Goal: Information Seeking & Learning: Find contact information

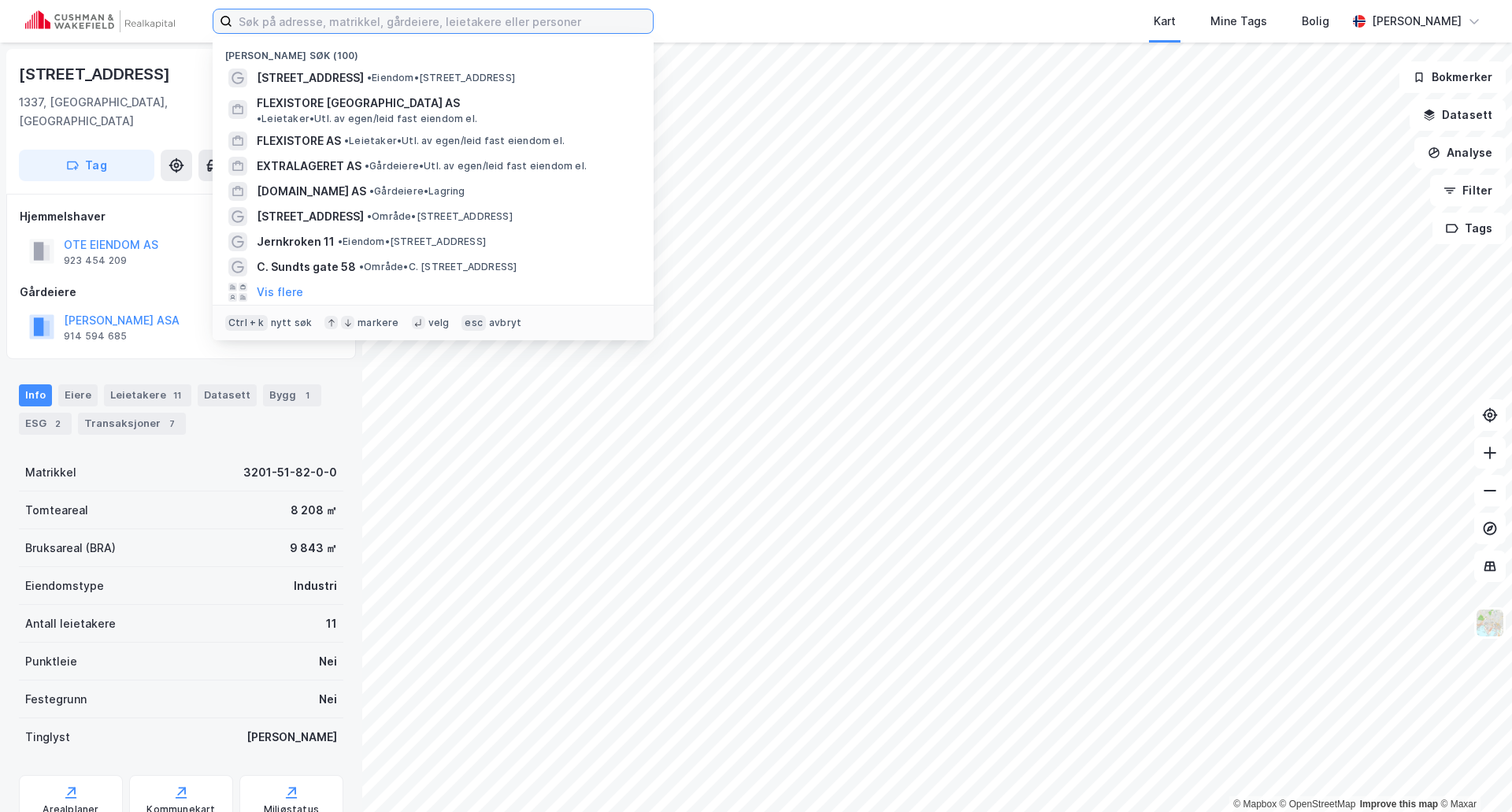
click at [344, 23] on input at bounding box center [442, 21] width 421 height 24
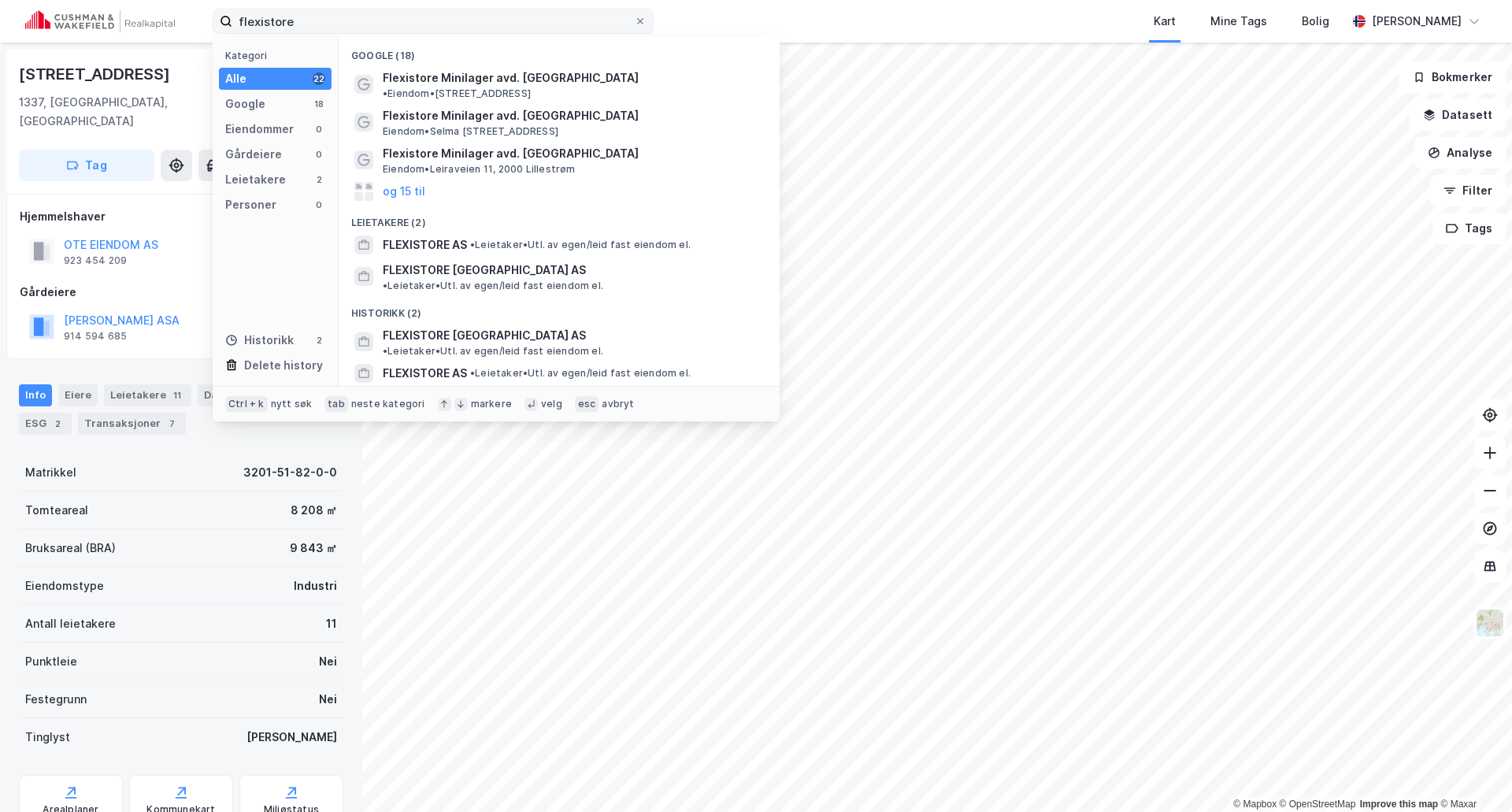
click at [493, 33] on label "flexistore" at bounding box center [433, 21] width 441 height 25
click at [493, 33] on input "flexistore" at bounding box center [434, 21] width 402 height 24
click at [481, 24] on input "flexistore" at bounding box center [434, 21] width 402 height 24
click at [480, 22] on input "flexistore" at bounding box center [434, 21] width 402 height 24
paste input "Flexistore Minilager avd. Skøyen, Hoffsveien 10, 0275 Oslo"
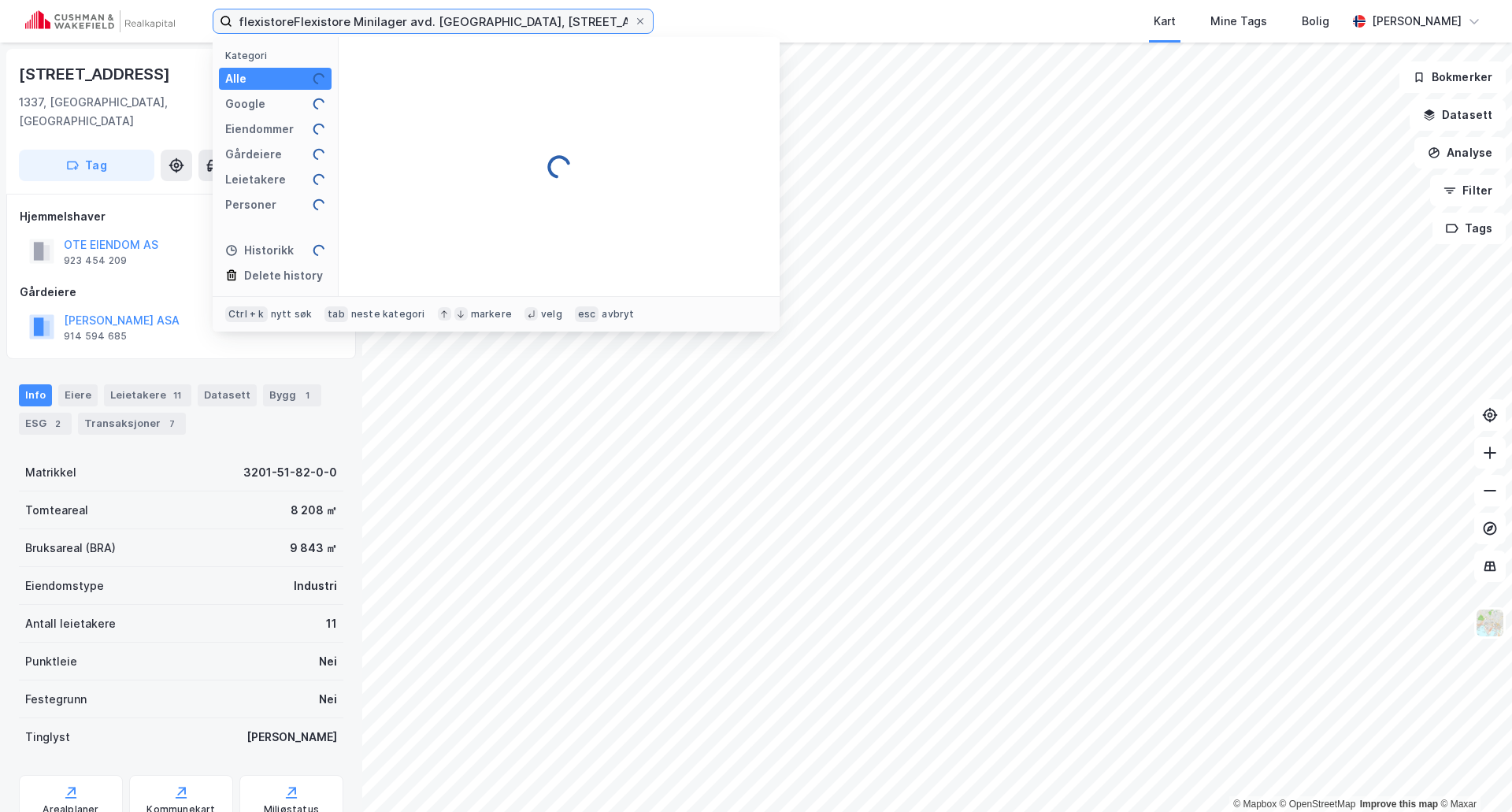
click at [480, 19] on input "flexistoreFlexistore Minilager avd. Skøyen, Hoffsveien 10, 0275 Oslo" at bounding box center [434, 21] width 402 height 24
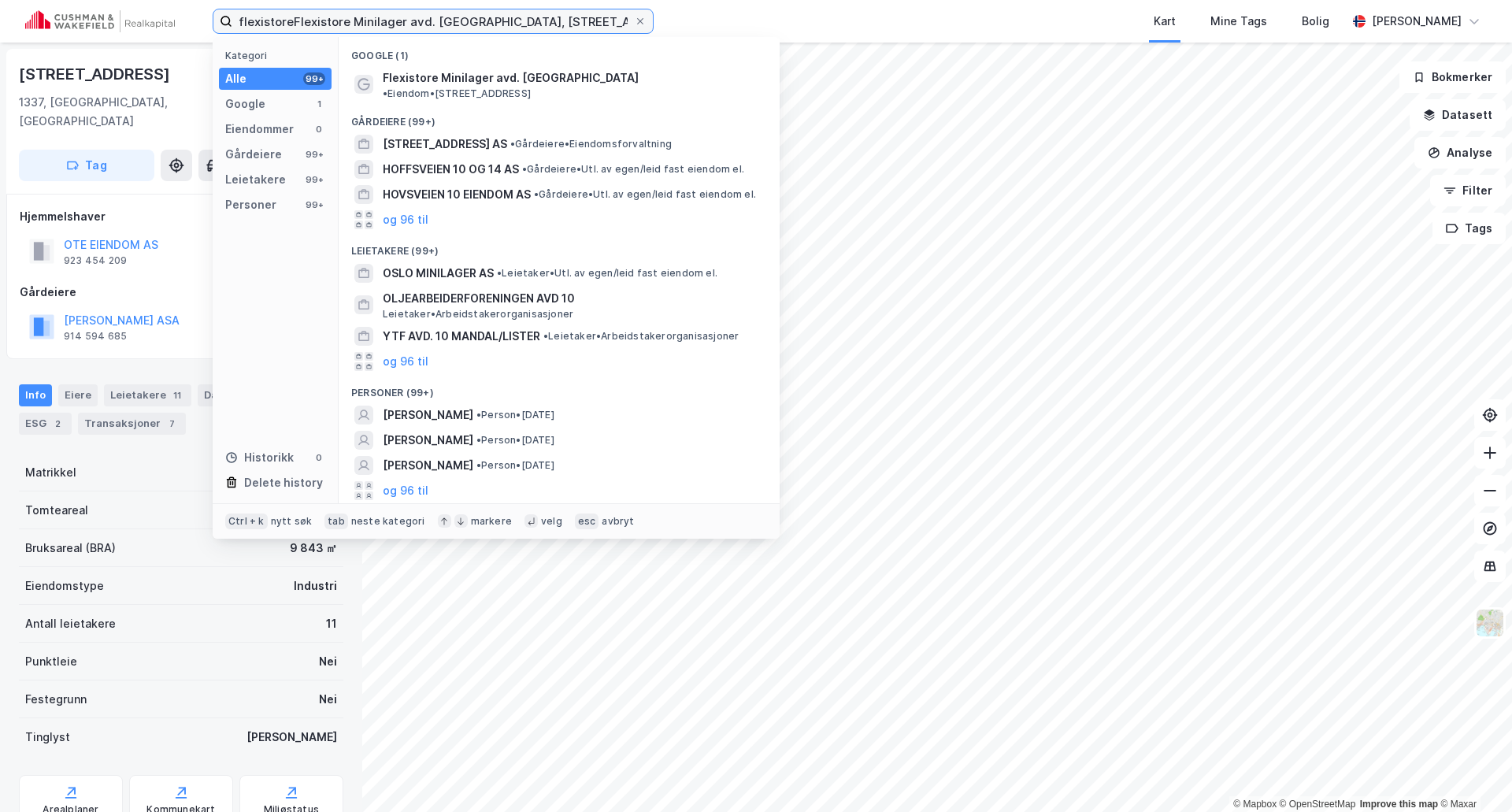
click at [480, 19] on input "flexistoreFlexistore Minilager avd. Skøyen, Hoffsveien 10, 0275 Oslo" at bounding box center [434, 21] width 402 height 24
paste input
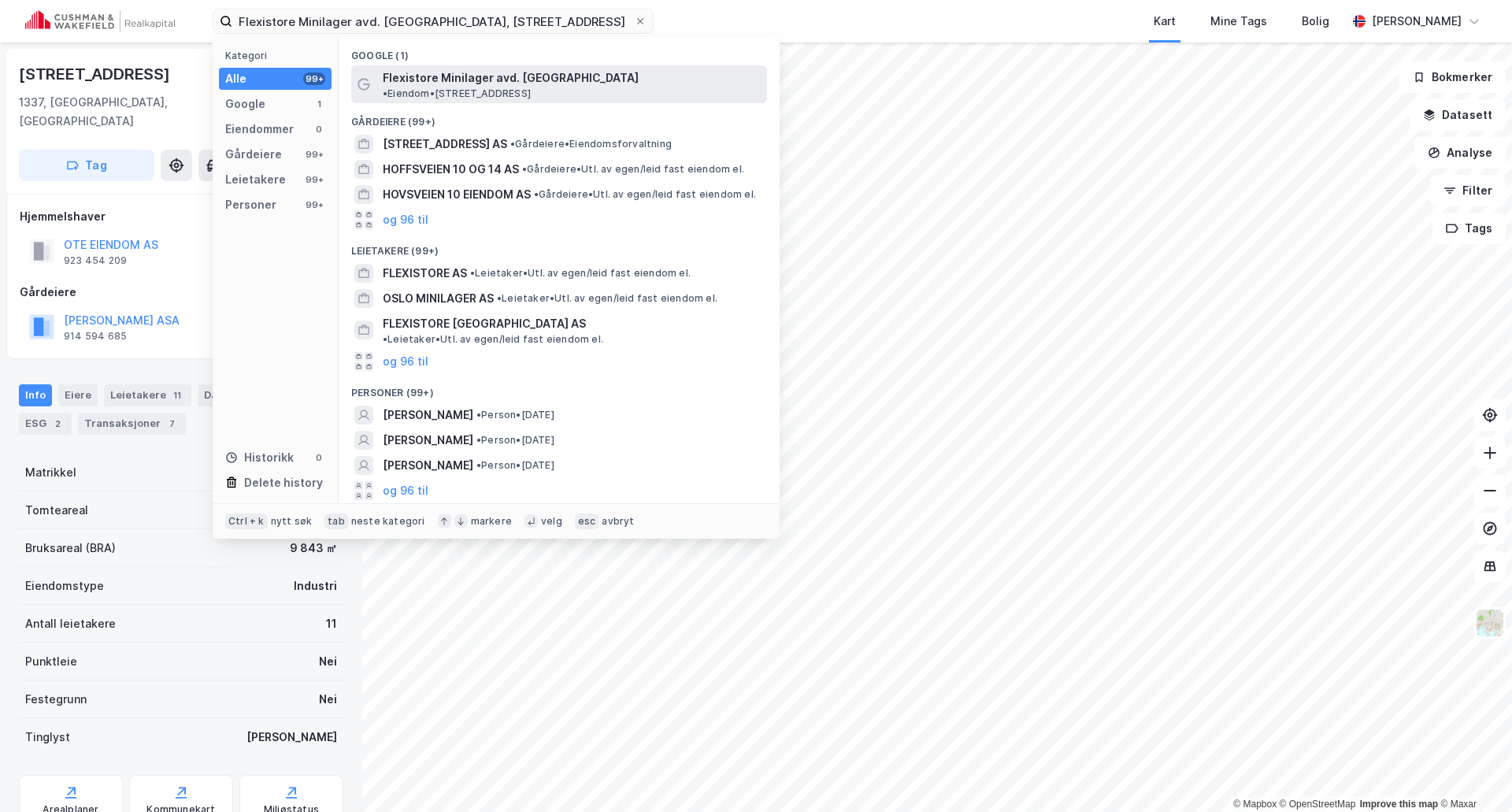
click at [480, 75] on span "Flexistore Minilager avd. Skøyen" at bounding box center [510, 78] width 256 height 19
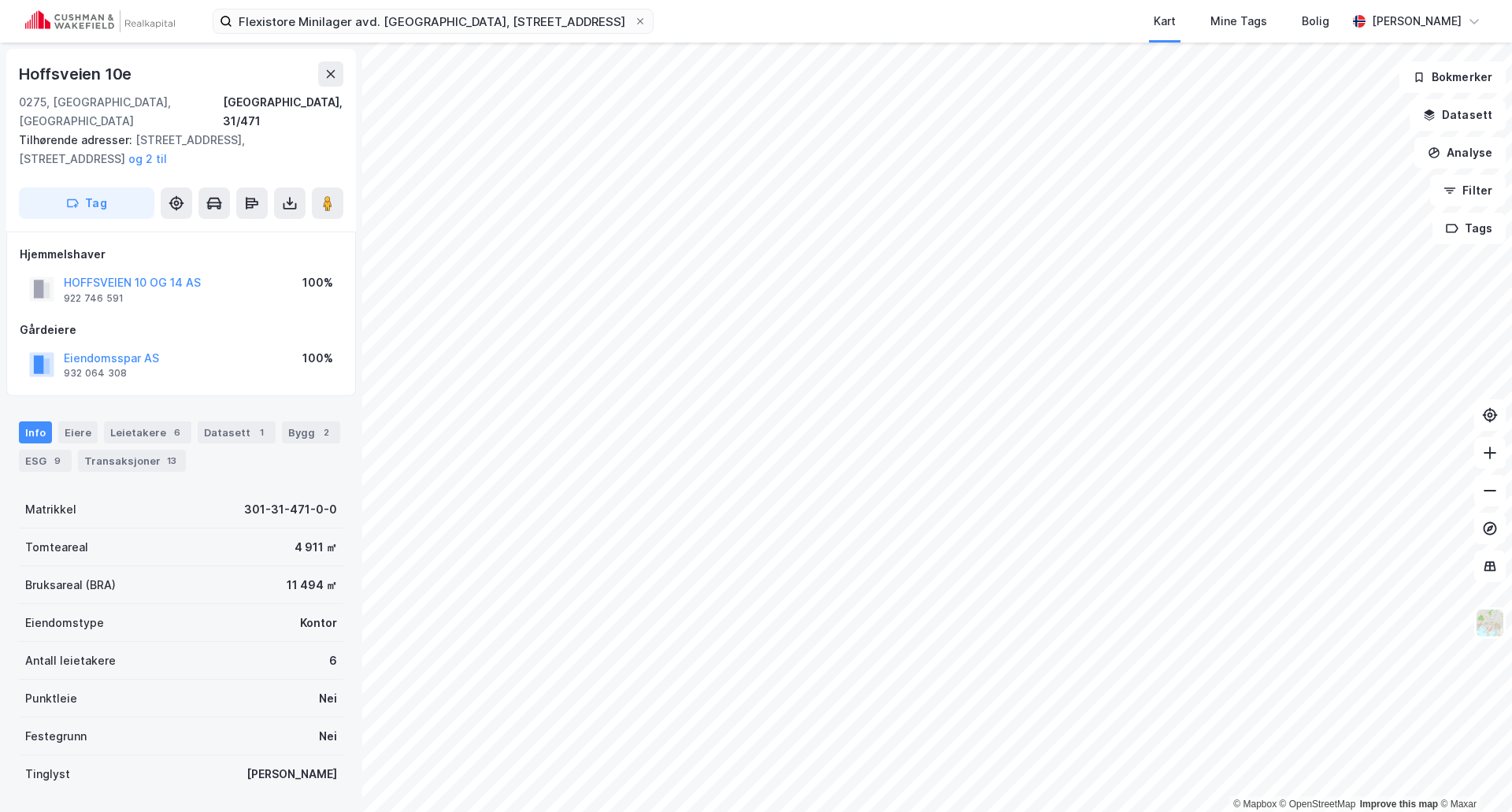
click at [357, 3] on div "Flexistore Minilager avd. Skøyen, Hoffsveien 10, 0275 Oslo Kart Mine Tags Bolig…" at bounding box center [756, 21] width 1512 height 42
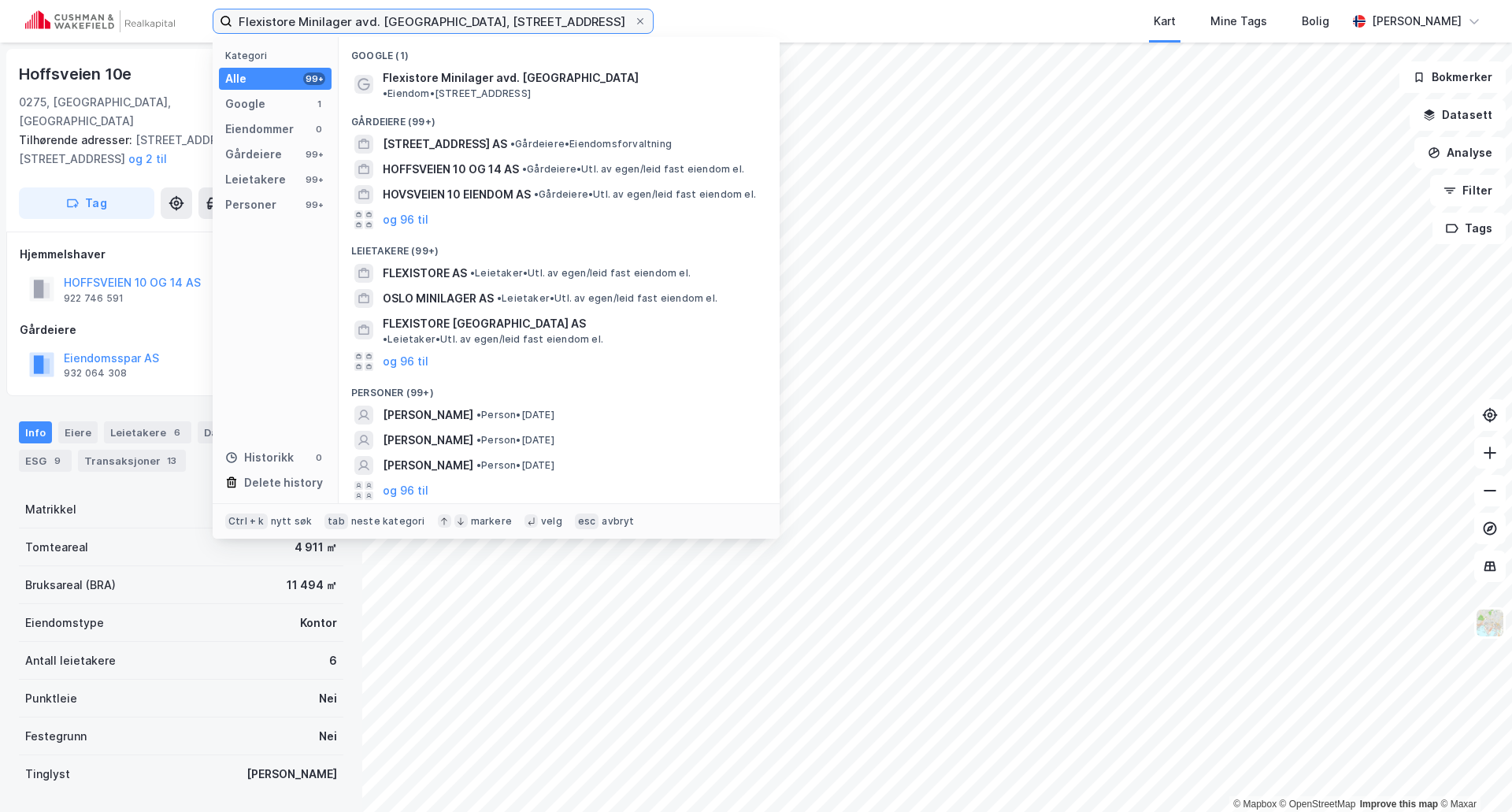
click at [357, 17] on input "Flexistore Minilager avd. Skøyen, Hoffsveien 10, 0275 Oslo" at bounding box center [434, 21] width 402 height 24
paste input "Majorstuen, Majorstuveien 36 Innkjøring, Jacob Aalls gate 18, 0367"
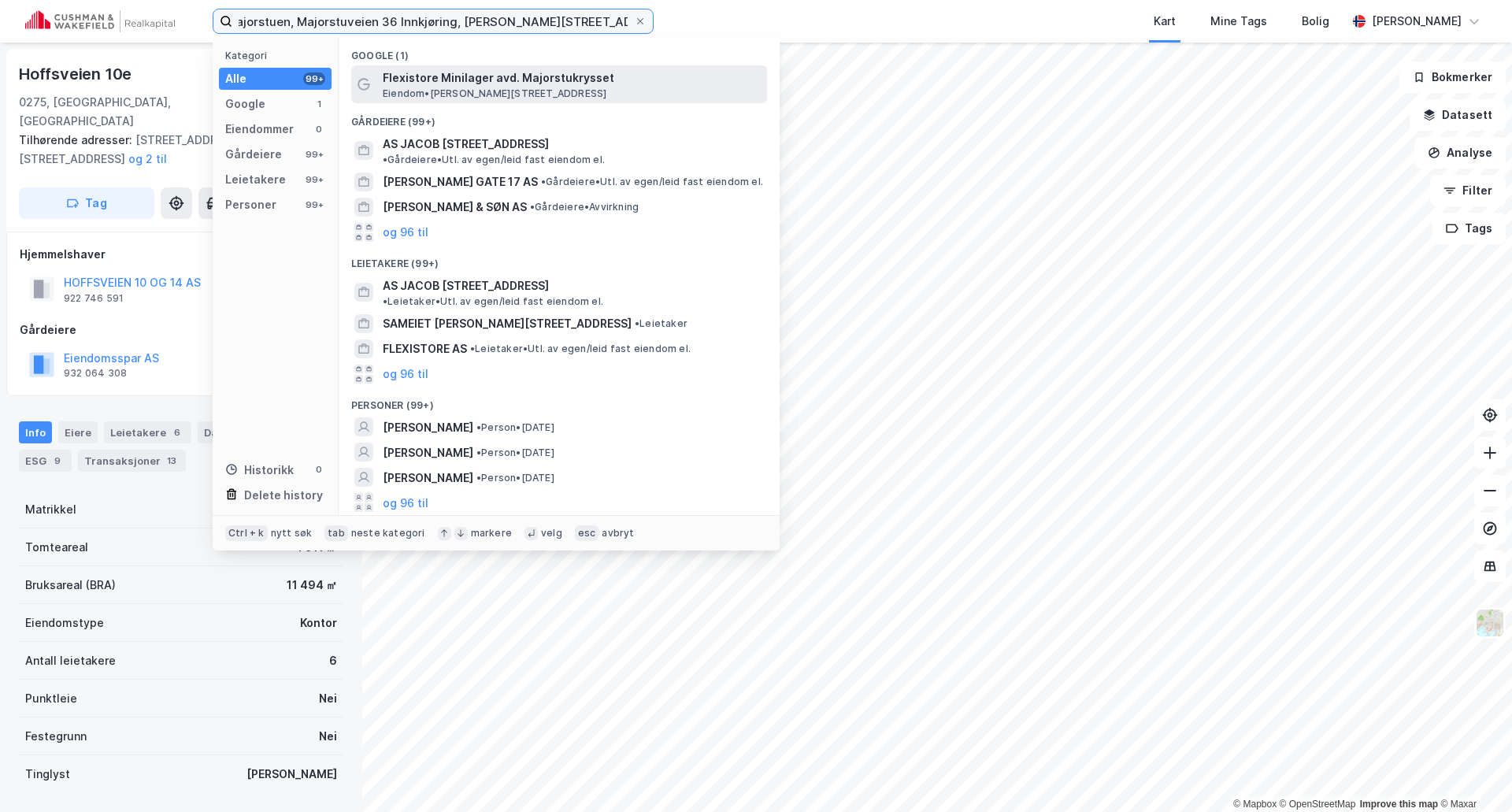
type input "Flexistore Minilager avd. Majorstuen, Majorstuveien 36 Innkjøring, Jacob Aalls …"
click at [446, 96] on span "Eiendom • Jacob Aalls gate 18, 0368 Oslo" at bounding box center [494, 94] width 224 height 13
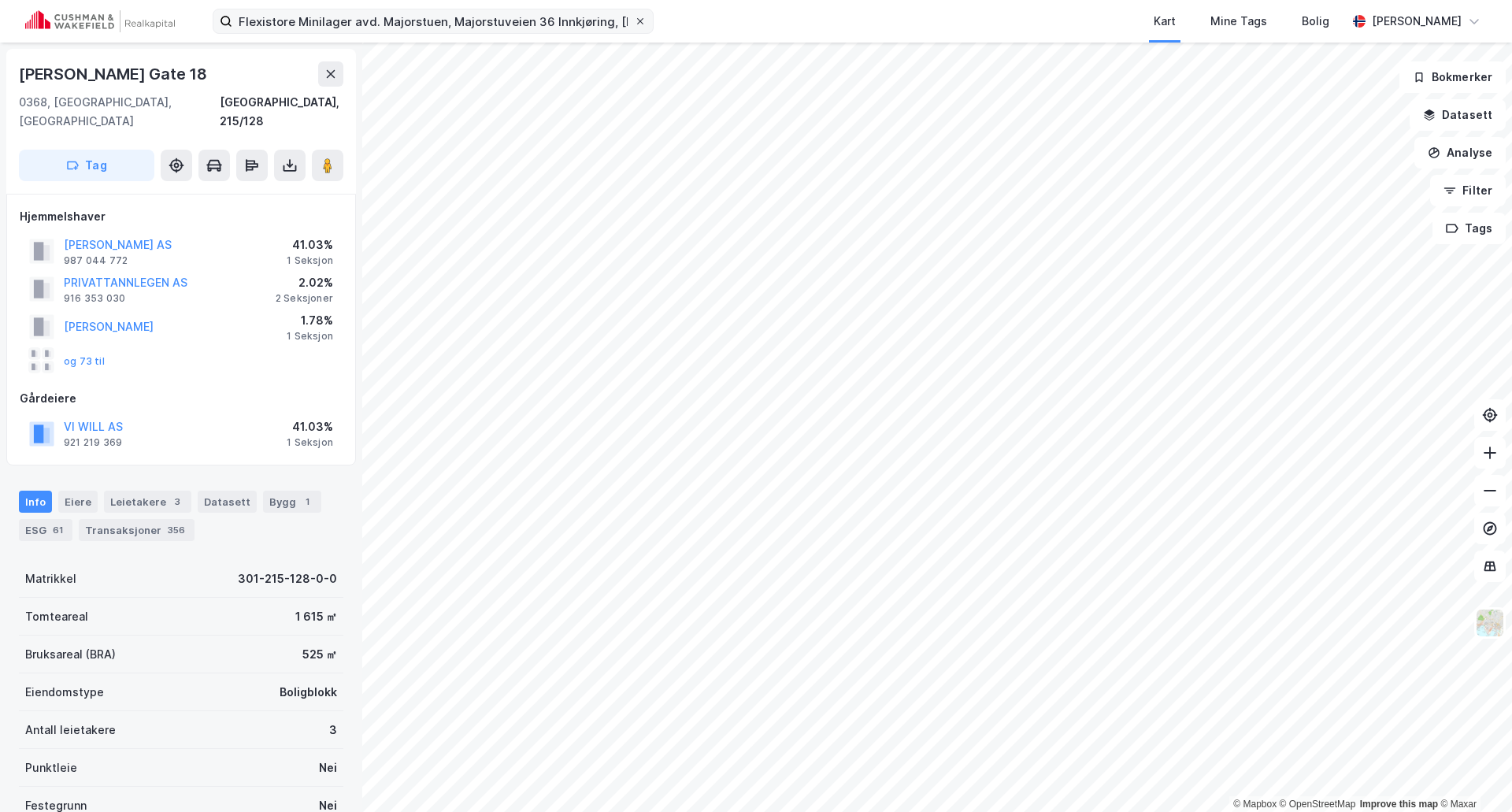
click at [642, 24] on icon at bounding box center [640, 21] width 10 height 10
click at [634, 24] on input "Flexistore Minilager avd. Majorstuen, Majorstuveien 36 Innkjøring, Jacob Aalls …" at bounding box center [434, 21] width 402 height 24
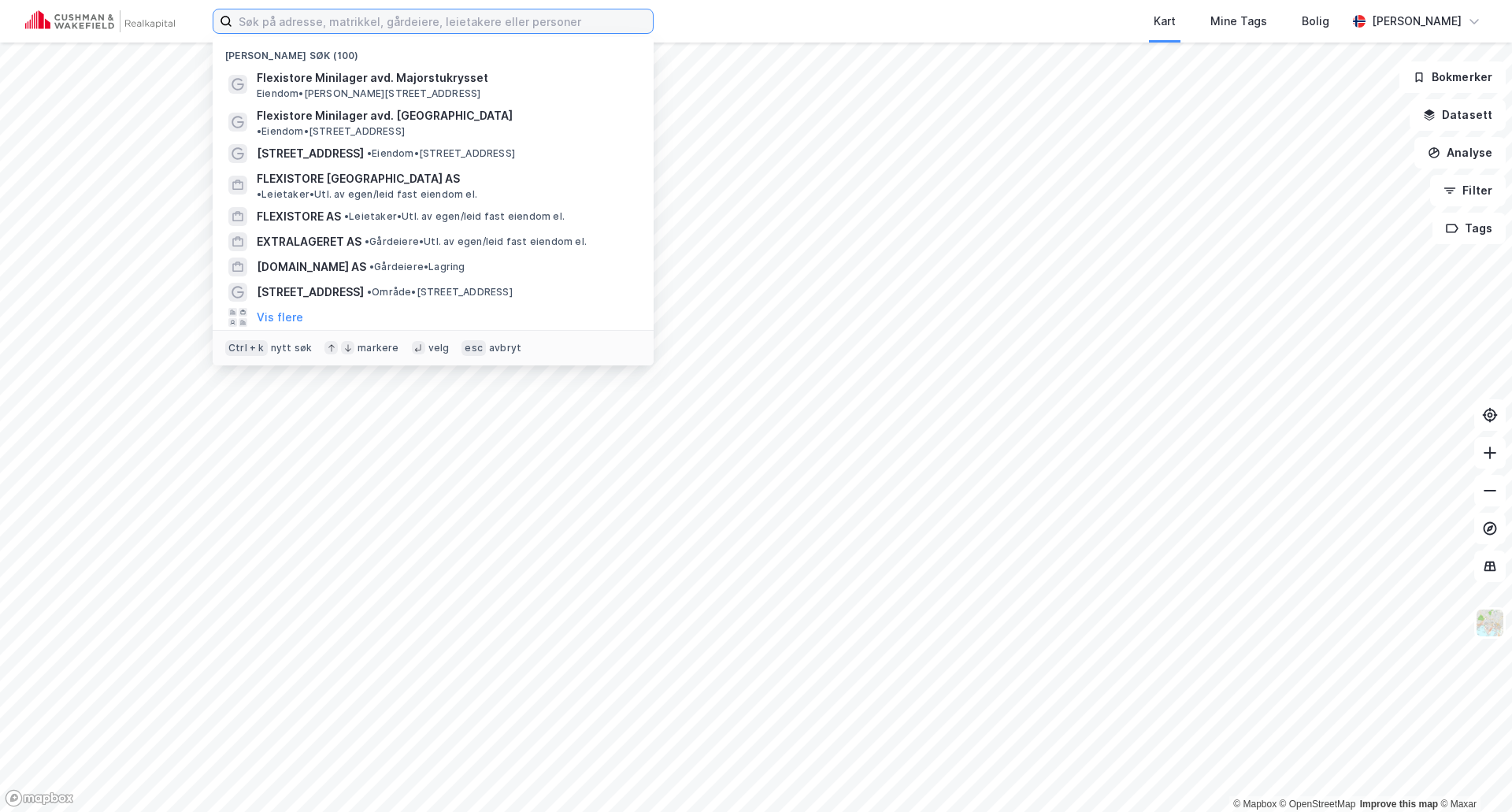
paste input "Flexistore Minilager avd. Hasleveien, Hasleveien 38, Inngang 5, 0571 Oslo"
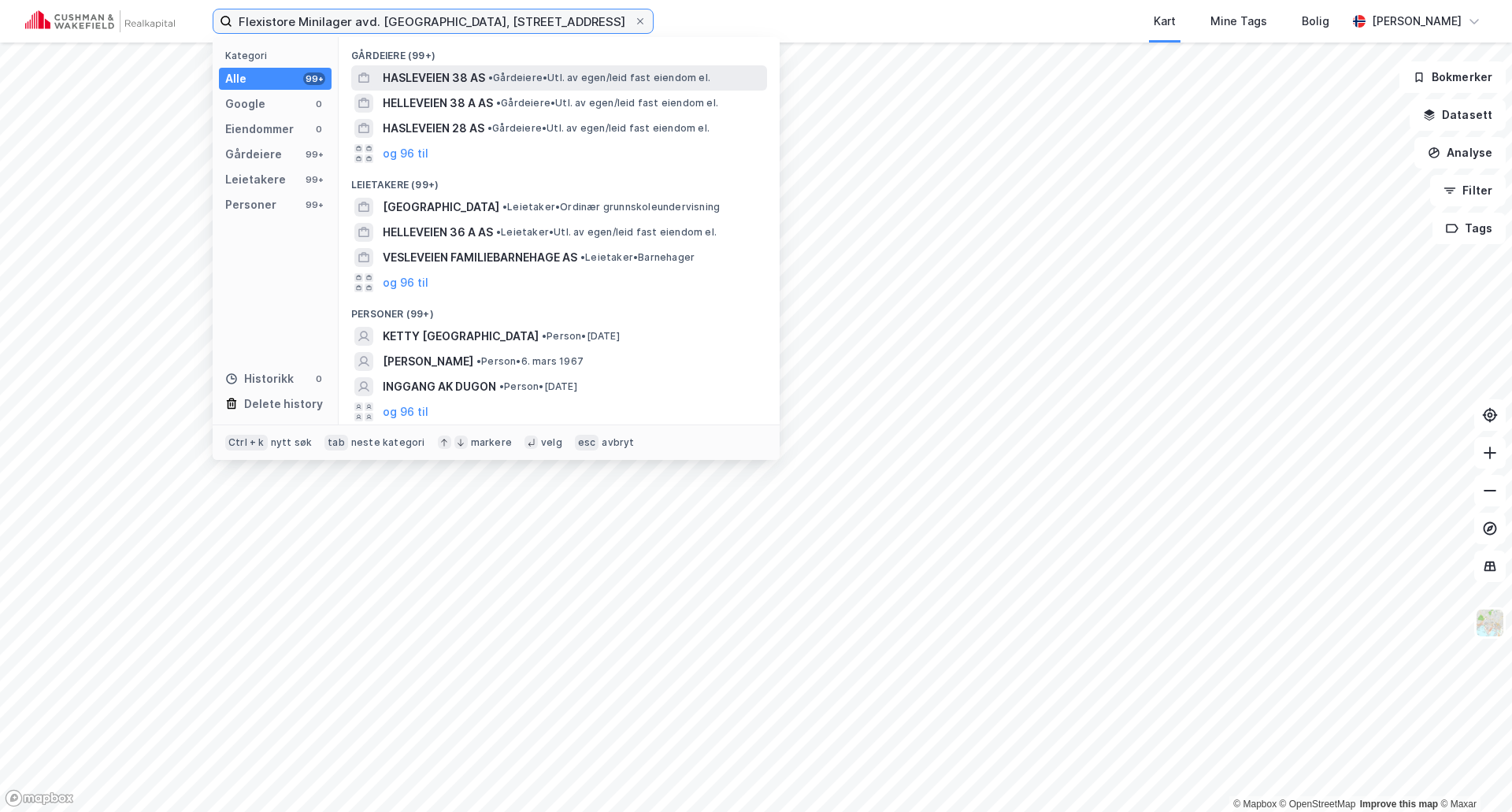
type input "Flexistore Minilager avd. Hasleveien, Hasleveien 38, Inngang 5, 0571 Oslo"
click at [468, 76] on span "HASLEVEIEN 38 AS" at bounding box center [434, 78] width 102 height 19
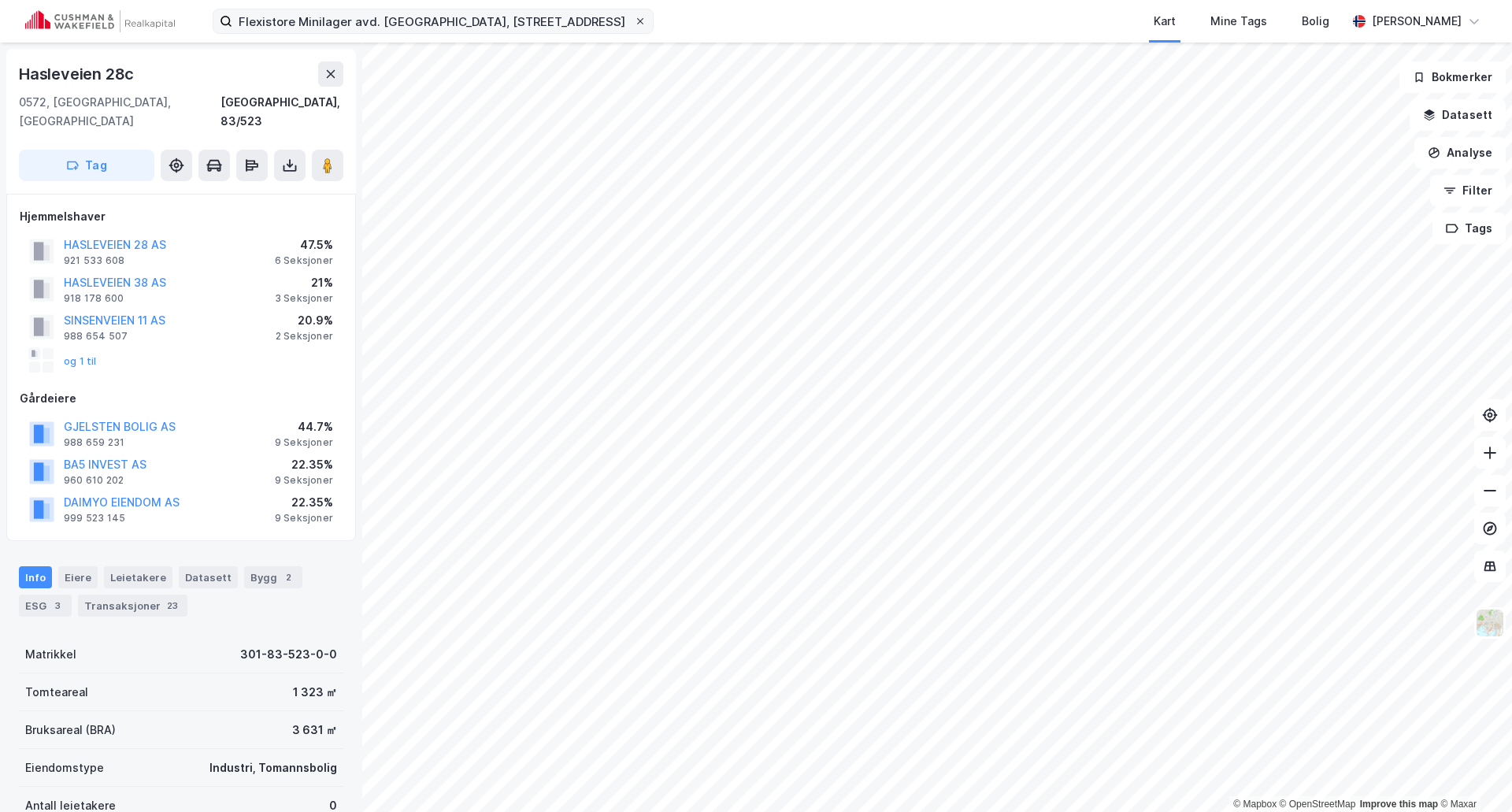
click at [642, 24] on icon at bounding box center [640, 21] width 10 height 10
click at [634, 24] on input "Flexistore Minilager avd. Hasleveien, Hasleveien 38, Inngang 5, 0571 Oslo" at bounding box center [434, 21] width 402 height 24
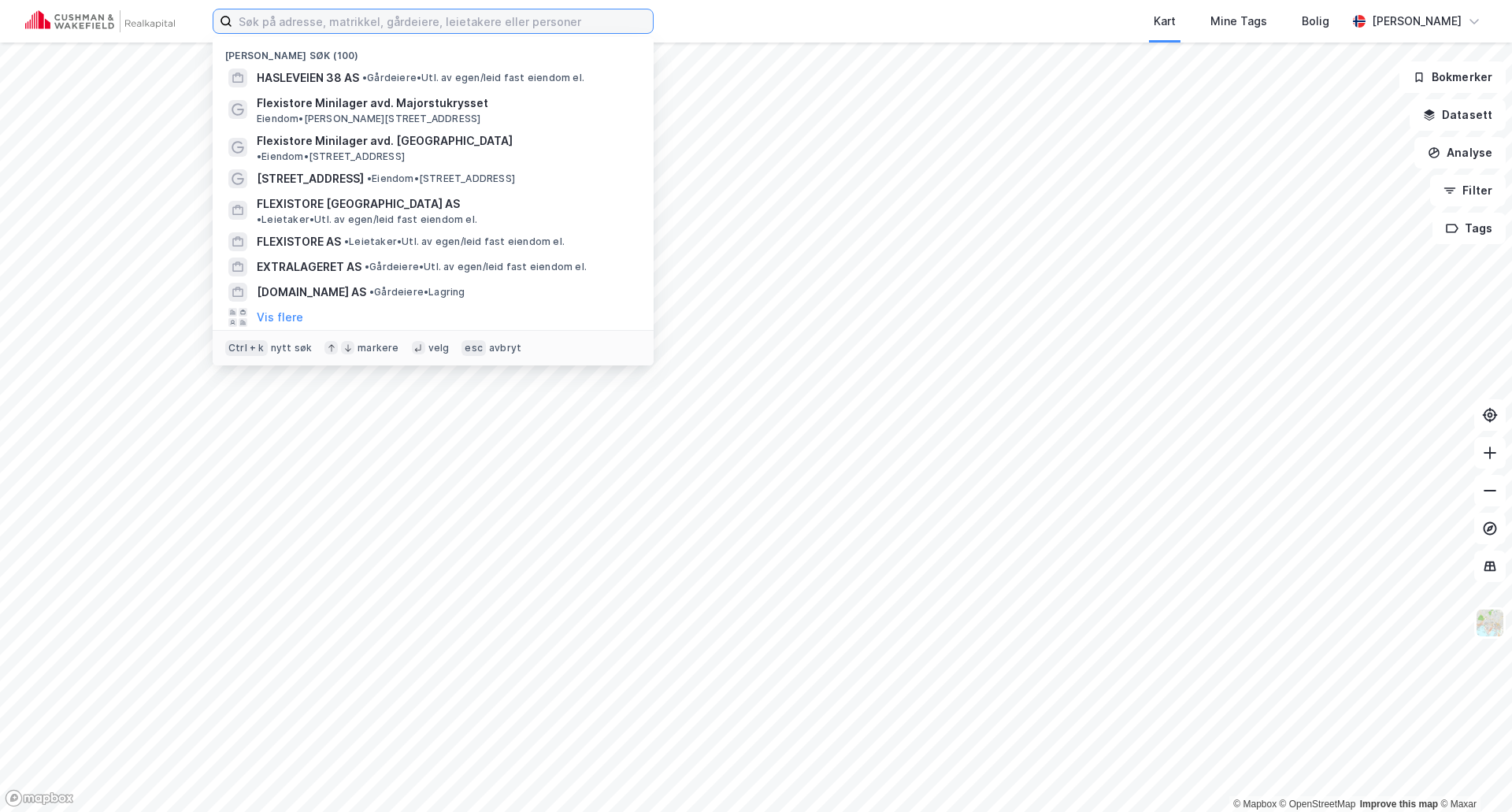
click at [499, 19] on input at bounding box center [442, 21] width 421 height 24
paste input "Flexistore Minilager avd. Furuset, Gamle Leirdalsvei 5, 1081 Oslo"
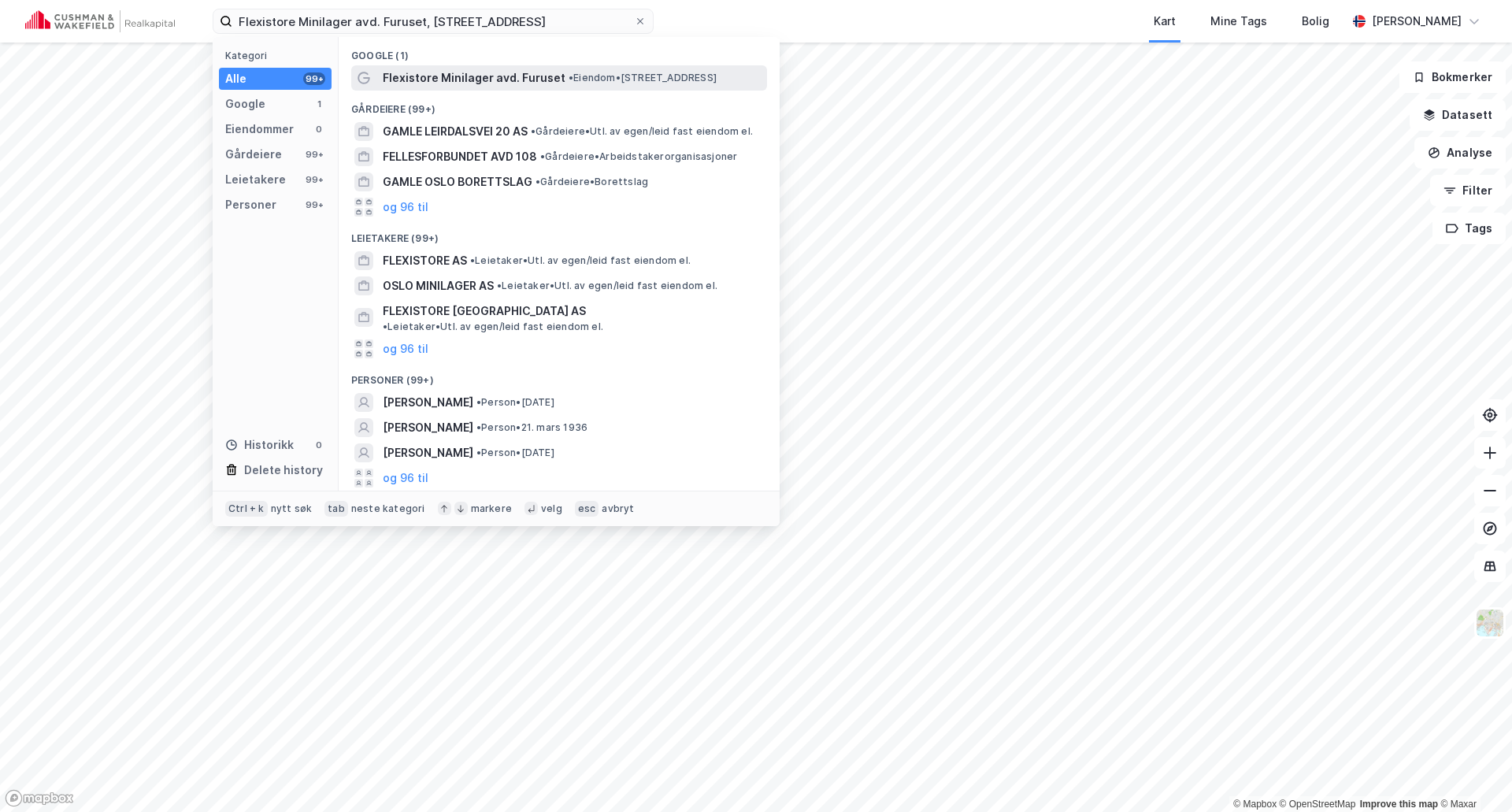
click at [444, 83] on span "Flexistore Minilager avd. Furuset" at bounding box center [473, 78] width 182 height 19
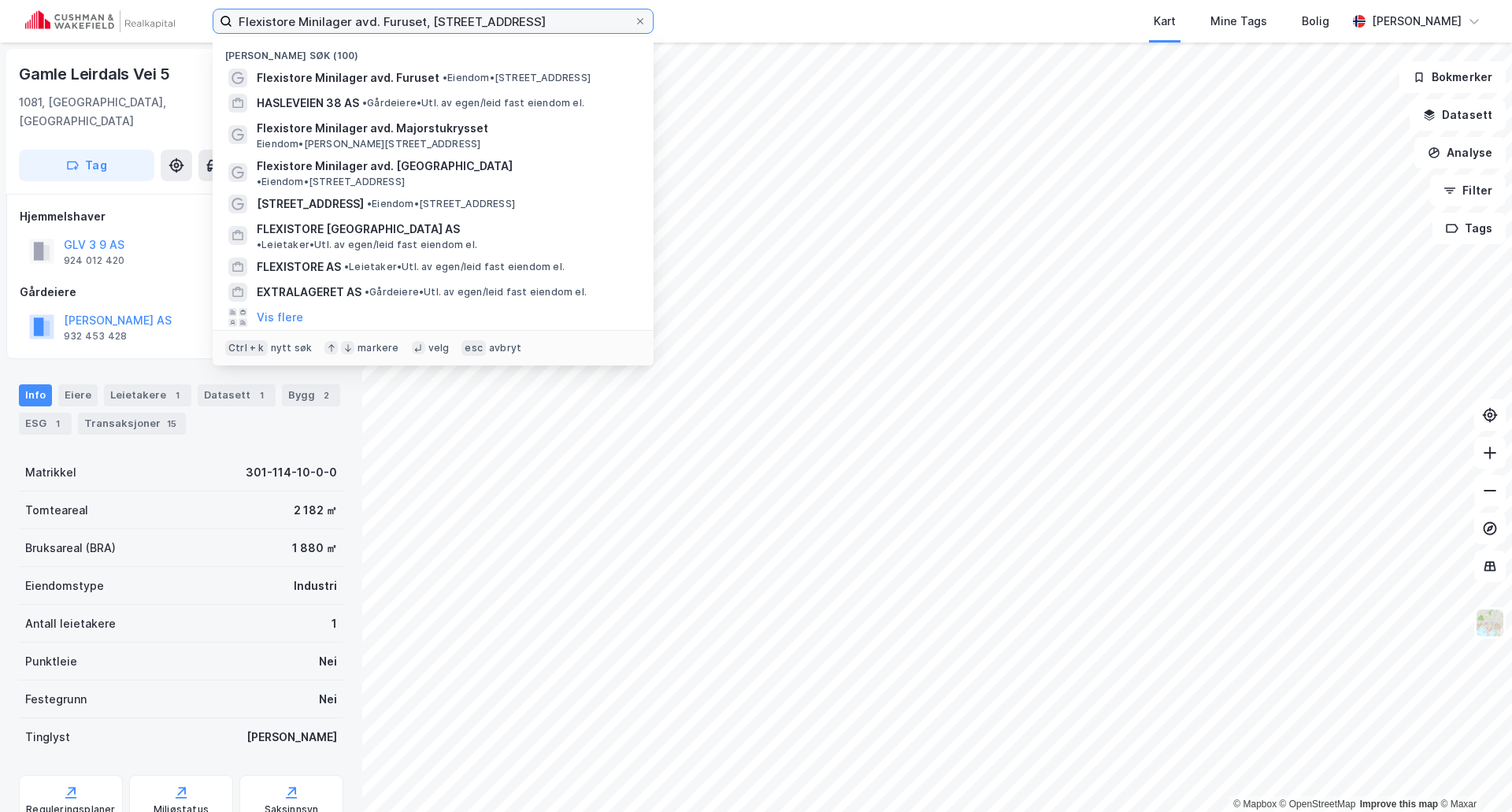
click at [463, 19] on input "Flexistore Minilager avd. Furuset, Gamle Leirdalsvei 5, 1081 Oslo" at bounding box center [434, 21] width 402 height 24
paste input "Alnabru, Smalvollveien 28, 0667"
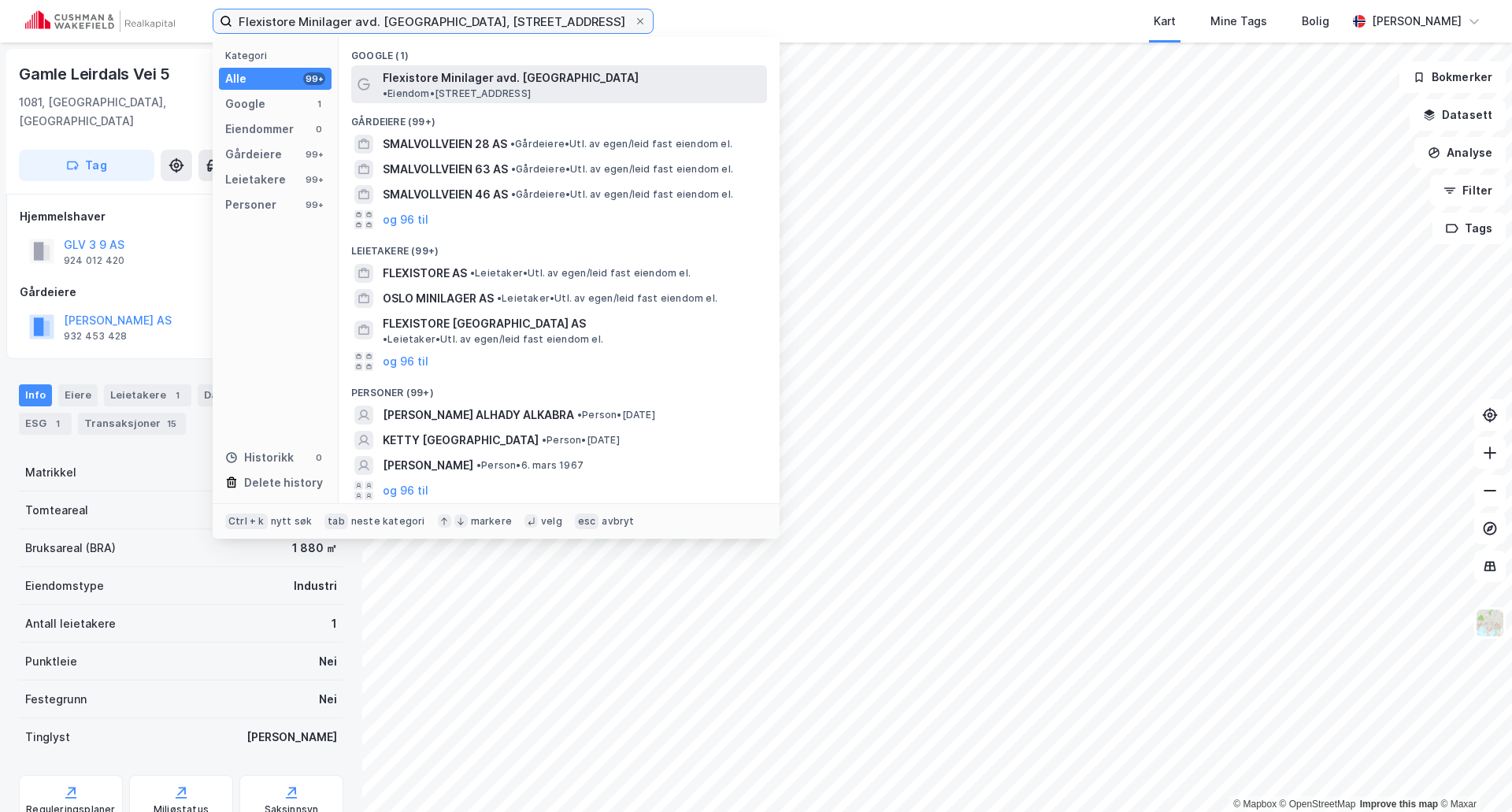
type input "Flexistore Minilager avd. Alnabru, Smalvollveien 28, 0667 Oslo"
click at [468, 75] on span "Flexistore Minilager avd. Alnabru" at bounding box center [510, 78] width 256 height 19
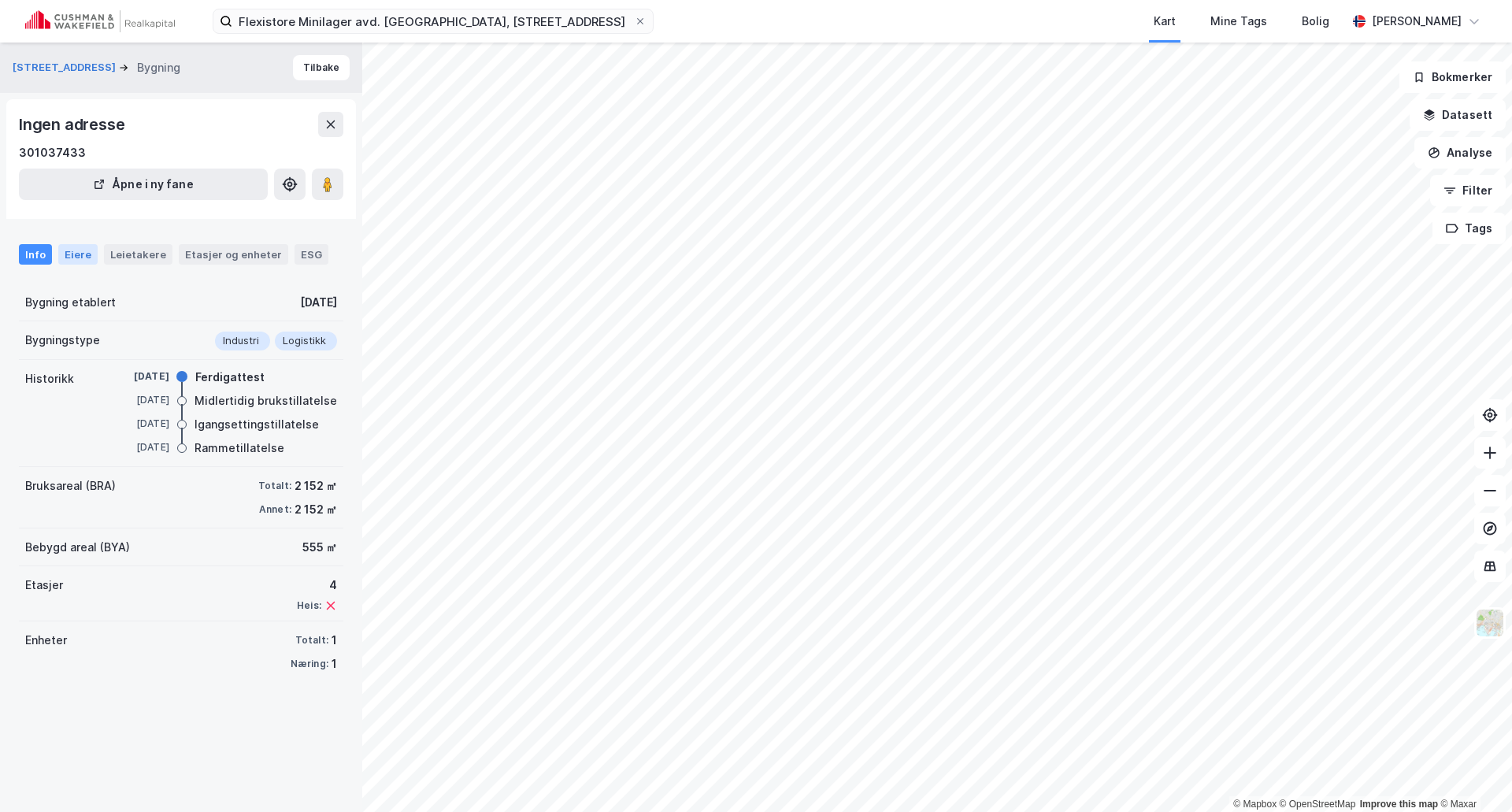
click at [88, 254] on div "Eiere" at bounding box center [78, 254] width 40 height 20
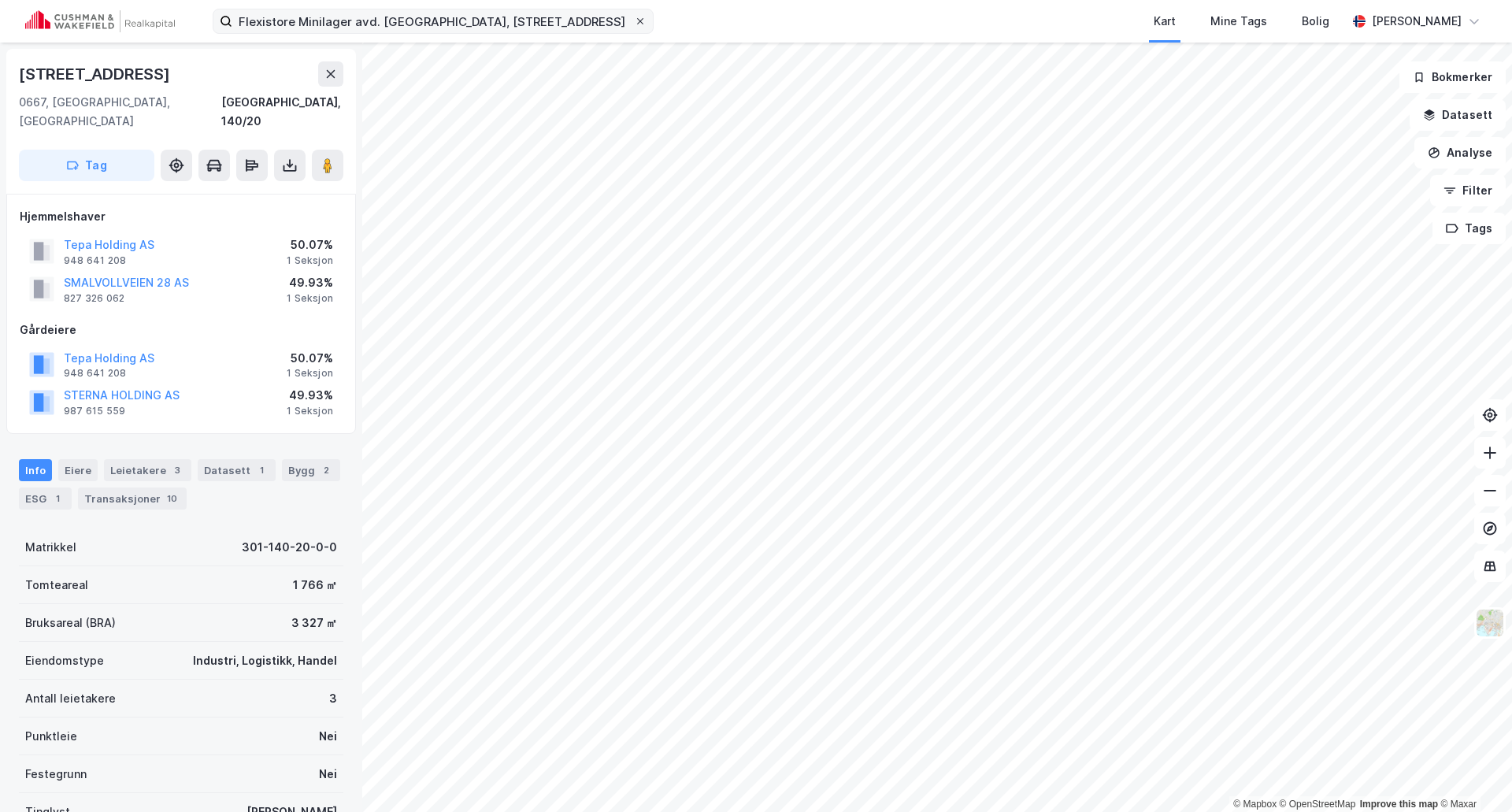
click at [637, 22] on icon at bounding box center [640, 21] width 10 height 10
click at [634, 22] on input "Flexistore Minilager avd. Alnabru, Smalvollveien 28, 0667 Oslo" at bounding box center [434, 21] width 402 height 24
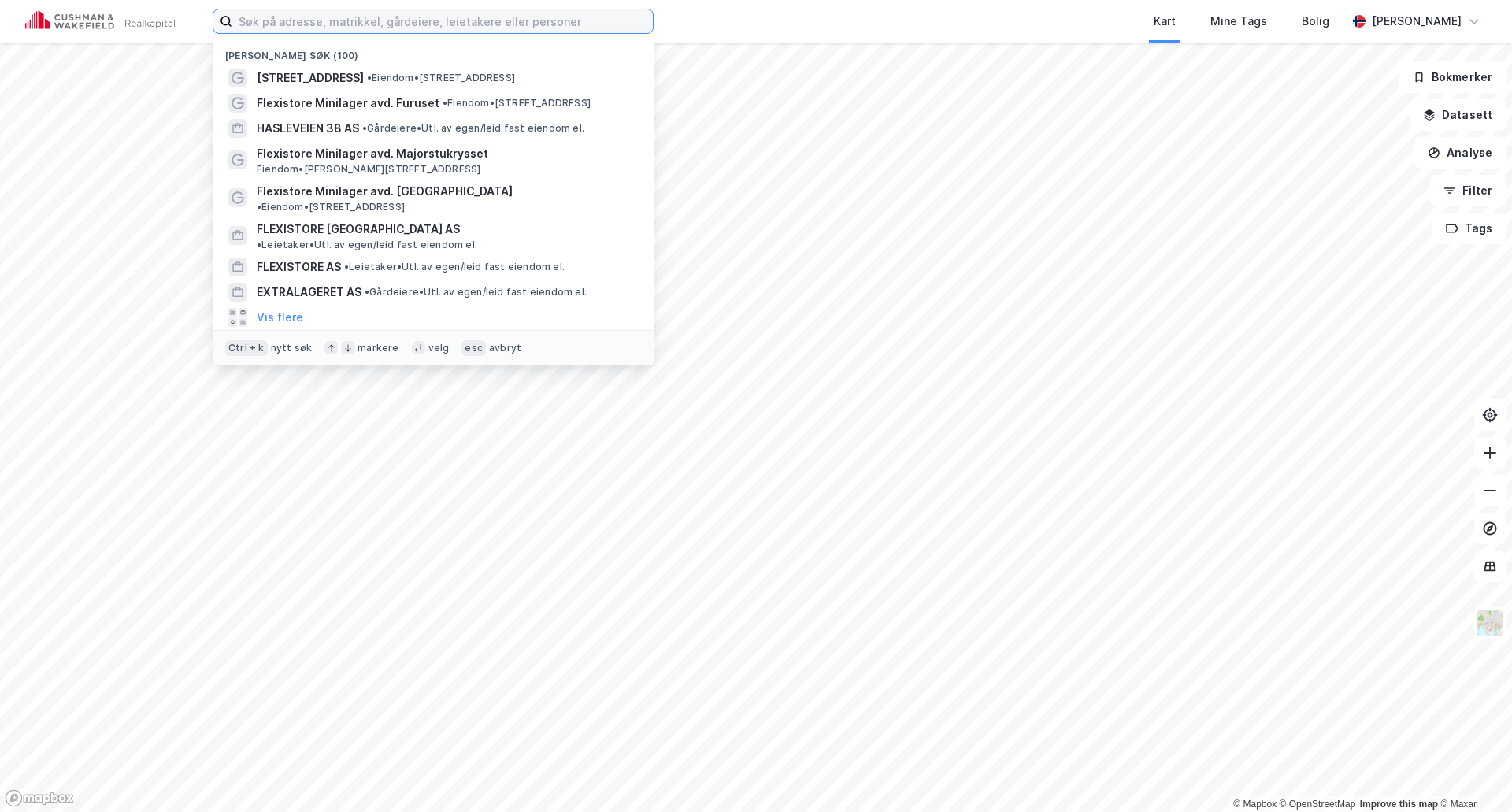
paste input "Flexistore Minilager avd. Ensjø, Ensjøveien 16-18, 0655 Oslo"
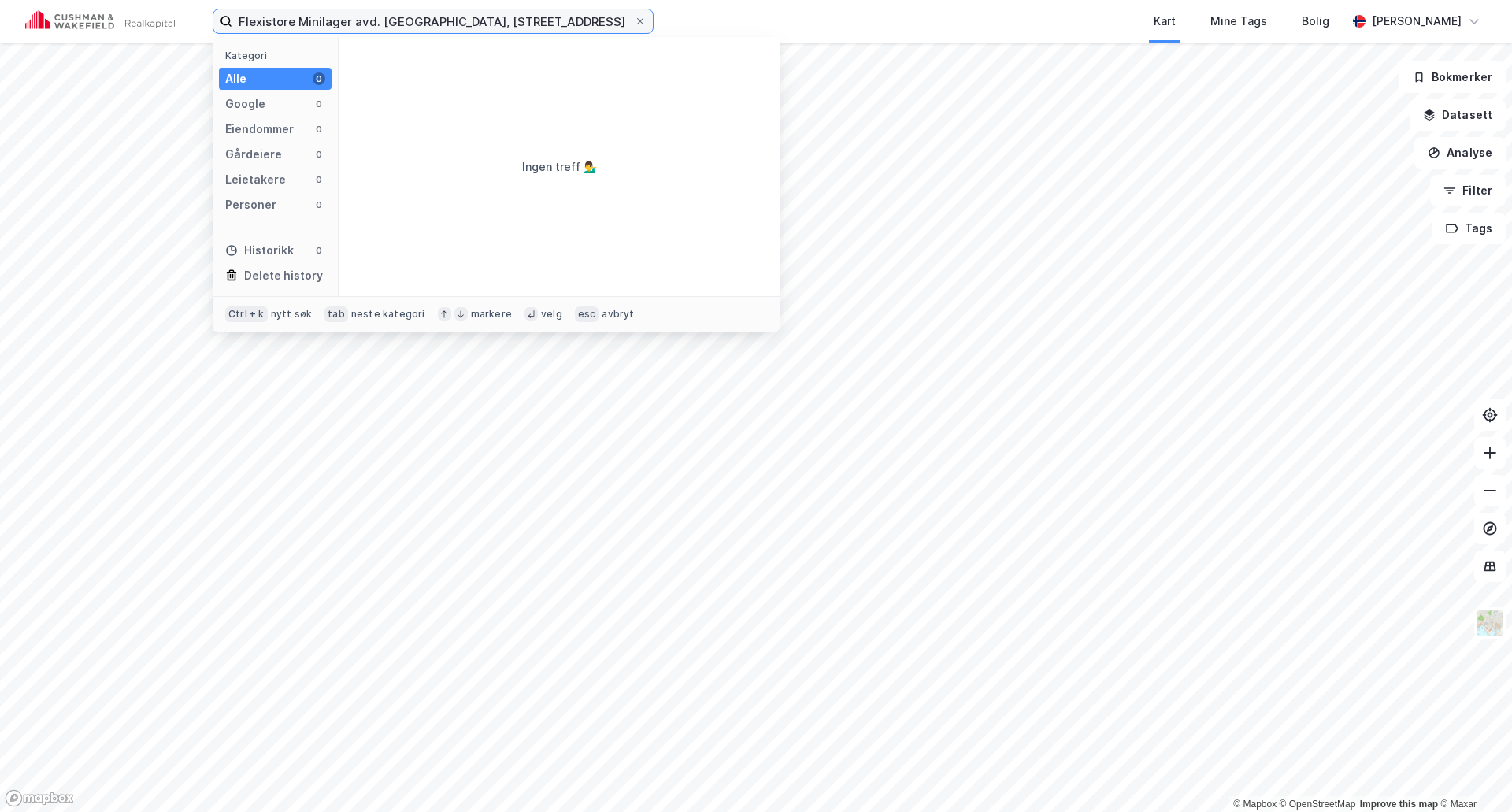
drag, startPoint x: 492, startPoint y: 21, endPoint x: 764, endPoint y: 24, distance: 272.0
click at [764, 24] on div "Flexistore Minilager avd. Ensjø, Ensjøveien 16-18, 0655 Oslo Kategori Alle 0 Go…" at bounding box center [756, 21] width 1512 height 42
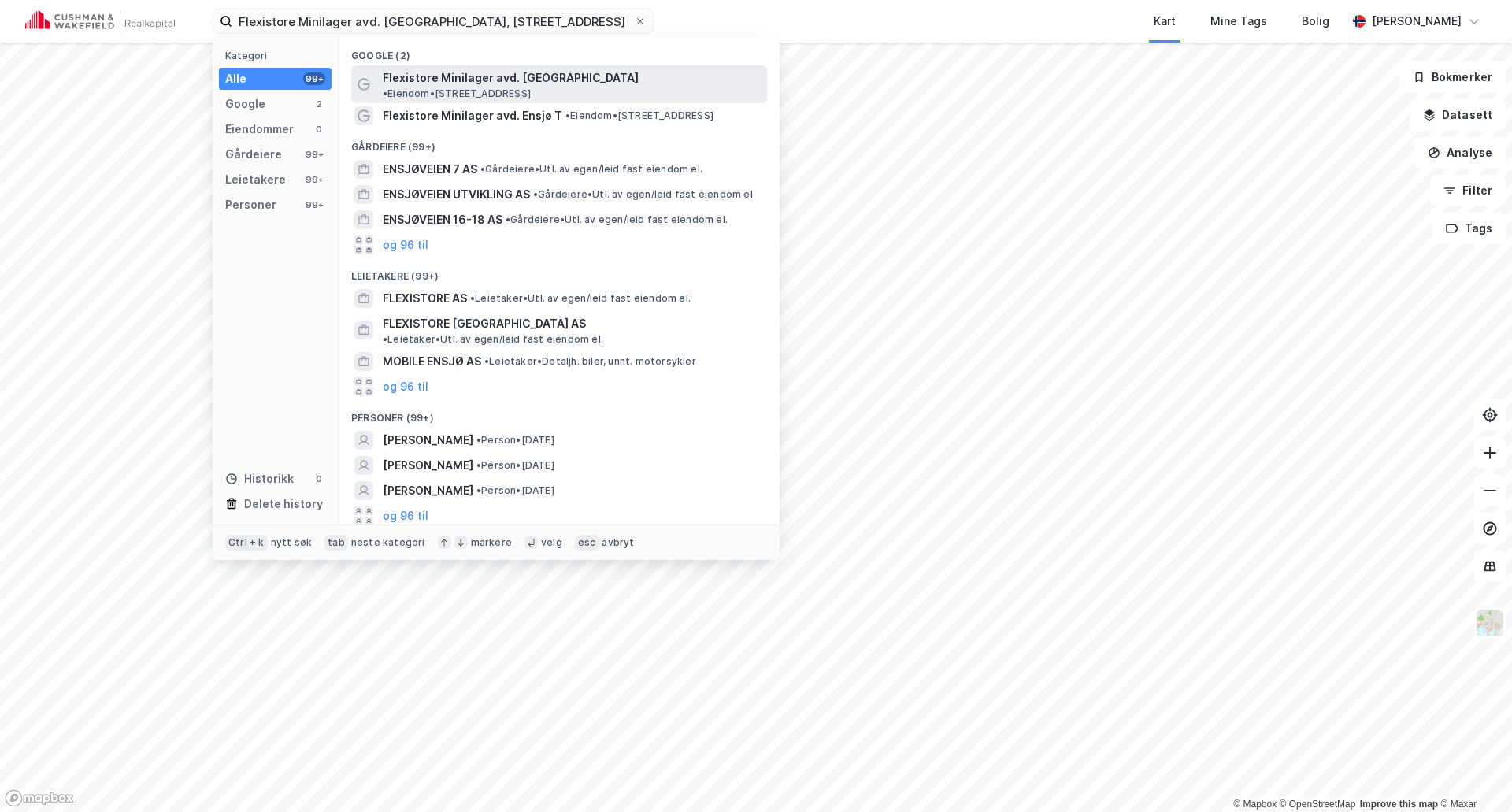
click at [543, 75] on span "Flexistore Minilager avd. Ensjø" at bounding box center [510, 78] width 256 height 19
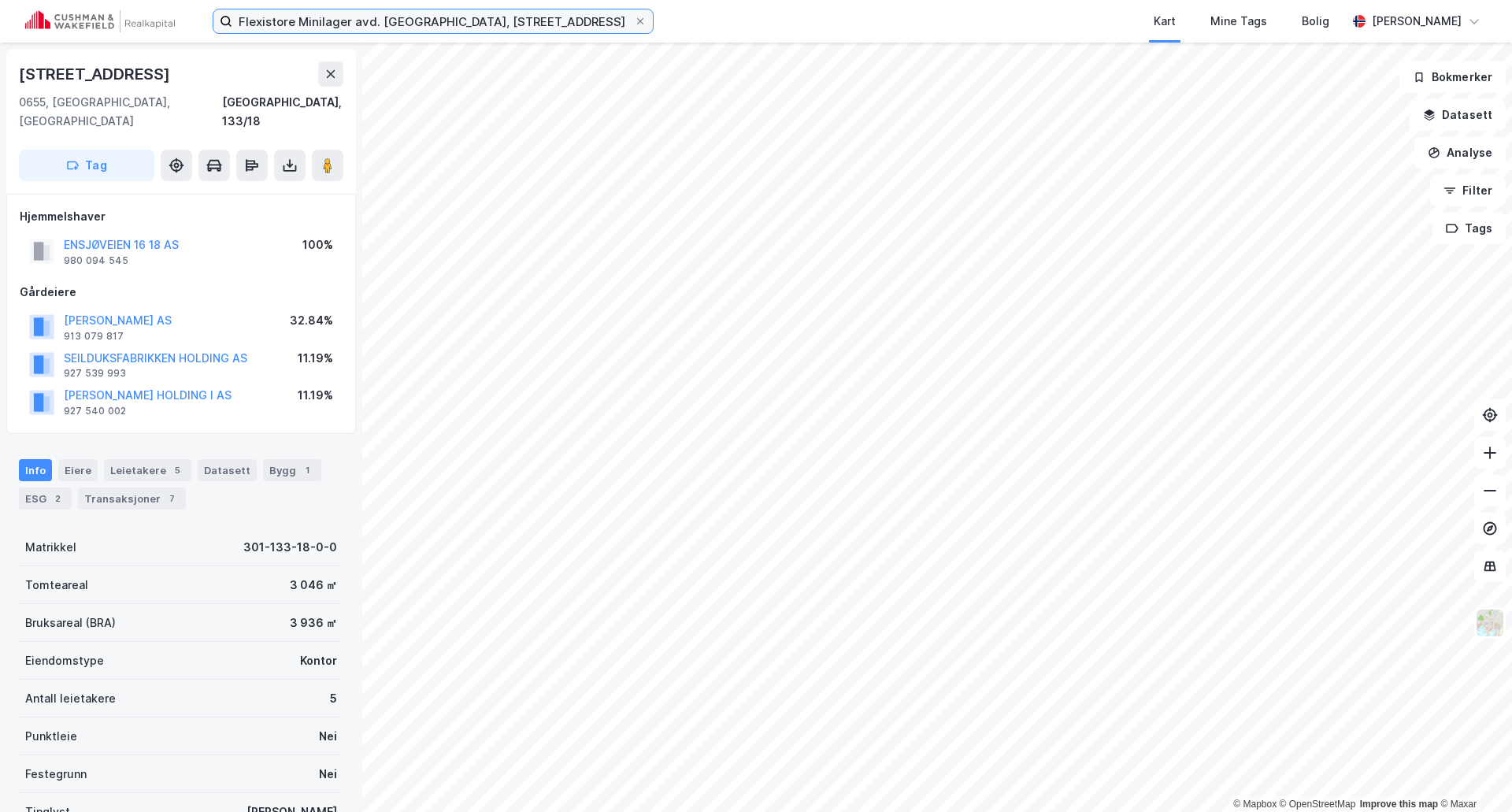
click at [518, 23] on input "Flexistore Minilager avd. Ensjø, Ensjøveien 16" at bounding box center [434, 21] width 402 height 24
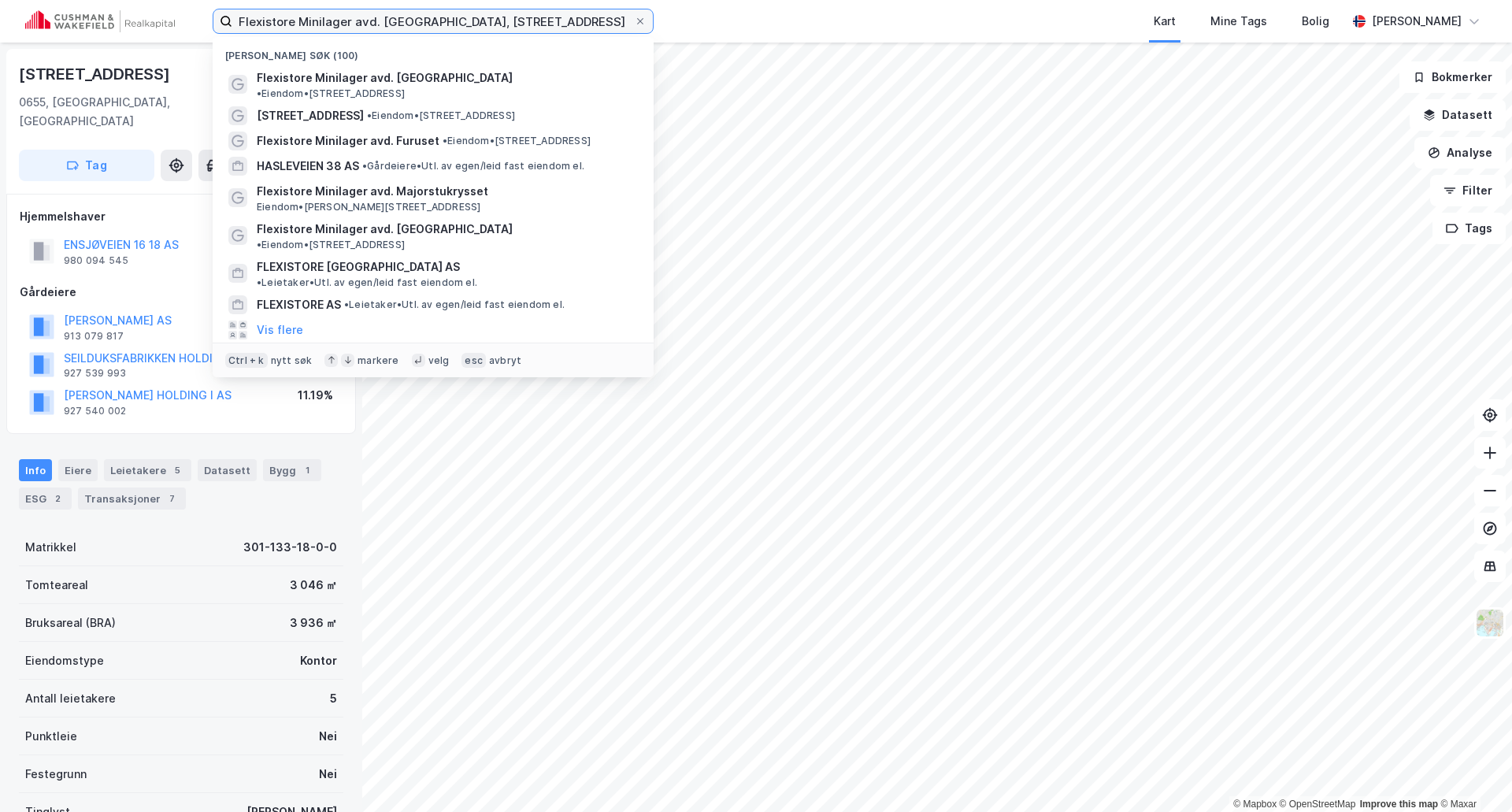
click at [518, 23] on input "Flexistore Minilager avd. Ensjø, Ensjøveien 16" at bounding box center [434, 21] width 402 height 24
paste input "Carl Berner, Sinsenveien 4, 0572 Oslo"
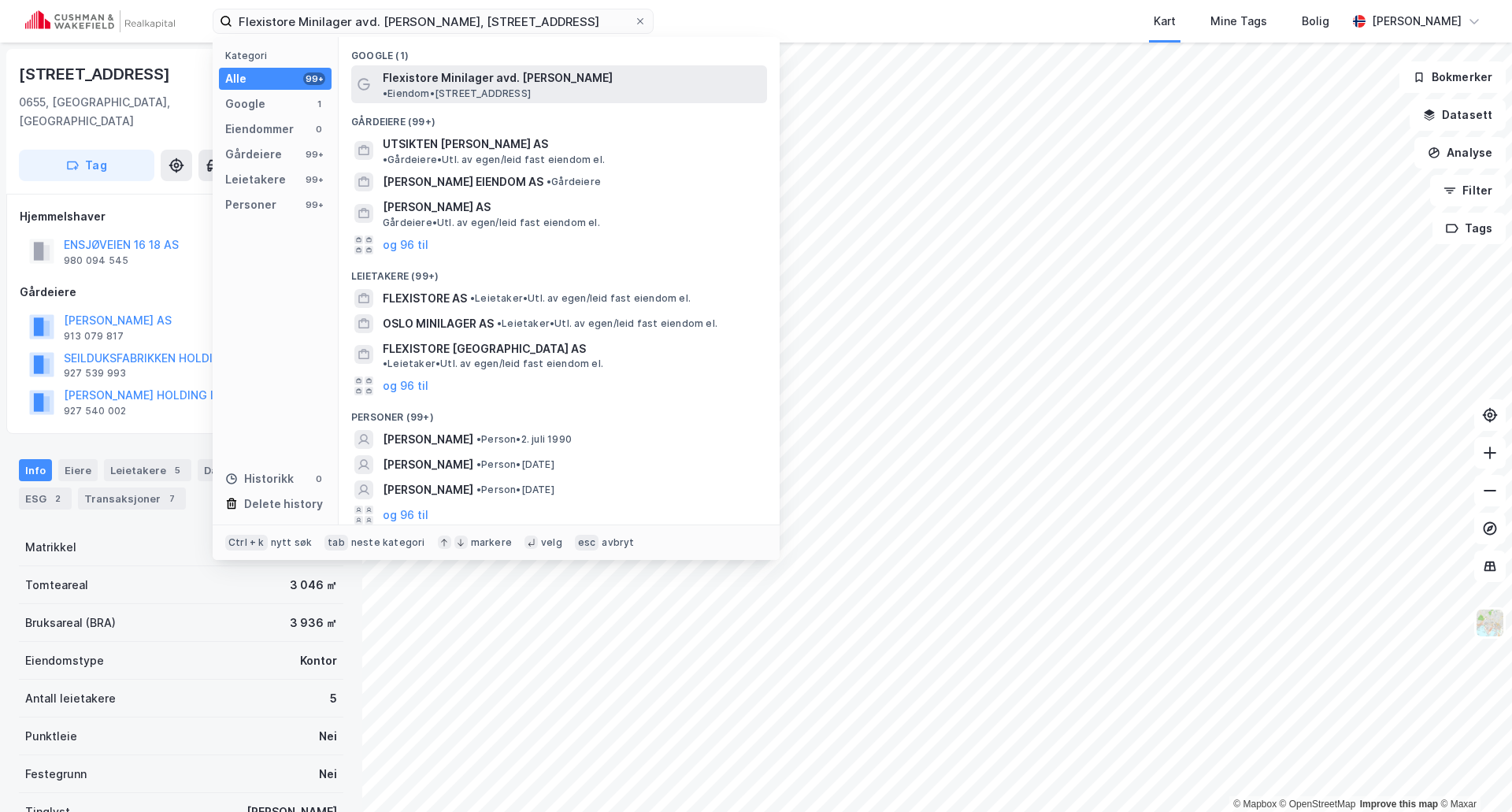
click at [468, 74] on span "Flexistore Minilager avd. Carl Berner" at bounding box center [498, 78] width 230 height 19
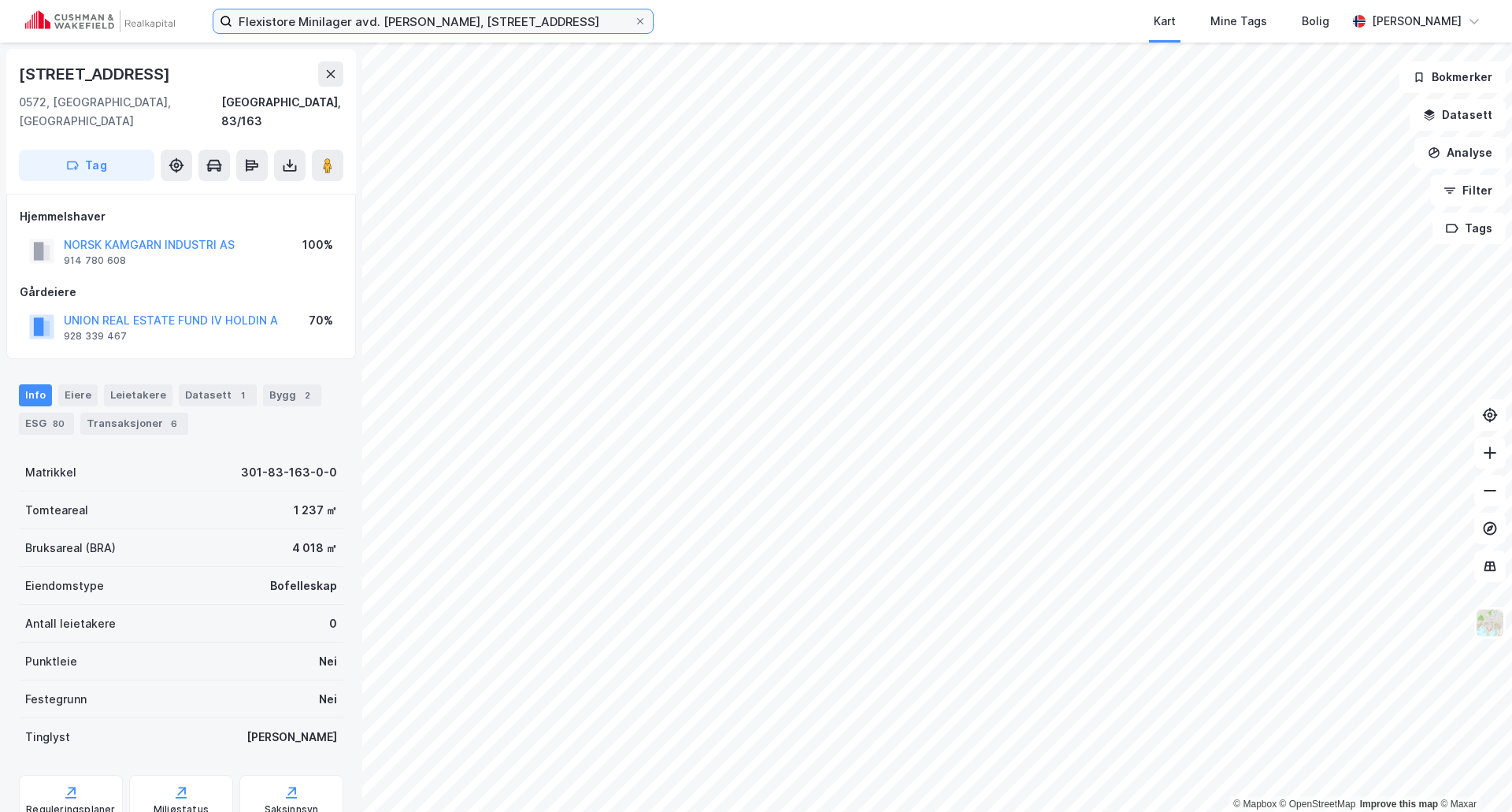
click at [471, 29] on input "Flexistore Minilager avd. Carl Berner, Sinsenveien 4, 0572 Oslo" at bounding box center [434, 21] width 402 height 24
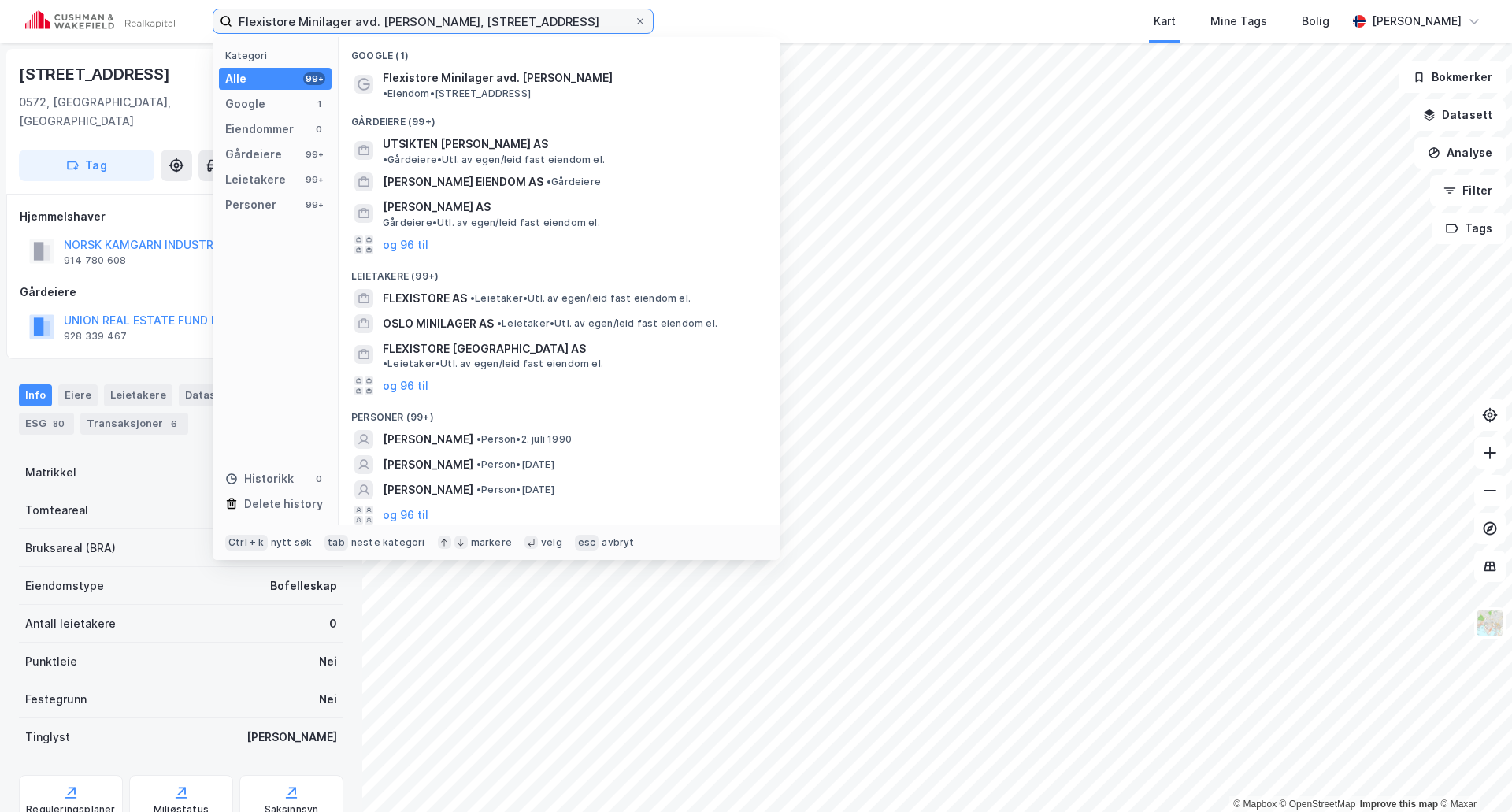
click at [472, 26] on input "Flexistore Minilager avd. Carl Berner, Sinsenveien 4, 0572 Oslo" at bounding box center [434, 21] width 402 height 24
click at [473, 26] on input "Flexistore Minilager avd. Carl Berner, Sinsenveien 4, 0572 Oslo" at bounding box center [434, 21] width 402 height 24
click at [475, 26] on input "Flexistore Minilager avd. Carl Berner, Sinsenveien 4, 0572 Oslo" at bounding box center [434, 21] width 402 height 24
paste input "[STREET_ADDRESS]"
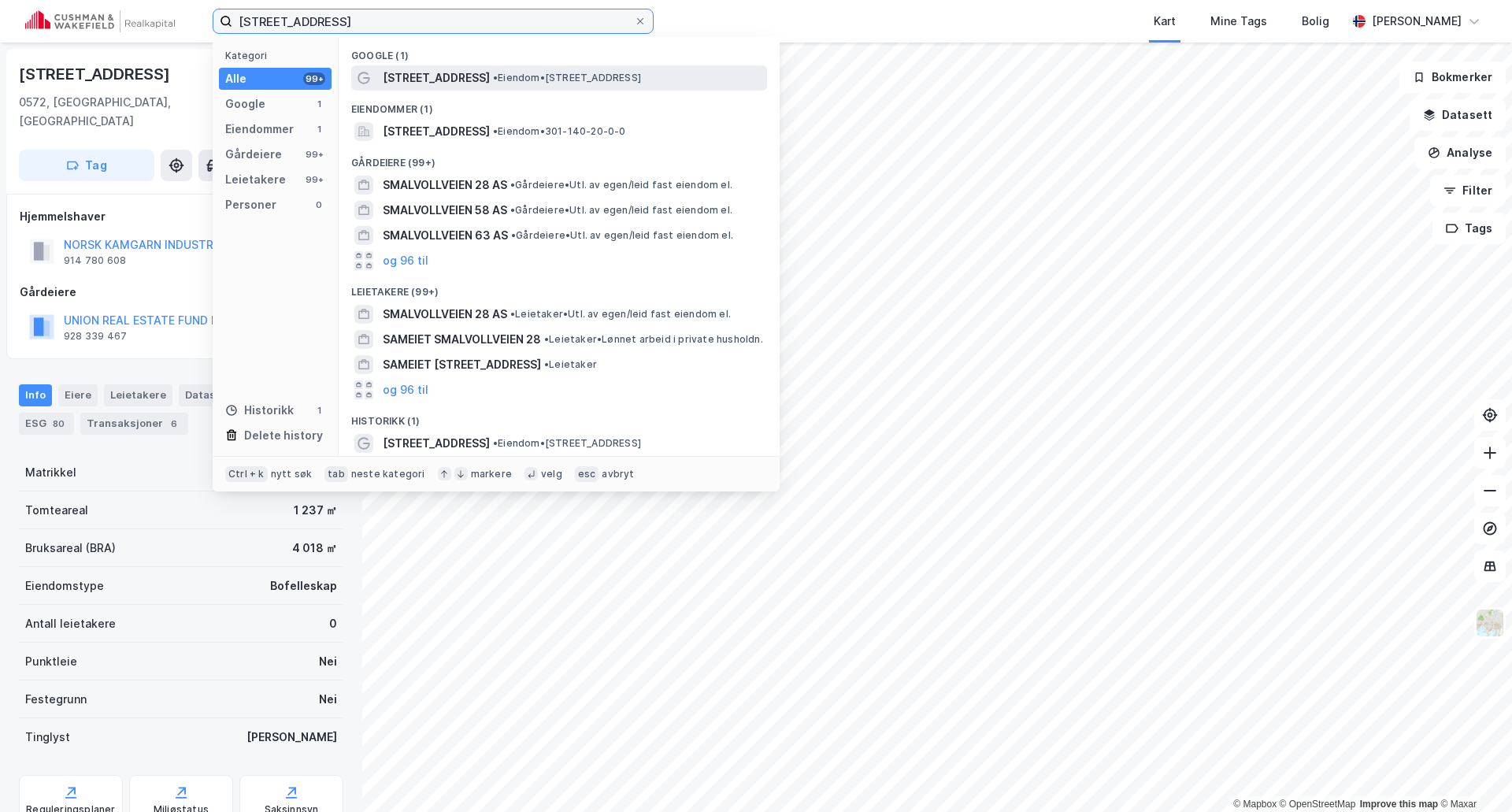
type input "[STREET_ADDRESS]"
click at [455, 83] on span "[STREET_ADDRESS]" at bounding box center [436, 78] width 107 height 19
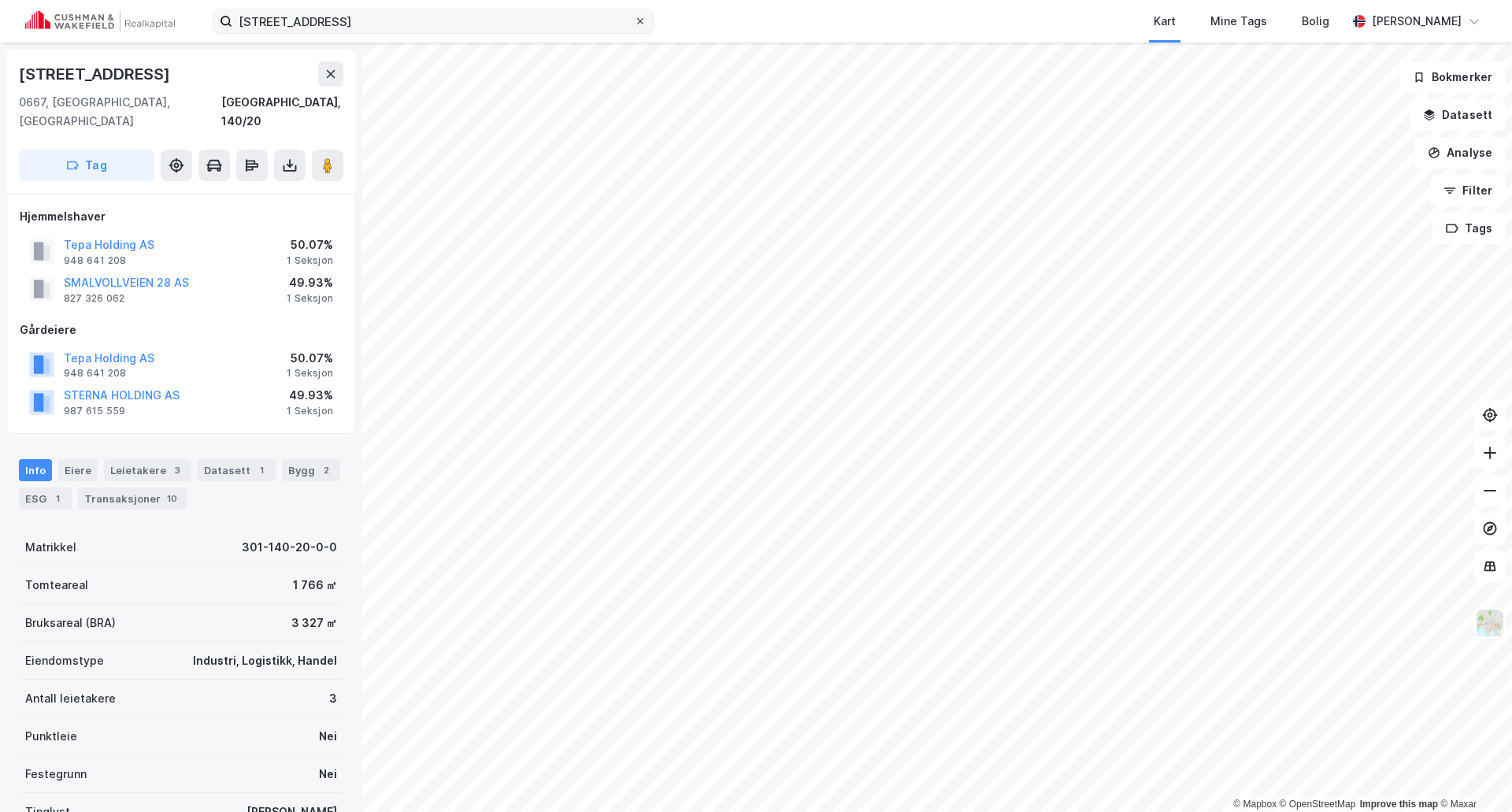
click at [643, 23] on icon at bounding box center [640, 21] width 10 height 10
click at [634, 23] on input "[STREET_ADDRESS]" at bounding box center [434, 21] width 402 height 24
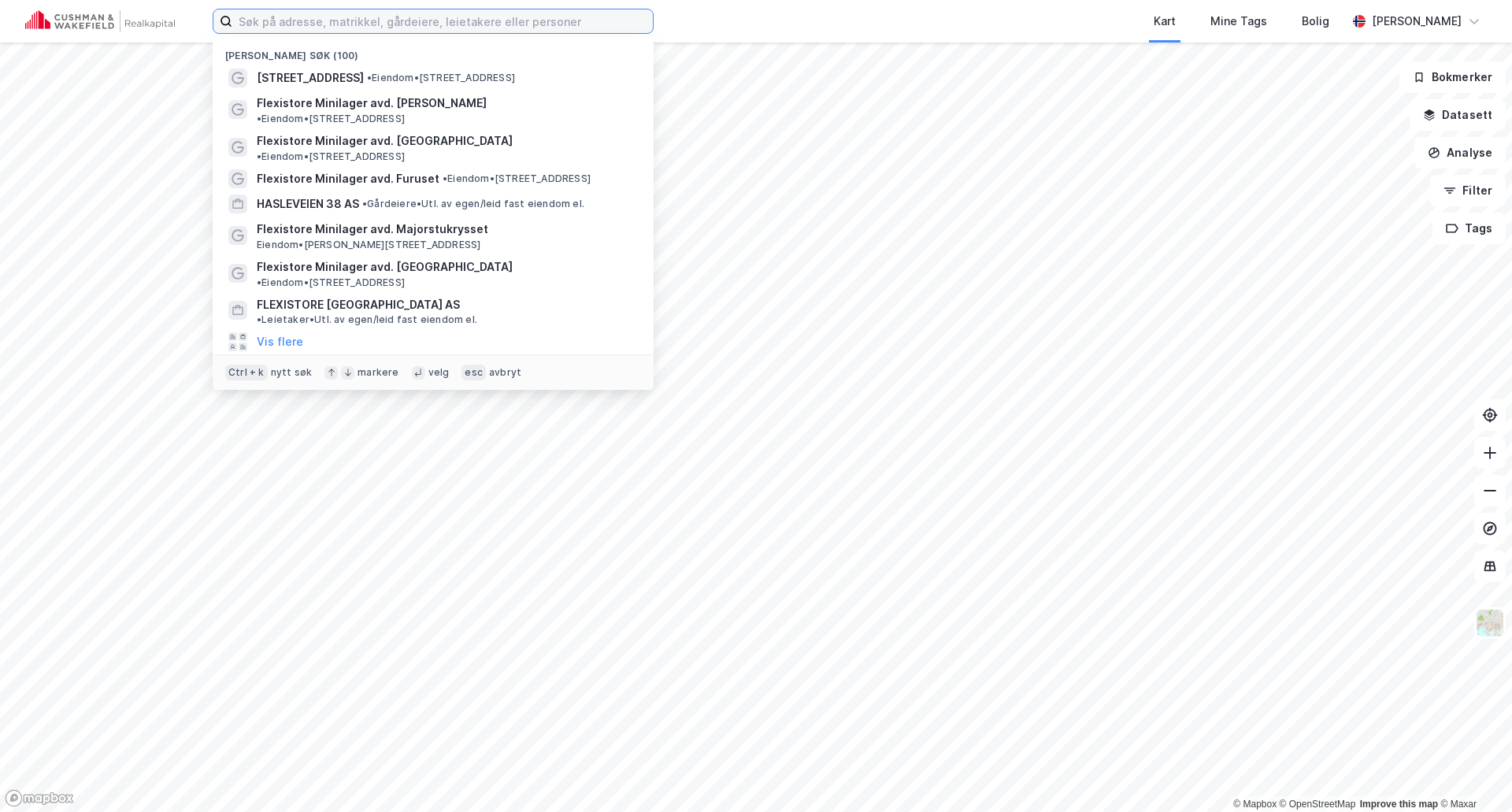
click at [546, 23] on input at bounding box center [442, 21] width 421 height 24
paste input "Gamle Leirdalsvei 5,"
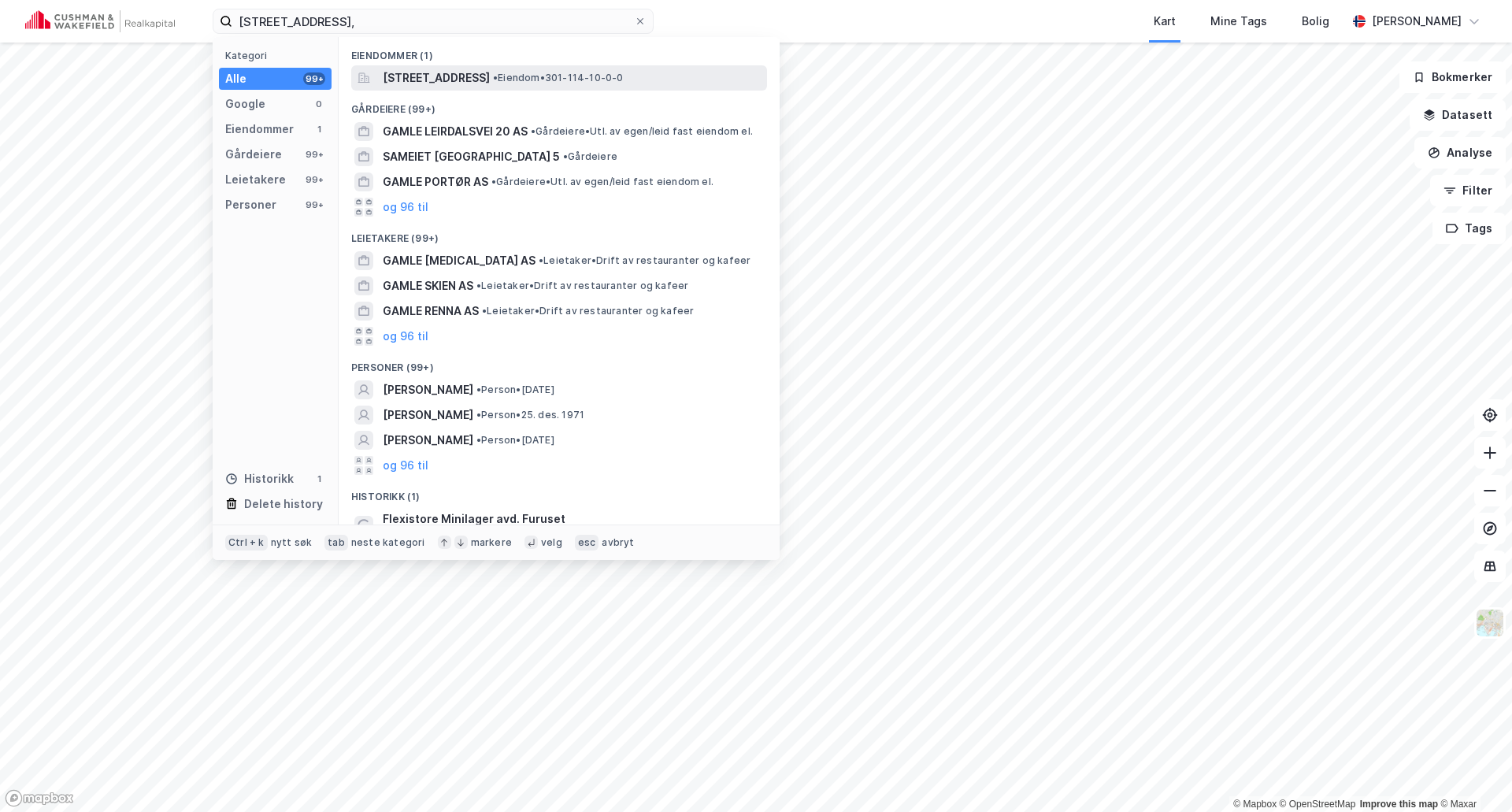
click at [474, 79] on span "Gamle Leirdals vei 5, 1081, OSLO, OSLO" at bounding box center [436, 78] width 107 height 19
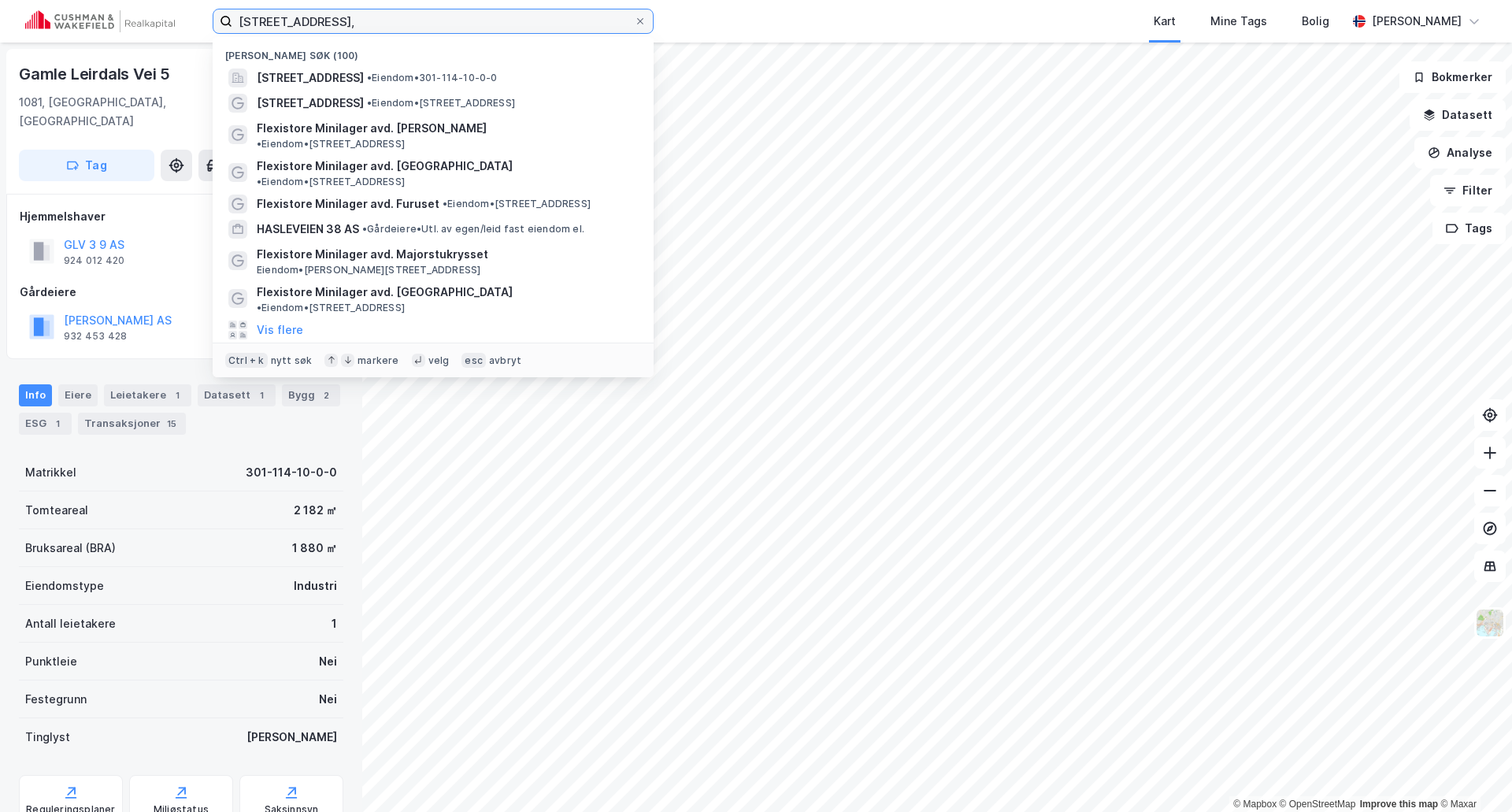
click at [493, 18] on input "Gamle Leirdalsvei 5," at bounding box center [434, 21] width 402 height 24
click at [495, 17] on input "Gamle Leirdalsvei 5," at bounding box center [434, 21] width 402 height 24
paste input "Drammensveien 288"
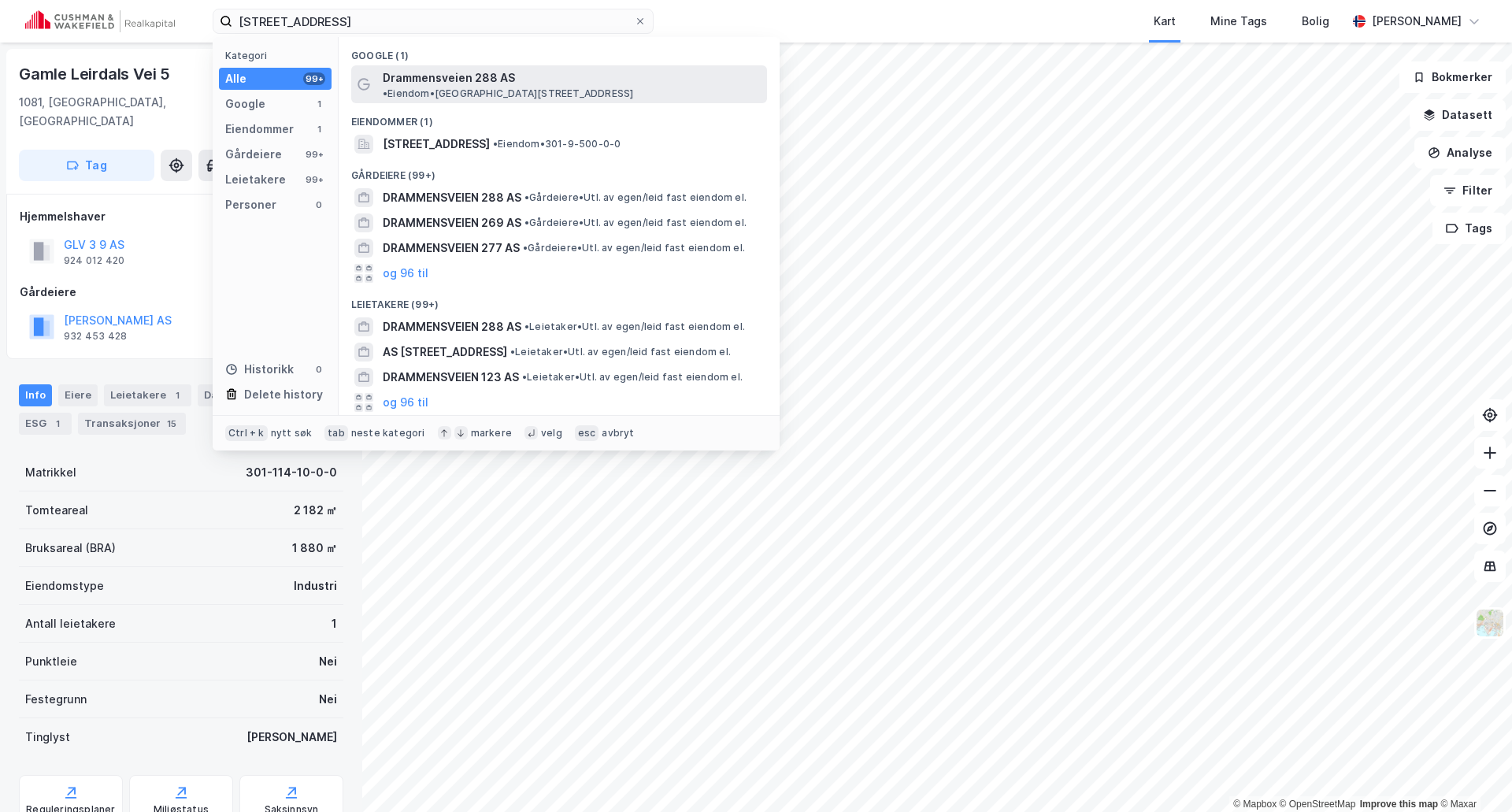
click at [450, 75] on span "Drammensveien 288 AS" at bounding box center [448, 78] width 132 height 19
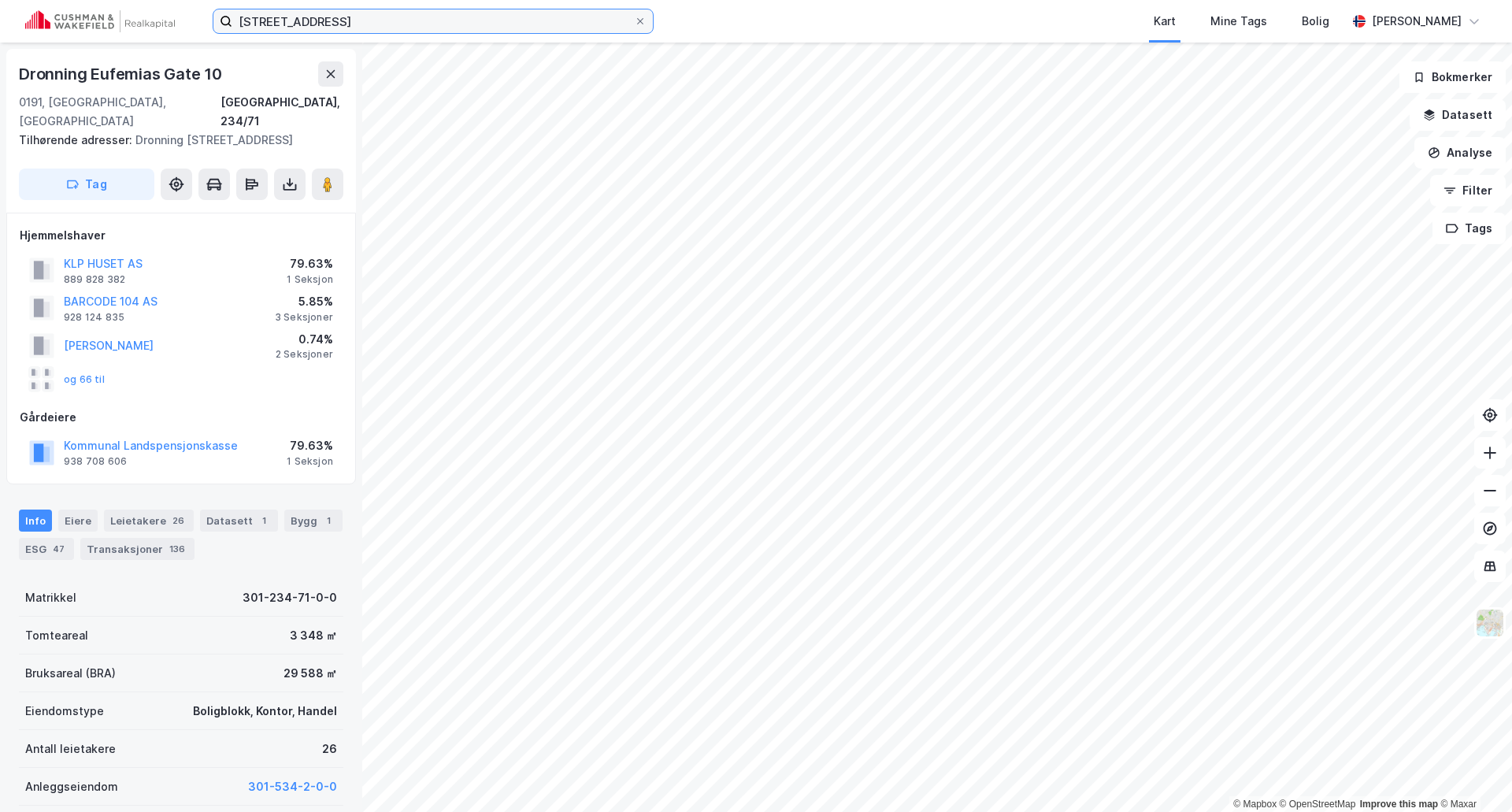
click at [467, 18] on input "Drammensveien 288" at bounding box center [434, 21] width 402 height 24
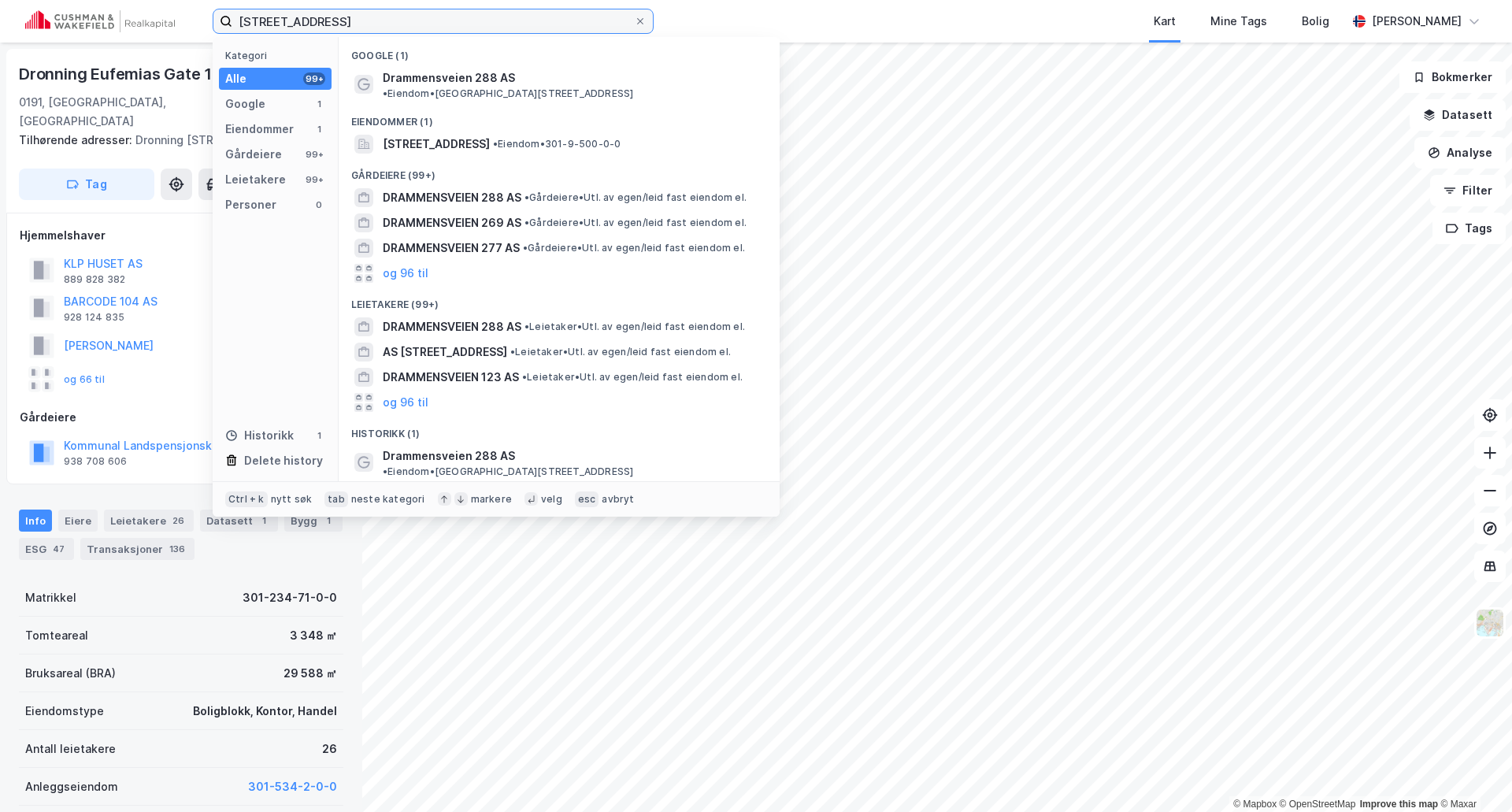
click at [466, 19] on input "Drammensveien 288" at bounding box center [434, 21] width 402 height 24
paste input
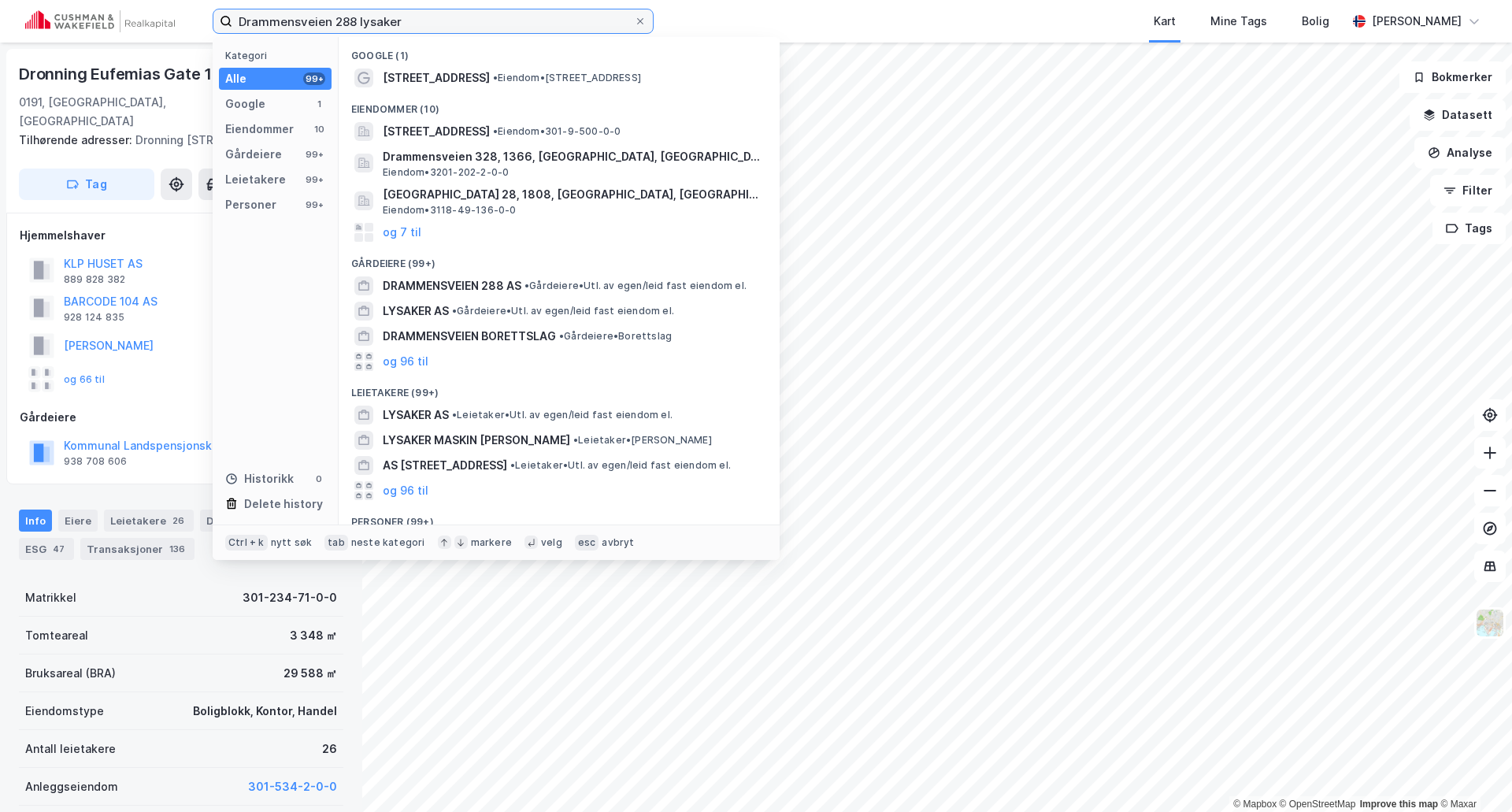
click at [477, 27] on input "Drammensveien 288 lysaker" at bounding box center [434, 21] width 402 height 24
click at [477, 21] on input "Drammensveien 288 lysaker" at bounding box center [434, 21] width 402 height 24
click at [477, 20] on input "Drammensveien 288 lysaker" at bounding box center [434, 21] width 402 height 24
paste input ", 0283 Oslo"
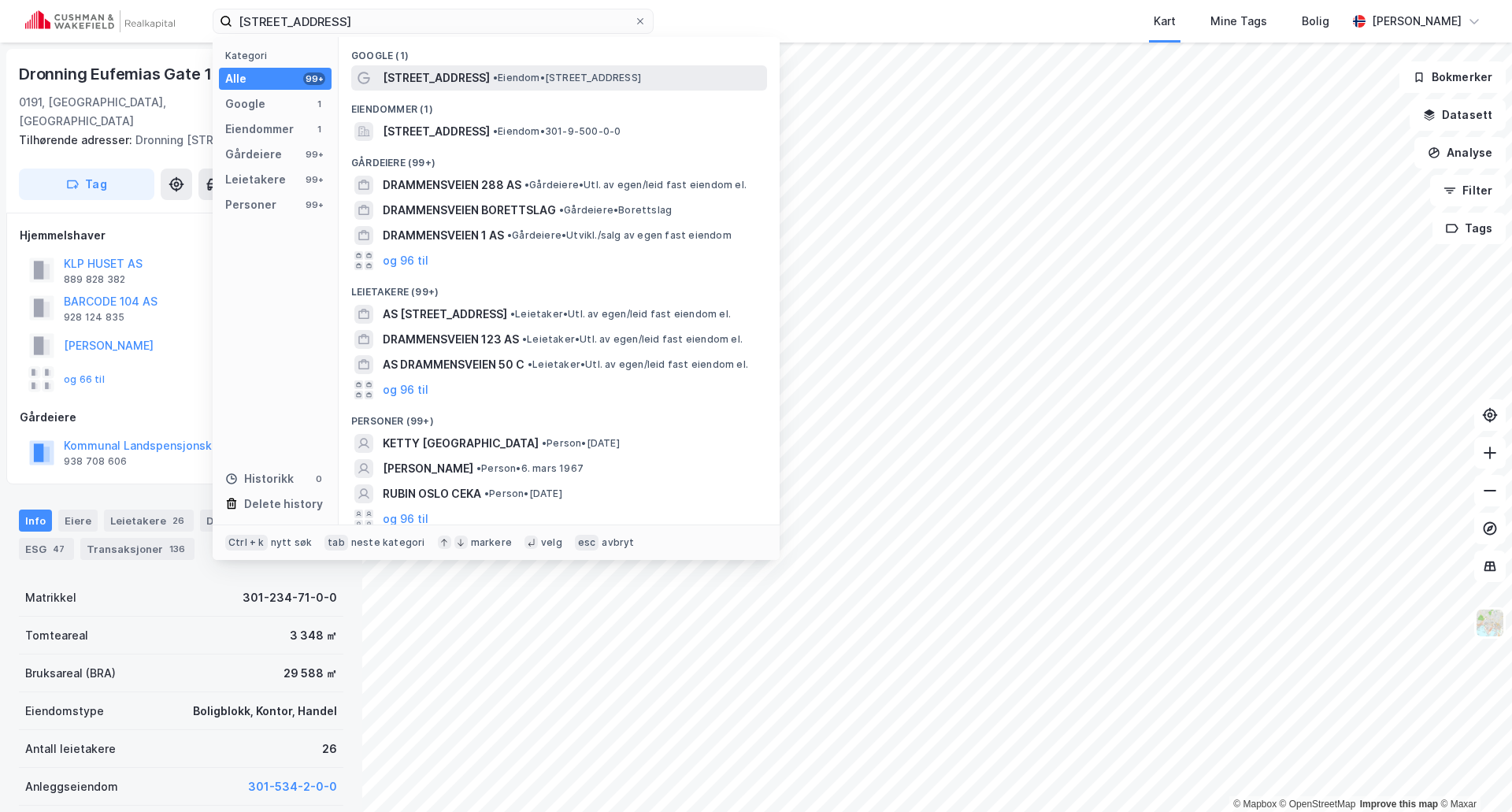
click at [452, 71] on span "Drammensveien 288" at bounding box center [436, 78] width 107 height 19
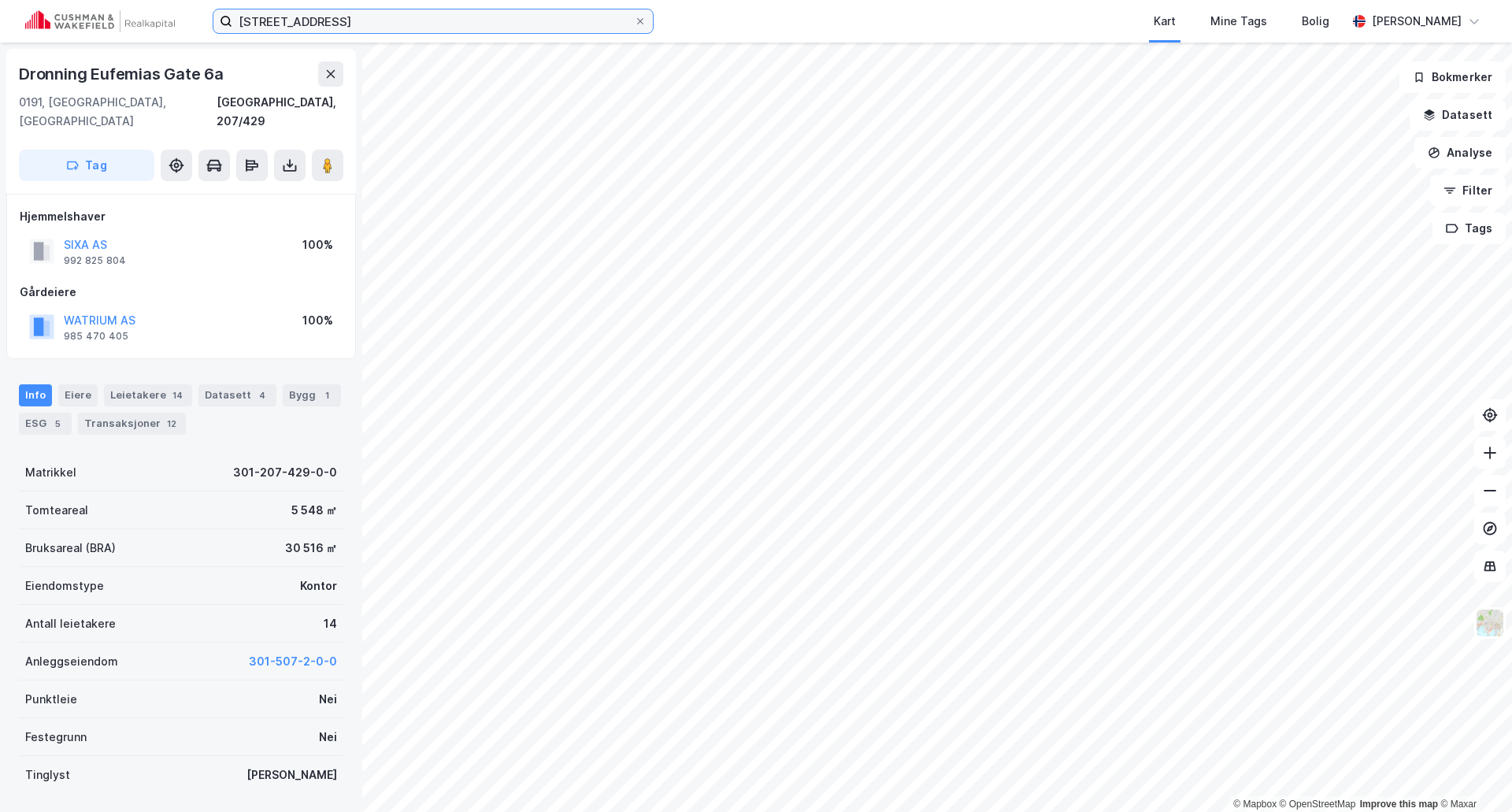
click at [469, 17] on input "Drammensveien 288, 0283 Oslo" at bounding box center [434, 21] width 402 height 24
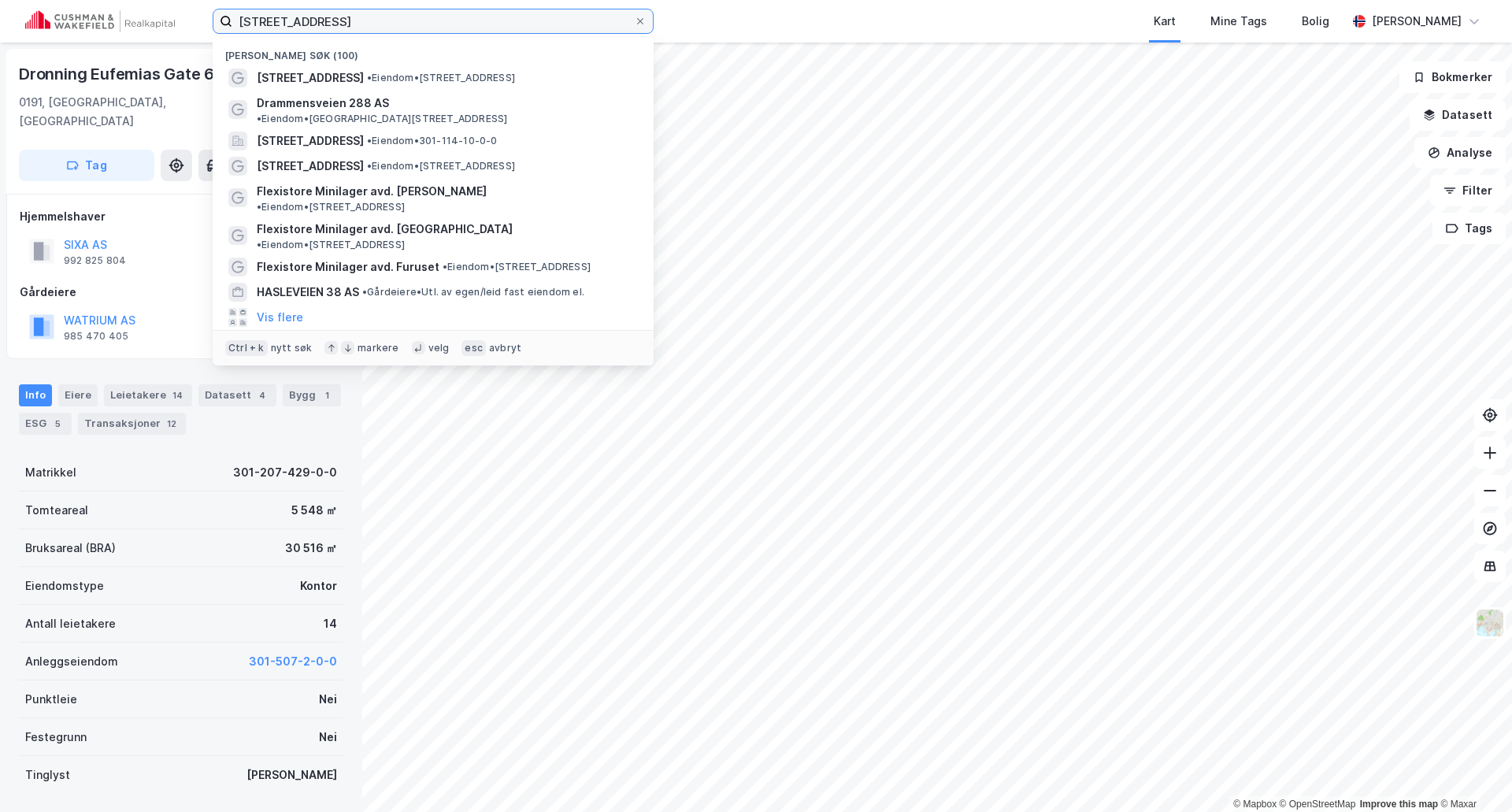
click at [467, 15] on input "Drammensveien 288, 0283 Oslo" at bounding box center [434, 21] width 402 height 24
click at [450, 21] on input "Drammensveien 288, 0283 Oslo" at bounding box center [434, 21] width 402 height 24
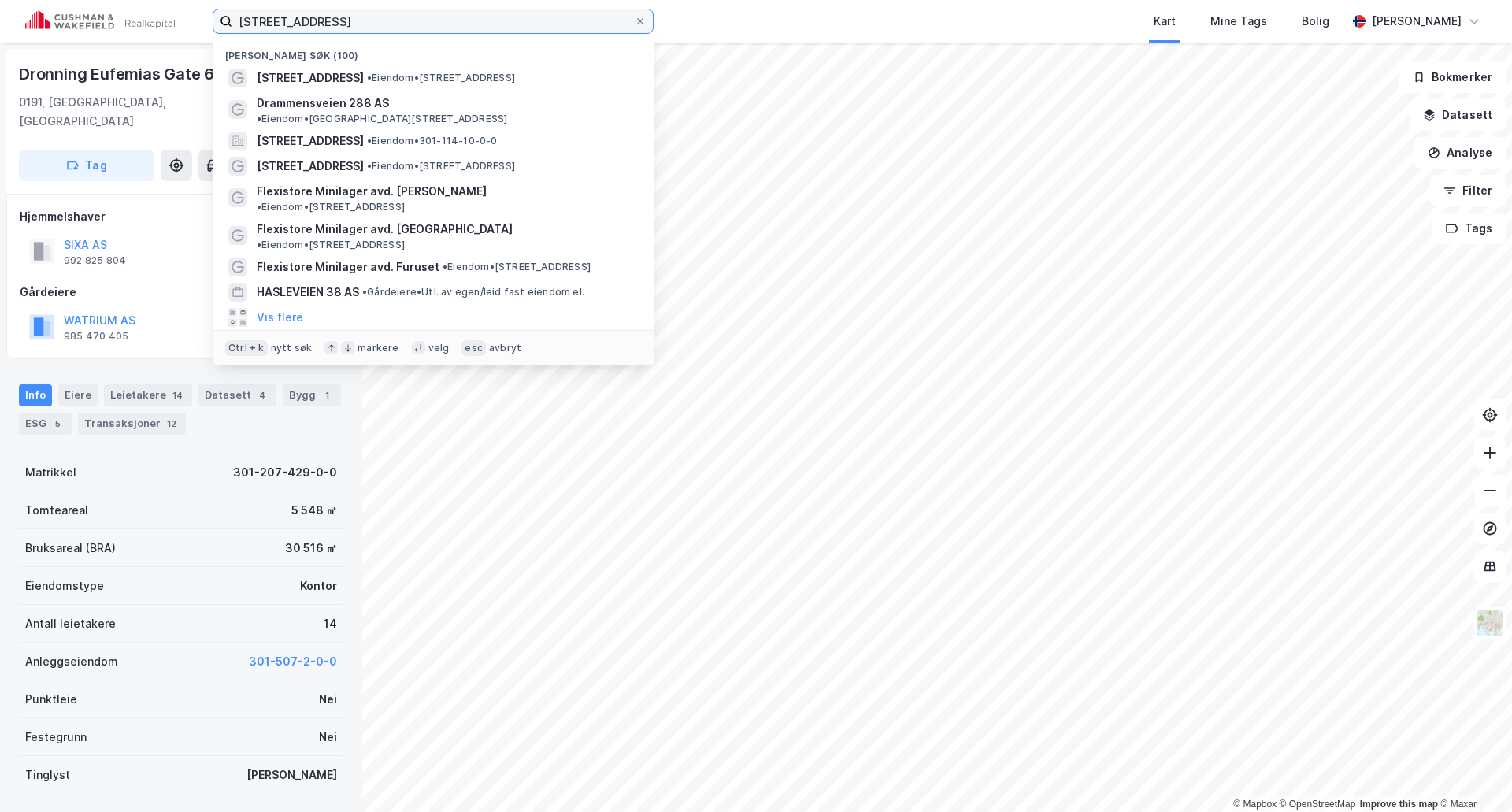
click at [450, 21] on input "Drammensveien 288, 0283 Oslo" at bounding box center [434, 21] width 402 height 24
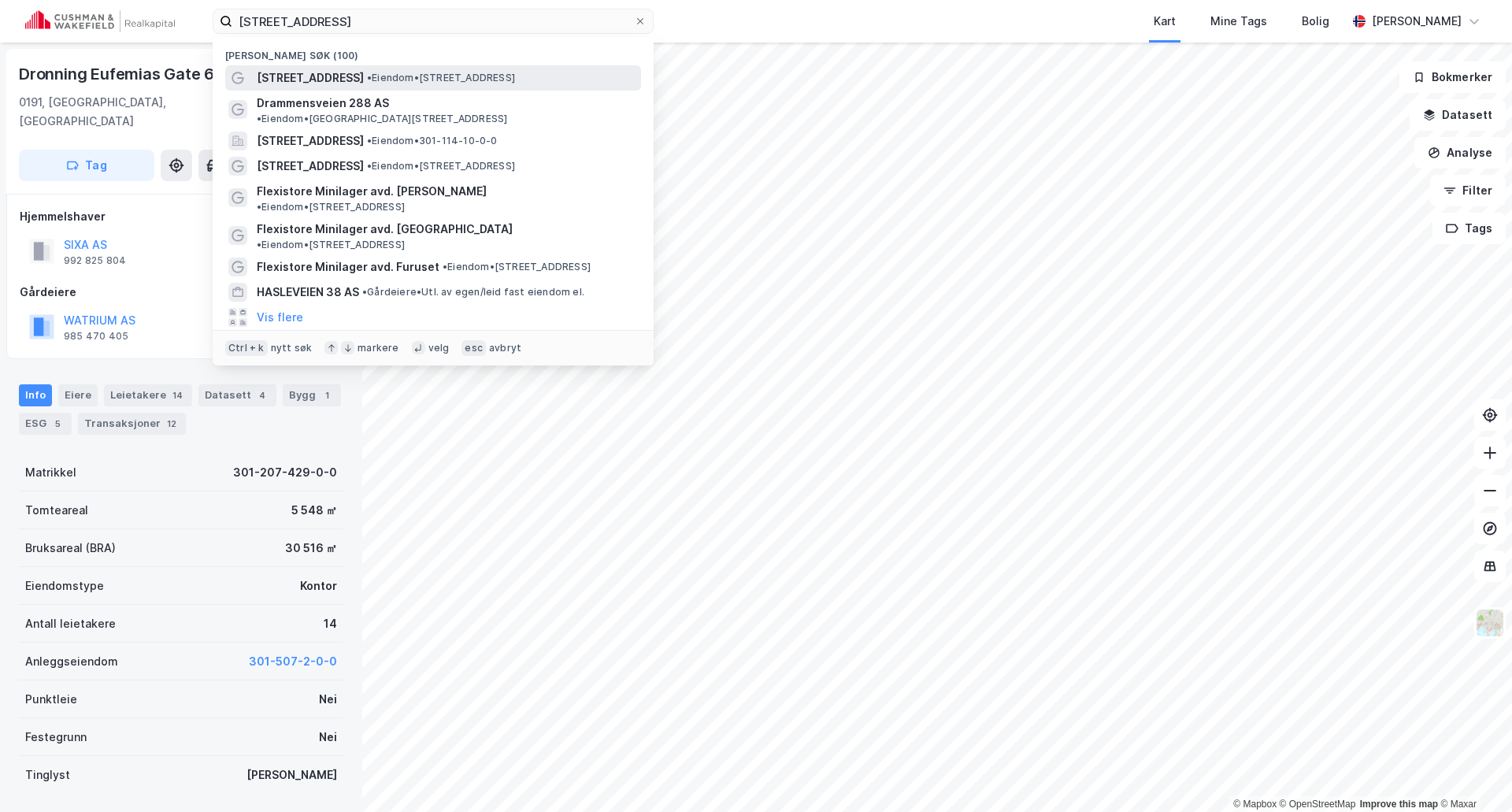
click at [418, 83] on span "• Eiendom • Drammensveien 288, 0283 Oslo" at bounding box center [441, 78] width 148 height 13
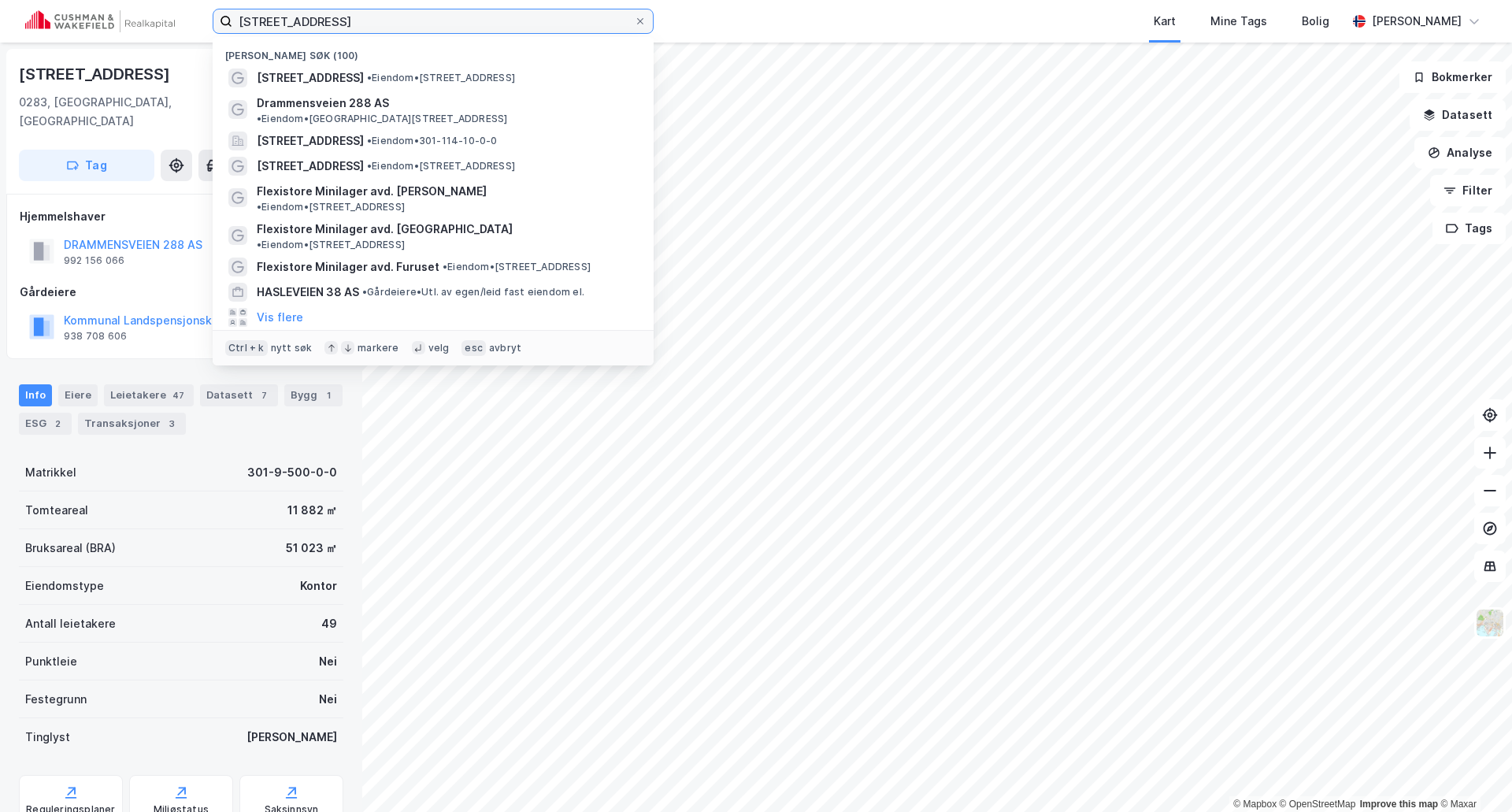
click at [292, 21] on input "Drammensveien 288, 0283 Oslo" at bounding box center [434, 21] width 402 height 24
paste input "Østre Aker vei 215, 0975"
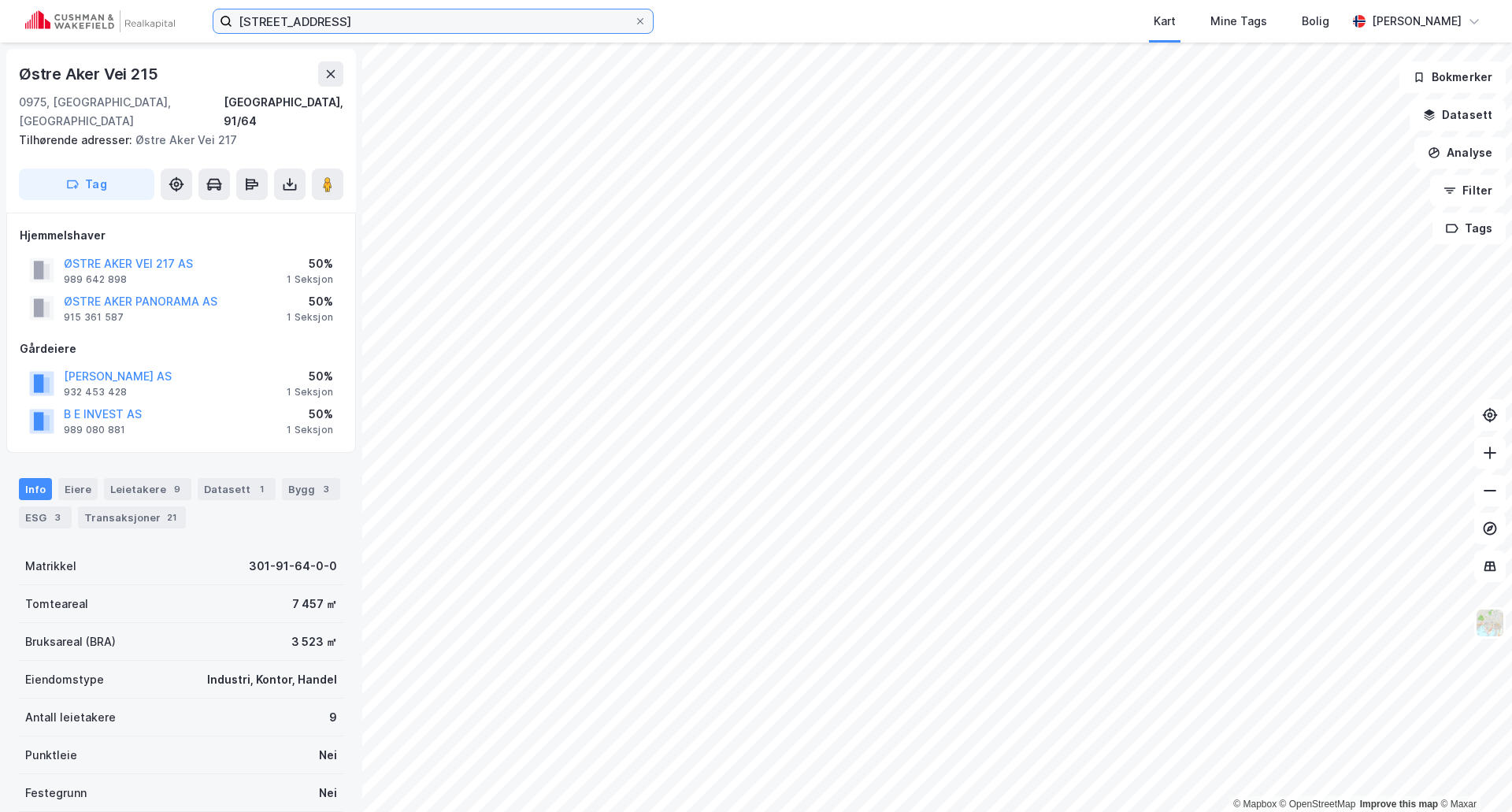
click at [365, 15] on input "Østre Aker vei 215, 0975 Oslo" at bounding box center [434, 21] width 402 height 24
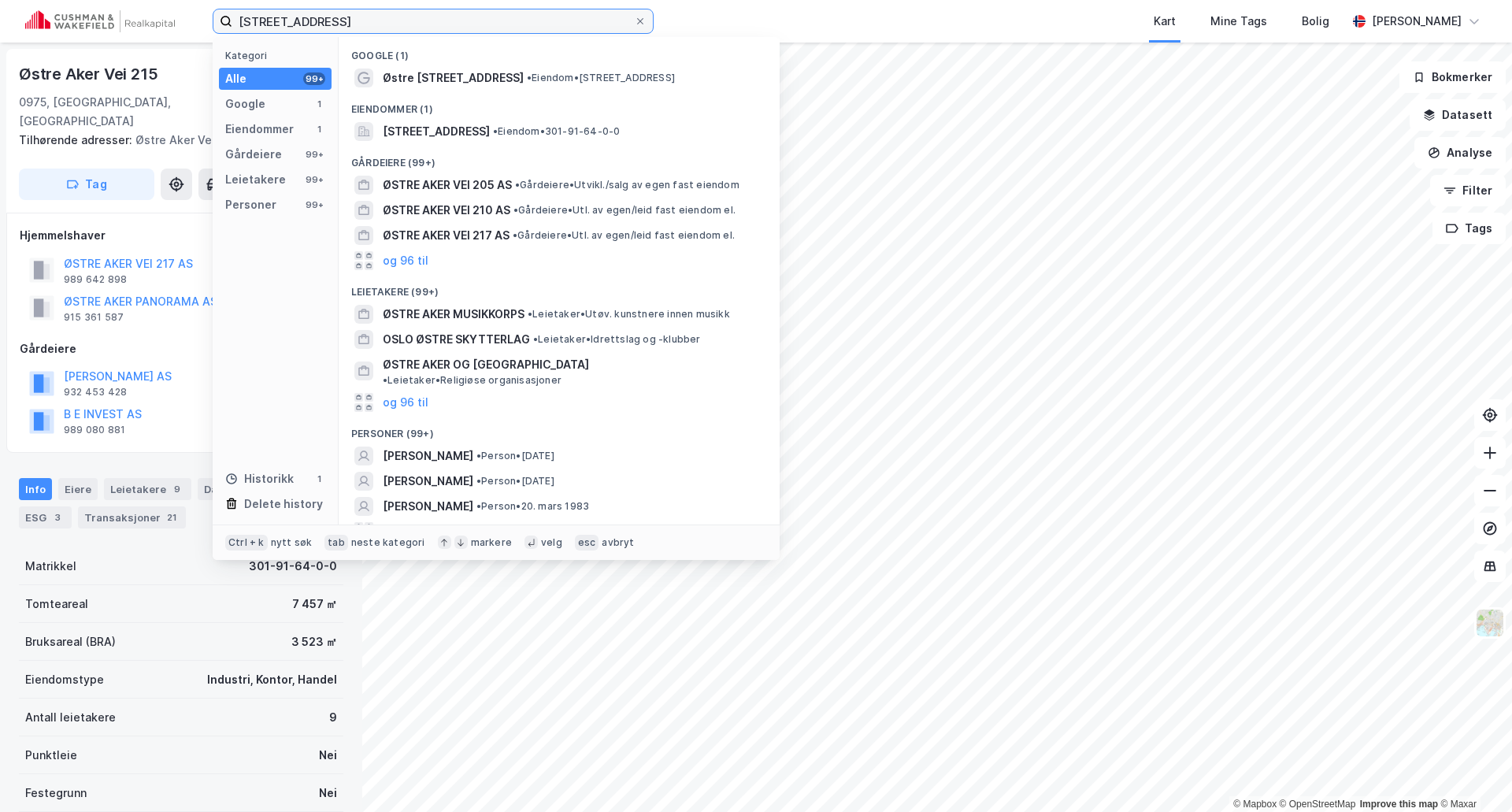
click at [365, 15] on input "Østre Aker vei 215, 0975 Oslo" at bounding box center [434, 21] width 402 height 24
paste input "Hoffsveien 10, 02"
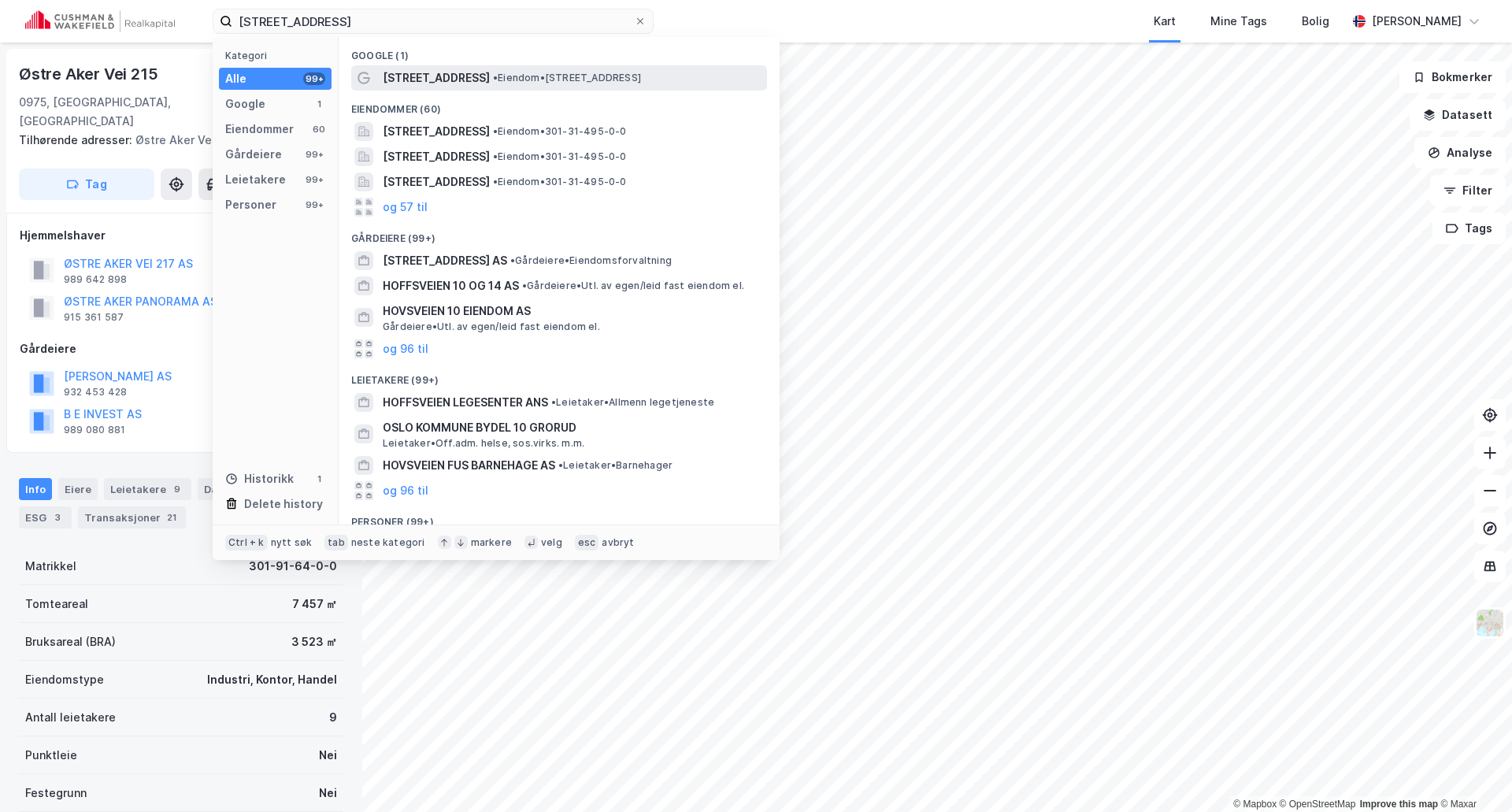
click at [390, 75] on span "Hoffsveien 10" at bounding box center [436, 78] width 107 height 19
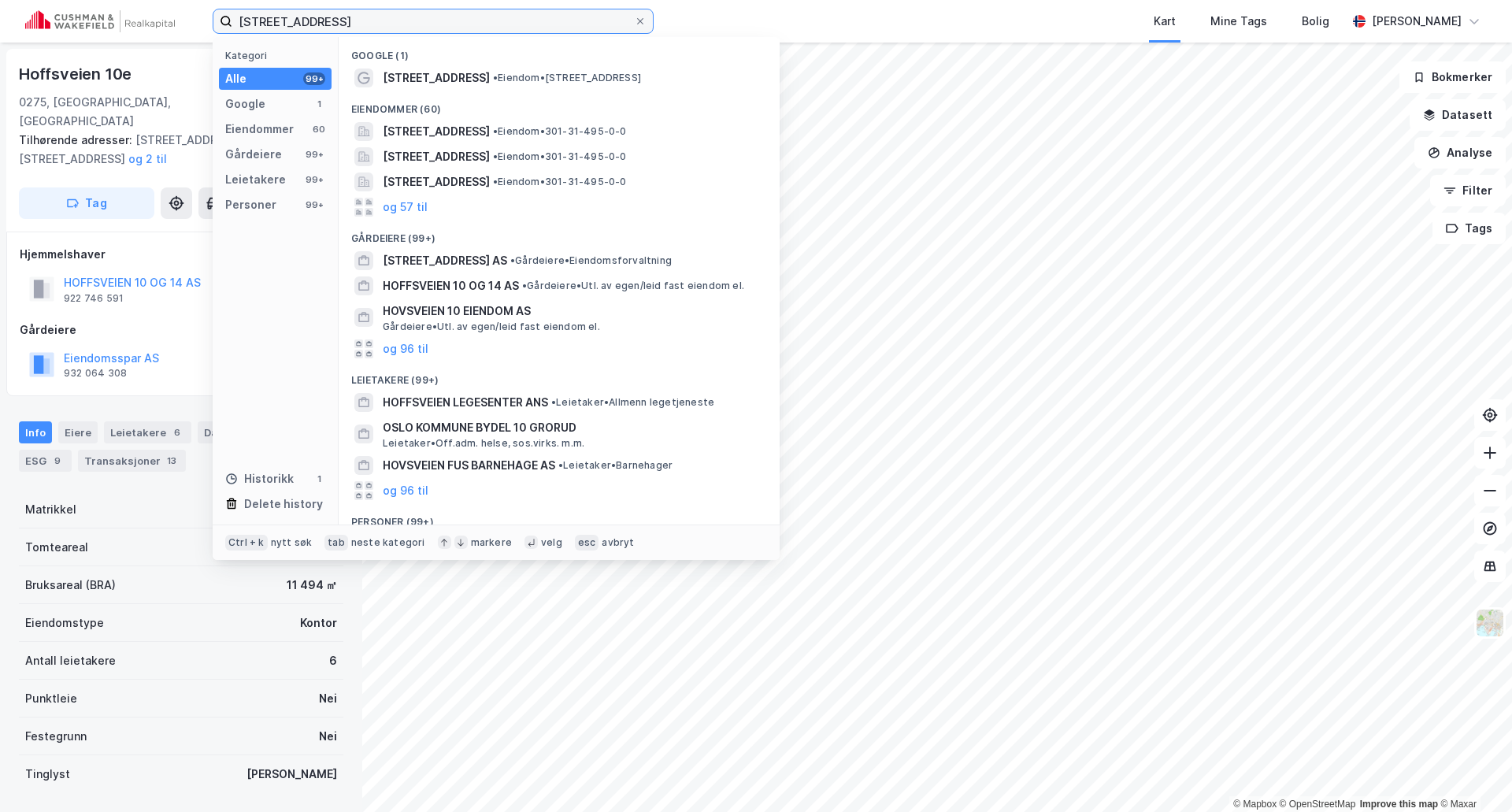
click at [373, 17] on input "Hoffsveien 10, 0275 Oslo" at bounding box center [434, 21] width 402 height 24
click at [374, 17] on input "Hoffsveien 10, 0275 Oslo" at bounding box center [434, 21] width 402 height 24
paste input "Ensjøveien 20"
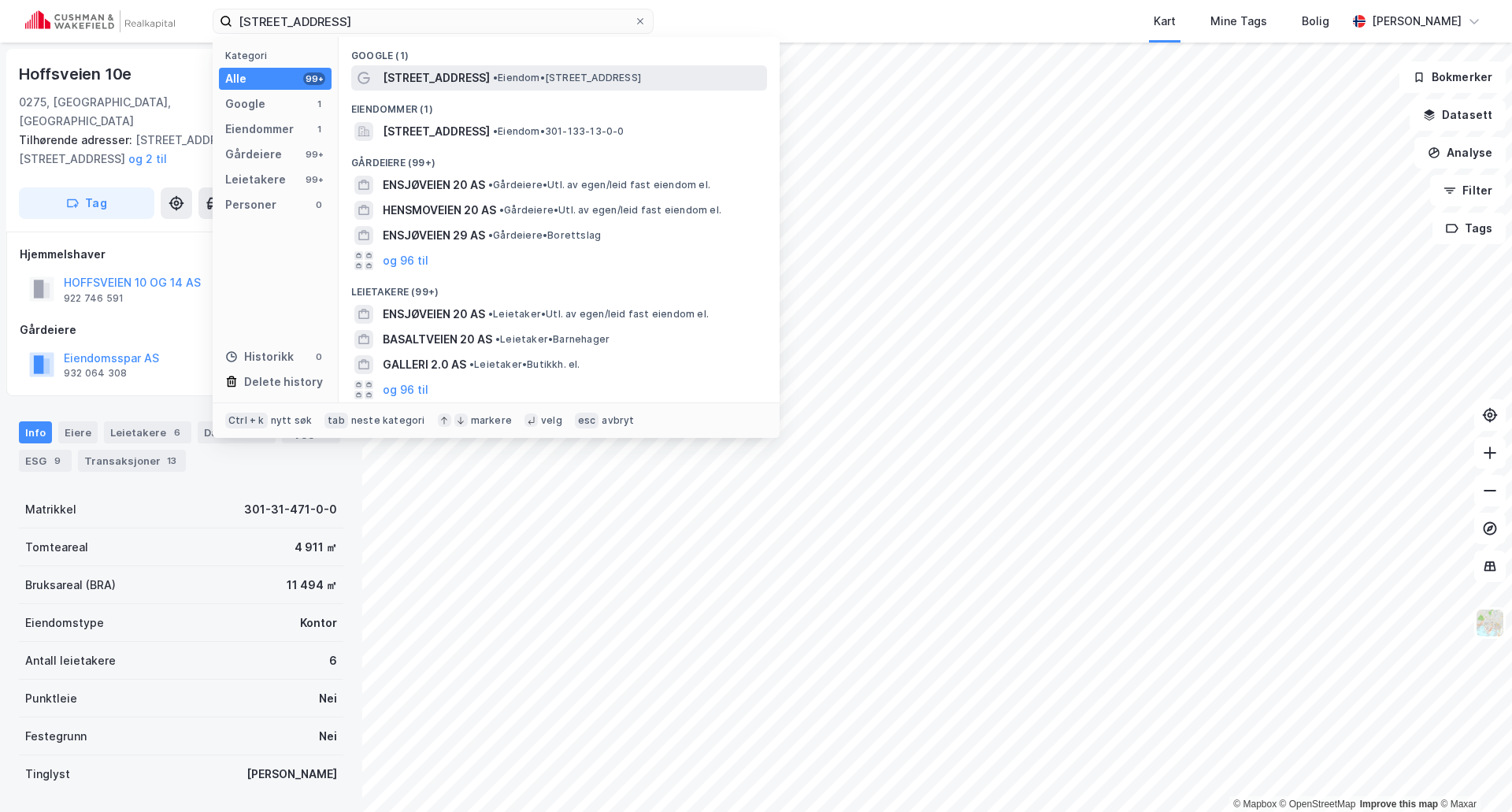
click at [414, 78] on span "Ensjøveien 20" at bounding box center [436, 78] width 107 height 19
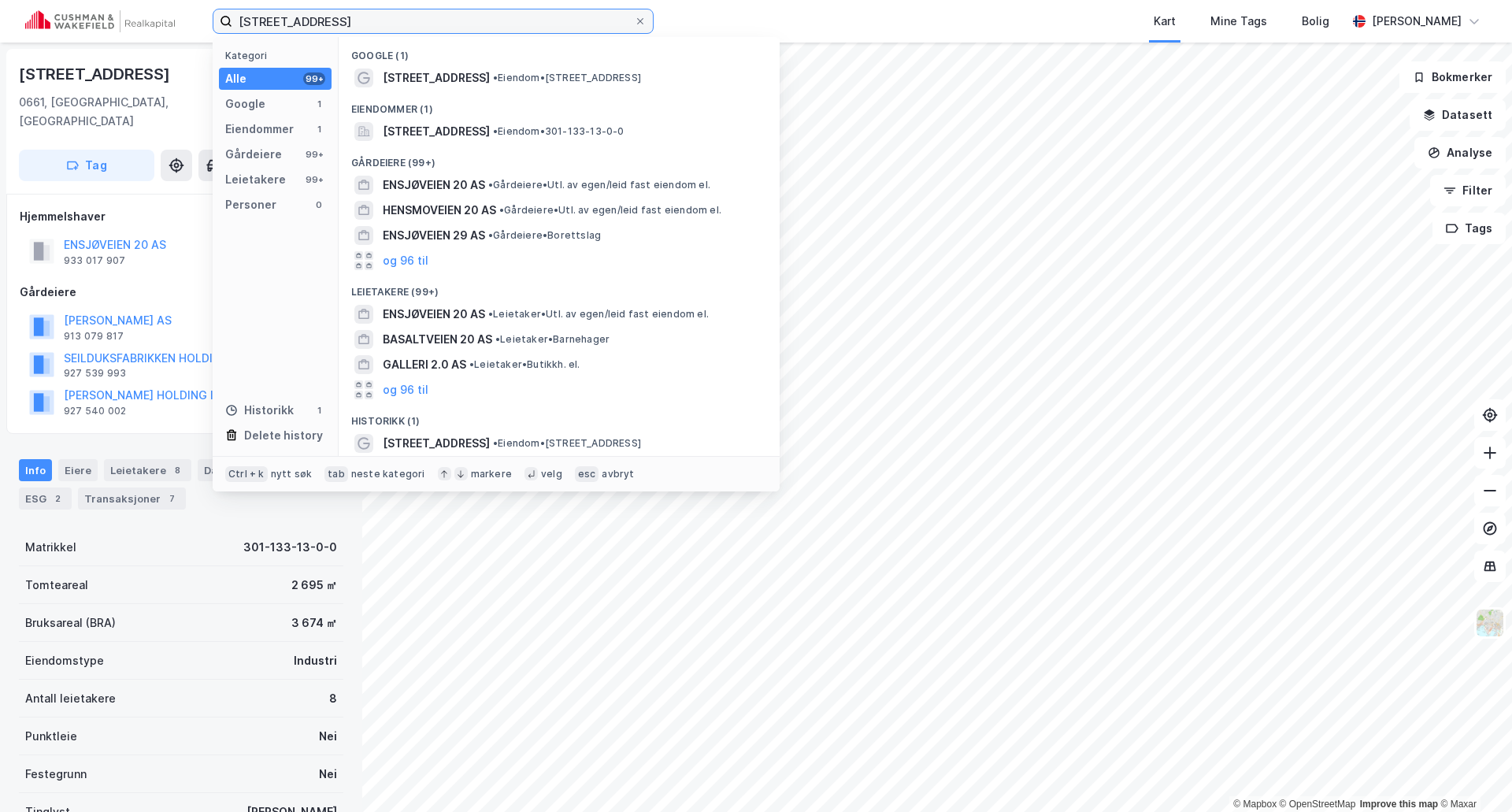
click at [332, 10] on input "Ensjøveien 20" at bounding box center [434, 21] width 402 height 24
click at [332, 11] on input "Ensjøveien 20" at bounding box center [434, 21] width 402 height 24
paste input "16-18, 0655 Oslo"
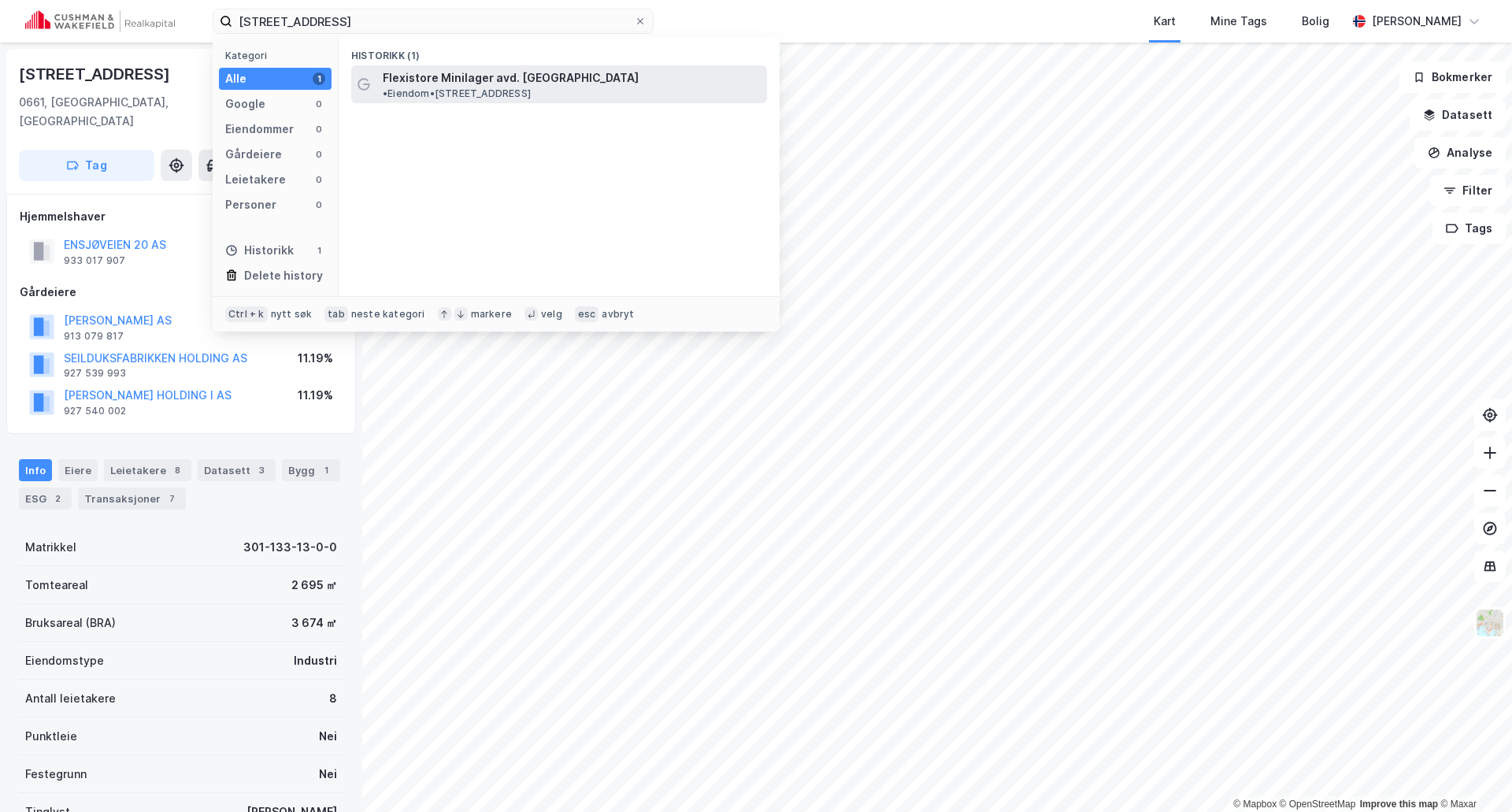
click at [405, 83] on span "Flexistore Minilager avd. Ensjø" at bounding box center [510, 78] width 256 height 19
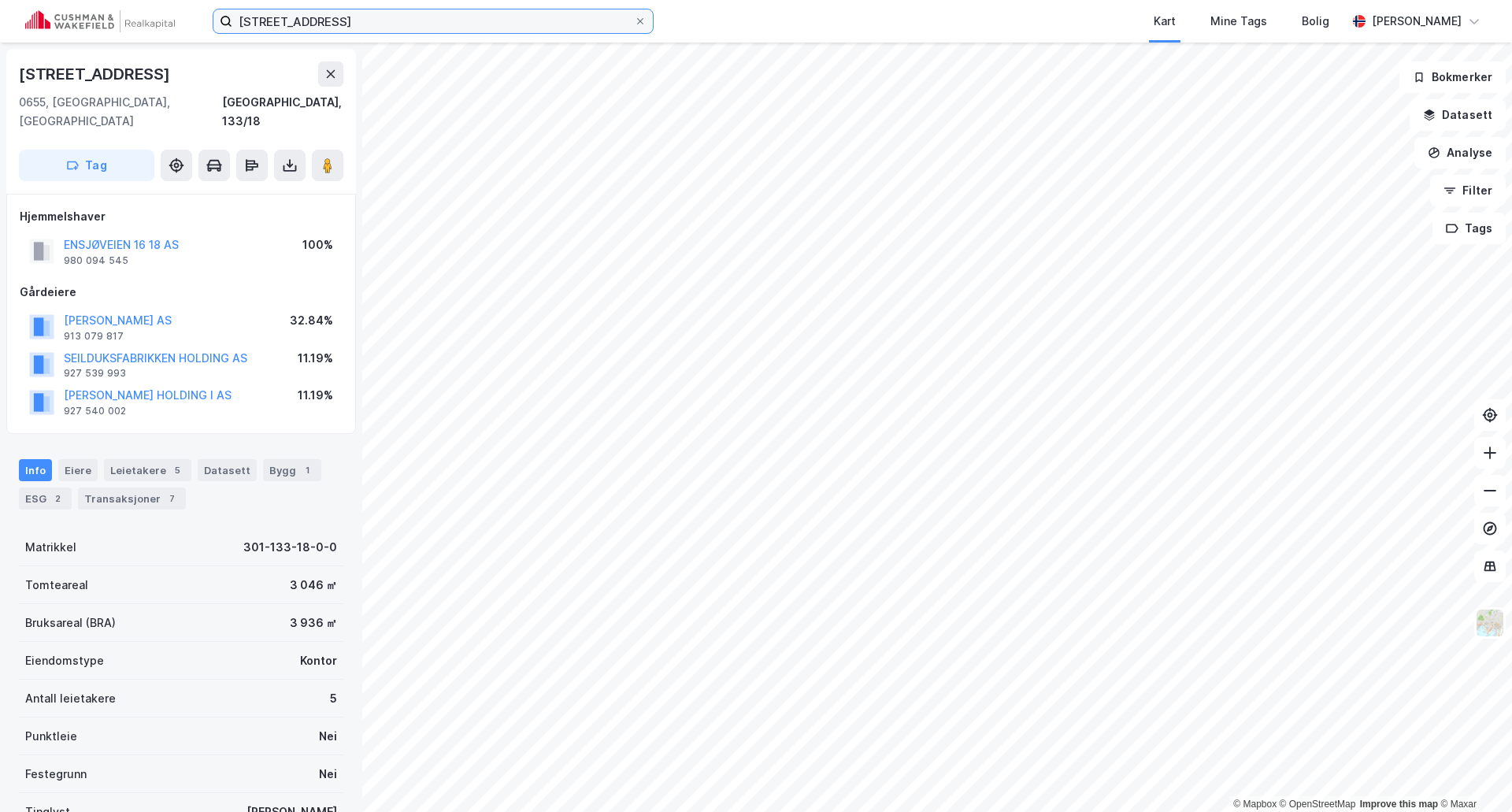
click at [295, 10] on input "Ensjøveien 16-18, 0655 Oslo" at bounding box center [434, 21] width 402 height 24
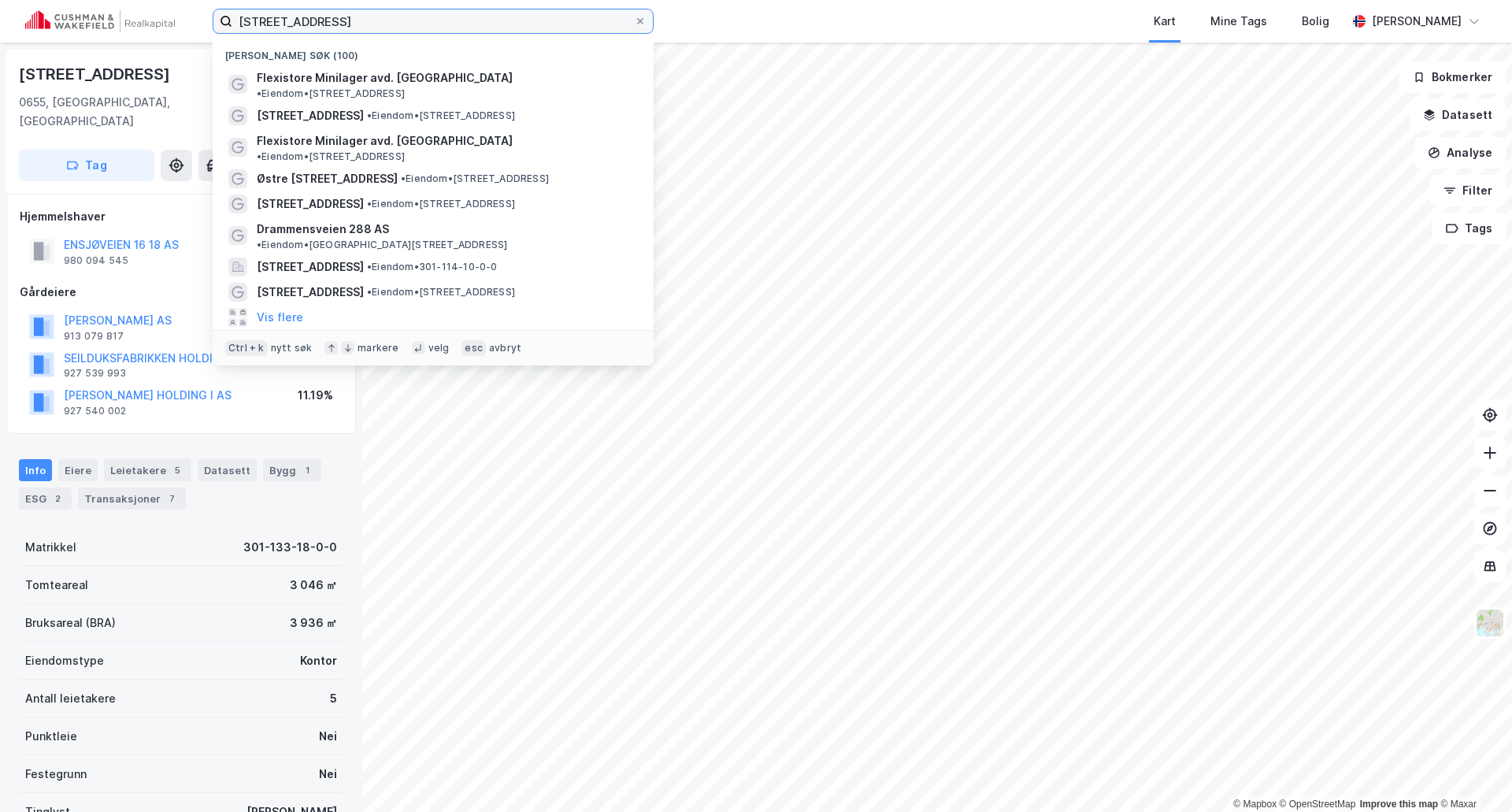
click at [295, 10] on input "Ensjøveien 16-18, 0655 Oslo" at bounding box center [434, 21] width 402 height 24
paste input "Per Krohgs vei 4, 106"
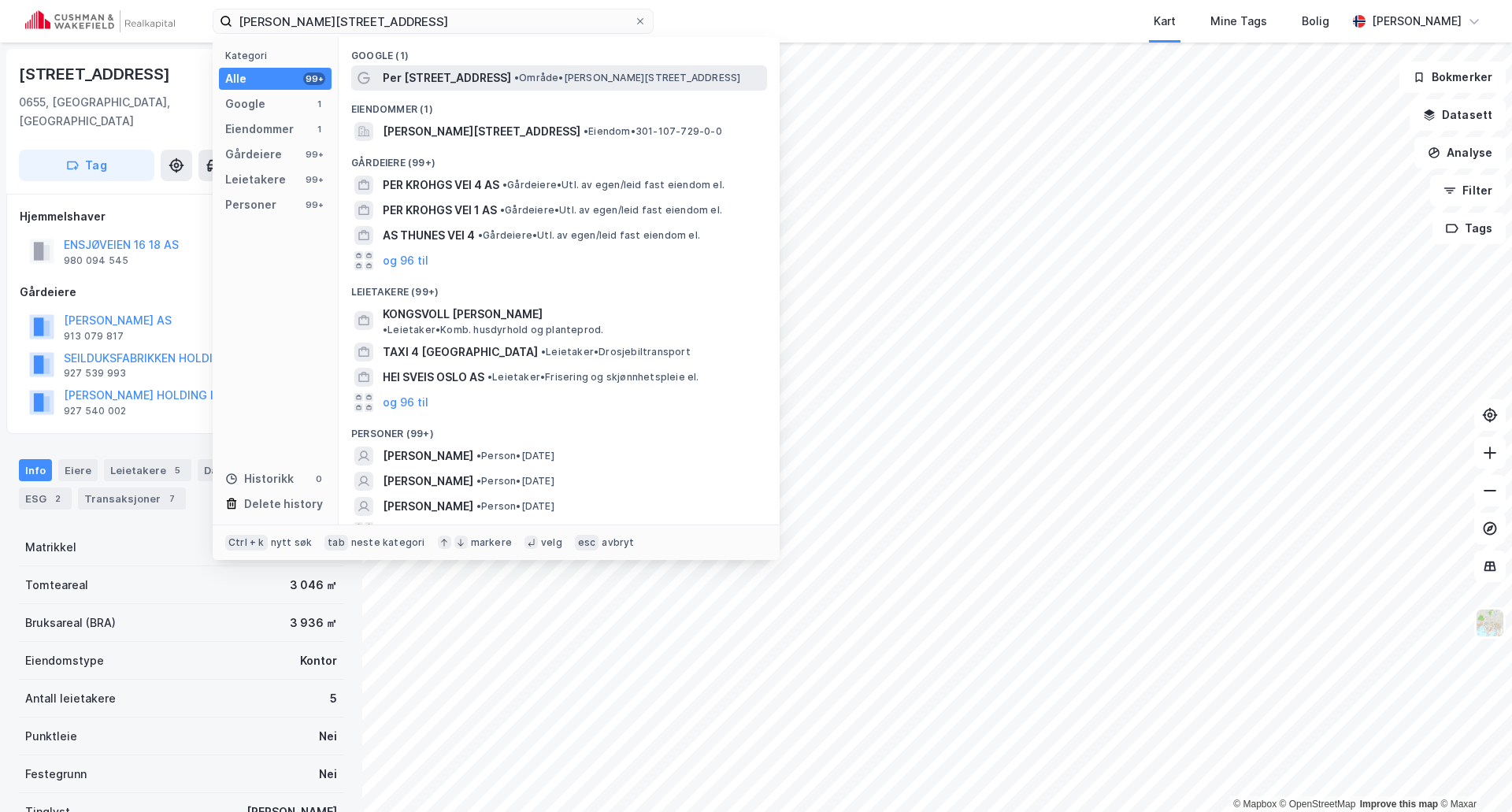
click at [390, 77] on span "Per Krohgs vei 4" at bounding box center [446, 78] width 128 height 19
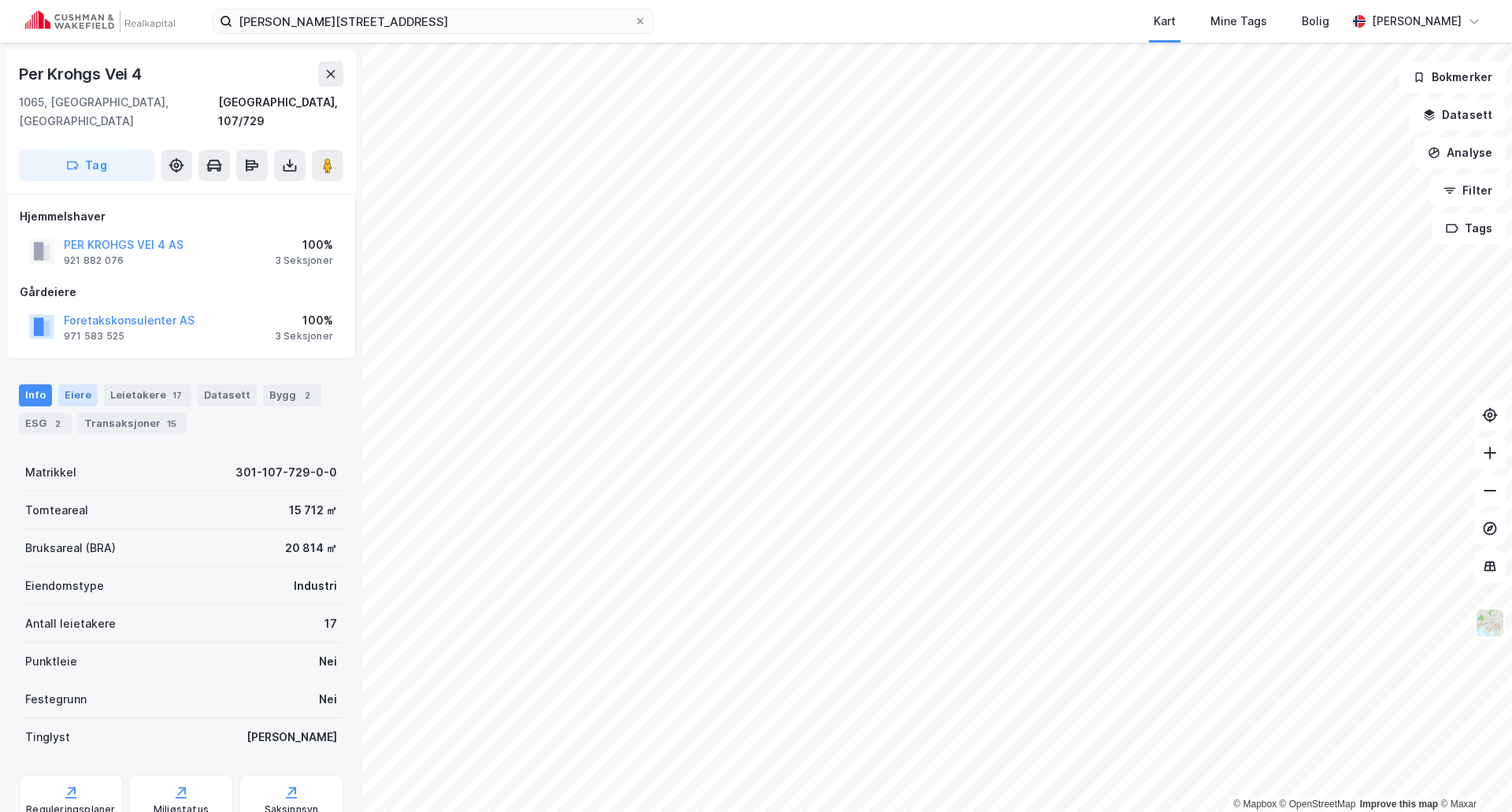
click at [70, 384] on div "Eiere" at bounding box center [78, 395] width 40 height 22
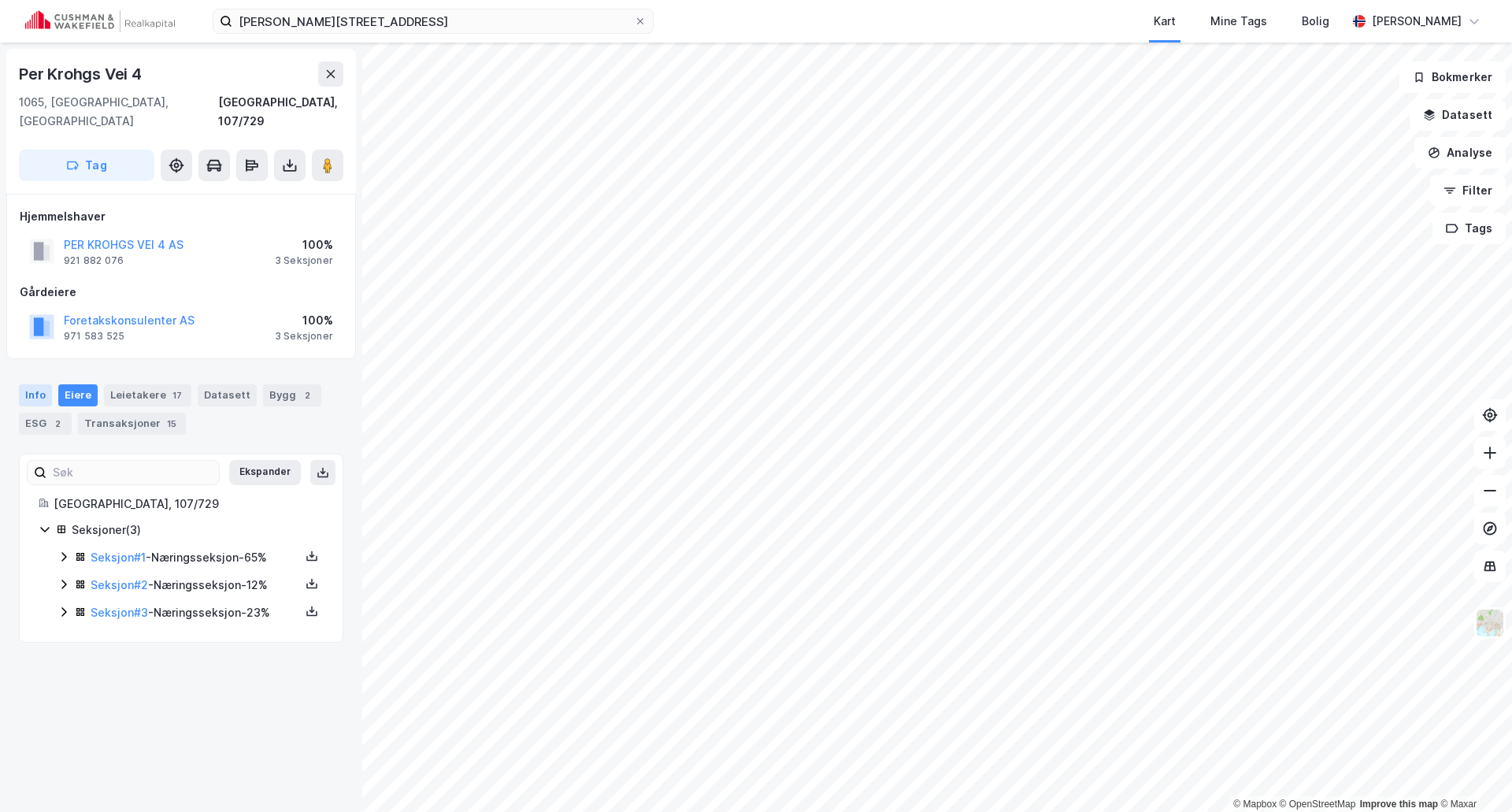
click at [39, 384] on div "Info" at bounding box center [35, 395] width 33 height 22
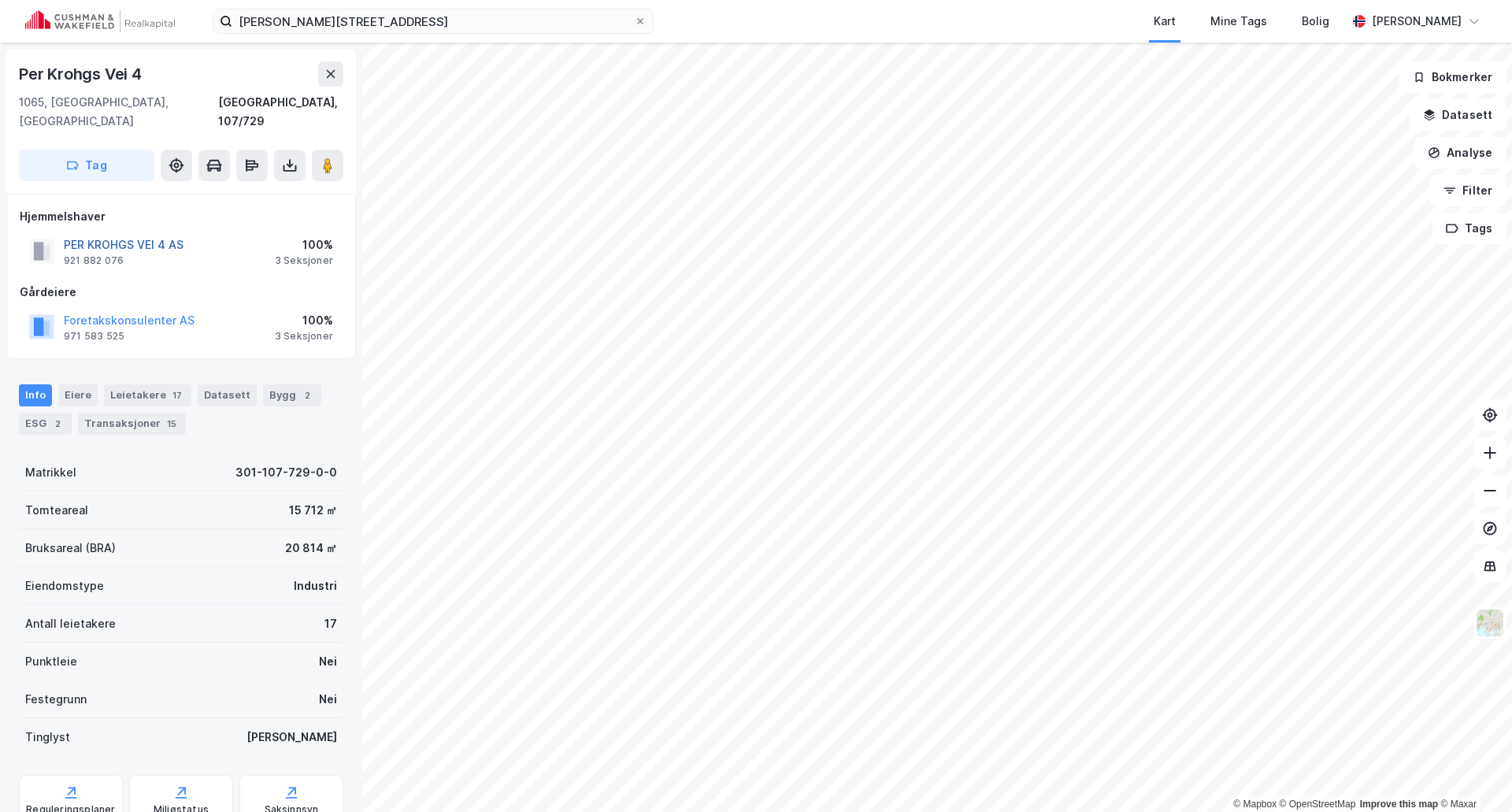
click at [0, 0] on button "PER KROHGS VEI 4 AS" at bounding box center [0, 0] width 0 height 0
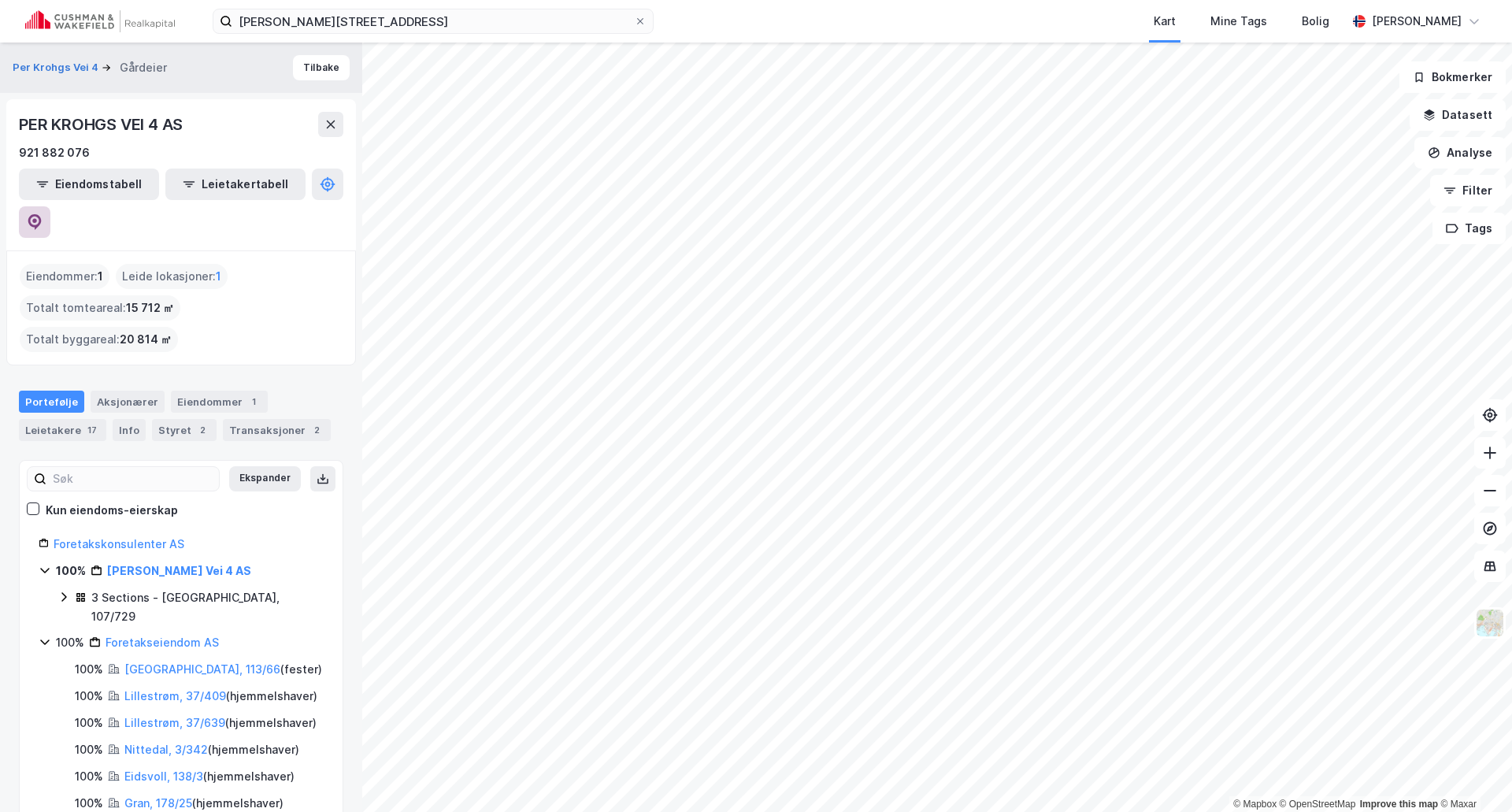
click at [42, 214] on icon at bounding box center [34, 221] width 15 height 15
click at [353, 19] on input "Per Krohgs vei 4, 1065 Oslo" at bounding box center [434, 21] width 402 height 24
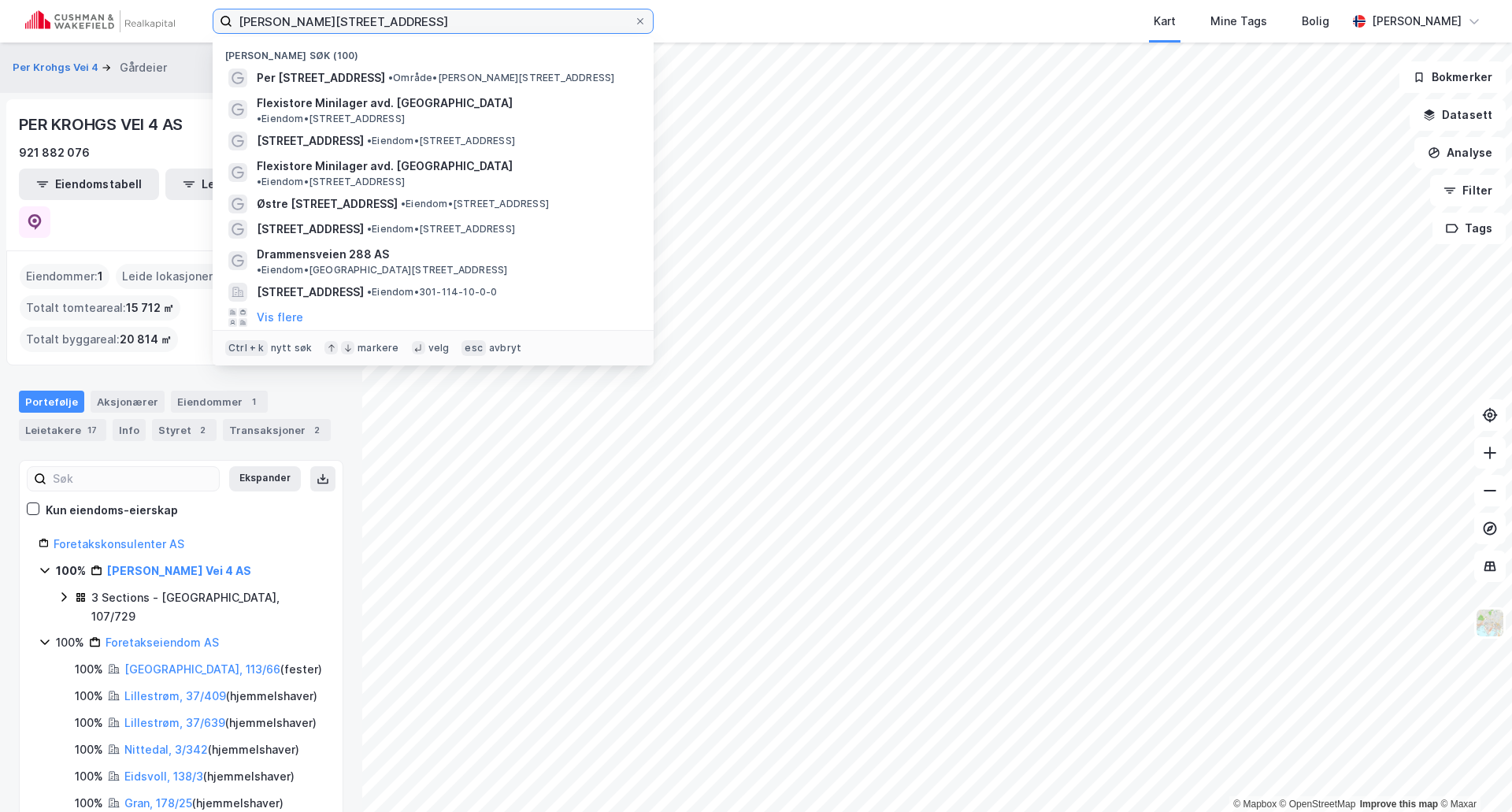
click at [353, 19] on input "Per Krohgs vei 4, 1065 Oslo" at bounding box center [434, 21] width 402 height 24
paste input "Majorstuveien 36, 0367"
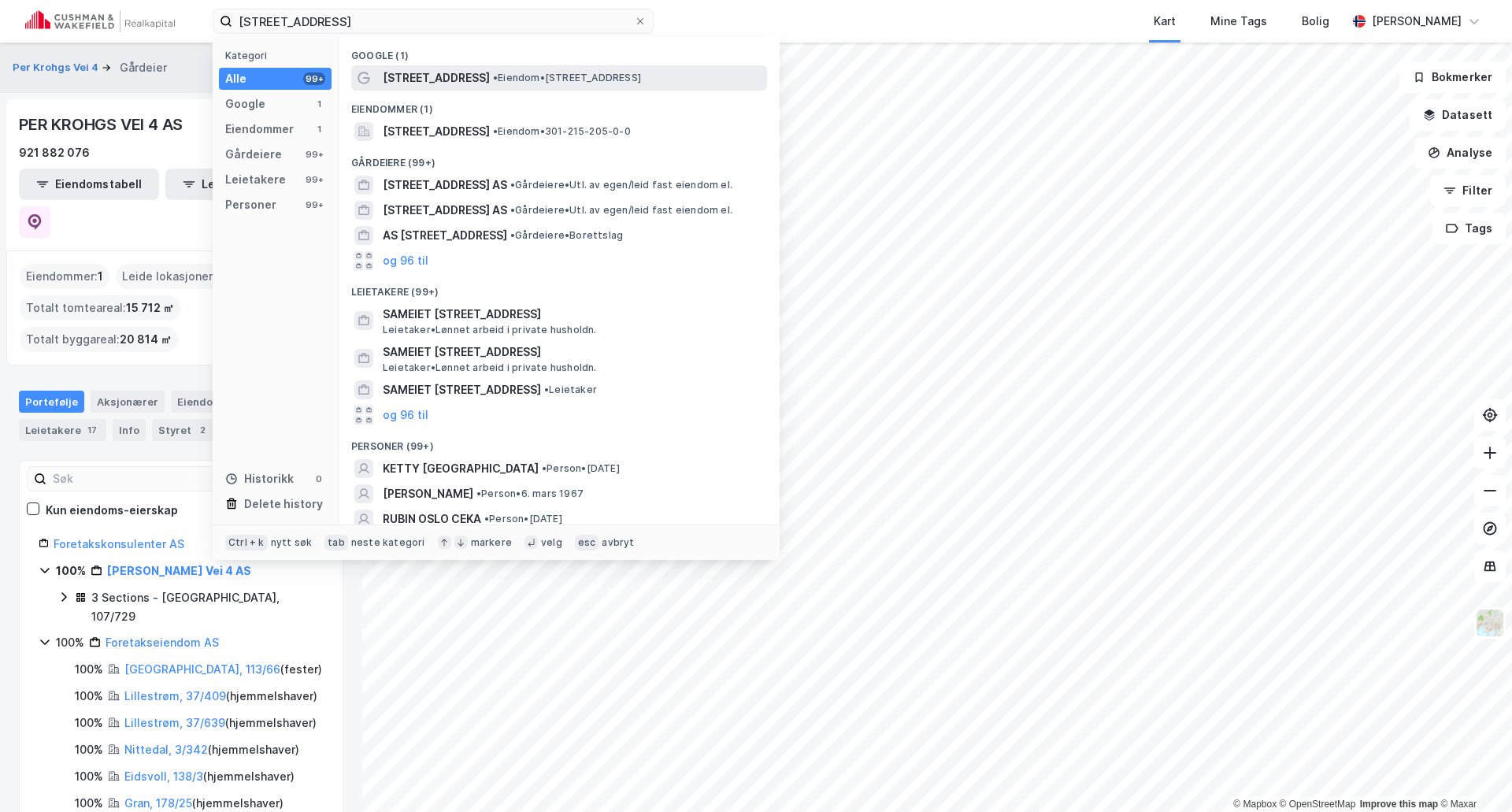
click at [413, 75] on span "Majorstuveien 36" at bounding box center [436, 78] width 107 height 19
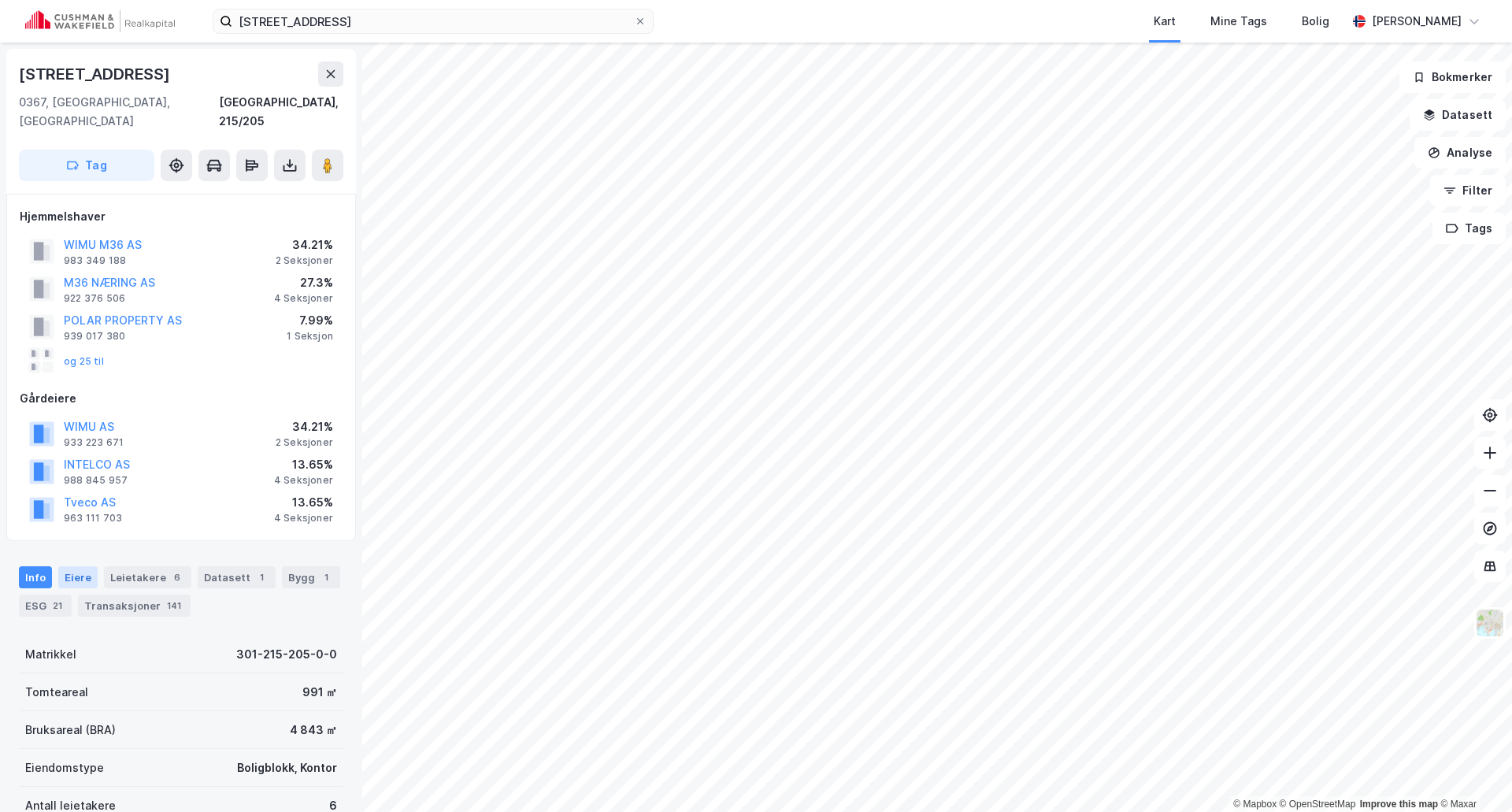
click at [74, 569] on div "Eiere" at bounding box center [78, 577] width 40 height 22
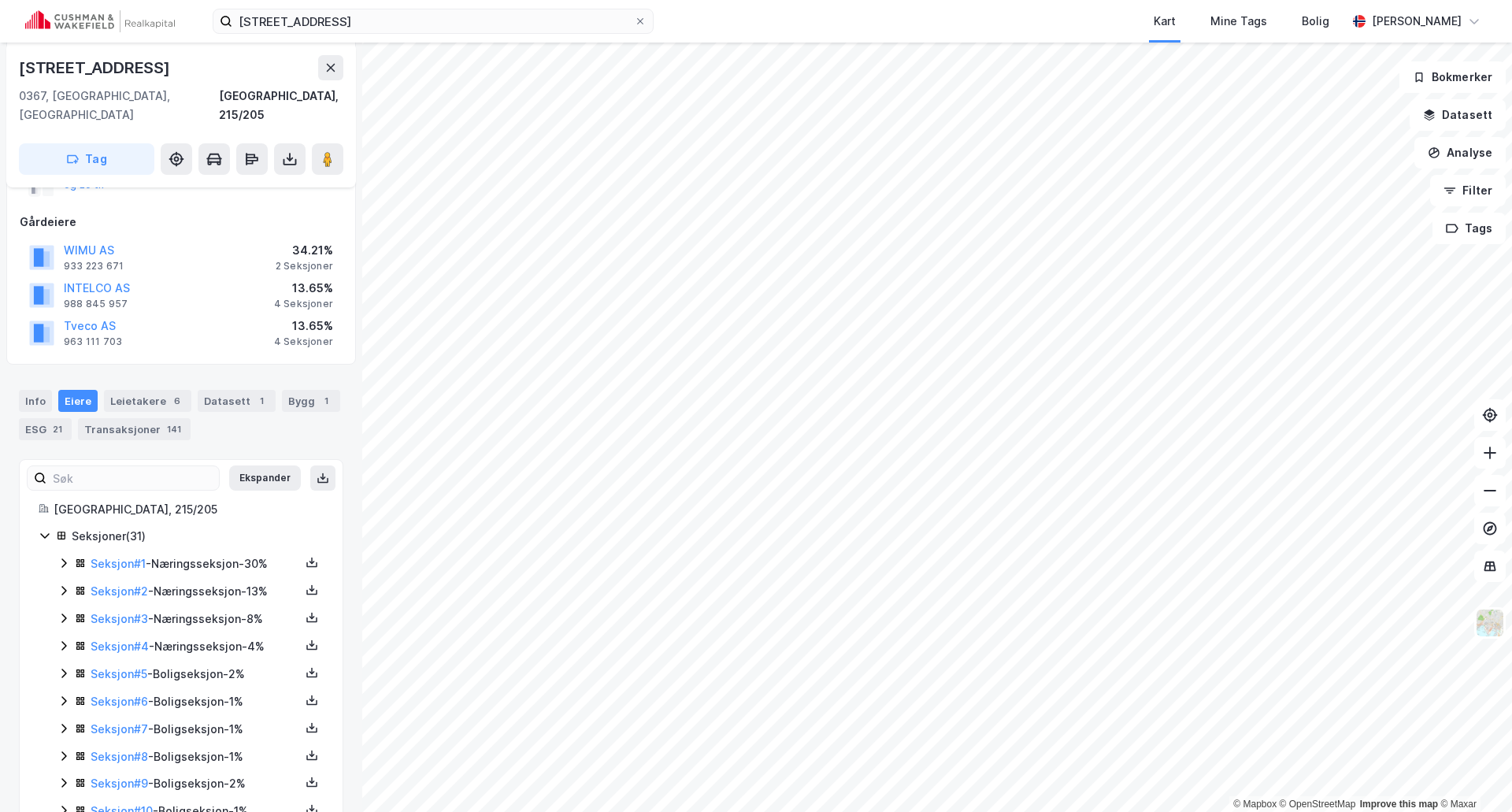
scroll to position [154, 0]
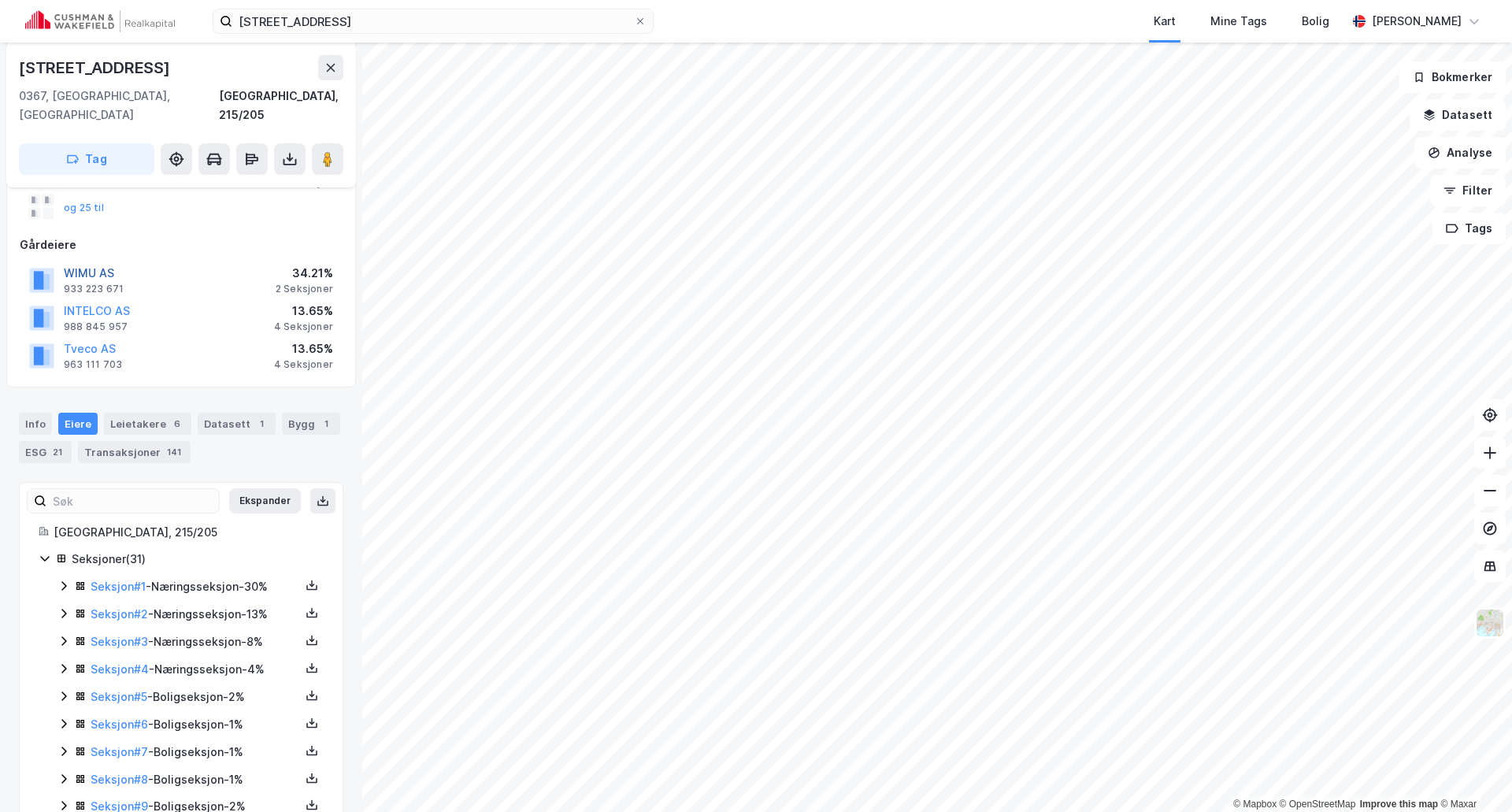
click at [0, 0] on button "WIMU AS" at bounding box center [0, 0] width 0 height 0
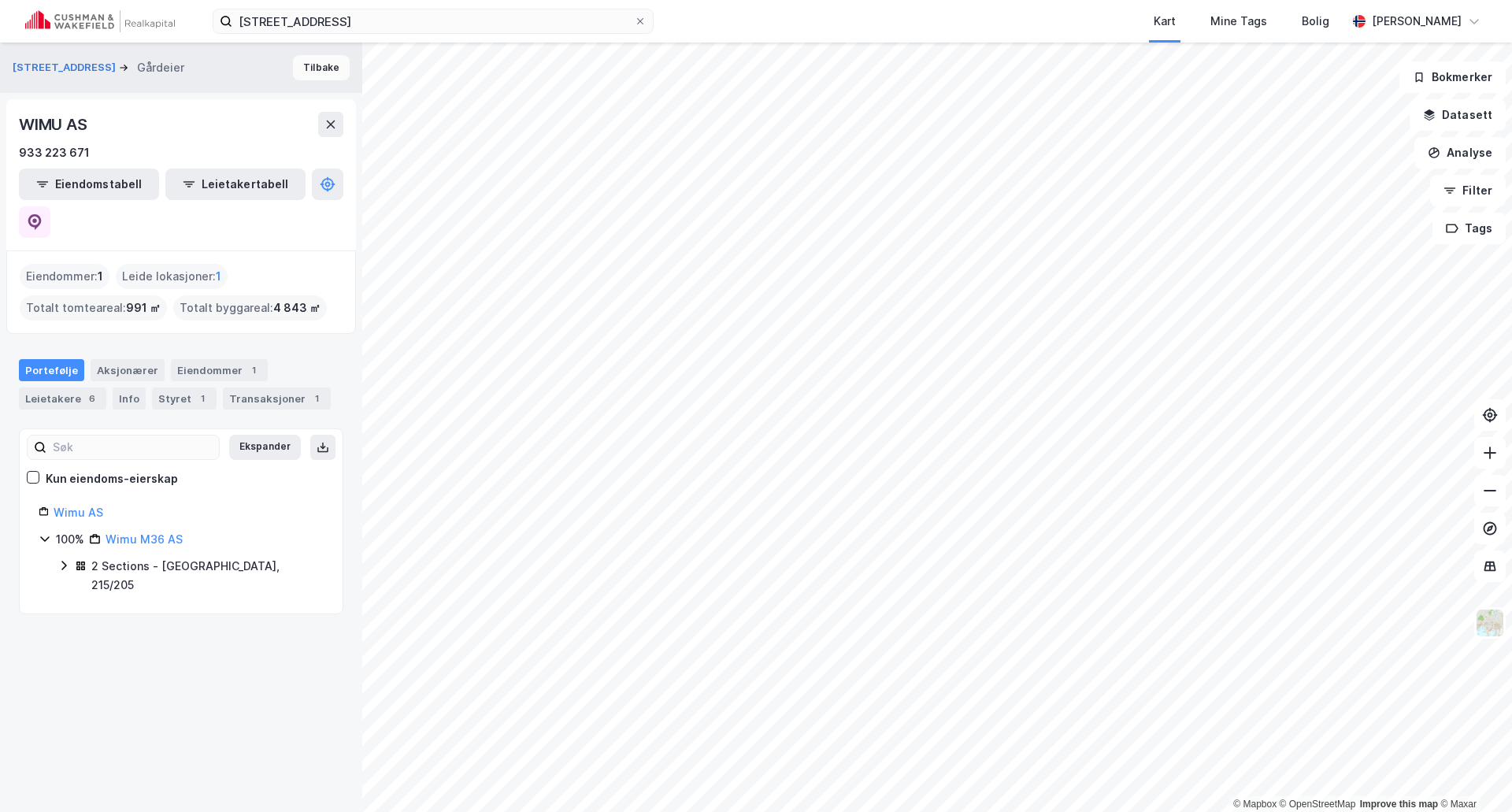
click at [309, 57] on button "Tilbake" at bounding box center [322, 67] width 57 height 25
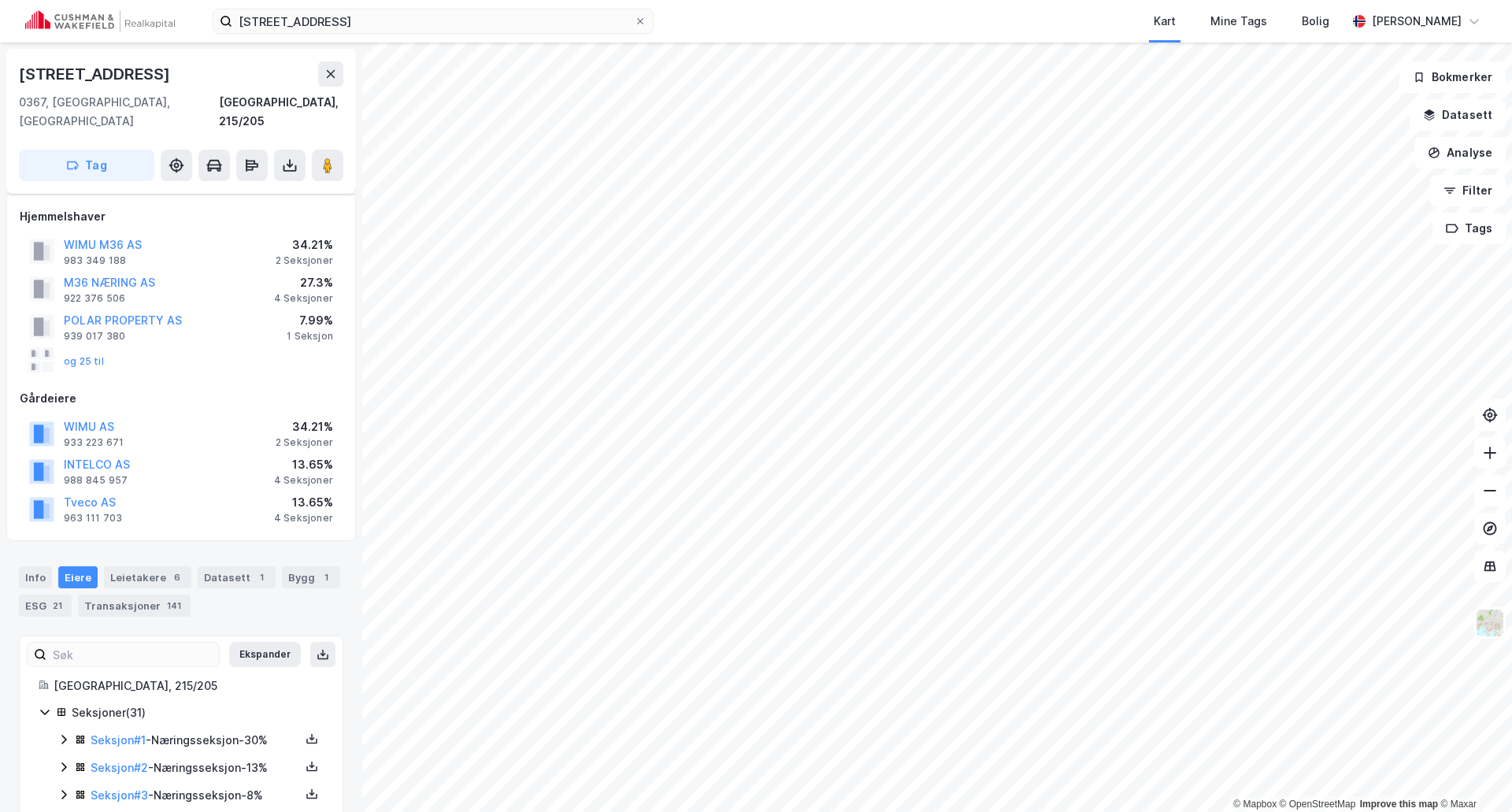
scroll to position [154, 0]
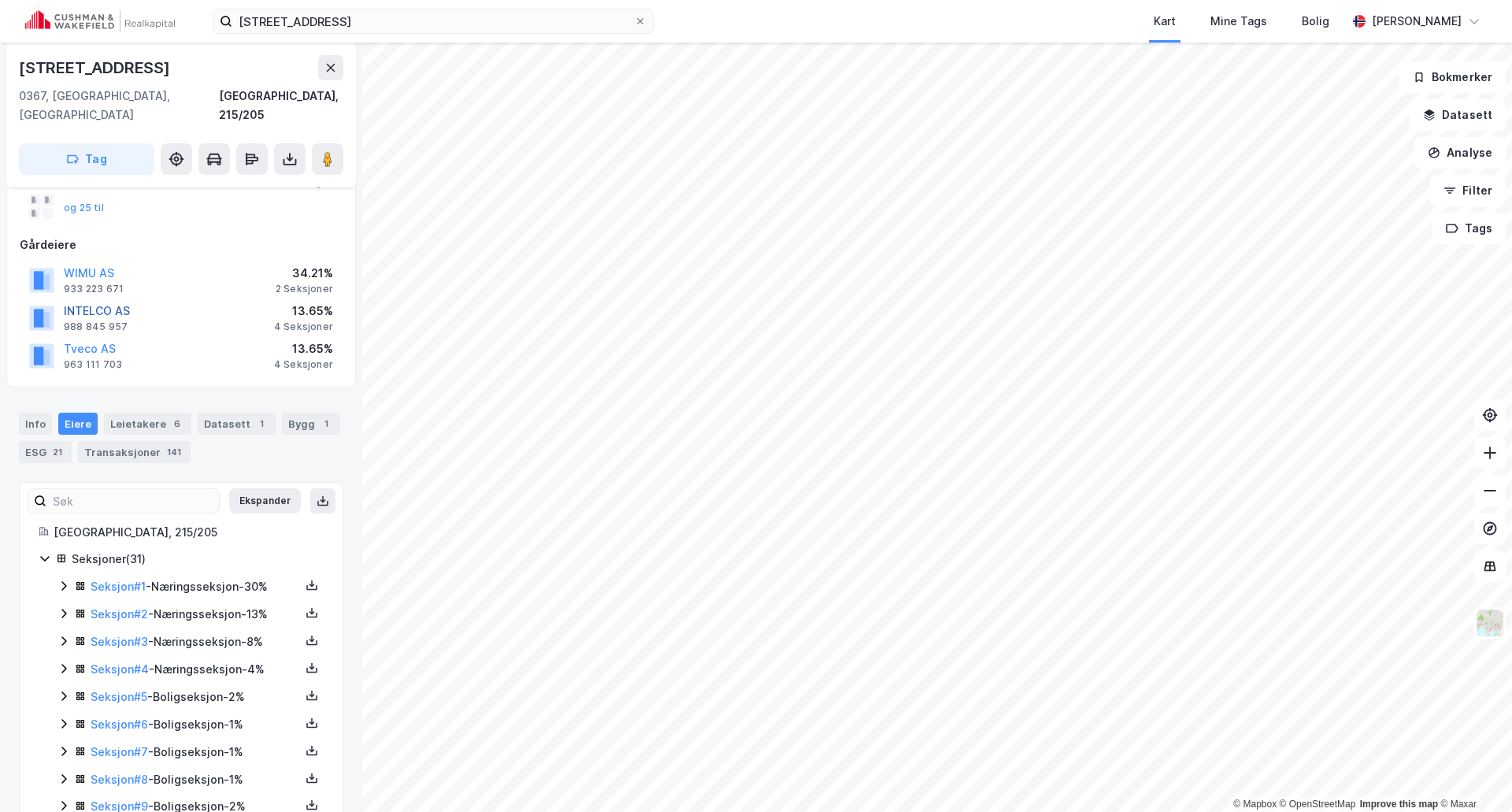
click at [0, 0] on button "INTELCO AS" at bounding box center [0, 0] width 0 height 0
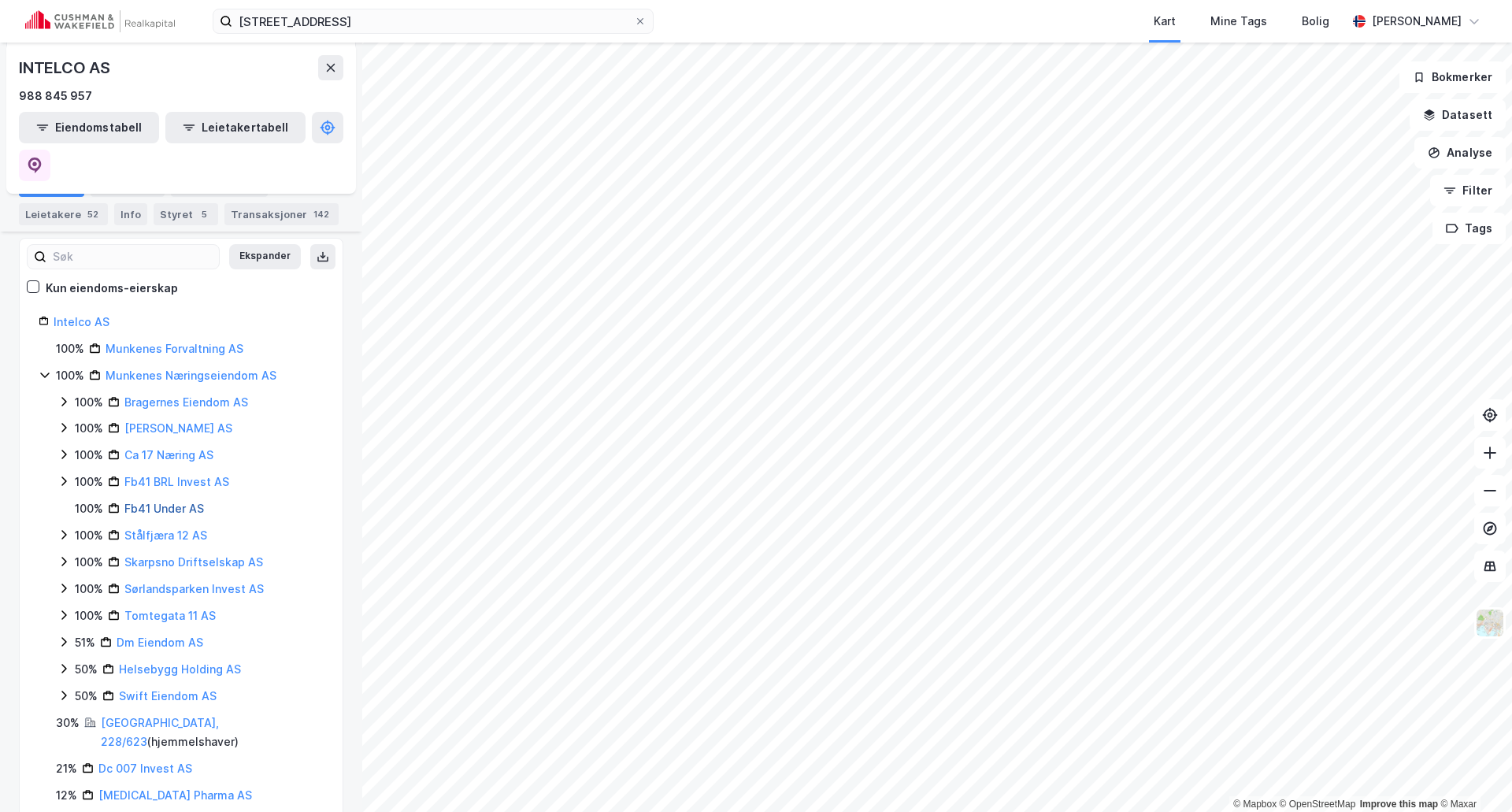
scroll to position [224, 0]
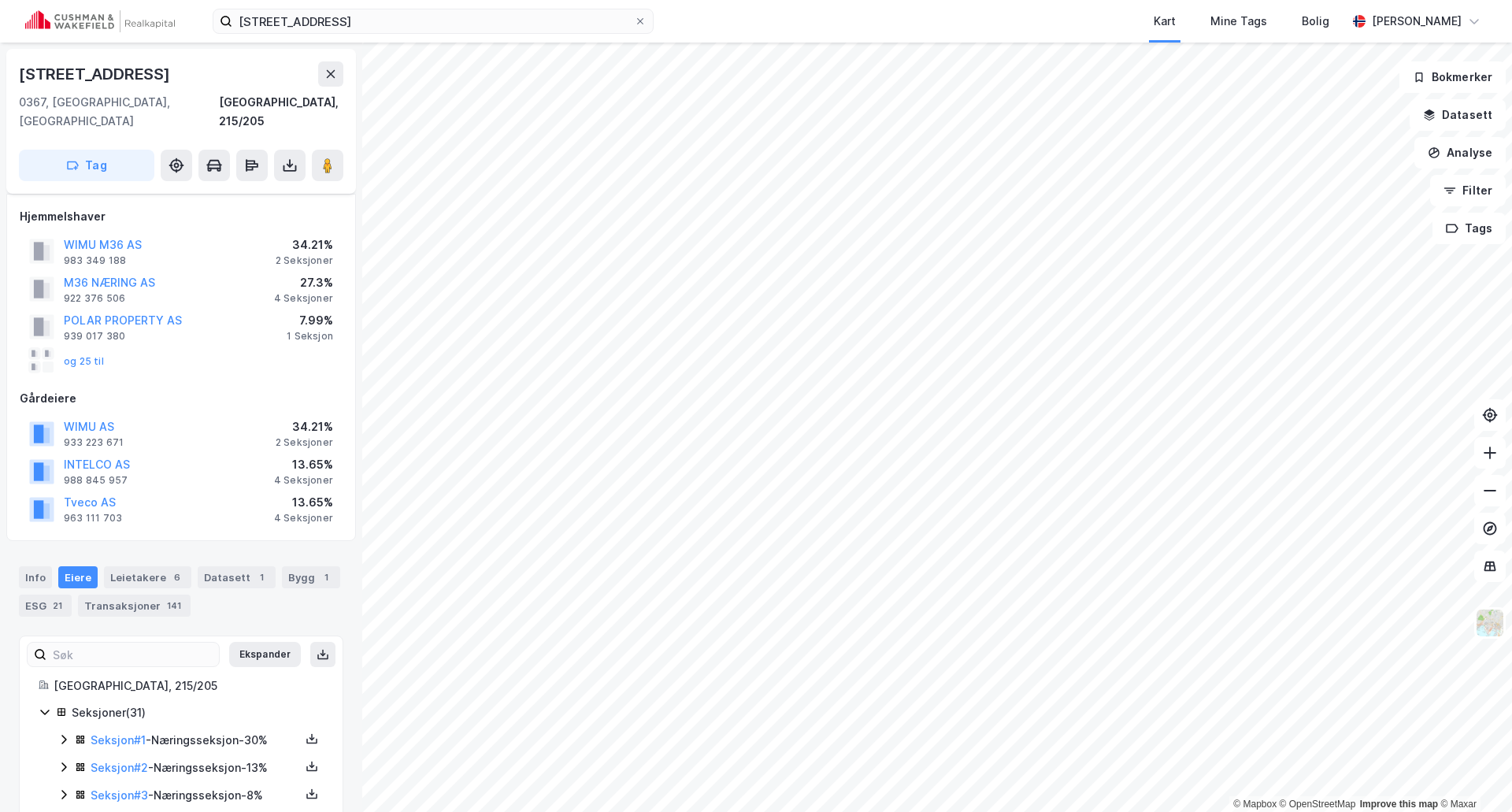
scroll to position [154, 0]
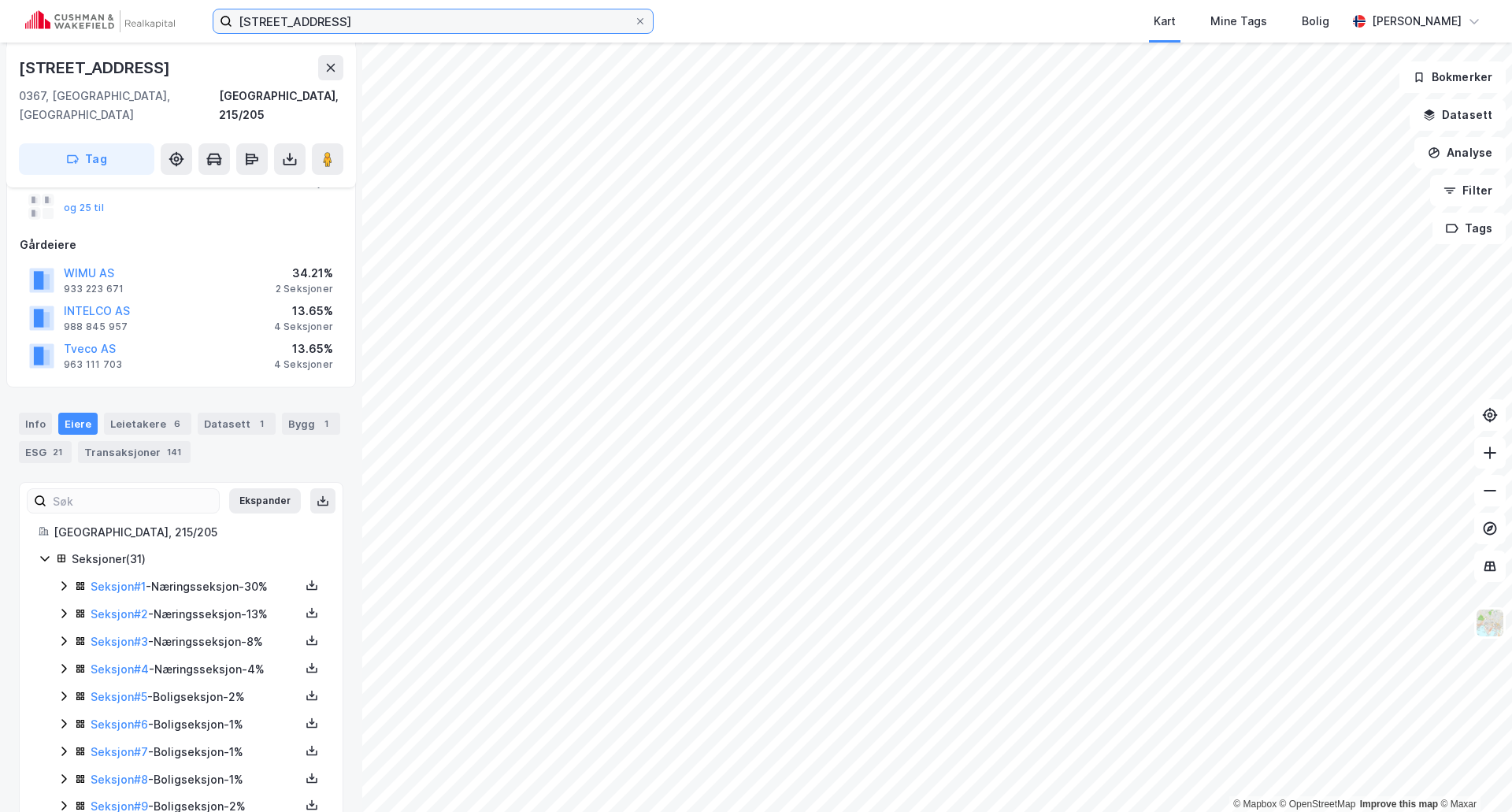
click at [391, 25] on input "Majorstuveien 36, 0367 Oslo" at bounding box center [434, 21] width 402 height 24
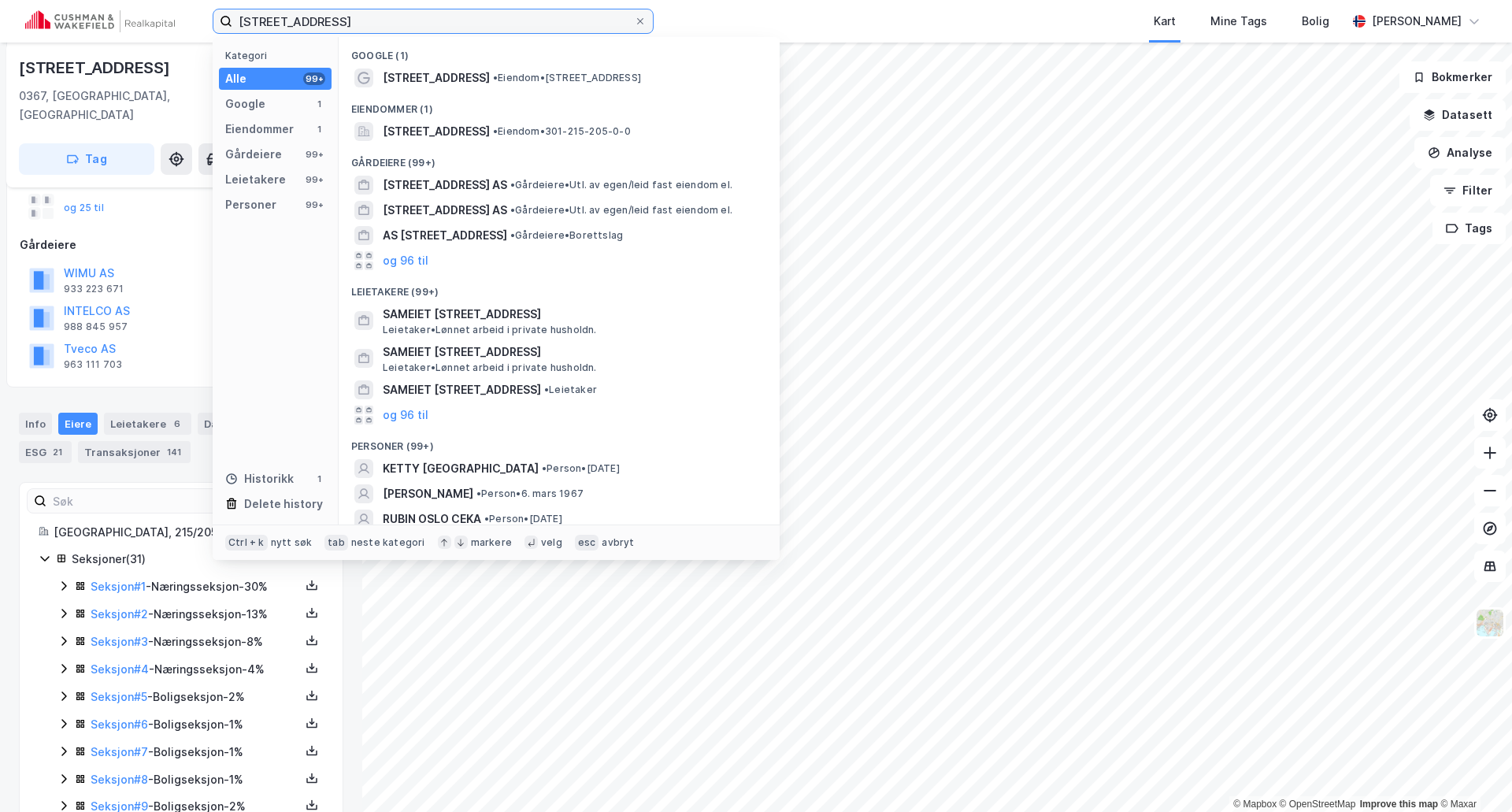
click at [392, 25] on input "Majorstuveien 36, 0367 Oslo" at bounding box center [434, 21] width 402 height 24
paste input "Jacob Aalls Gate 18, 0368"
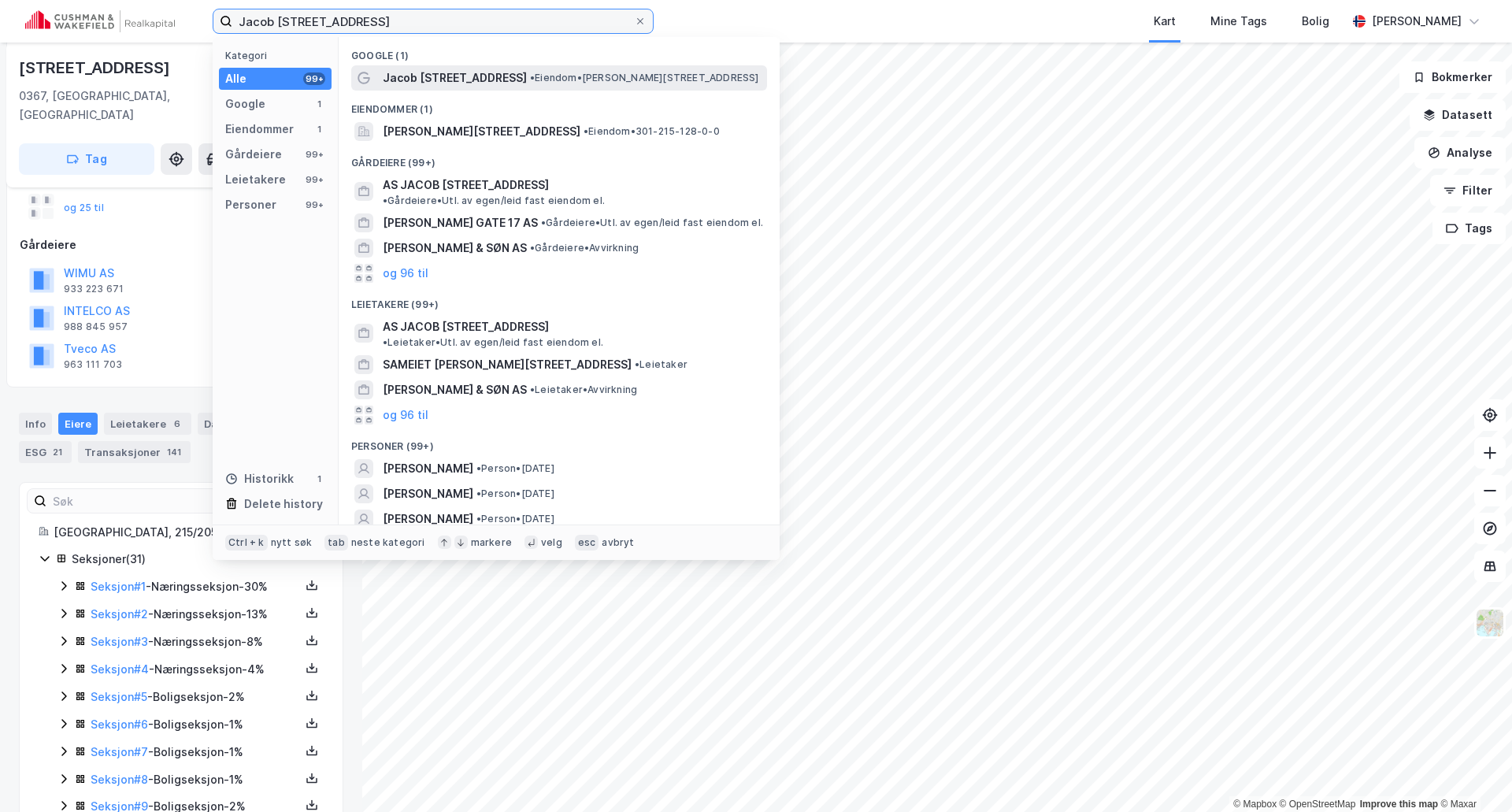
type input "Jacob Aalls Gate 18, 0368 Oslo"
click at [419, 74] on span "Jacob Aalls gate 18" at bounding box center [455, 78] width 144 height 19
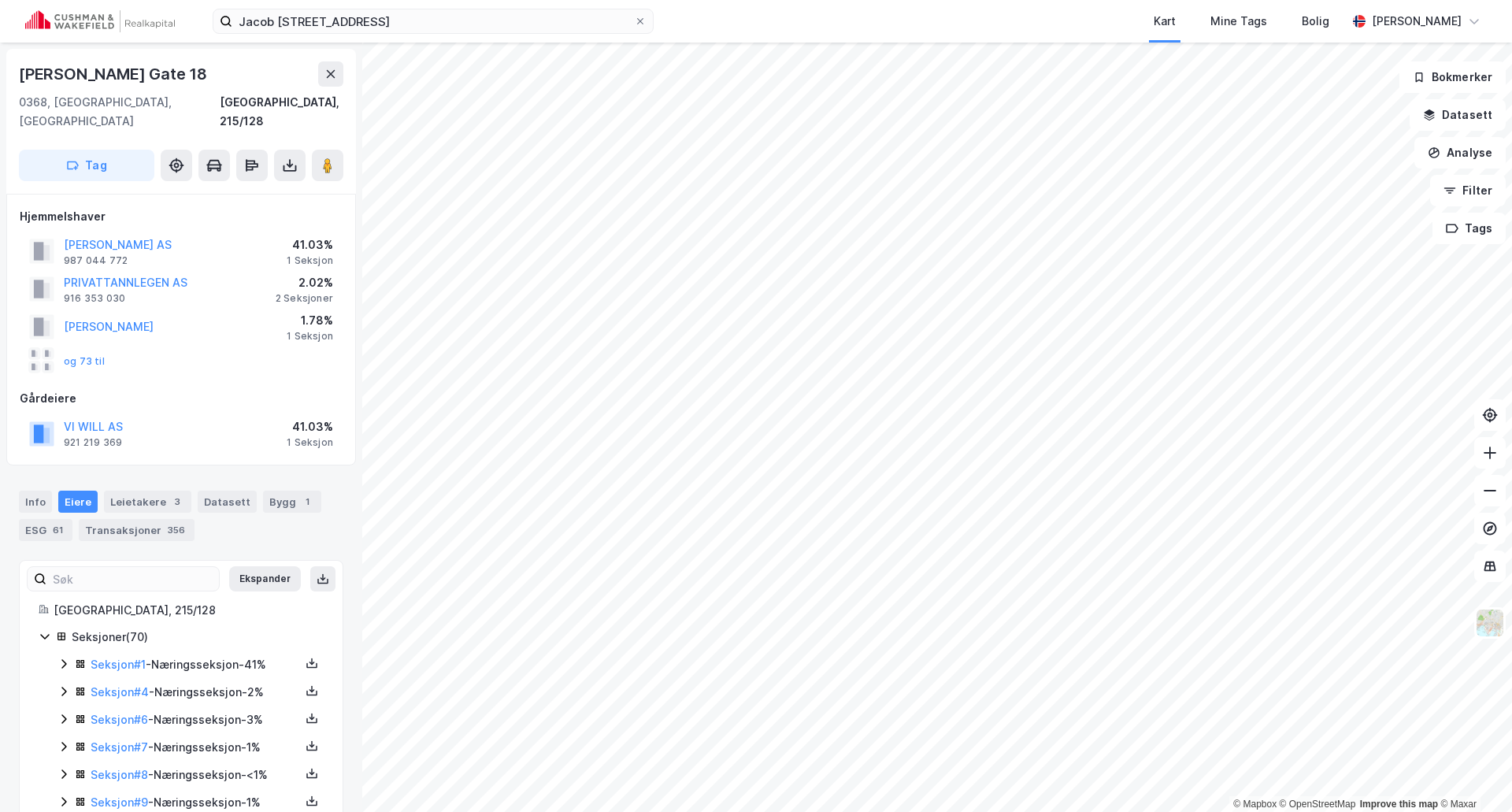
click at [101, 345] on div "og 73 til" at bounding box center [181, 361] width 322 height 32
click at [0, 0] on button "VI WILL AS" at bounding box center [0, 0] width 0 height 0
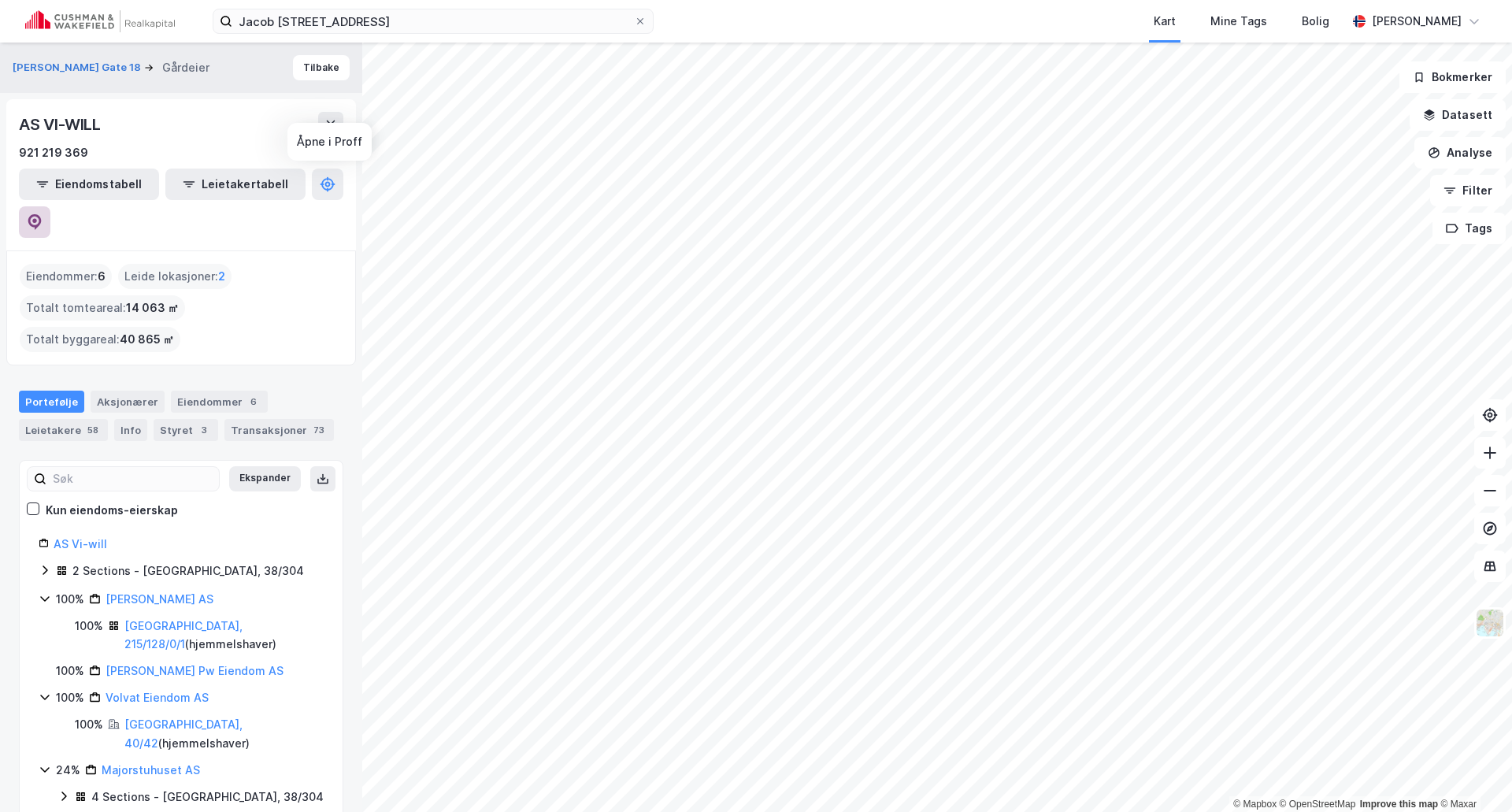
click at [42, 214] on icon at bounding box center [34, 221] width 15 height 15
click at [309, 62] on button "Tilbake" at bounding box center [322, 67] width 57 height 25
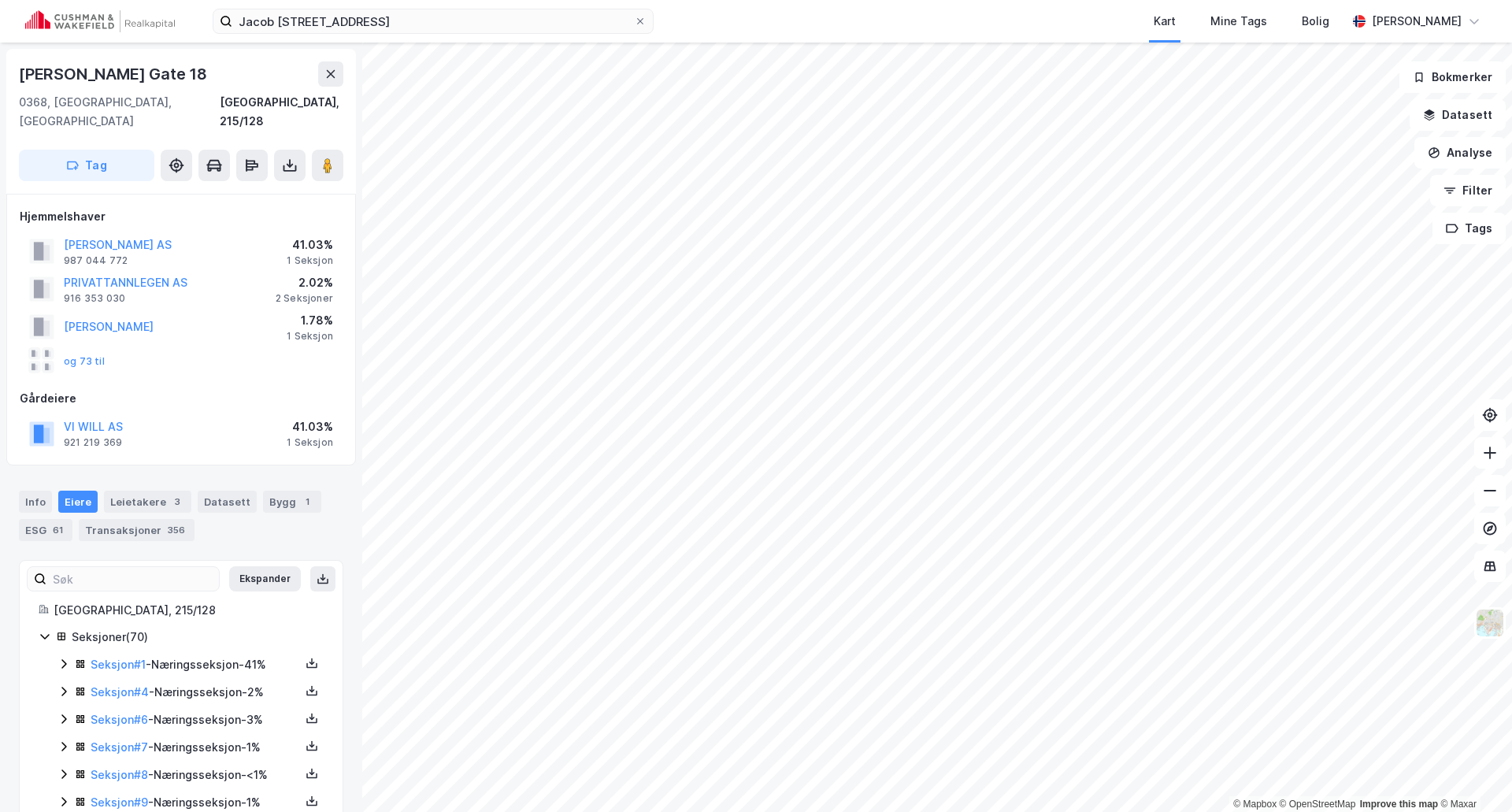
scroll to position [6, 0]
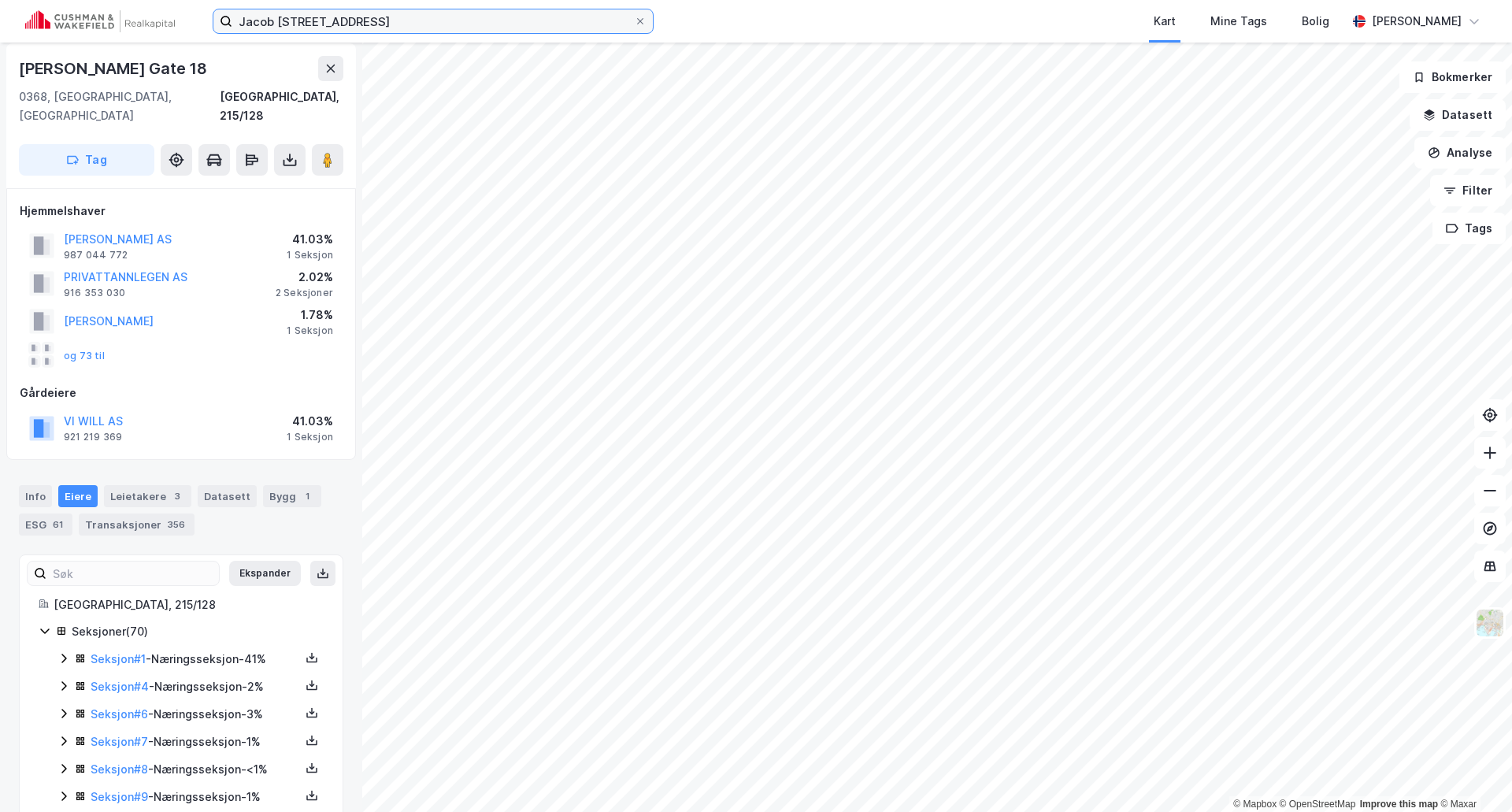
click at [415, 32] on input "Jacob Aalls Gate 18, 0368 Oslo" at bounding box center [434, 21] width 402 height 24
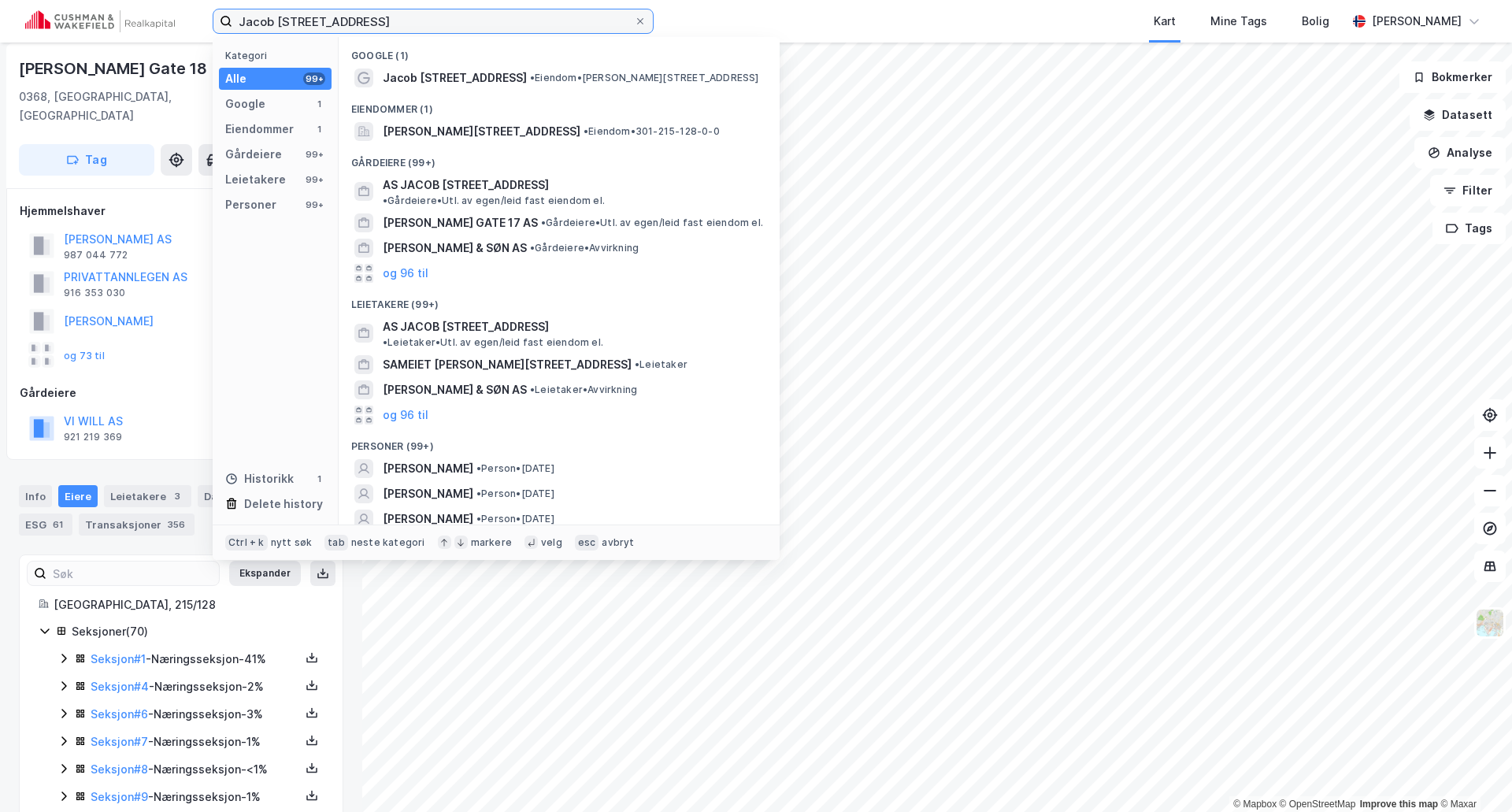
click at [416, 32] on input "Jacob Aalls Gate 18, 0368 Oslo" at bounding box center [434, 21] width 402 height 24
click at [417, 31] on input "Jacob Aalls Gate 18, 0368 Oslo" at bounding box center [434, 21] width 402 height 24
paste input "Selma Ellefsens vei 10, 0581"
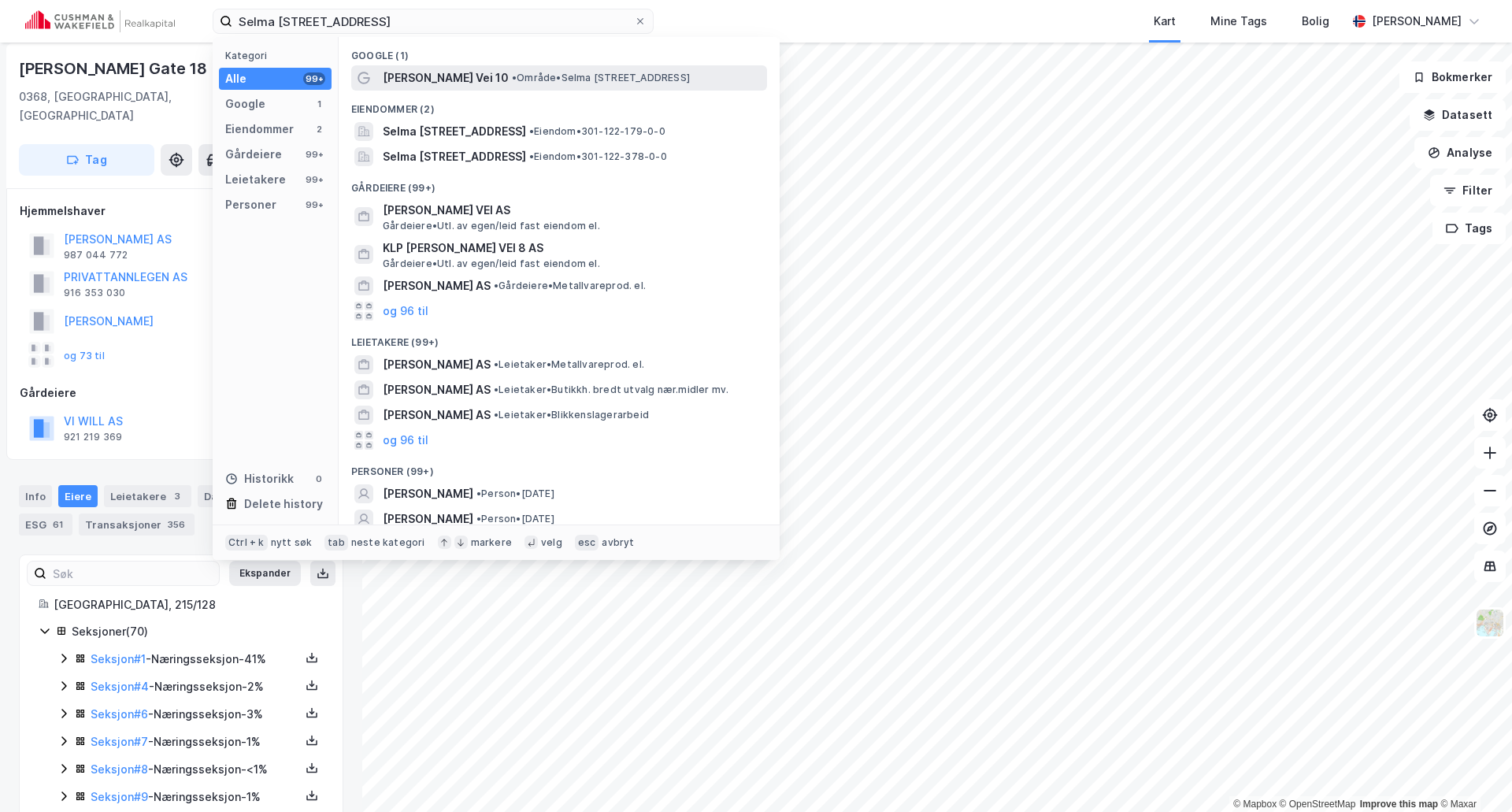
click at [425, 76] on span "Selma Ellefsens Vei 10" at bounding box center [445, 78] width 126 height 19
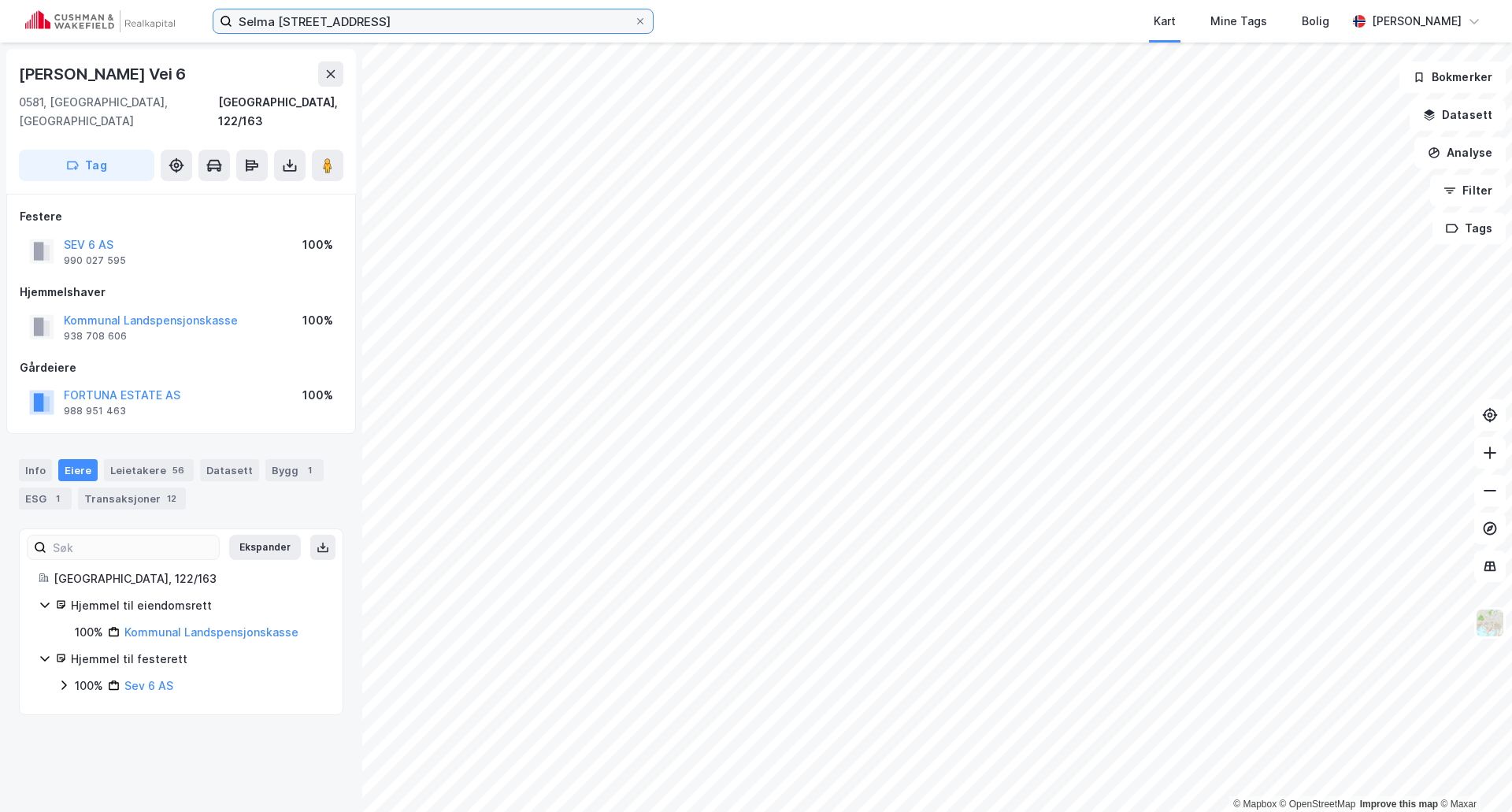
click at [438, 22] on input "Selma Ellefsens vei 10, 0581 Oslo" at bounding box center [434, 21] width 402 height 24
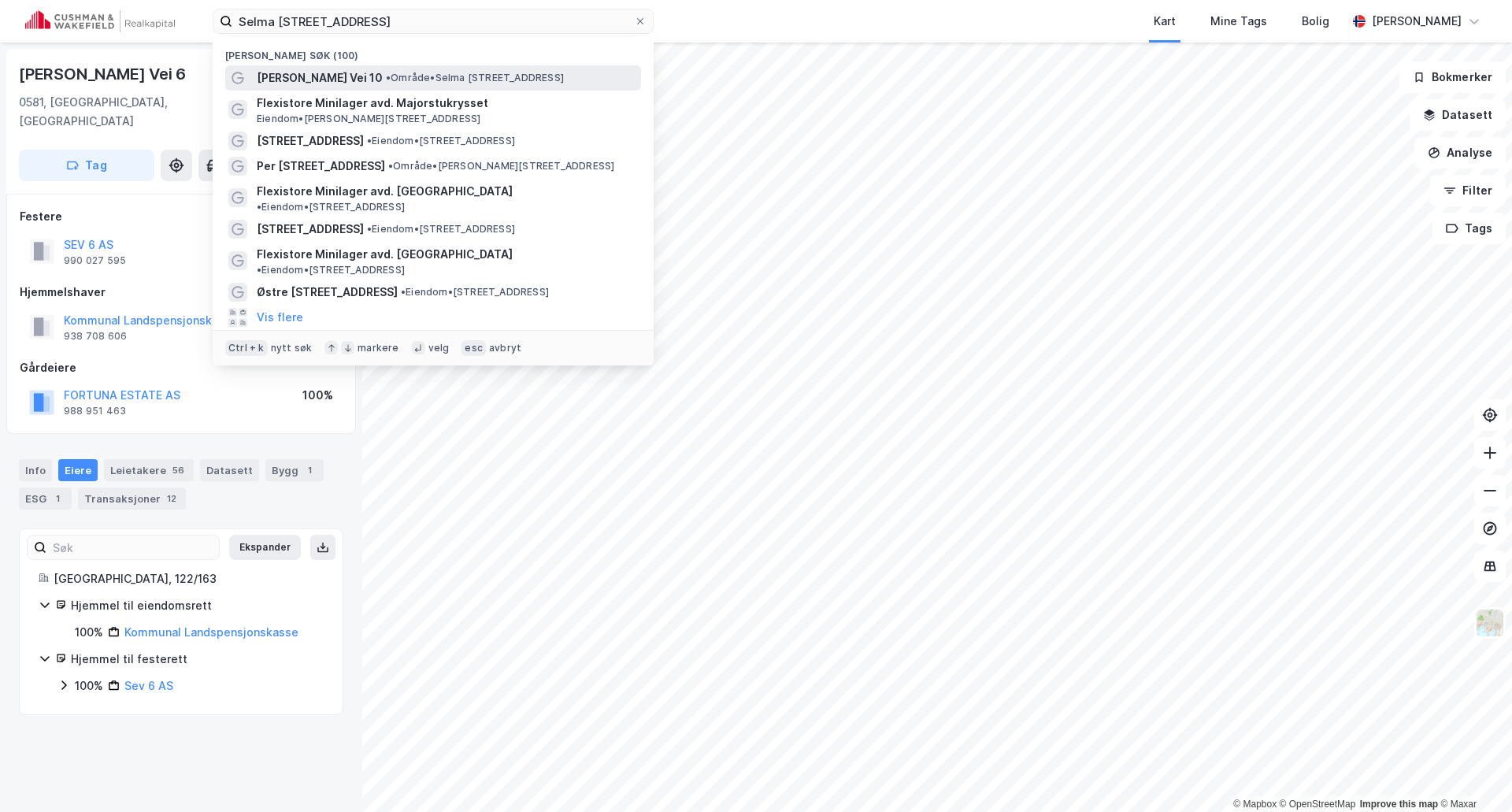
click at [344, 79] on span "Selma Ellefsens Vei 10" at bounding box center [319, 78] width 126 height 19
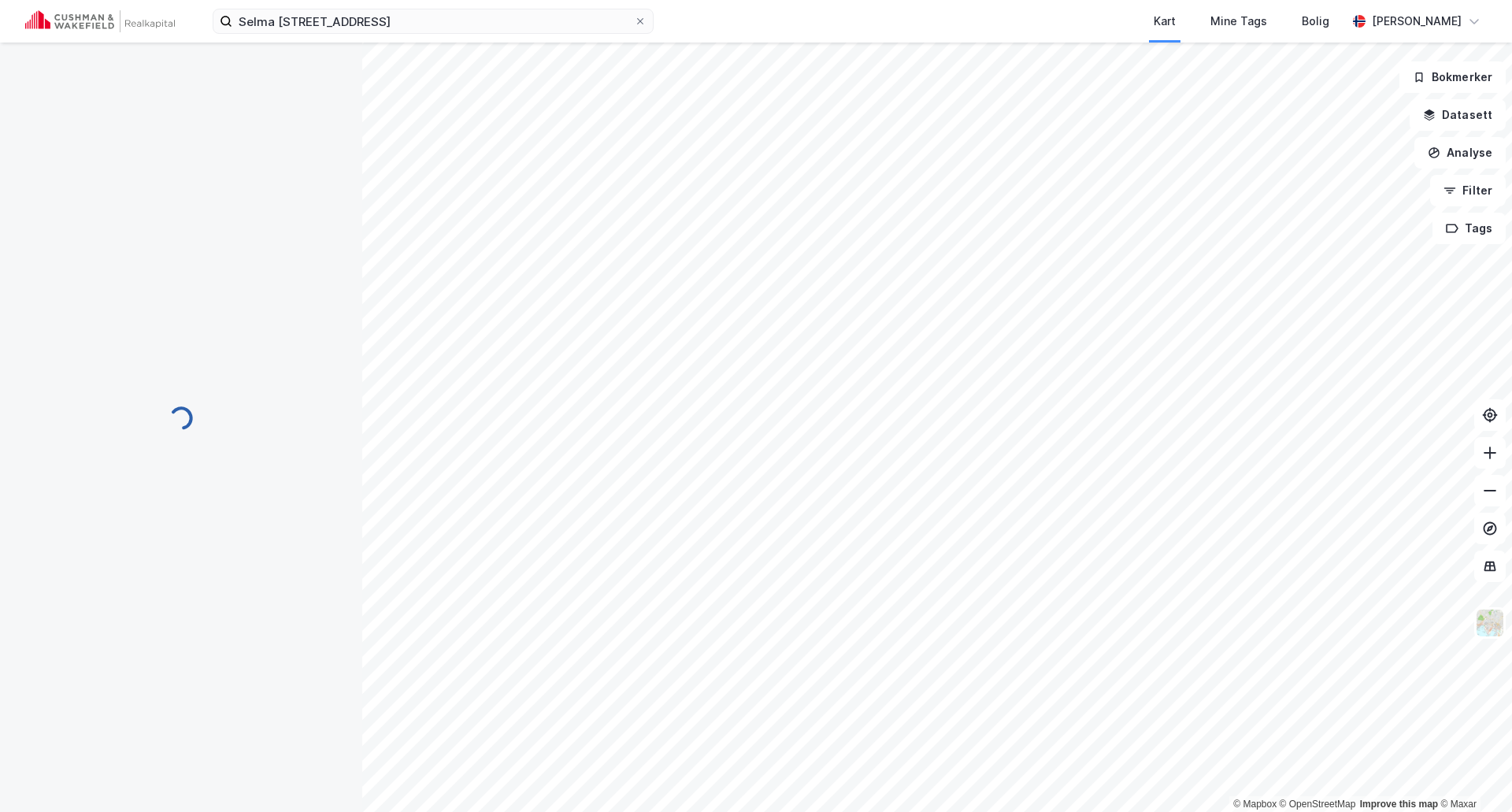
scroll to position [6, 0]
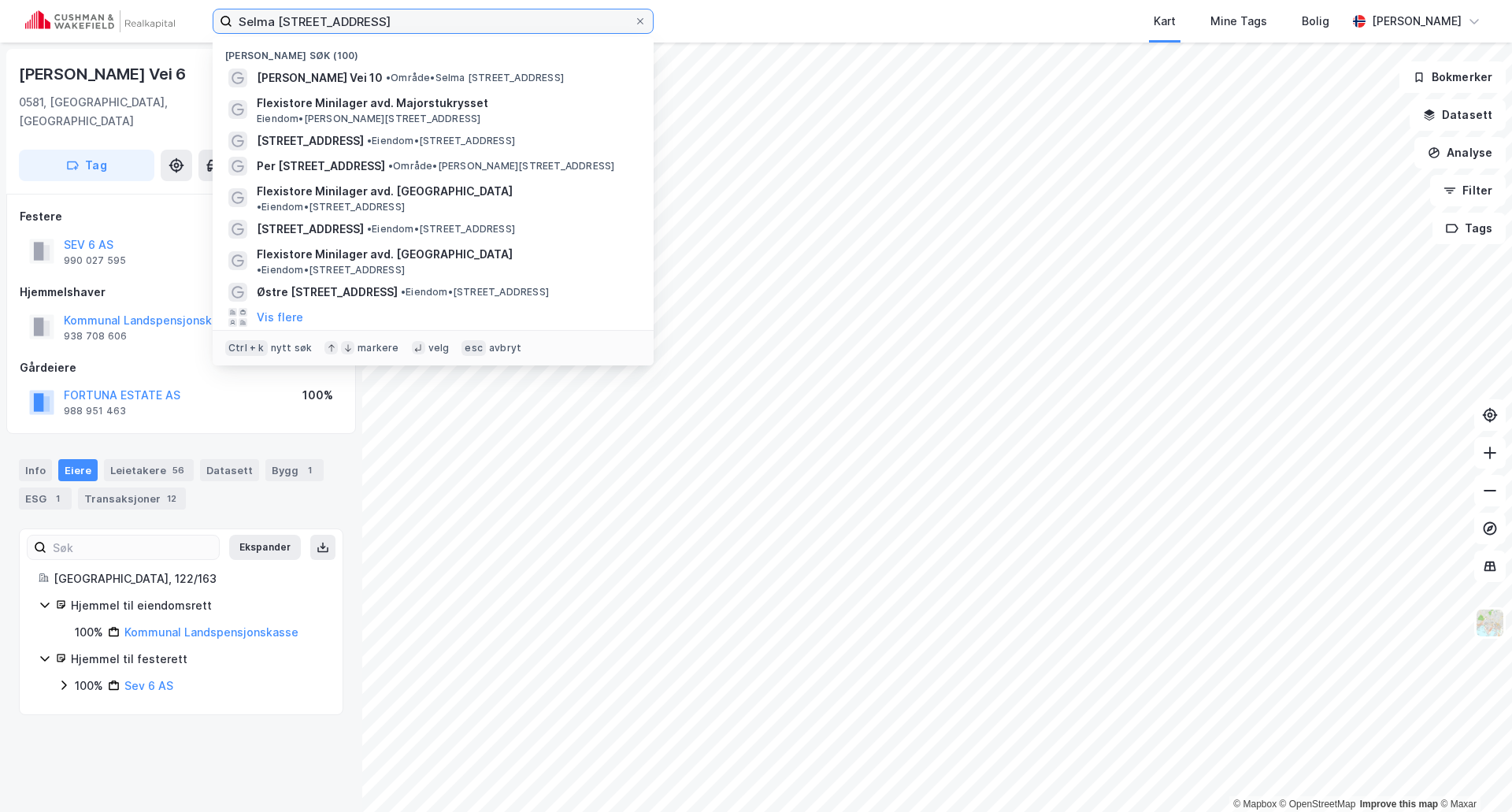
click at [471, 15] on input "Selma Ellefsens vei 10, 0581 Oslo" at bounding box center [434, 21] width 402 height 24
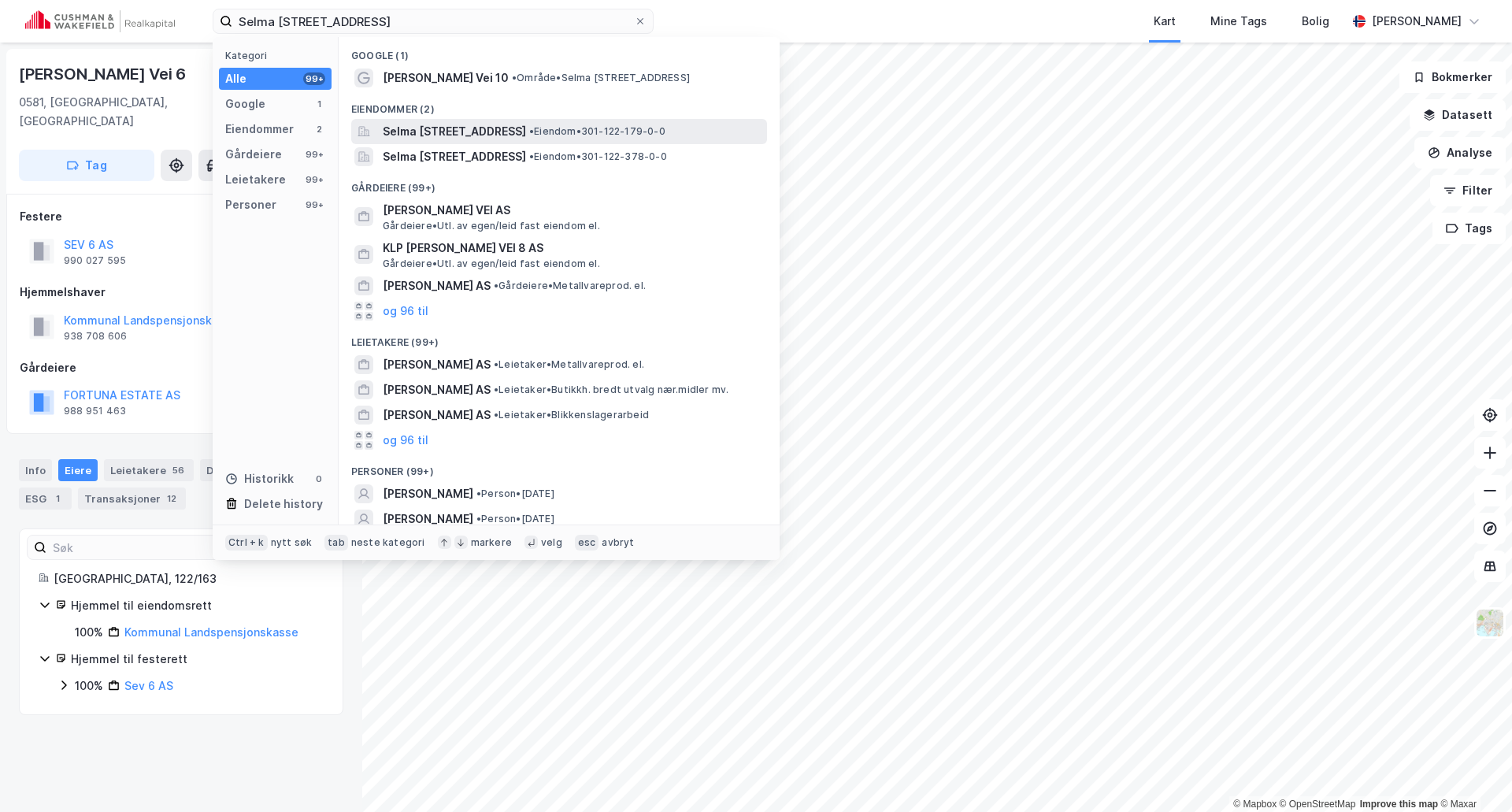
click at [457, 129] on span "Selma Ellefsens vei 10, 0581, OSLO, OSLO" at bounding box center [454, 131] width 143 height 19
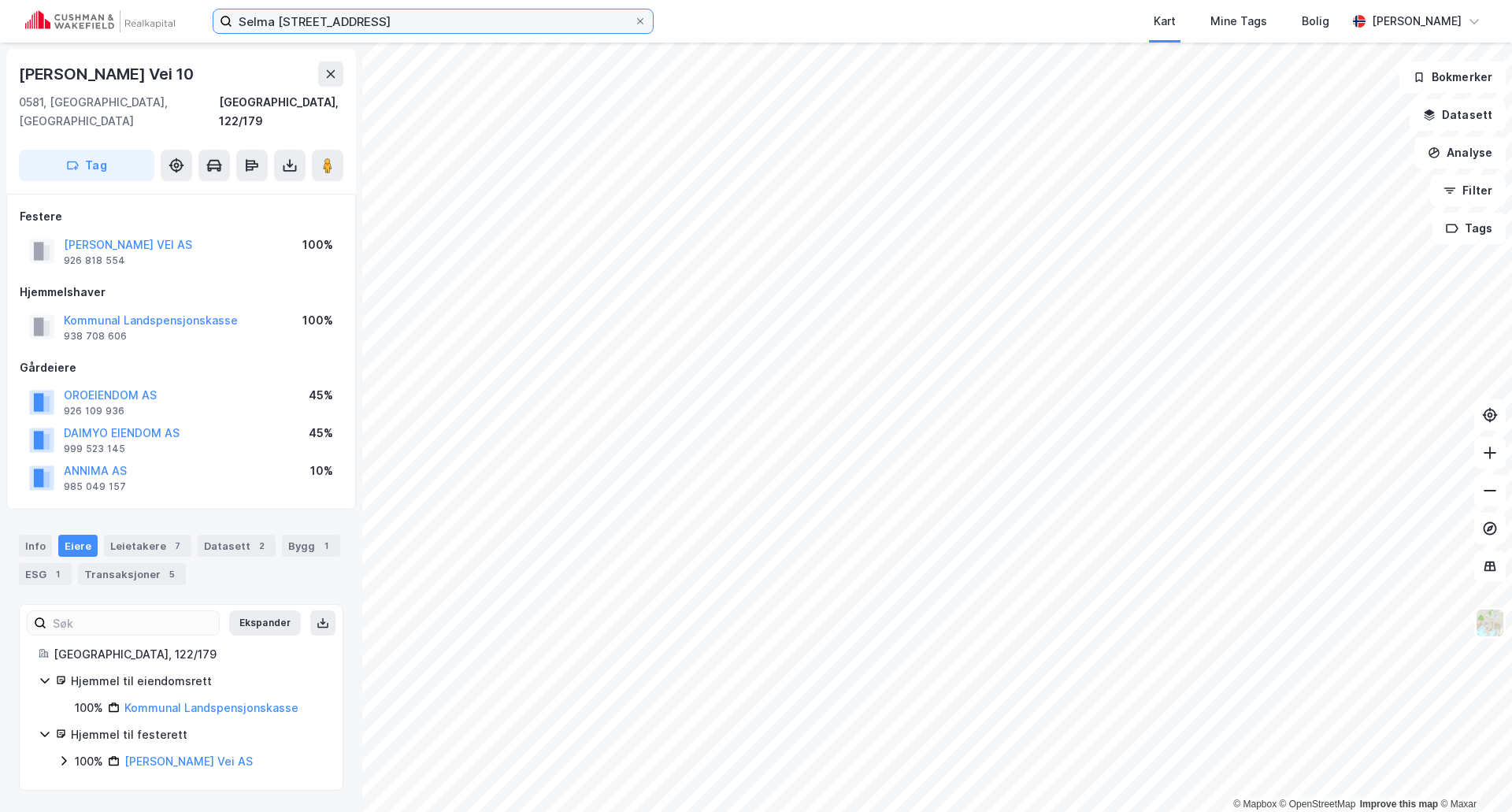
click at [405, 18] on input "Selma Ellefsens vei 10, 0581 Oslo" at bounding box center [434, 21] width 402 height 24
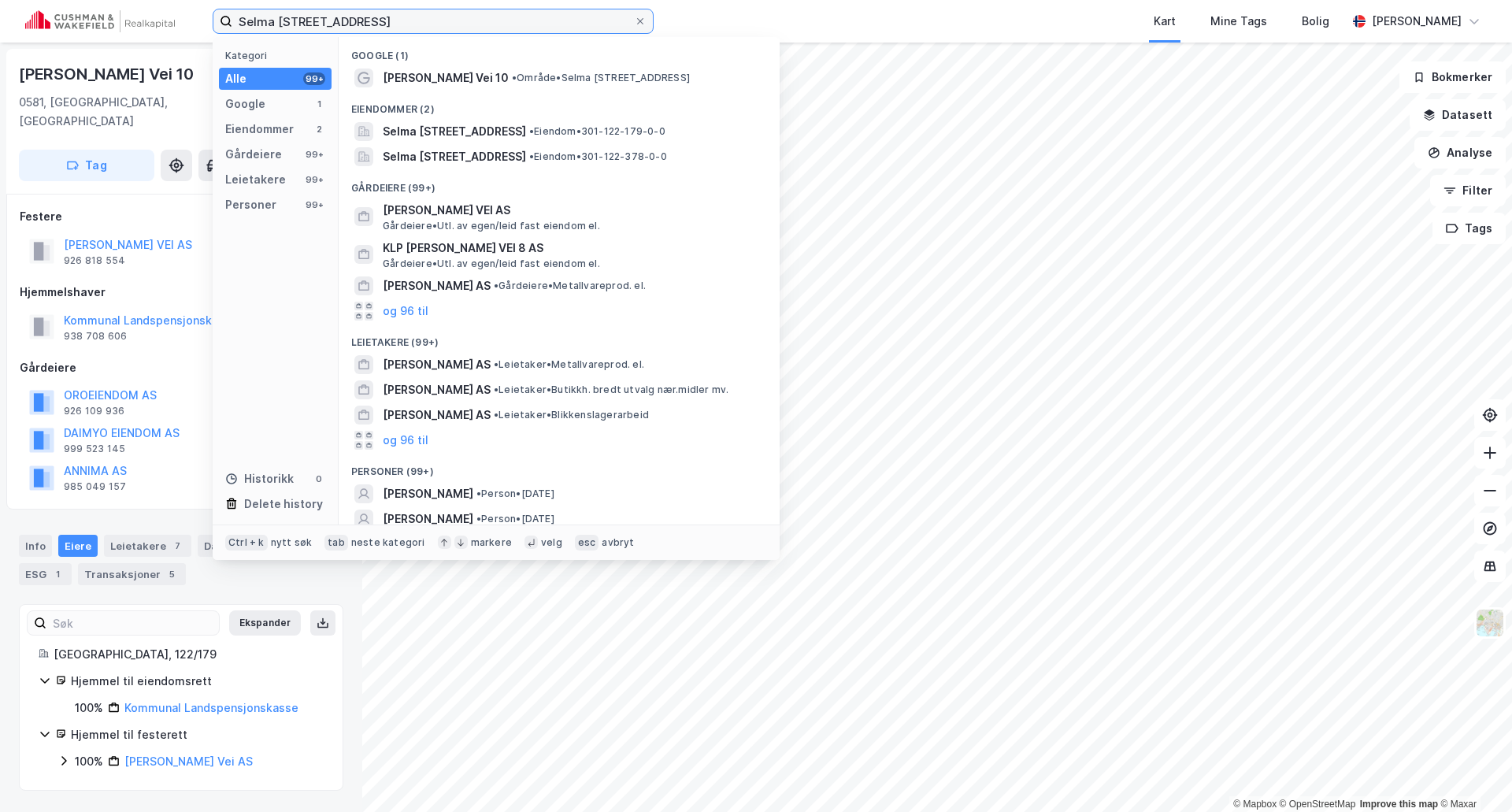
click at [405, 18] on input "Selma Ellefsens vei 10, 0581 Oslo" at bounding box center [434, 21] width 402 height 24
click at [406, 18] on input "Selma Ellefsens vei 10, 0581 Oslo" at bounding box center [434, 21] width 402 height 24
paste input "Hasleveien 38, 0571"
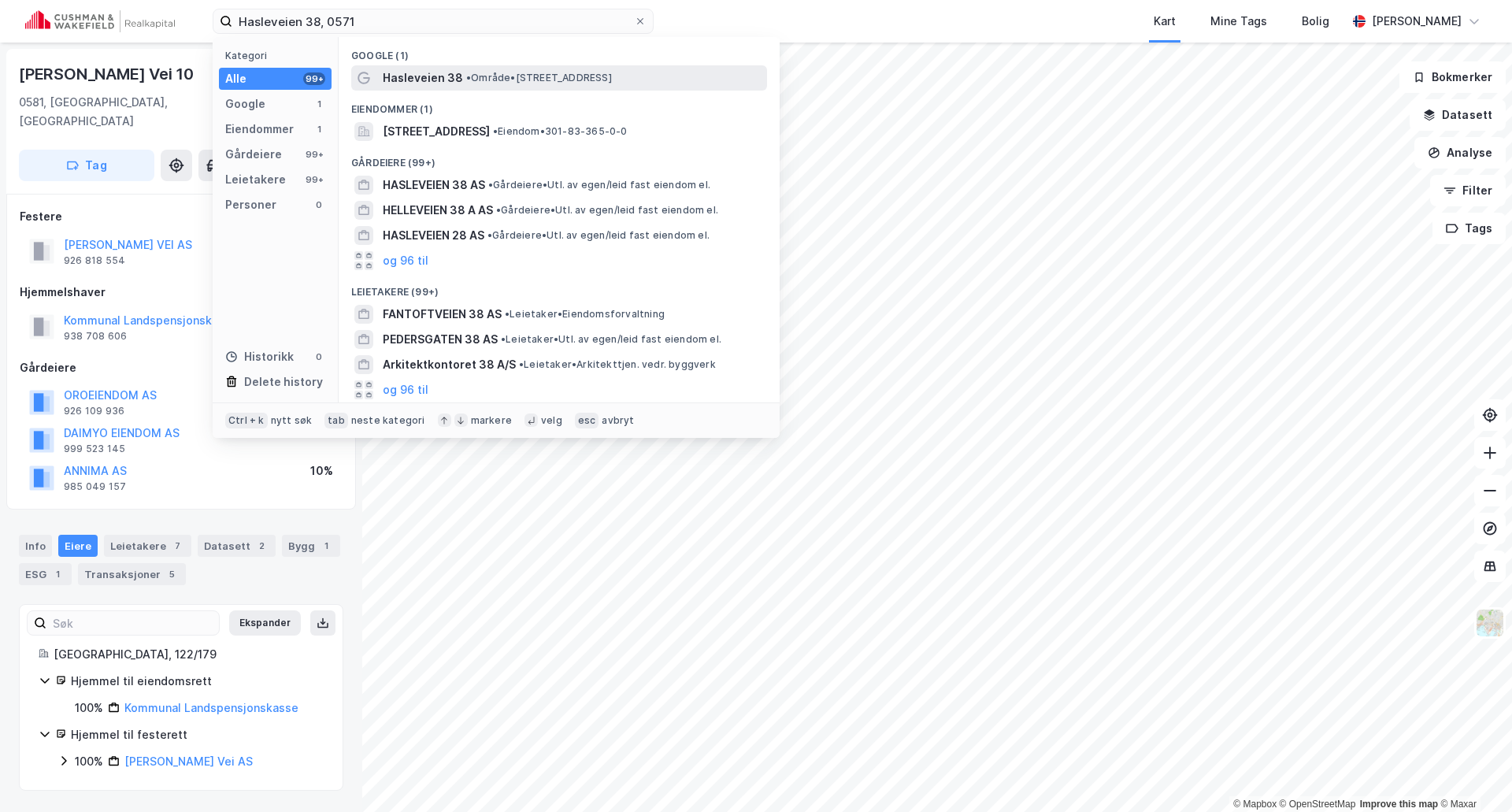
click at [399, 81] on span "Hasleveien 38" at bounding box center [422, 78] width 80 height 19
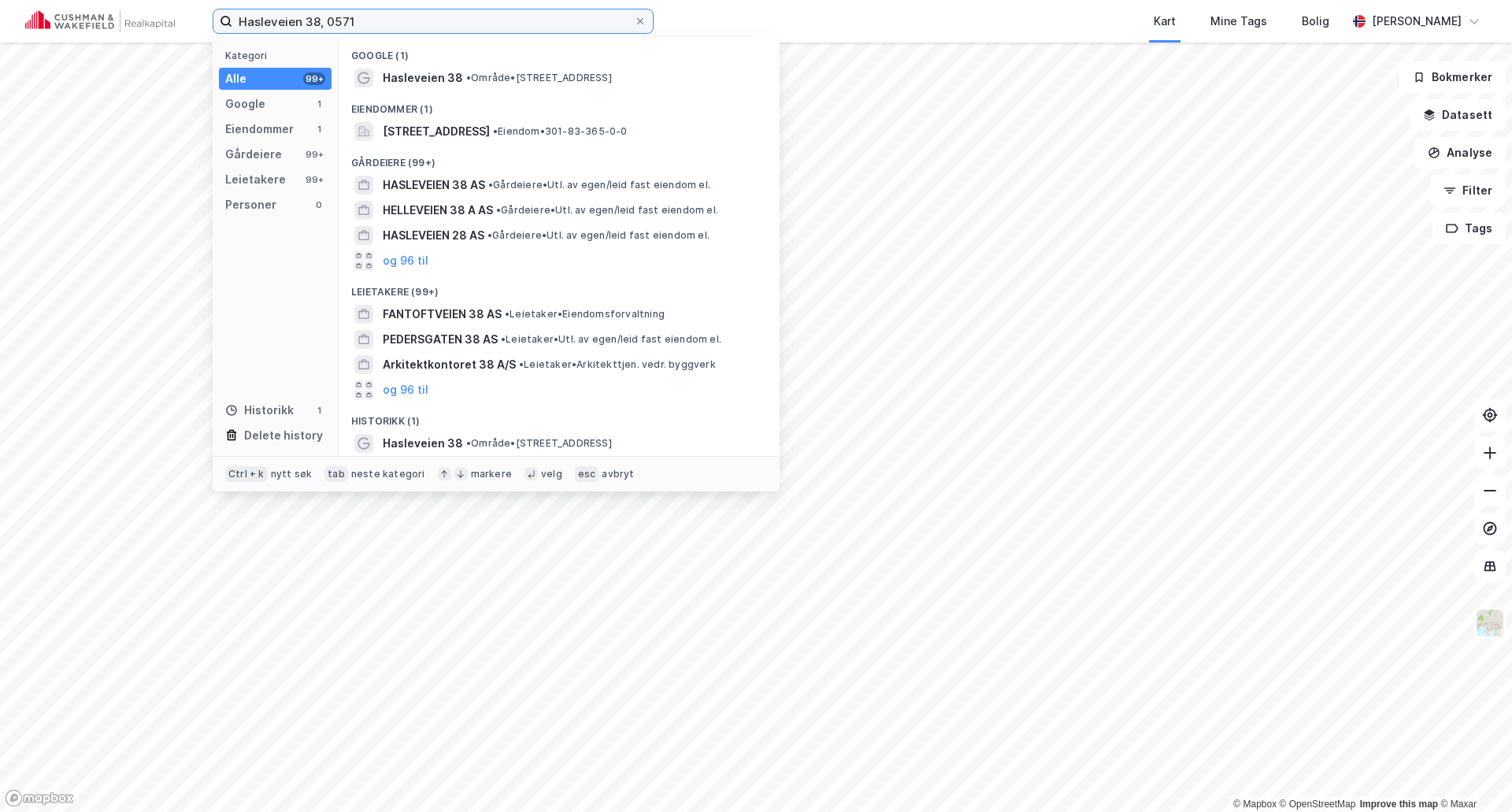
click at [418, 19] on input "Hasleveien 38, 0571" at bounding box center [434, 21] width 402 height 24
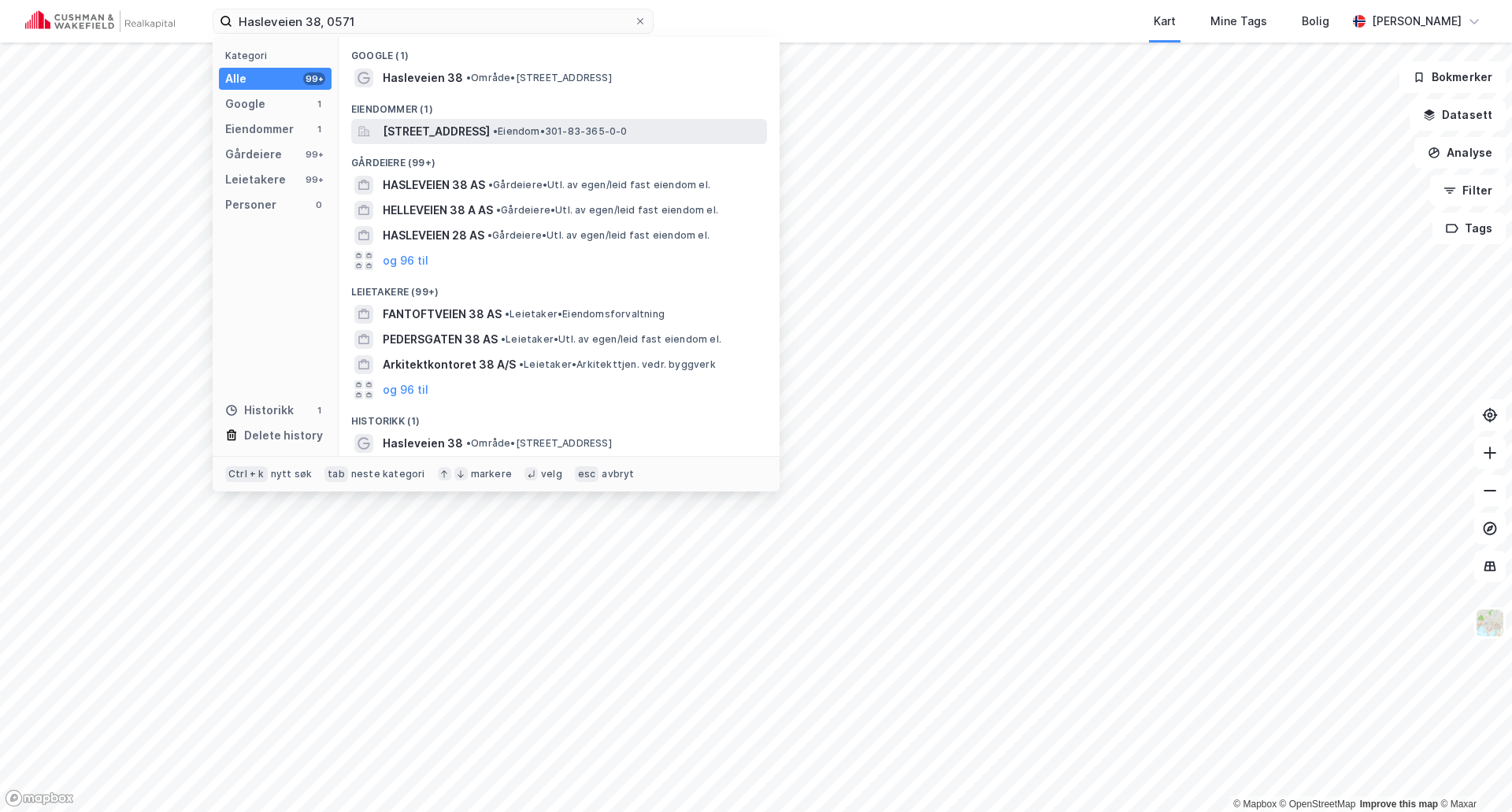
click at [407, 130] on span "Hasleveien 38, 0571, OSLO, OSLO" at bounding box center [436, 131] width 107 height 19
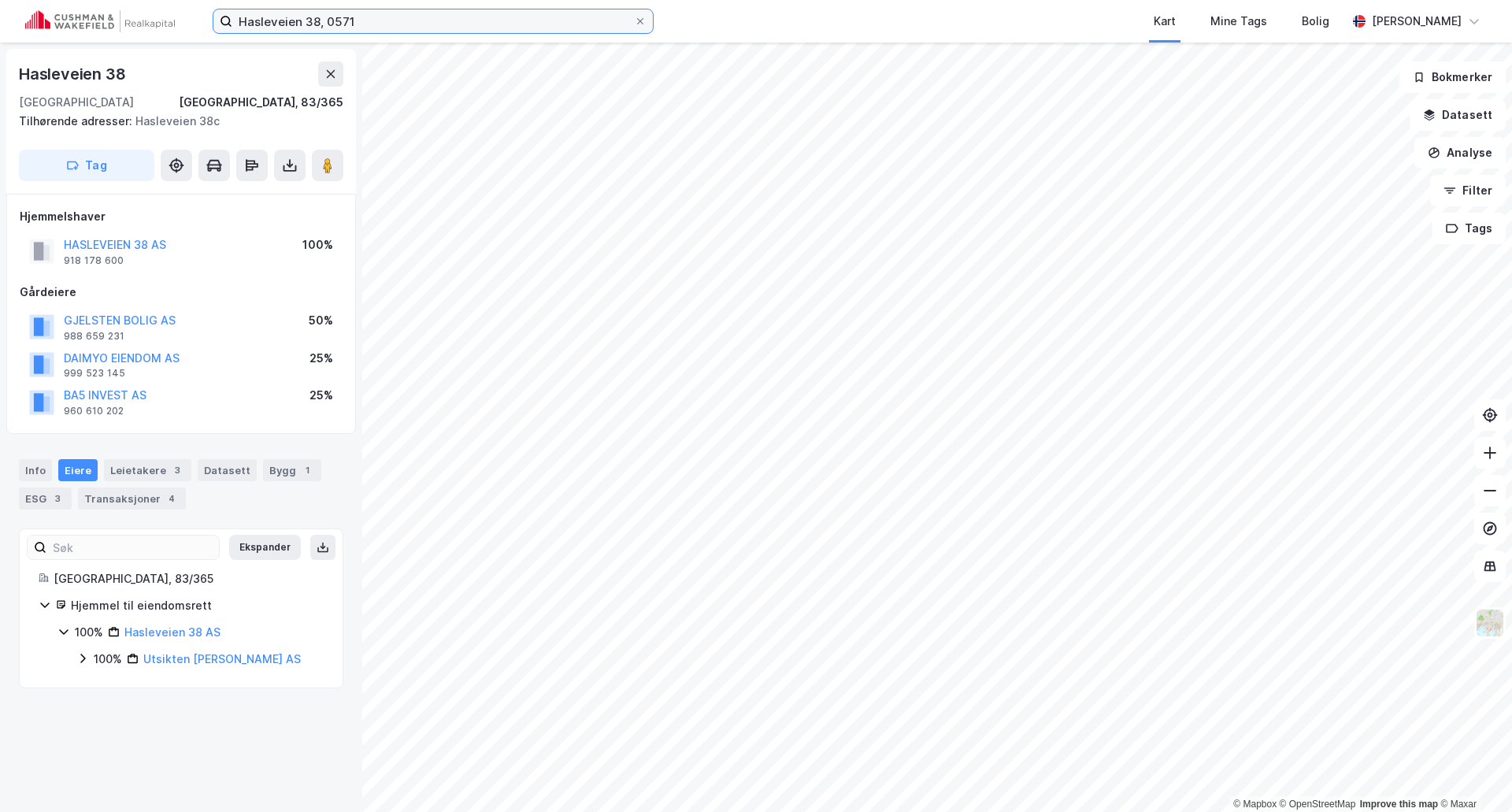
click at [468, 13] on input "Hasleveien 38, 0571" at bounding box center [434, 21] width 402 height 24
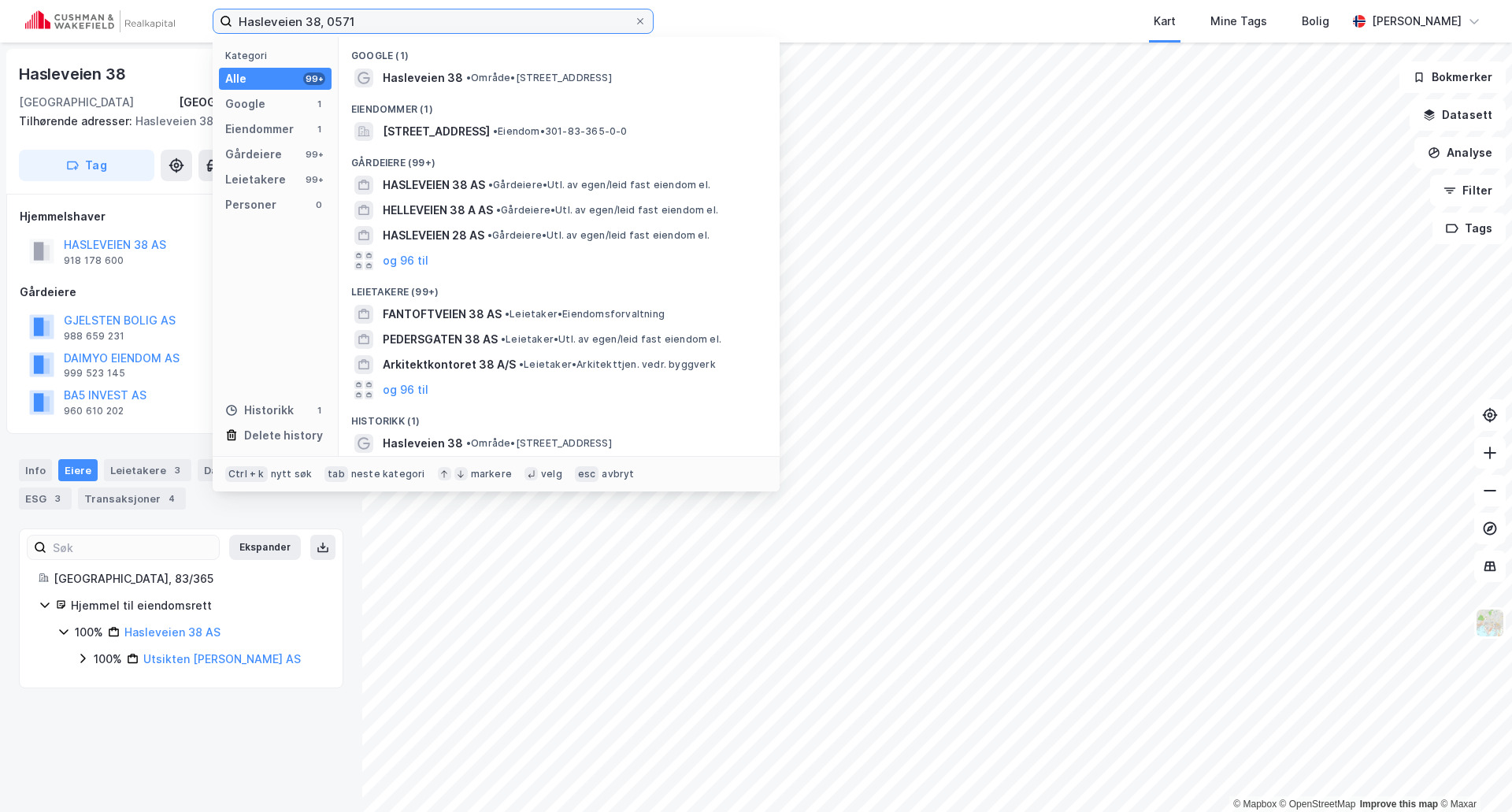
click at [469, 14] on input "Hasleveien 38, 0571" at bounding box center [434, 21] width 402 height 24
paste input "Sinsenveien 4, 0572 Oslo"
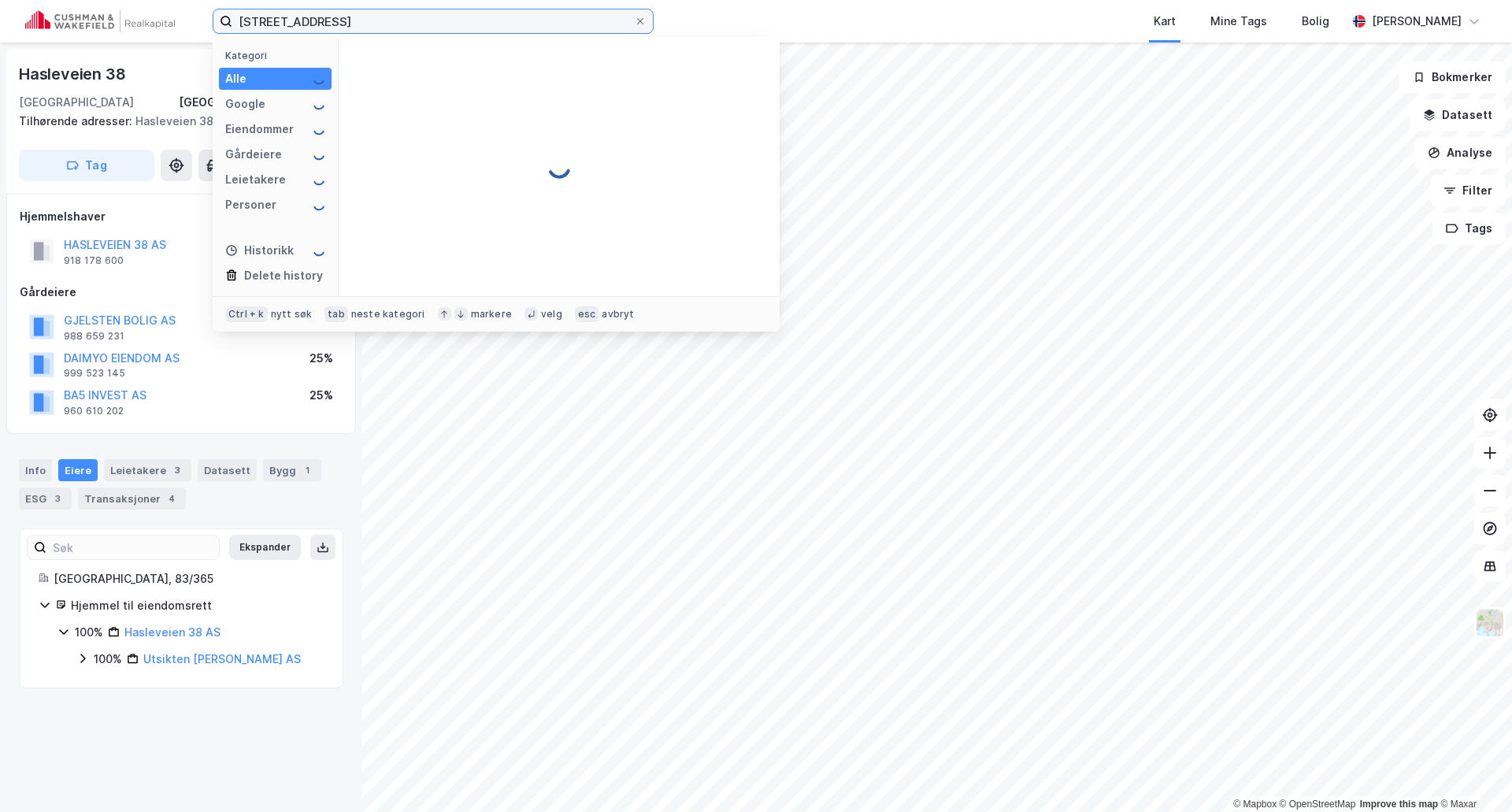
click at [473, 15] on input "Hasleveien 38, 0571Sinsenveien 4, 0572 Oslo" at bounding box center [434, 21] width 402 height 24
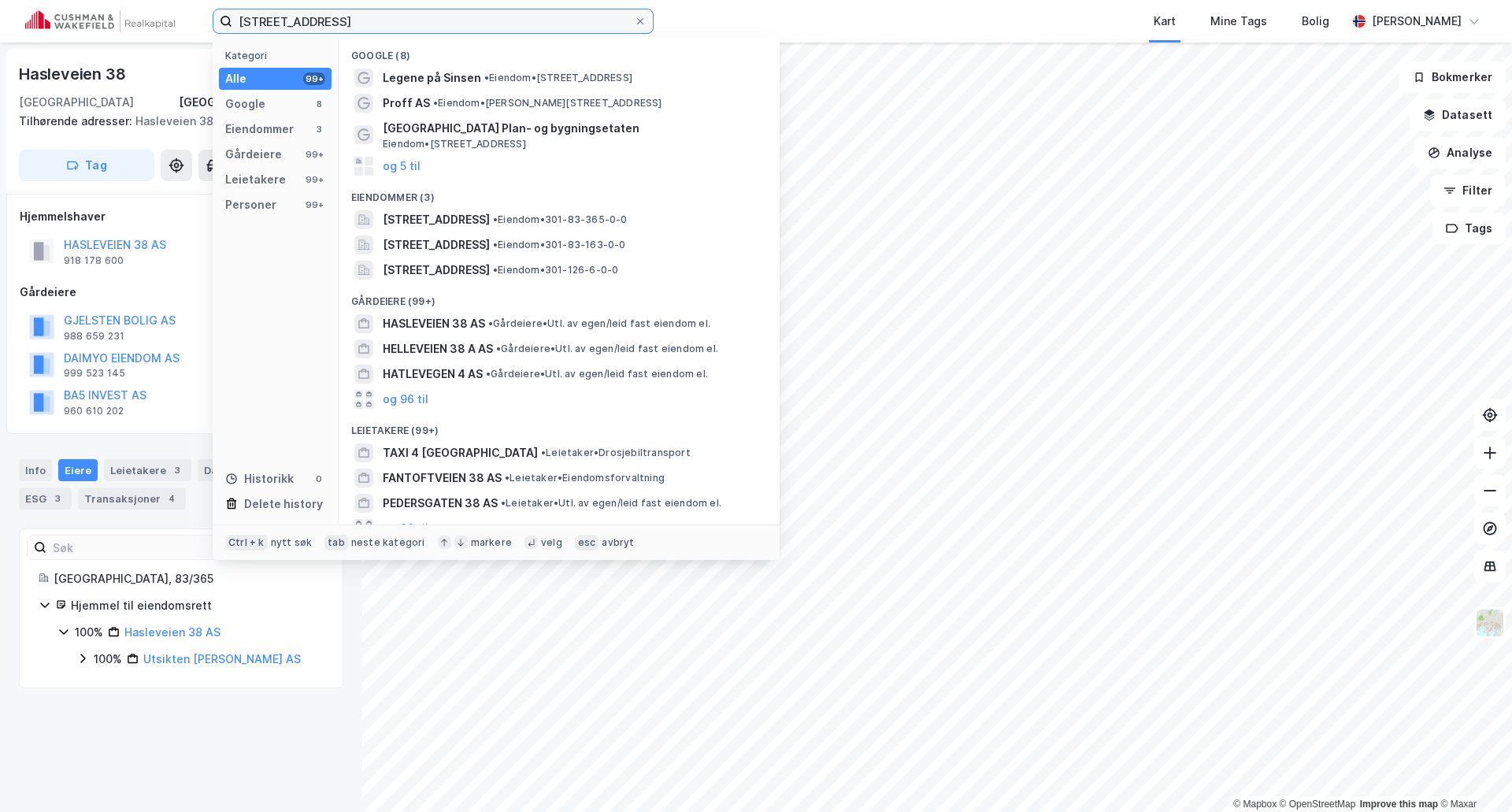
click at [473, 15] on input "Hasleveien 38, 0571Sinsenveien 4, 0572 Oslo" at bounding box center [434, 21] width 402 height 24
paste input
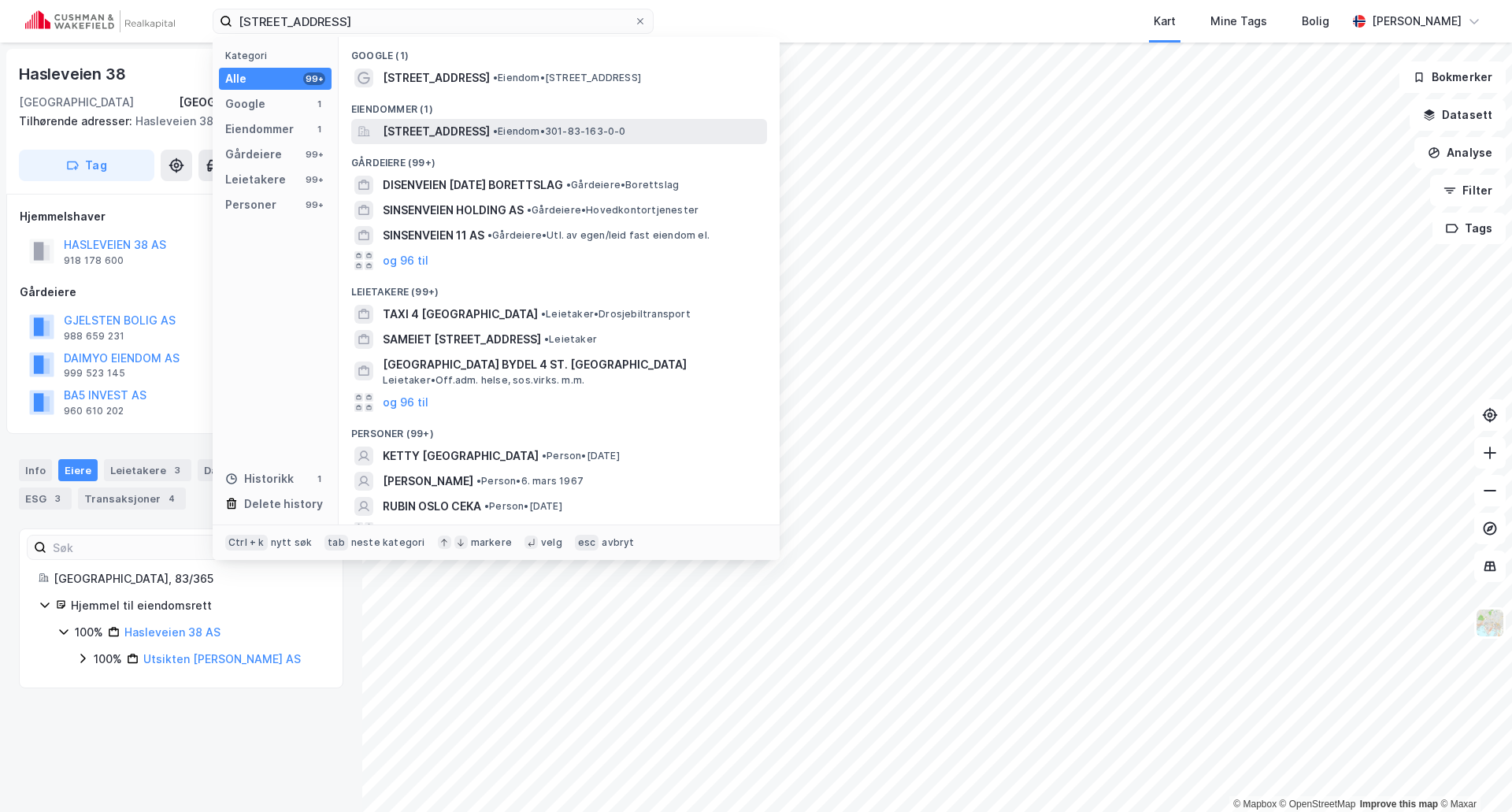
click at [433, 138] on span "Sinsenveien 4, 0572, OSLO, OSLO" at bounding box center [436, 131] width 107 height 19
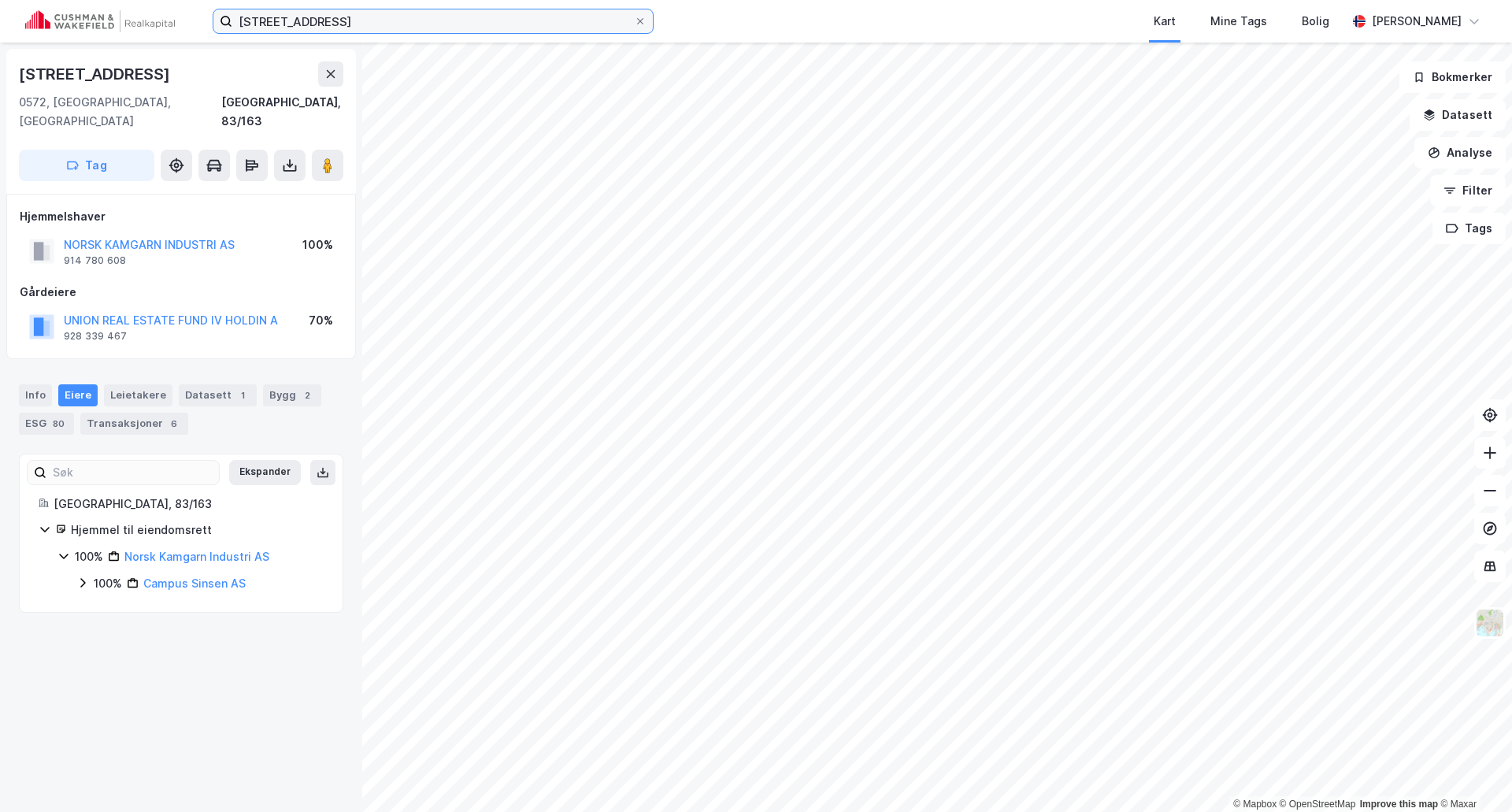
click at [335, 22] on input "Sinsenveien 4, 0572 Oslo" at bounding box center [434, 21] width 402 height 24
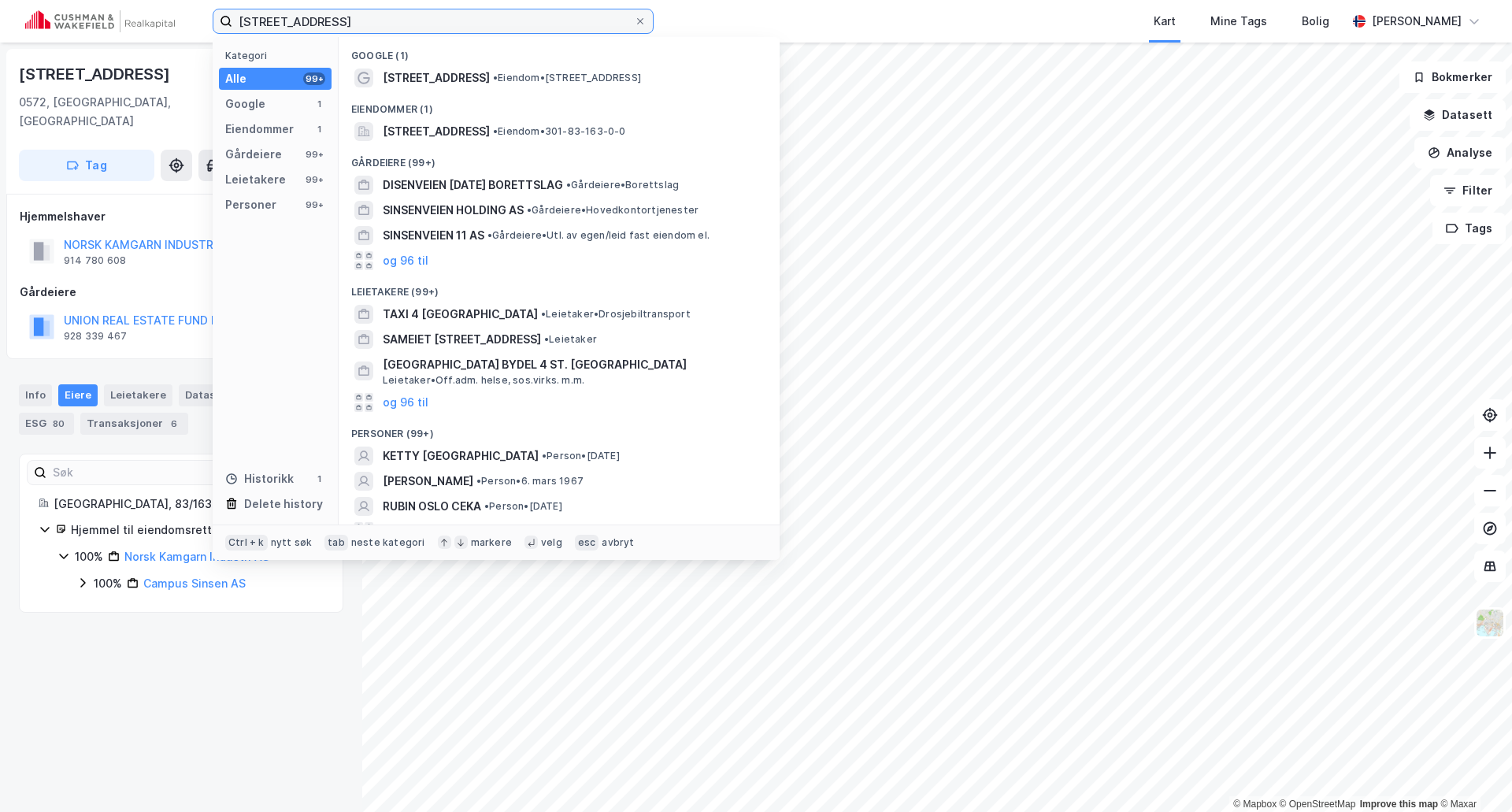
click at [335, 22] on input "Sinsenveien 4, 0572 Oslo" at bounding box center [434, 21] width 402 height 24
paste input "Enebakkveien 127, 0680"
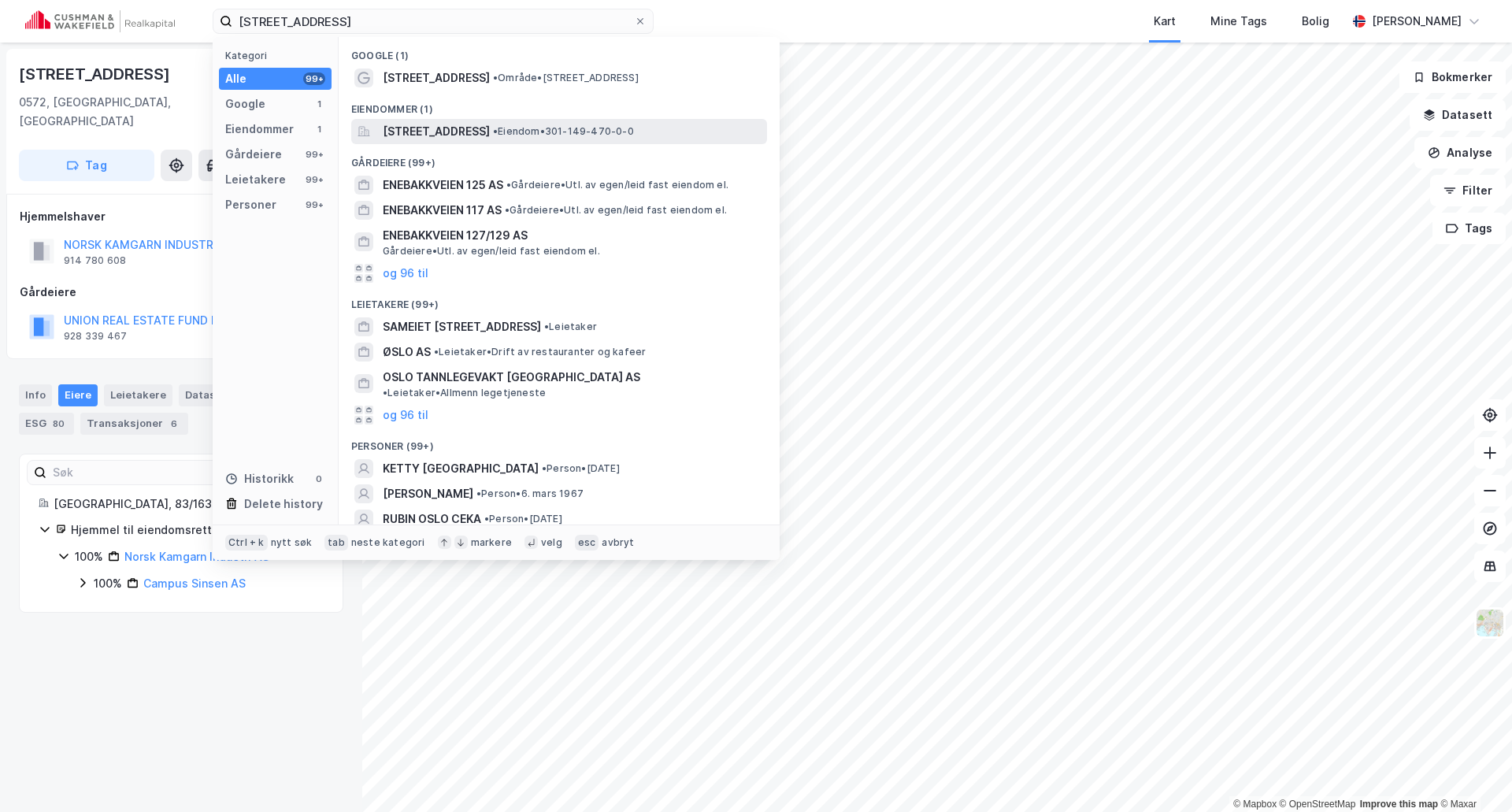
click at [416, 139] on span "Enebakkveien 127, 0680, OSLO, OSLO" at bounding box center [436, 131] width 107 height 19
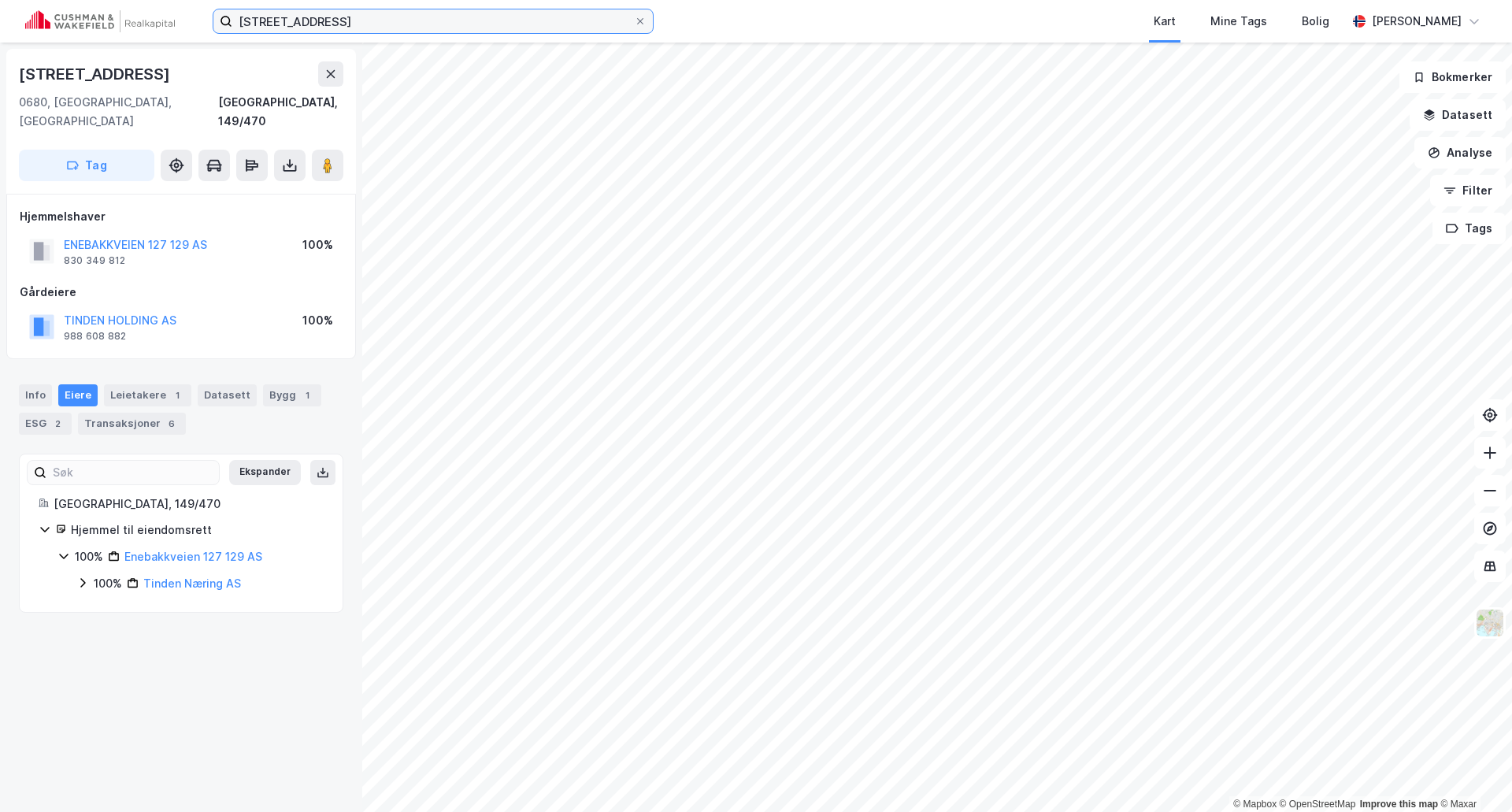
click at [440, 22] on input "Enebakkveien 127, 0680 Oslo" at bounding box center [434, 21] width 402 height 24
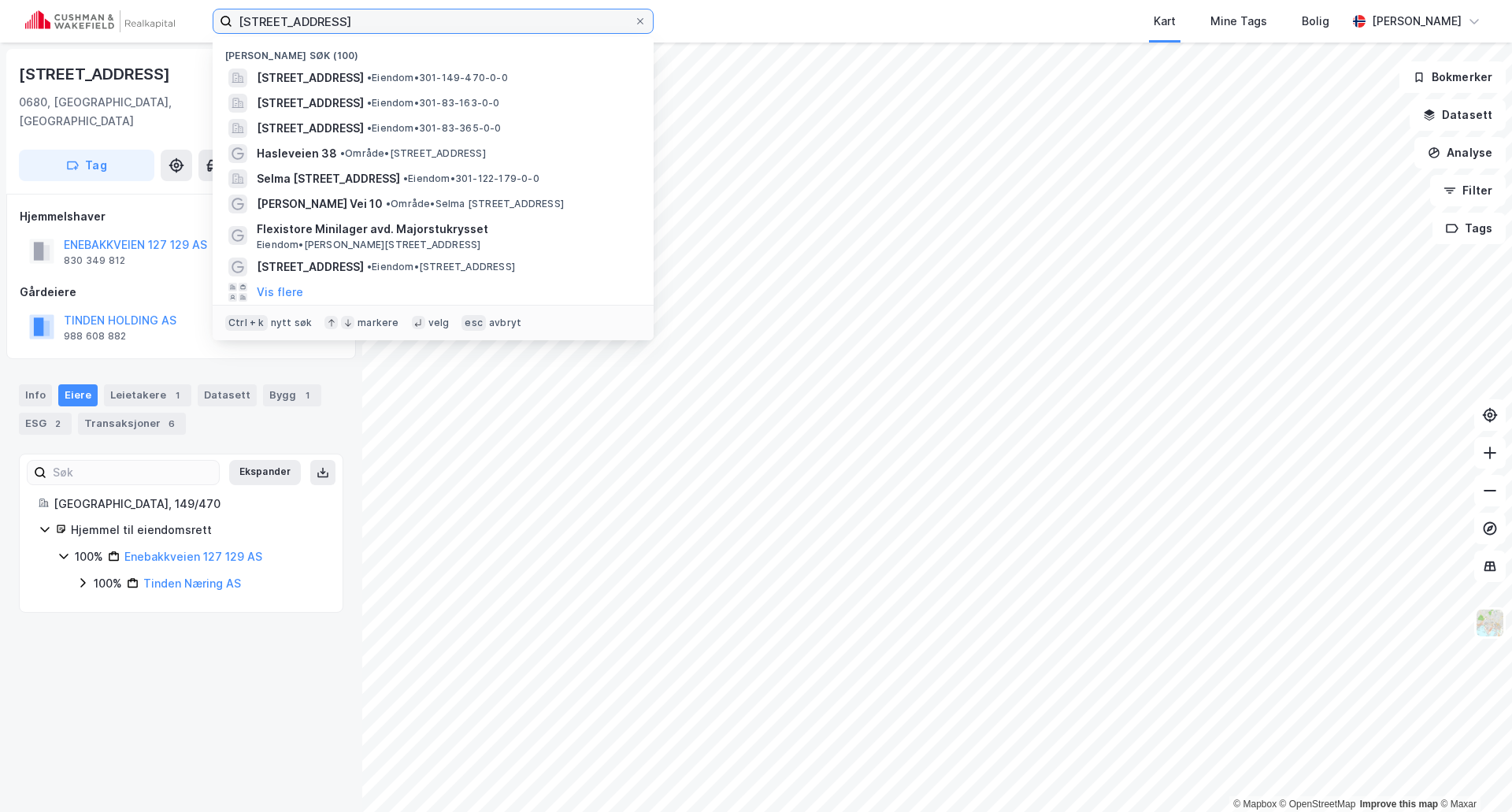
click at [439, 19] on input "Enebakkveien 127, 0680 Oslo" at bounding box center [434, 21] width 402 height 24
paste input "Hardangerveien 68, 5224 Nesttu"
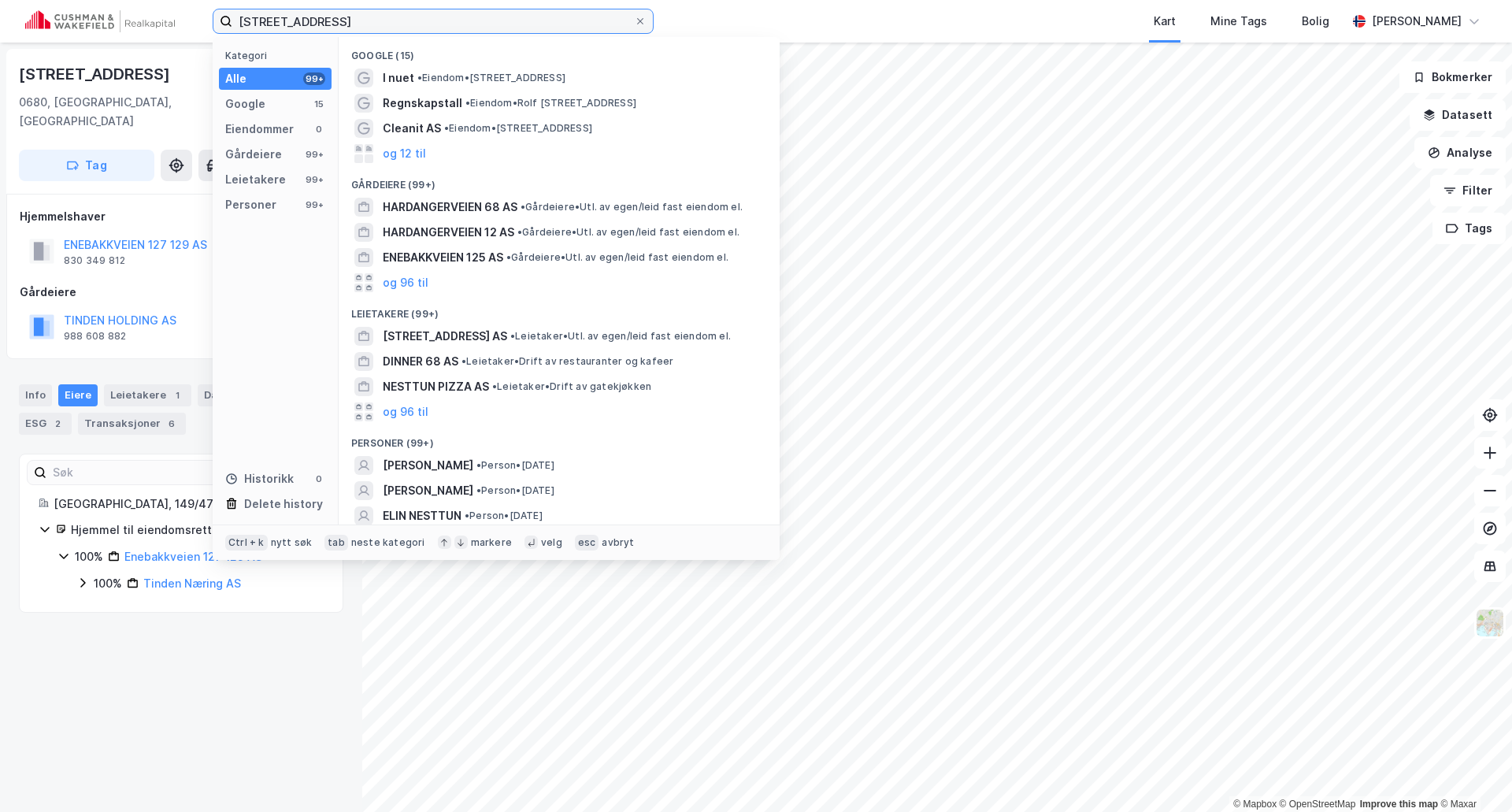
paste input
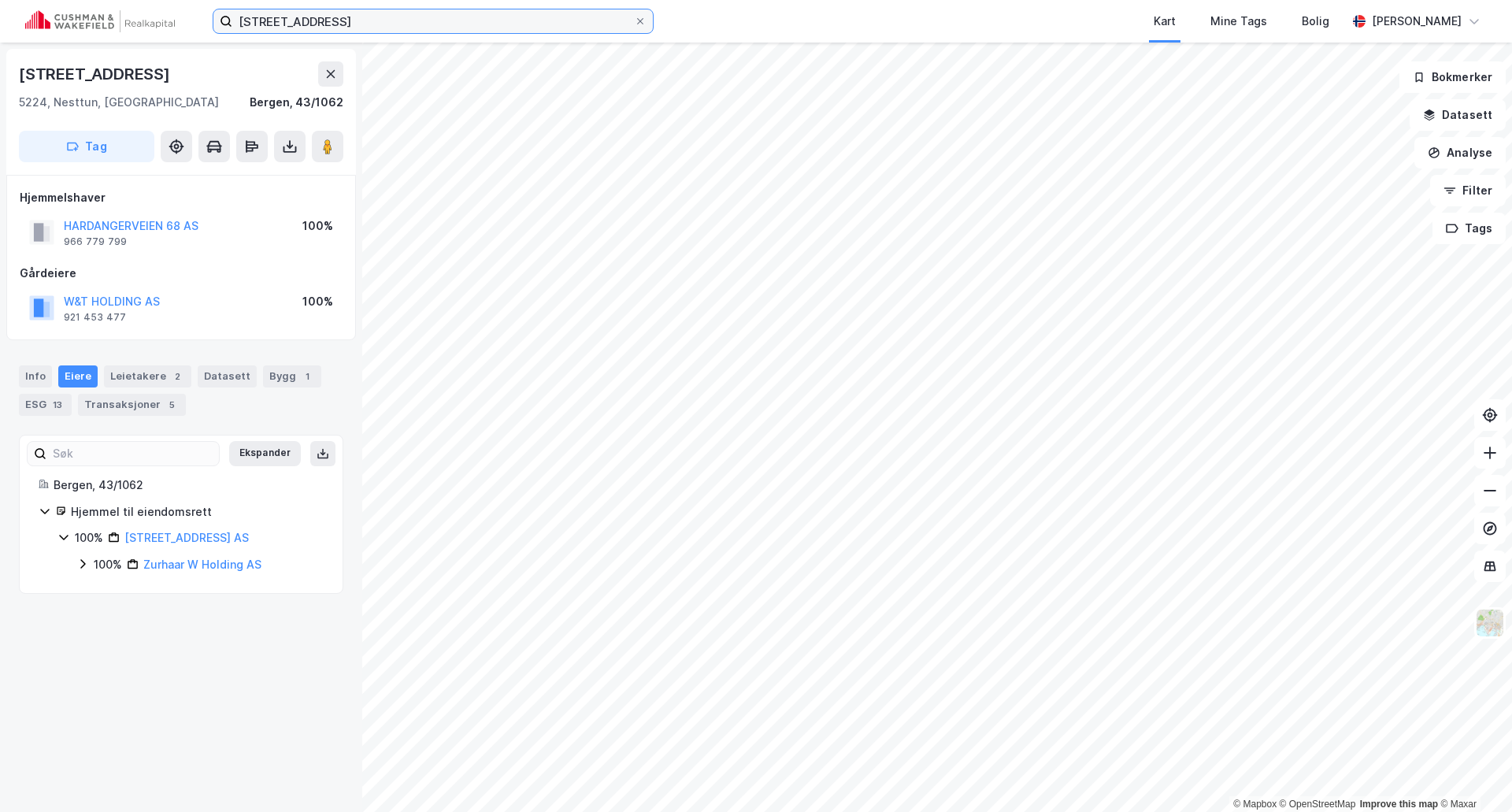
click at [346, 13] on input "Hardangerveien 68, 5224 Nesttu" at bounding box center [434, 21] width 402 height 24
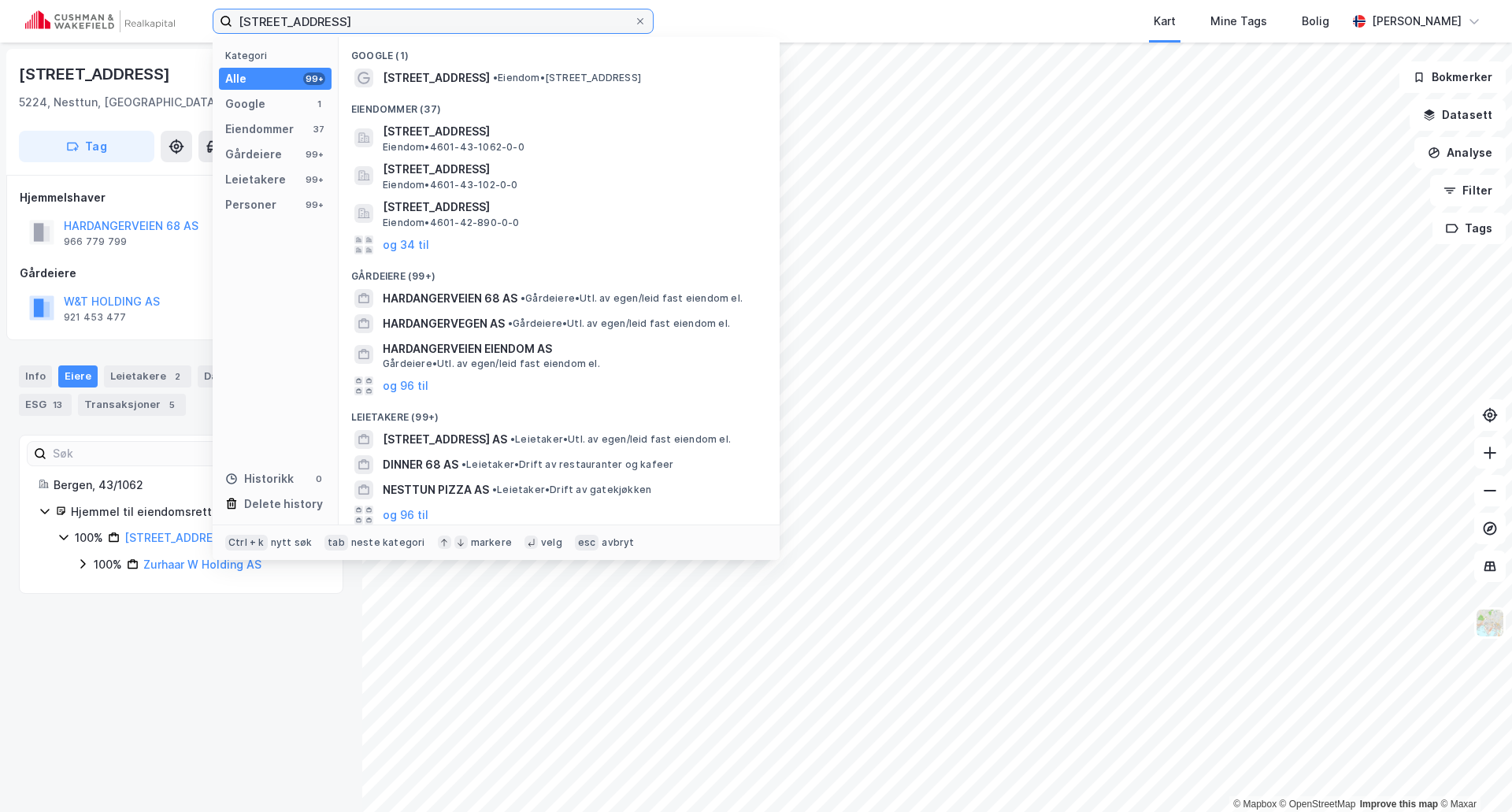
click at [346, 13] on input "Hardangerveien 68, 5224 Nesttu" at bounding box center [434, 21] width 402 height 24
paste input "Storbotn 110, 5106 Øvre Ervik"
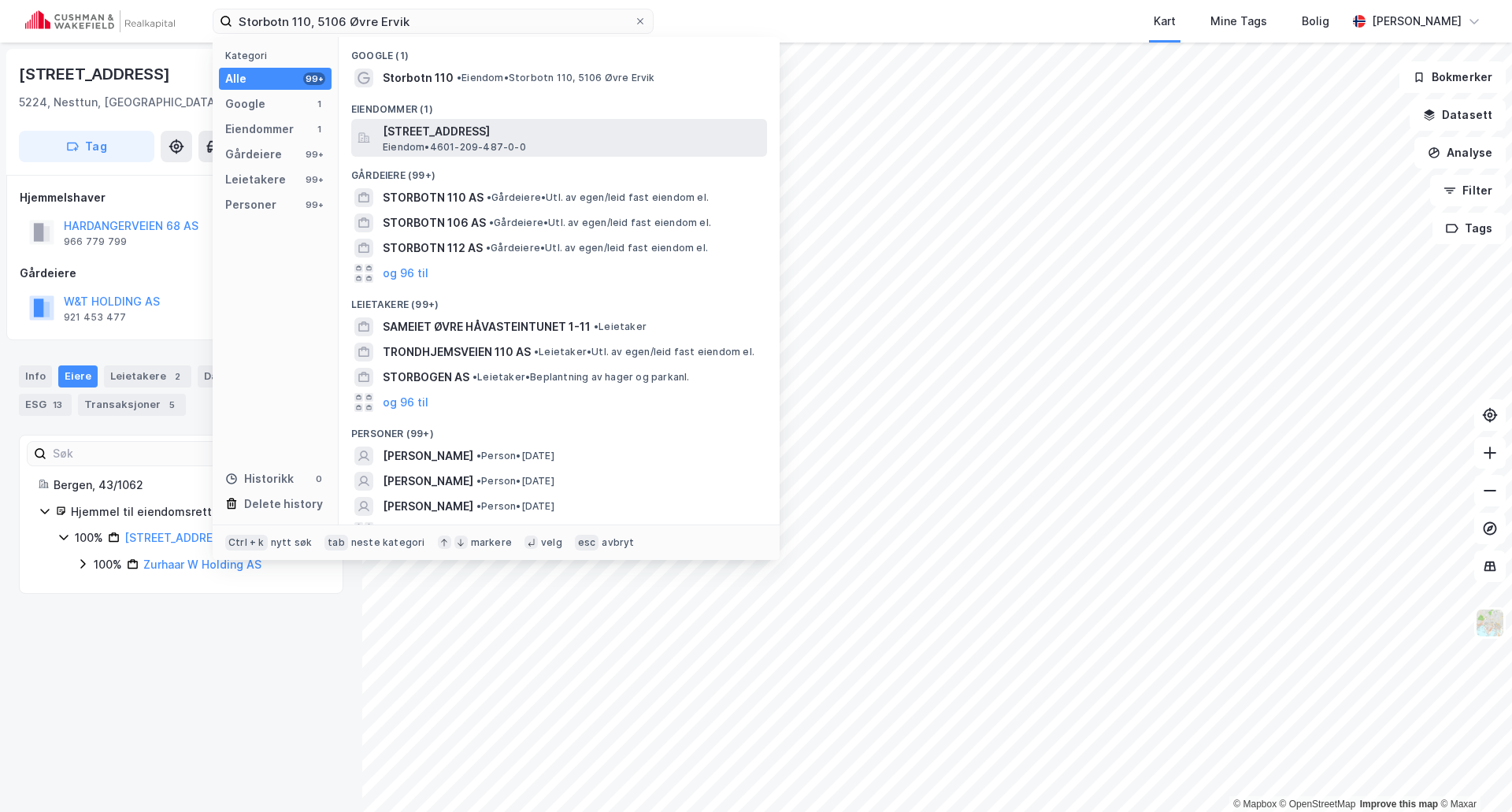
click at [507, 141] on span "Eiendom • 4601-209-487-0-0" at bounding box center [454, 147] width 143 height 13
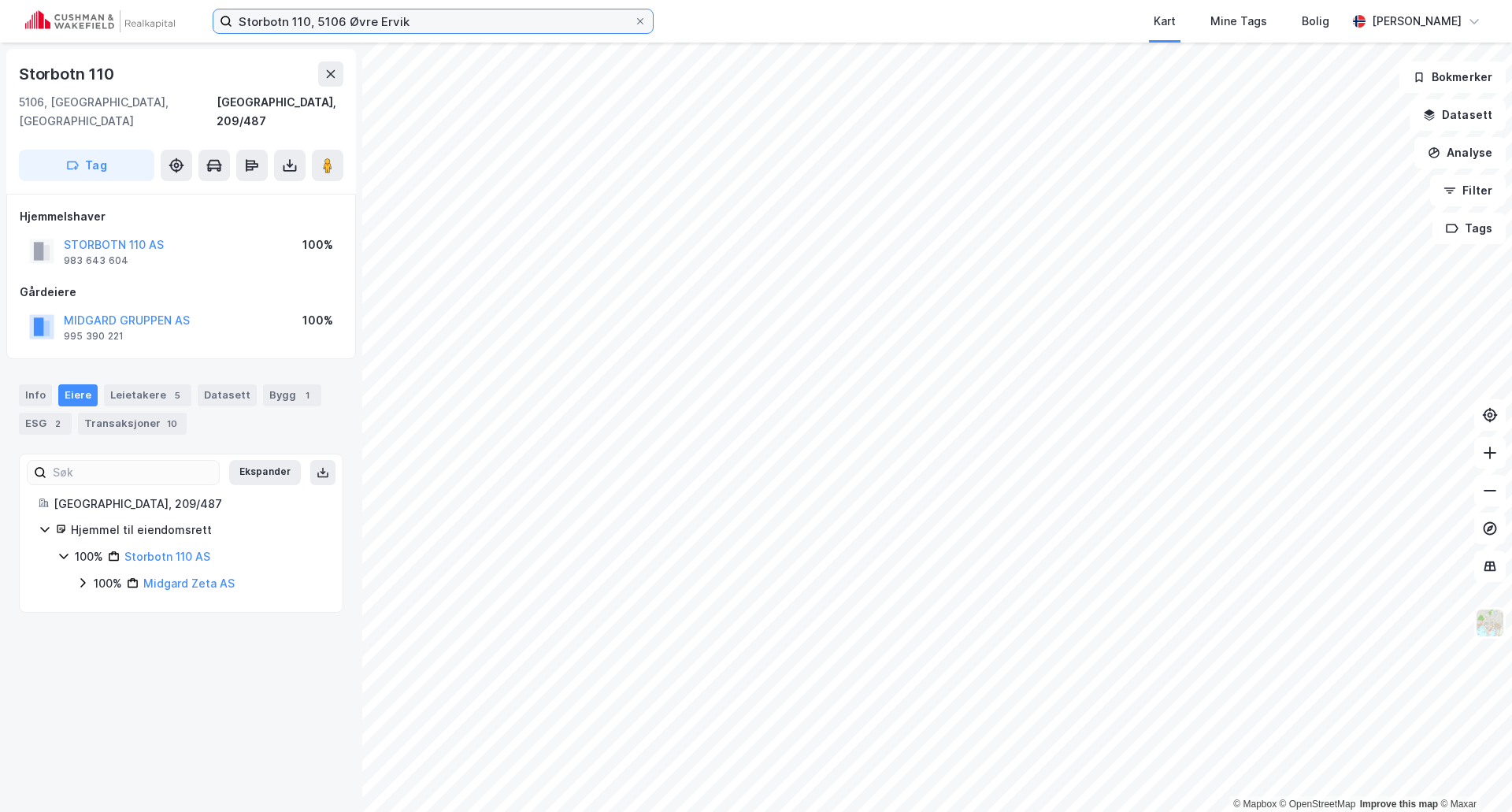
click at [336, 24] on input "Storbotn 110, 5106 Øvre Ervik" at bounding box center [434, 21] width 402 height 24
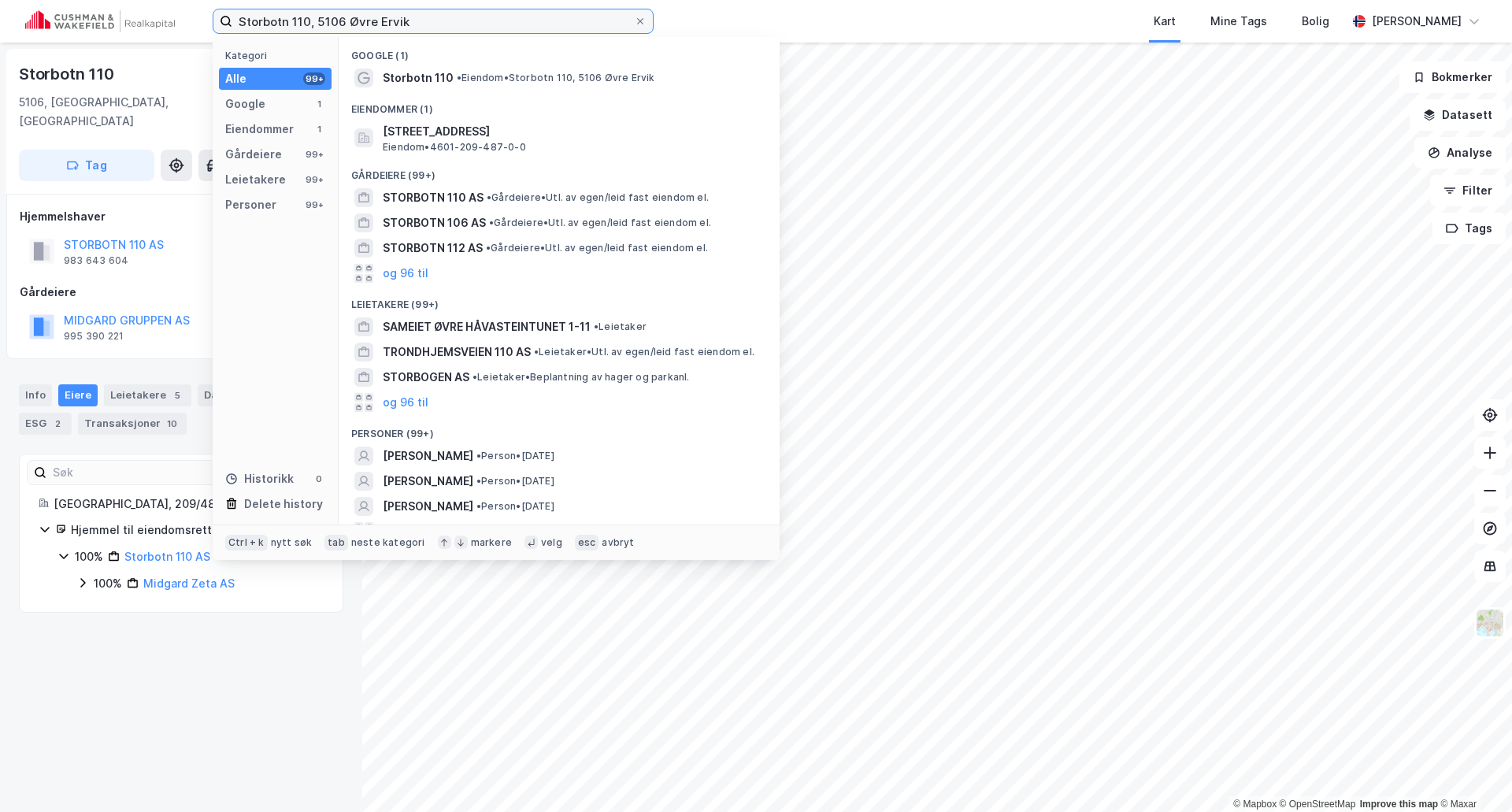
click at [336, 24] on input "Storbotn 110, 5106 Øvre Ervik" at bounding box center [434, 21] width 402 height 24
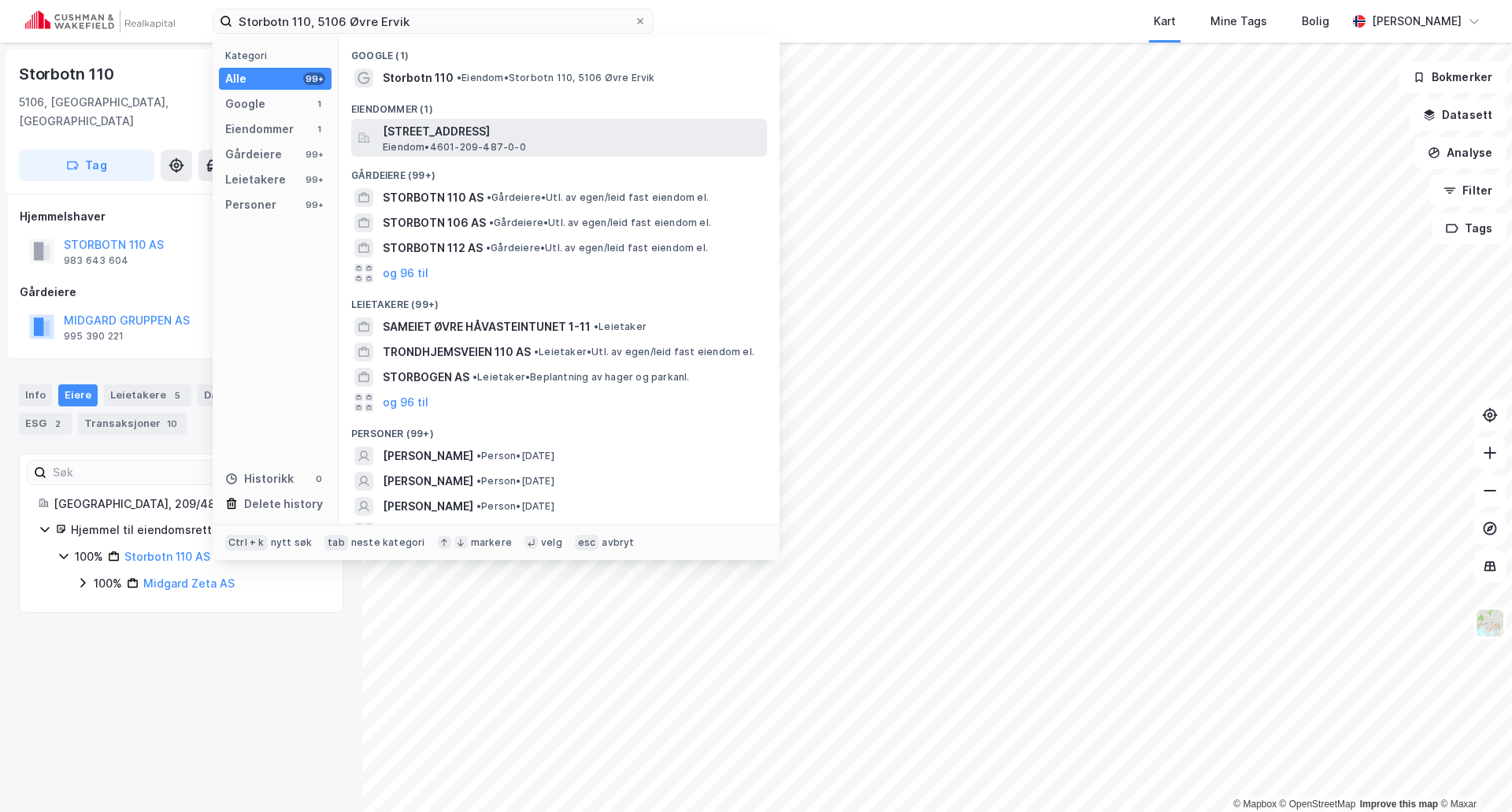
click at [476, 135] on span "Storbotn 110, 5106, ØVRE ERVIK, BERGEN" at bounding box center [571, 131] width 378 height 19
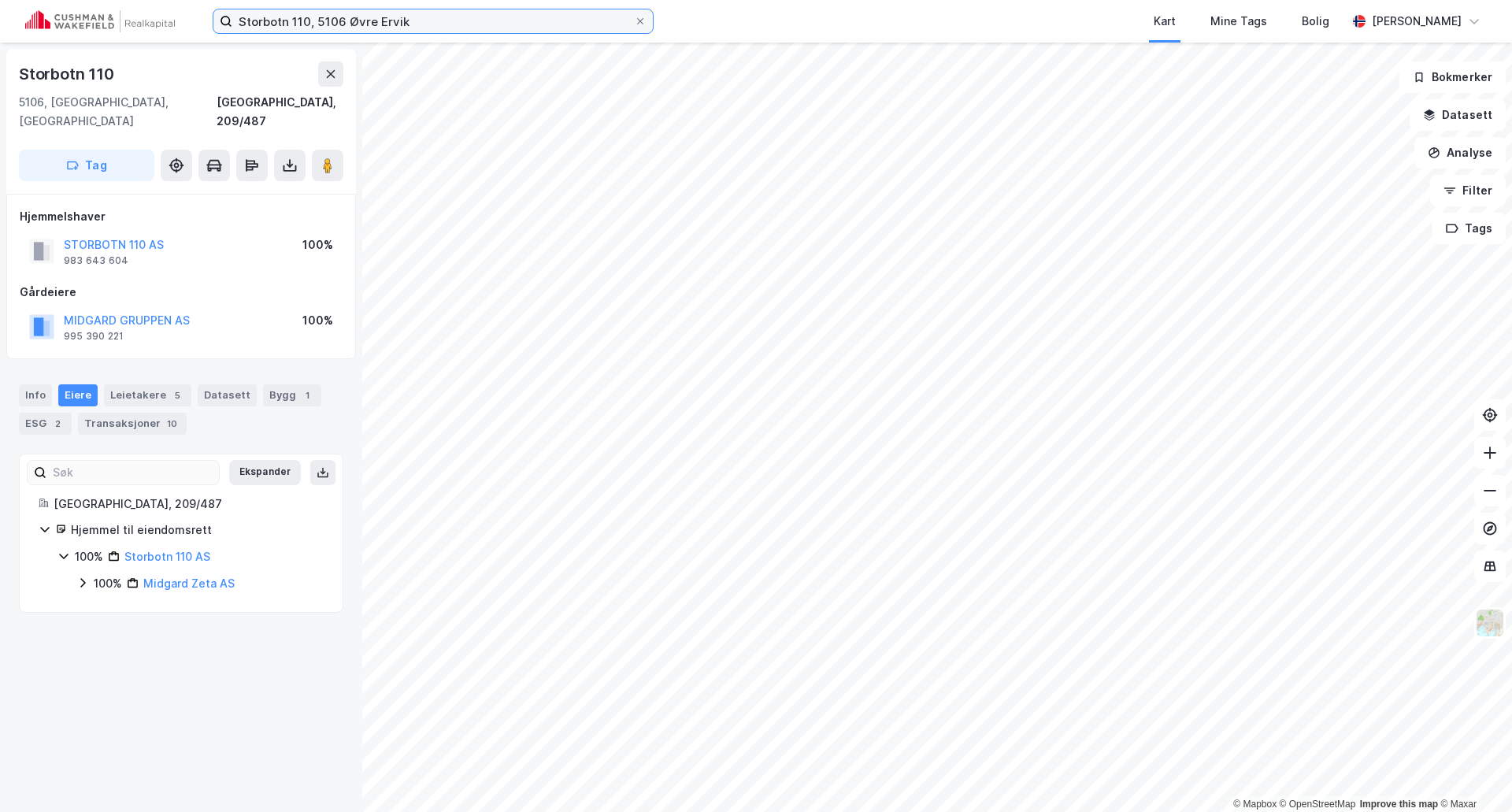
click at [335, 14] on input "Storbotn 110, 5106 Øvre Ervik" at bounding box center [434, 21] width 402 height 24
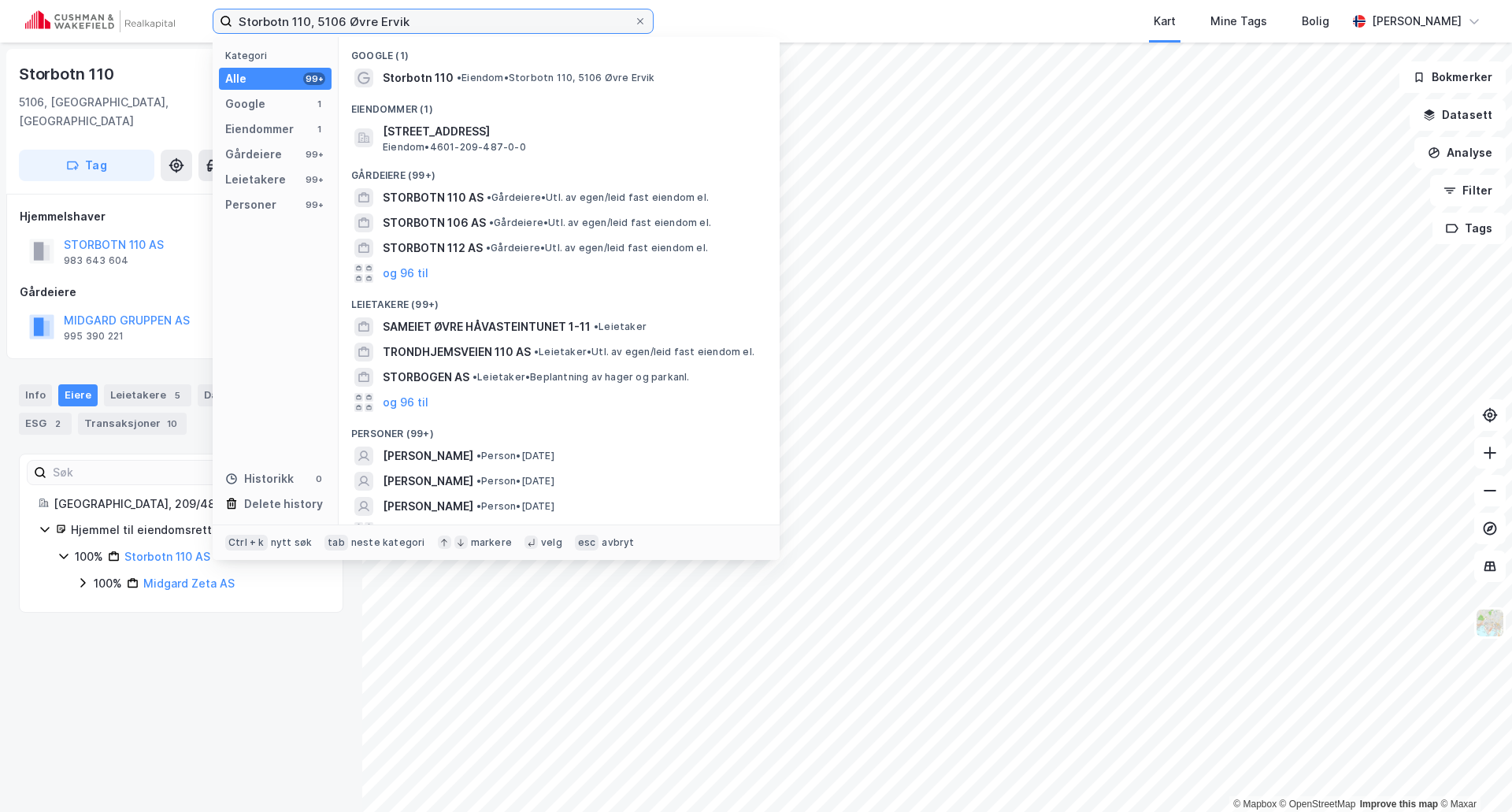
click at [335, 14] on input "Storbotn 110, 5106 Øvre Ervik" at bounding box center [434, 21] width 402 height 24
click at [337, 14] on input "Storbotn 110, 5106 Øvre Ervik" at bounding box center [434, 21] width 402 height 24
paste input "Lagårdsveien 78, 4010 Stavanger"
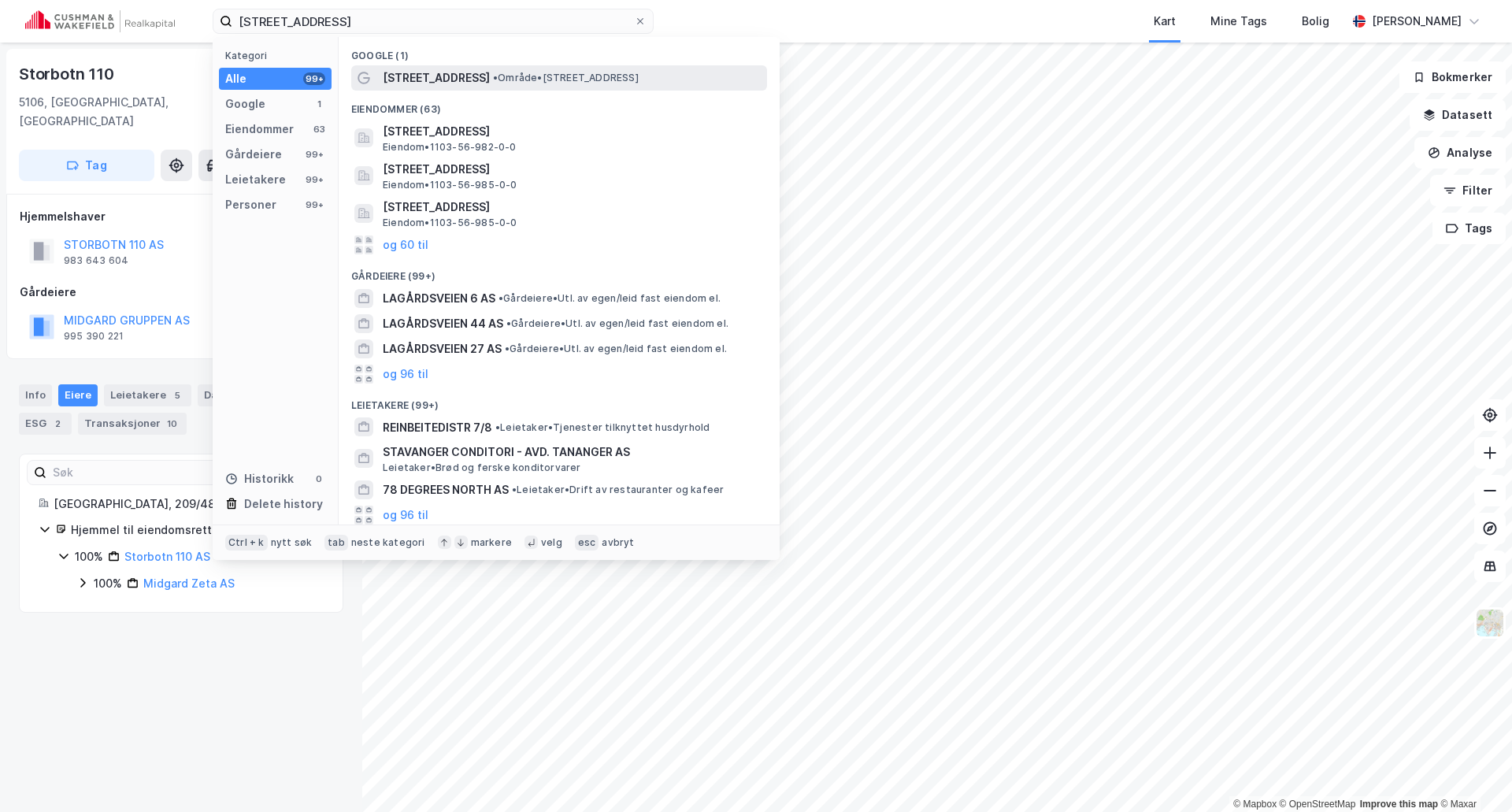
click at [404, 78] on span "Lagårdsveien 78" at bounding box center [436, 78] width 107 height 19
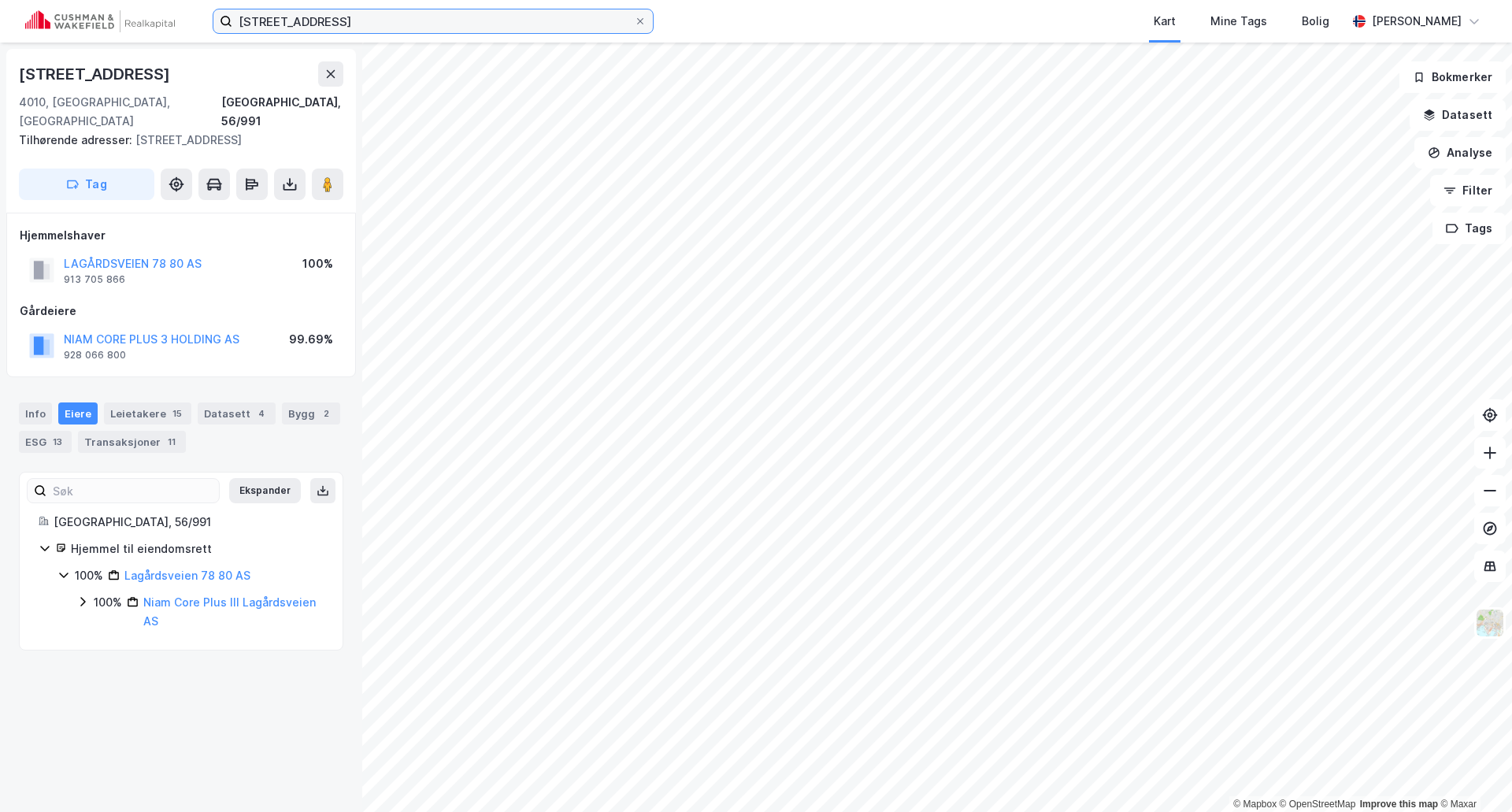
click at [331, 28] on input "Lagårdsveien 78, 4010 Stavanger" at bounding box center [434, 21] width 402 height 24
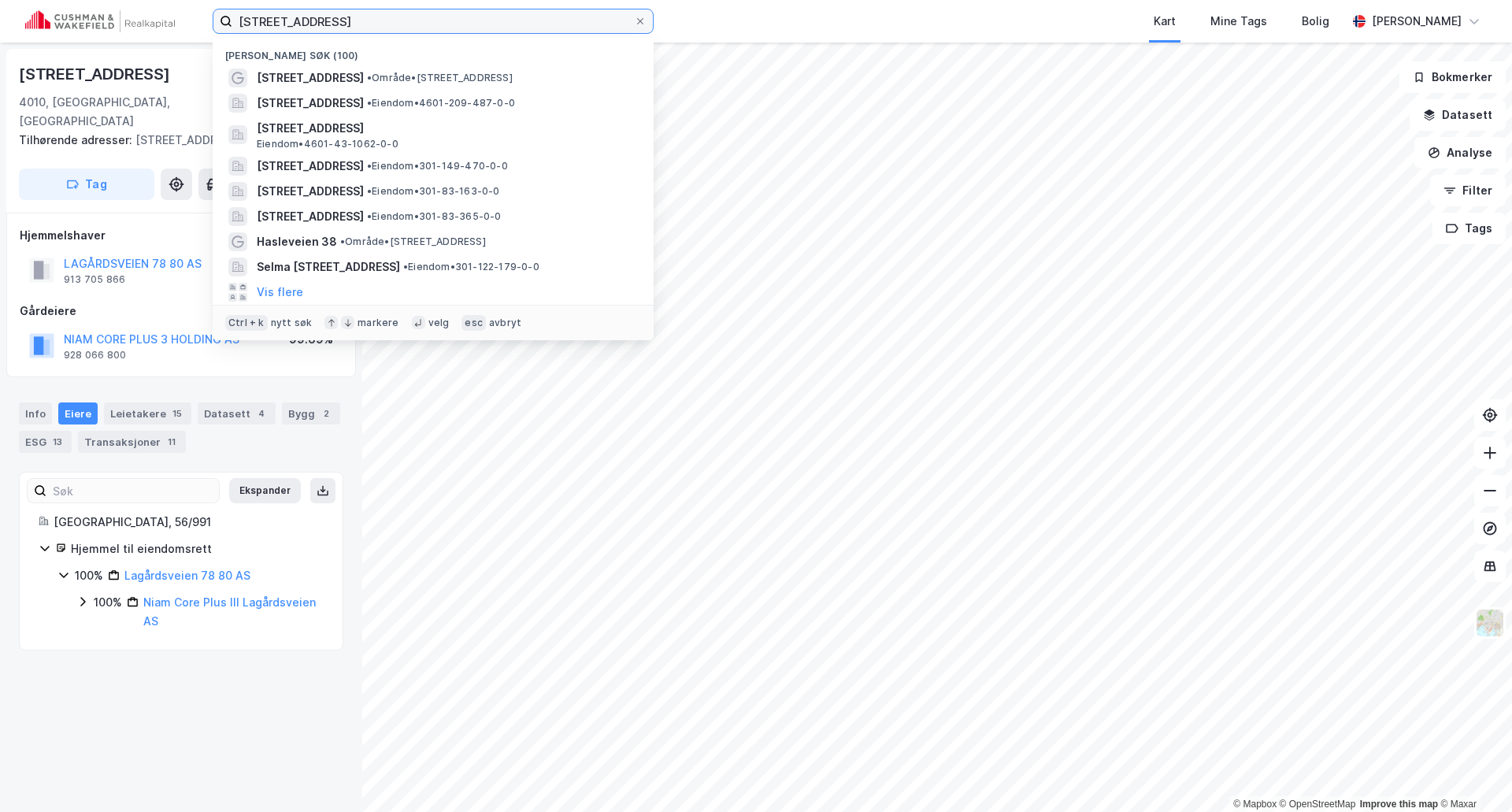
click at [331, 28] on input "Lagårdsveien 78, 4010 Stavanger" at bounding box center [434, 21] width 402 height 24
click at [332, 27] on input "Lagårdsveien 78, 4010 Stavanger" at bounding box center [434, 21] width 402 height 24
paste input "Nedre Vågen 35, 4085 Hundvåg"
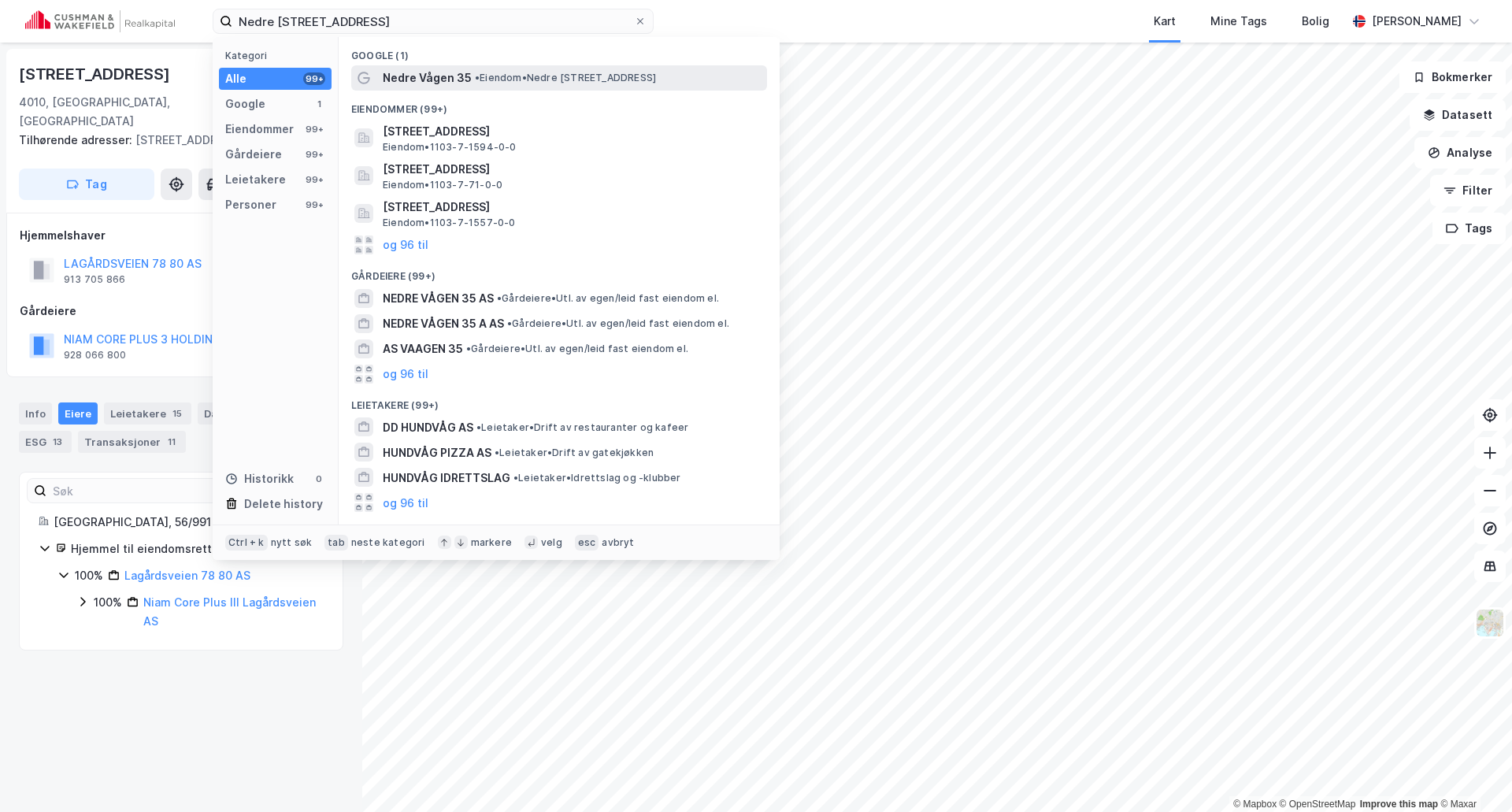
click at [515, 78] on span "• Eiendom • Nedre Vågen 35, 4085 Hundvåg" at bounding box center [566, 78] width 182 height 13
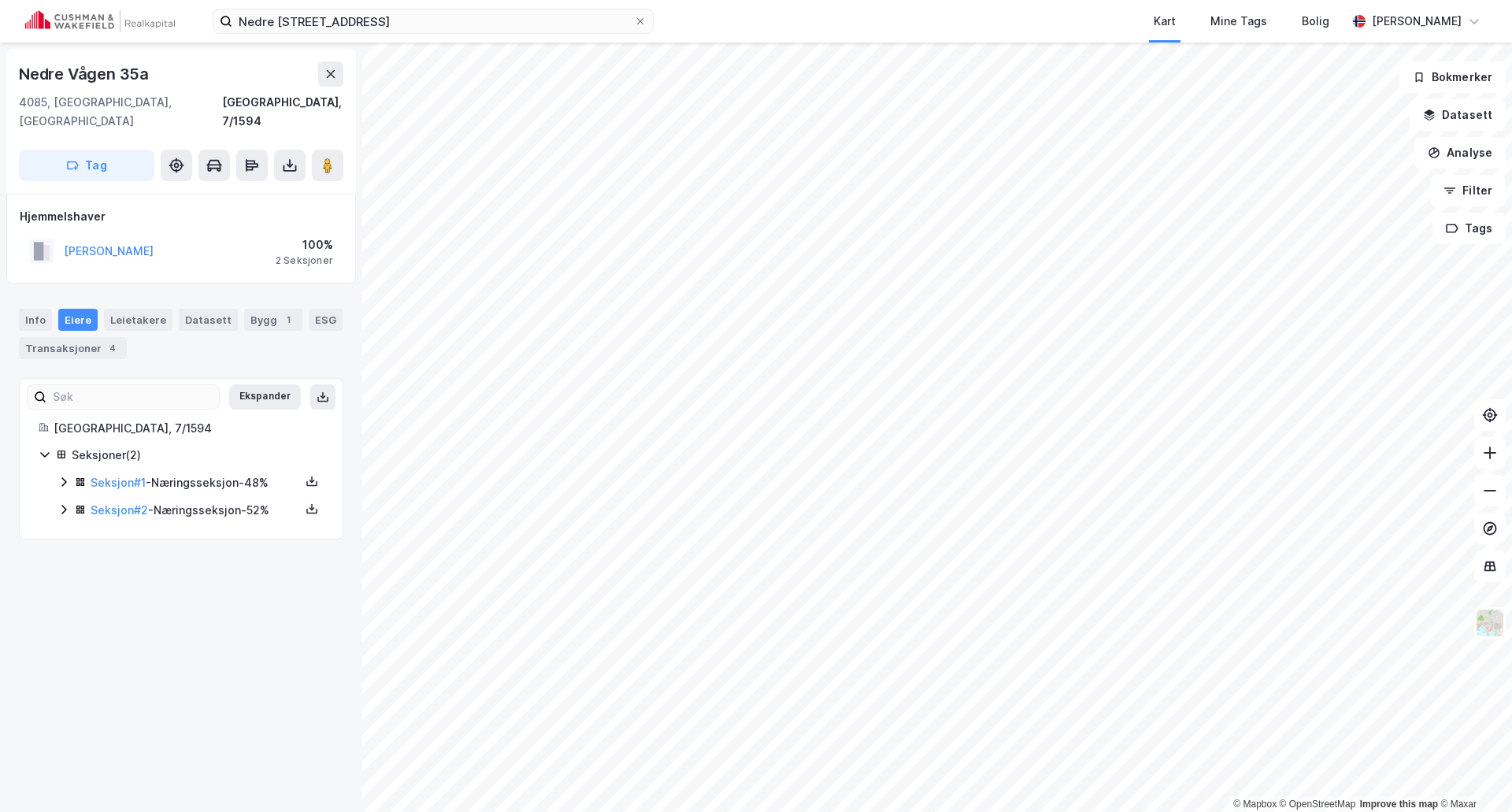
drag, startPoint x: 50, startPoint y: 464, endPoint x: 60, endPoint y: 463, distance: 10.0
click at [50, 464] on div "Seksjoner ( 2 ) Seksjon # 1 - Næringsseksjon - 48% Seksjon # 2 - Næringsseksjon…" at bounding box center [182, 483] width 285 height 75
click at [66, 477] on icon at bounding box center [64, 482] width 5 height 10
click at [62, 556] on icon at bounding box center [64, 562] width 13 height 13
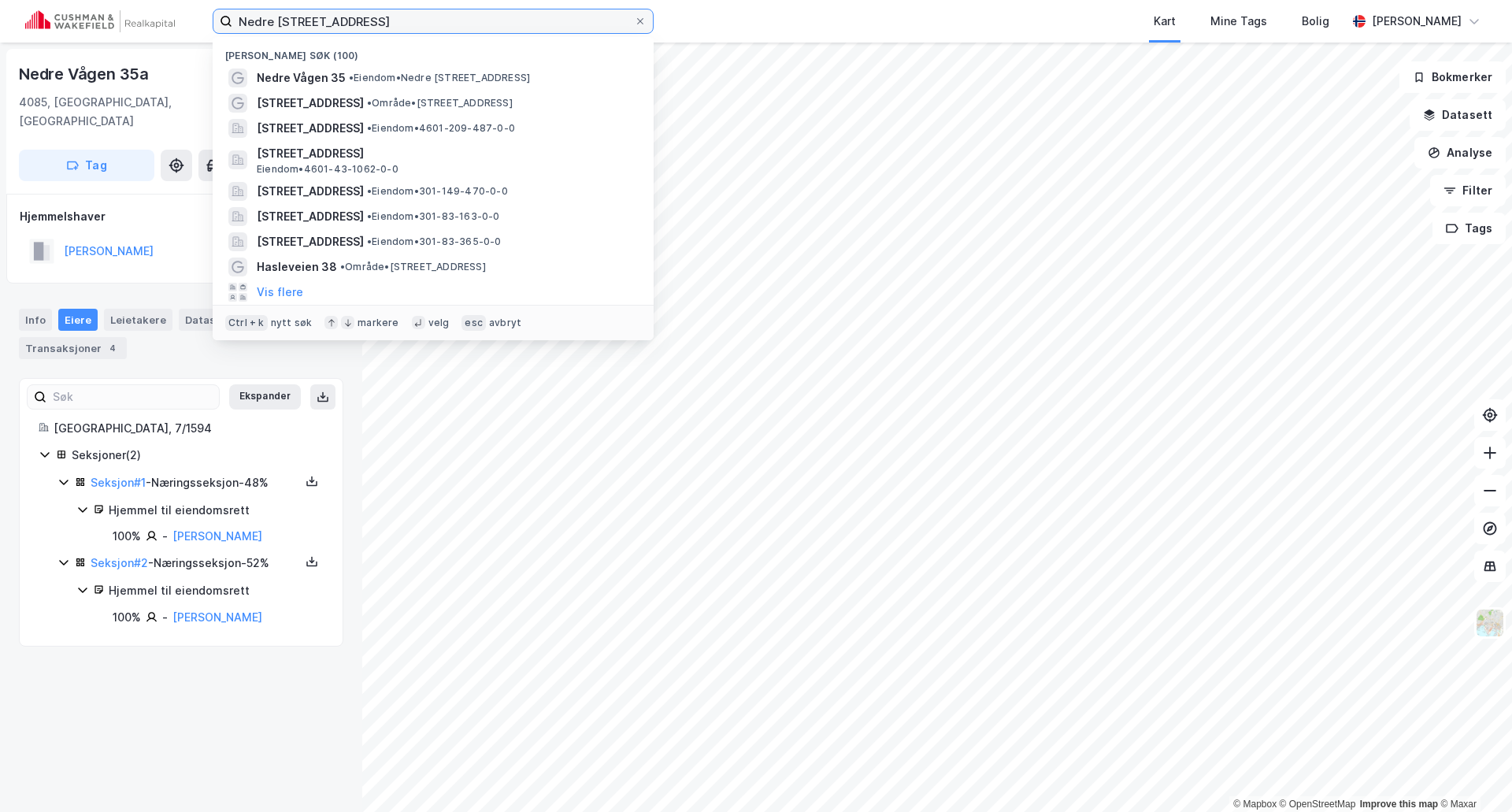
click at [392, 23] on input "Nedre Vågen 35, 4085 Hundvåg" at bounding box center [434, 21] width 402 height 24
click at [393, 23] on input "Nedre Vågen 35, 4085 Hundvåg" at bounding box center [434, 21] width 402 height 24
paste input "Jåttåvågveien 7, 4020 Stavanger"
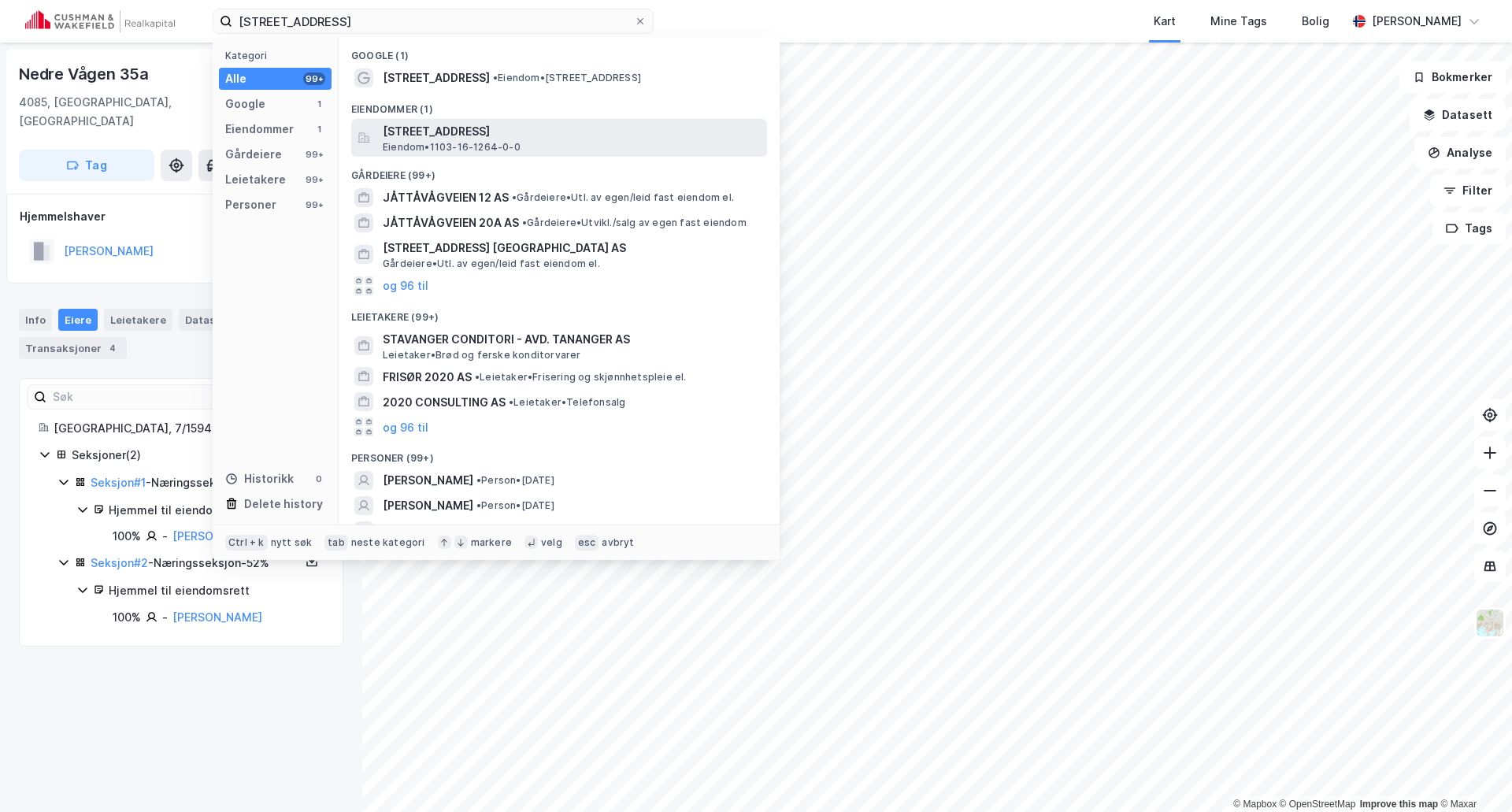
click at [423, 139] on span "Jåttåvågveien 7, 4020, STAVANGER, STAVANGER" at bounding box center [571, 131] width 378 height 19
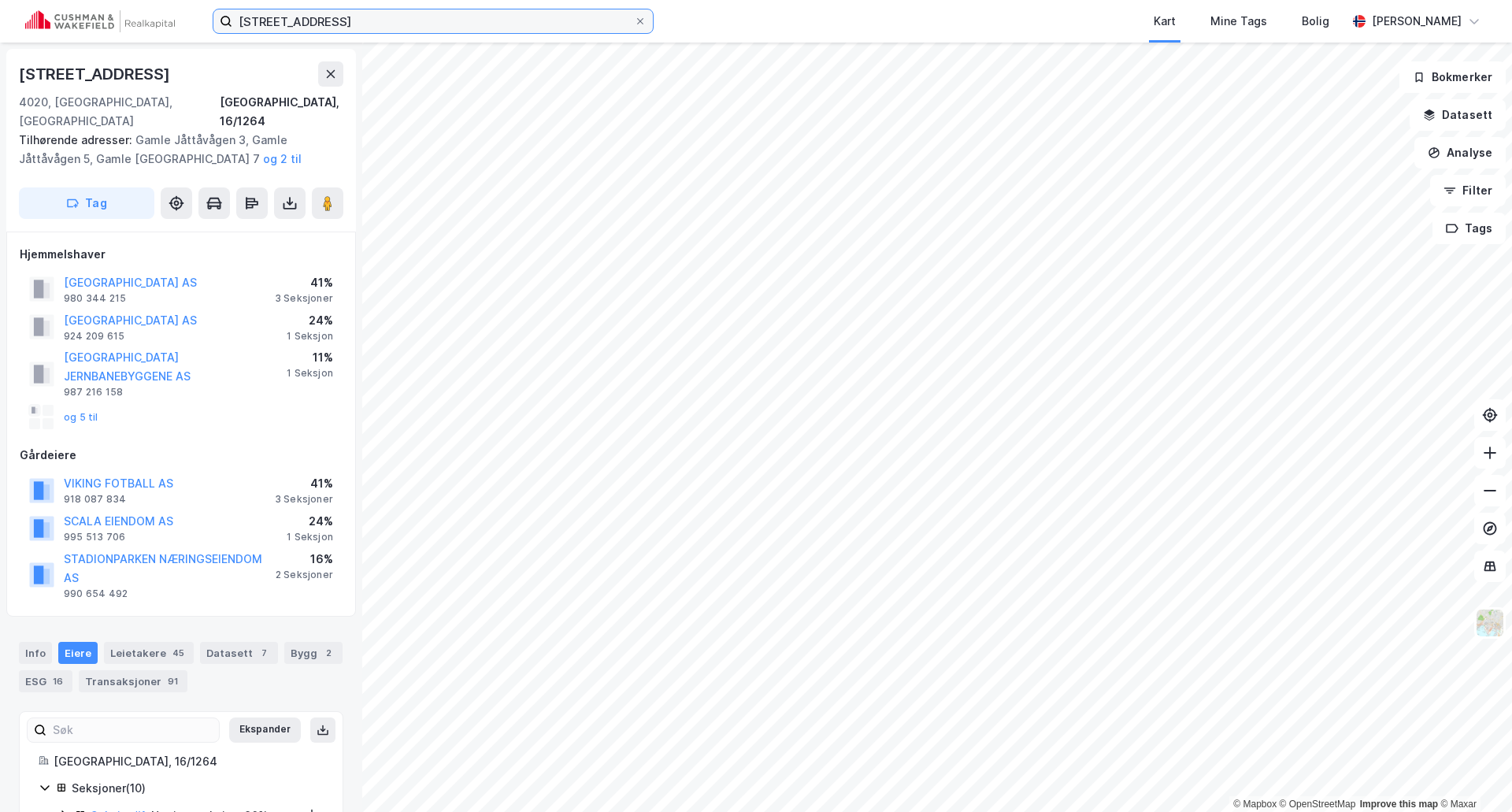
click at [369, 28] on input "Jåttåvågveien 7, 4020 Stavanger" at bounding box center [434, 21] width 402 height 24
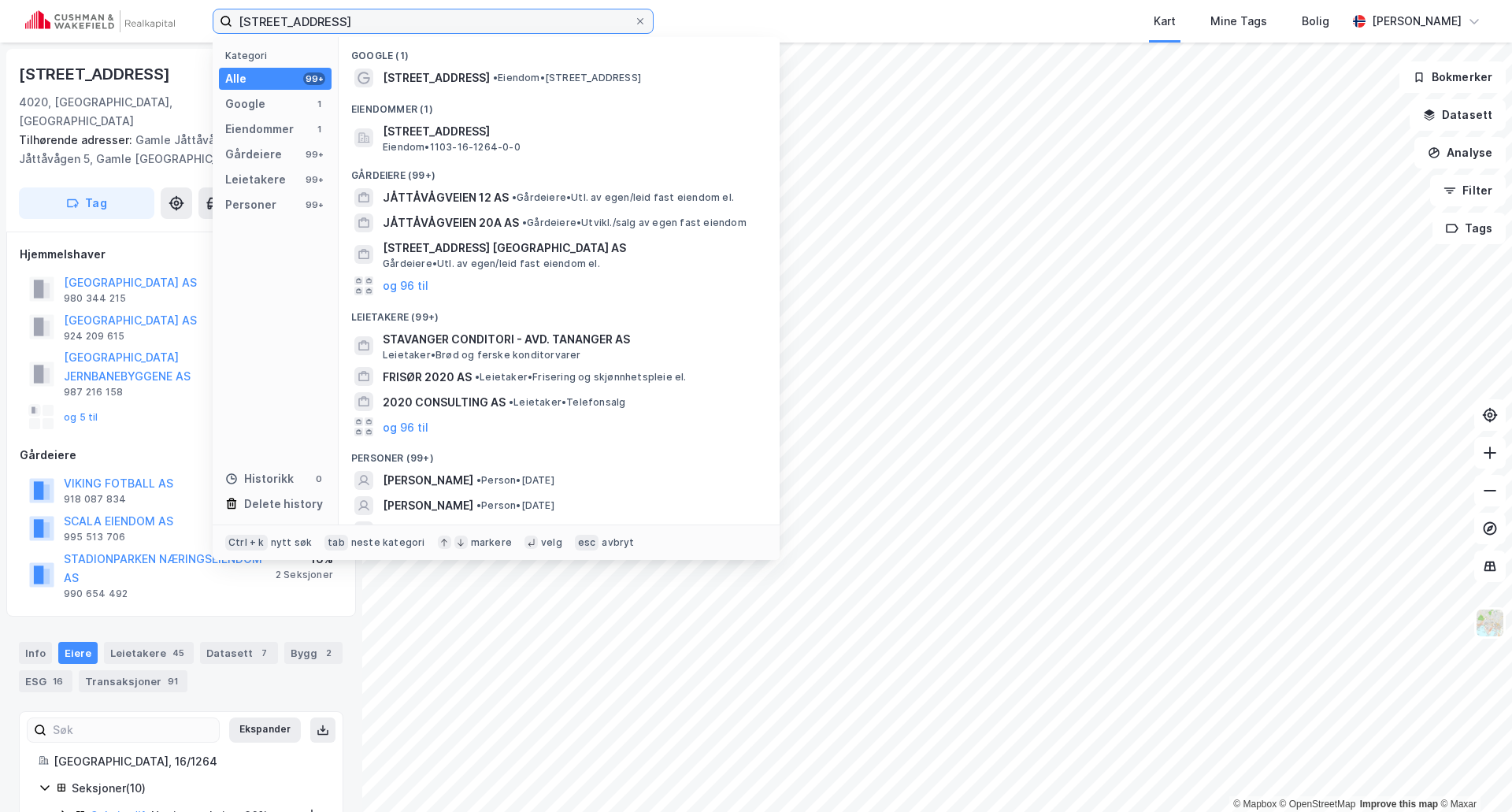
click at [369, 28] on input "Jåttåvågveien 7, 4020 Stavanger" at bounding box center [434, 21] width 402 height 24
paste input "Prinsensvei 1, 4315 Sandnes"
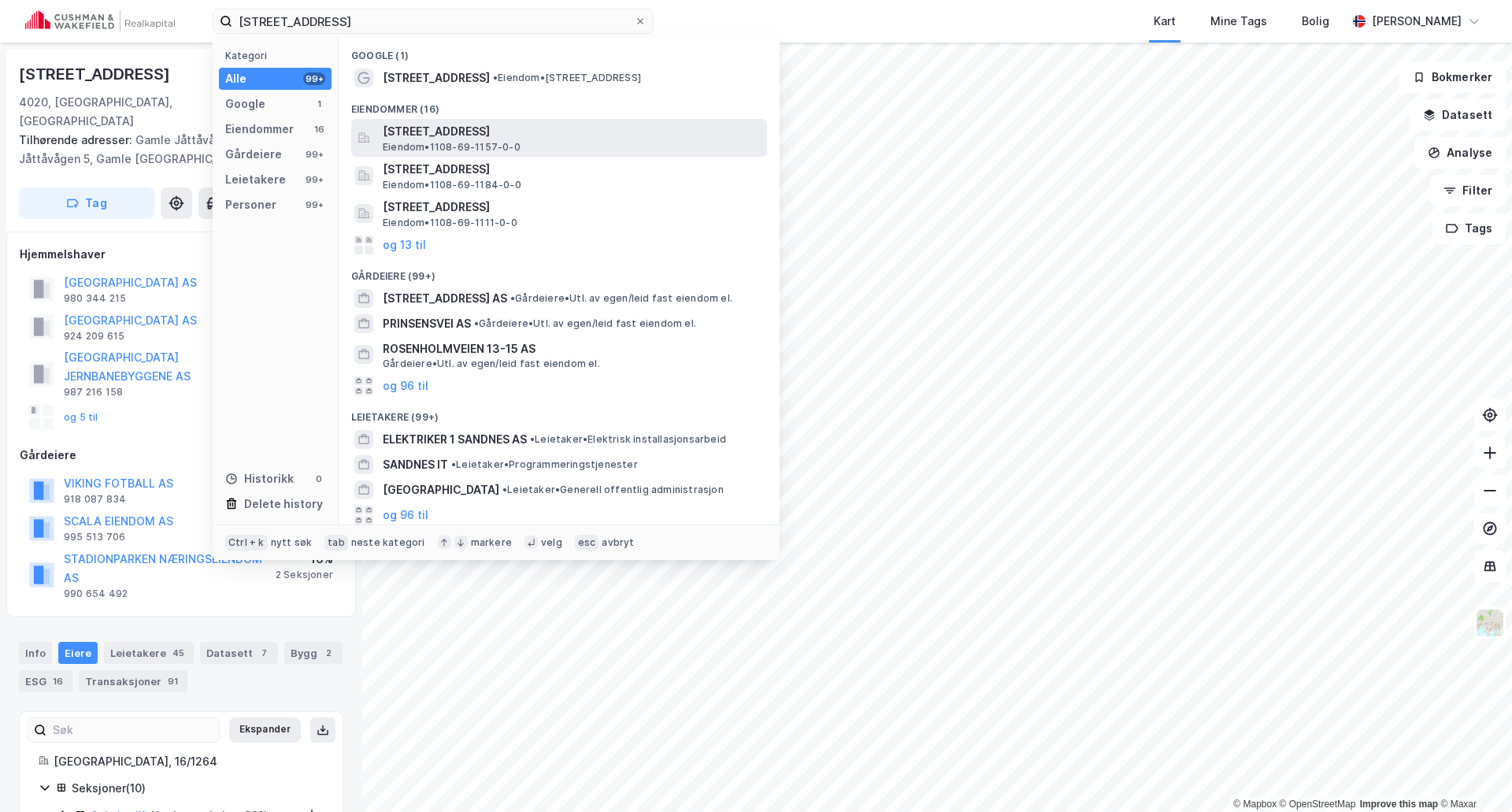
click at [440, 143] on span "Eiendom • 1108-69-1157-0-0" at bounding box center [451, 147] width 138 height 13
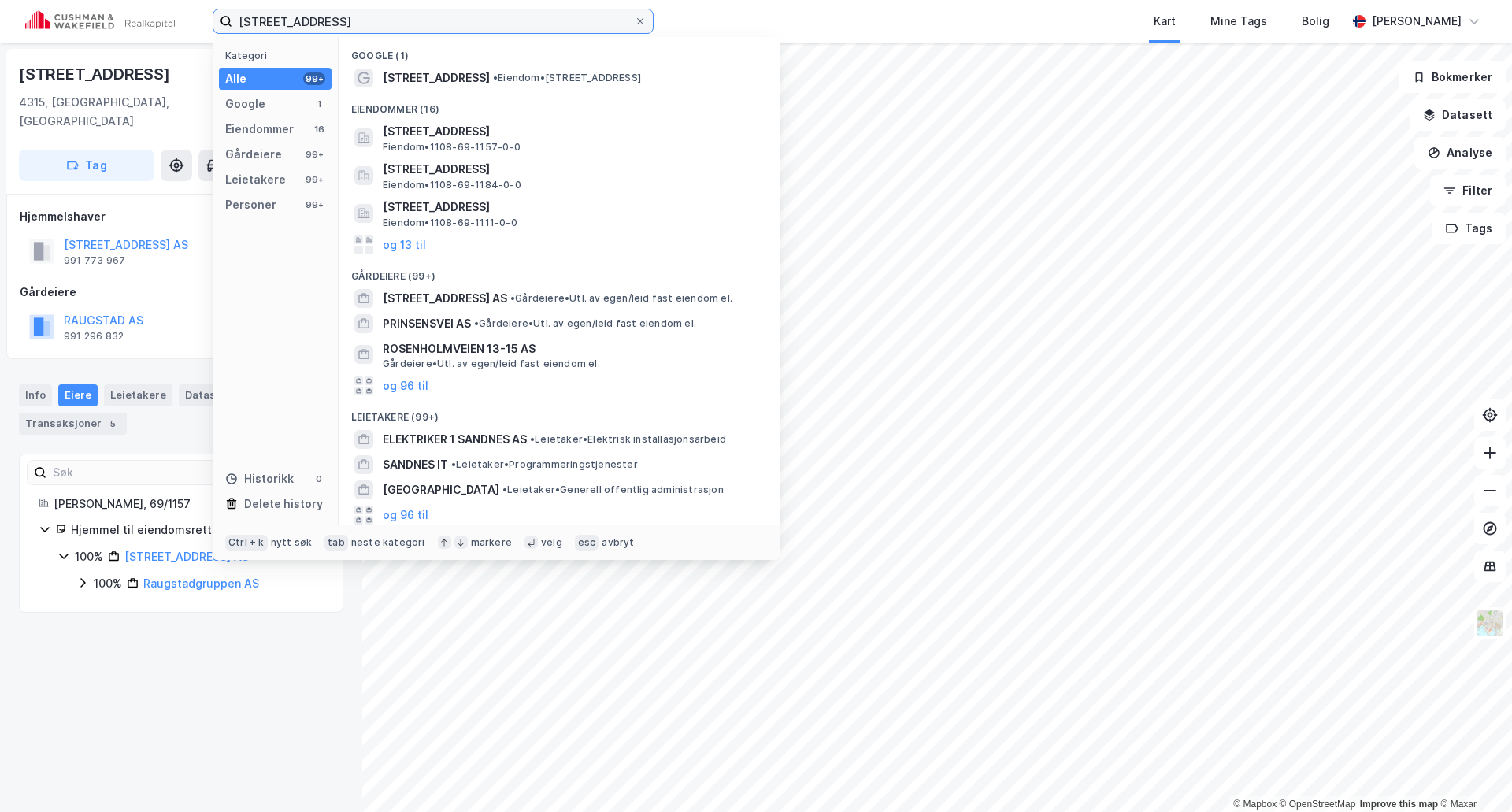
click at [406, 18] on input "Prinsensvei 1, 4315 Sandnes" at bounding box center [434, 21] width 402 height 24
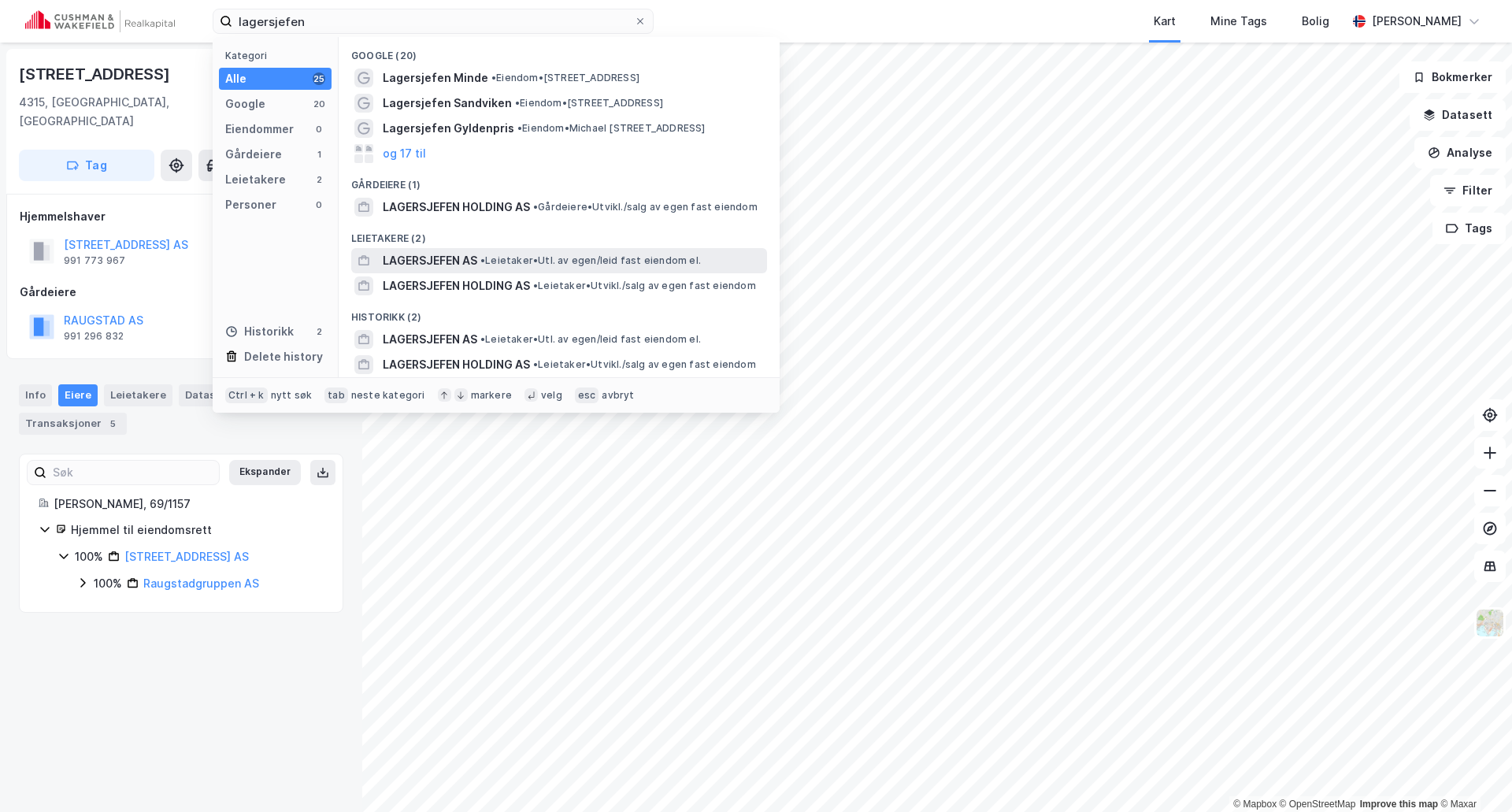
click at [465, 259] on span "LAGERSJEFEN AS" at bounding box center [429, 260] width 95 height 19
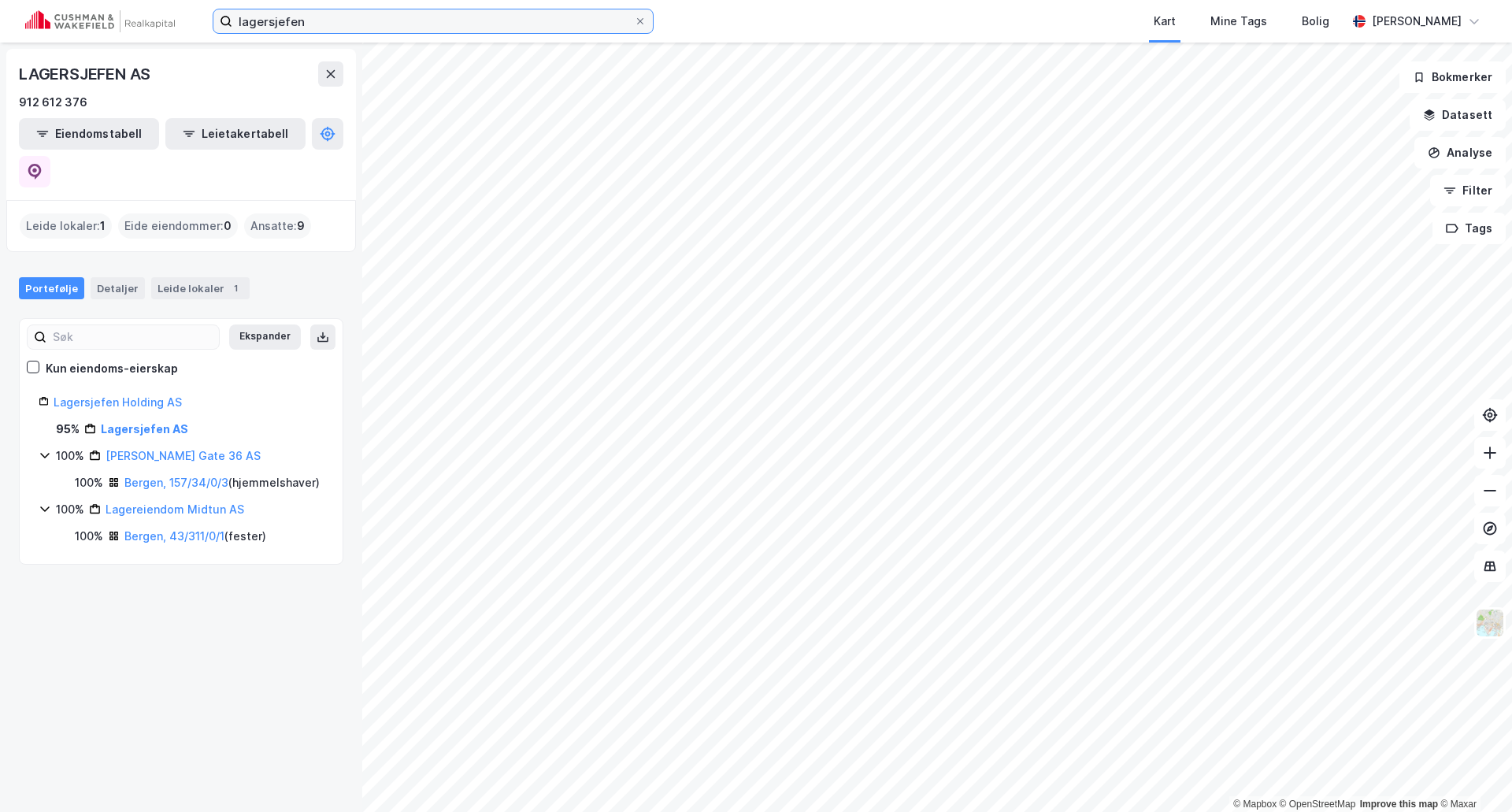
click at [330, 17] on input "lagersjefen" at bounding box center [434, 21] width 402 height 24
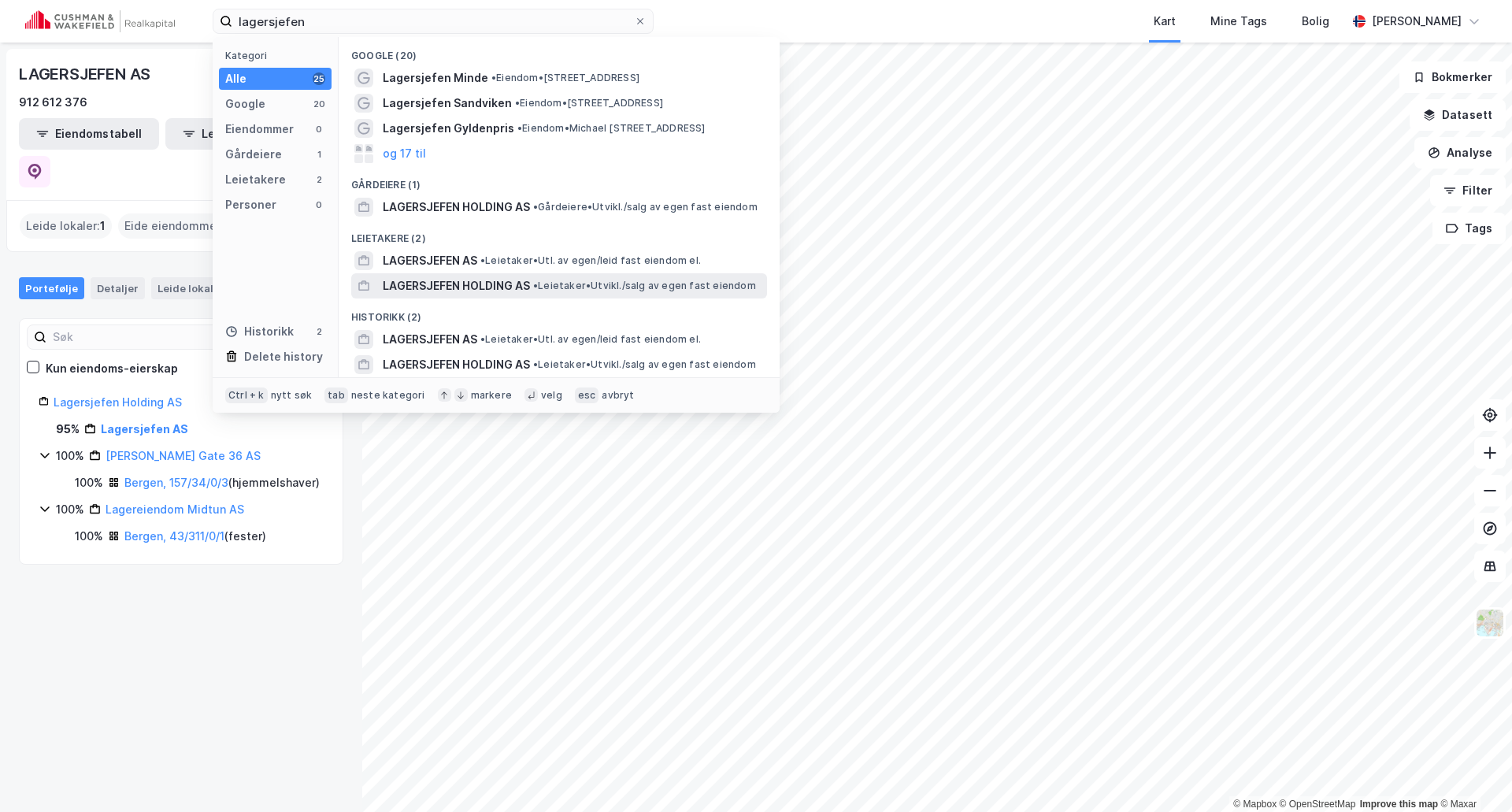
click at [410, 280] on span "LAGERSJEFEN HOLDING AS" at bounding box center [456, 285] width 147 height 19
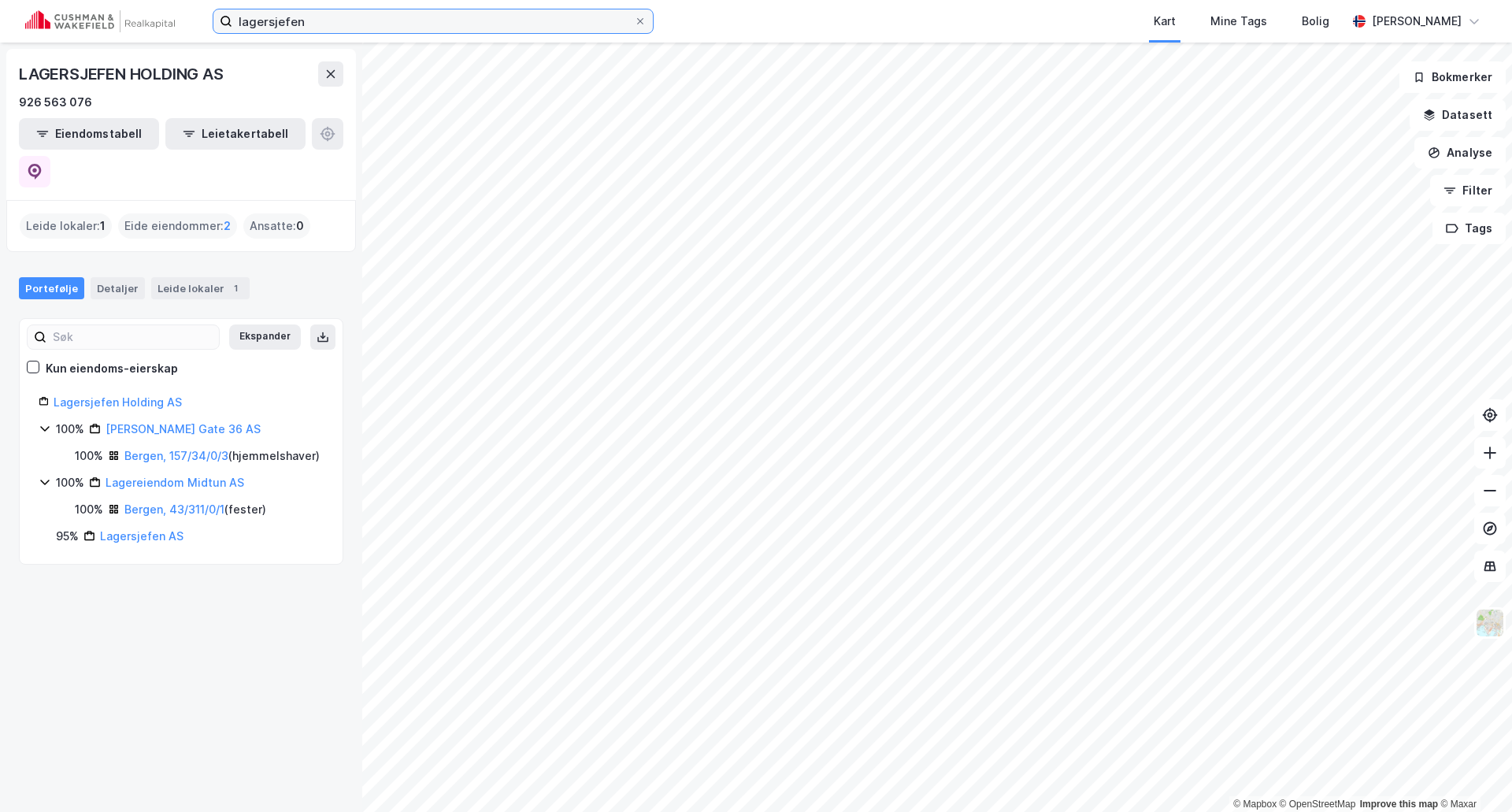
click at [313, 14] on input "lagersjefen" at bounding box center [434, 21] width 402 height 24
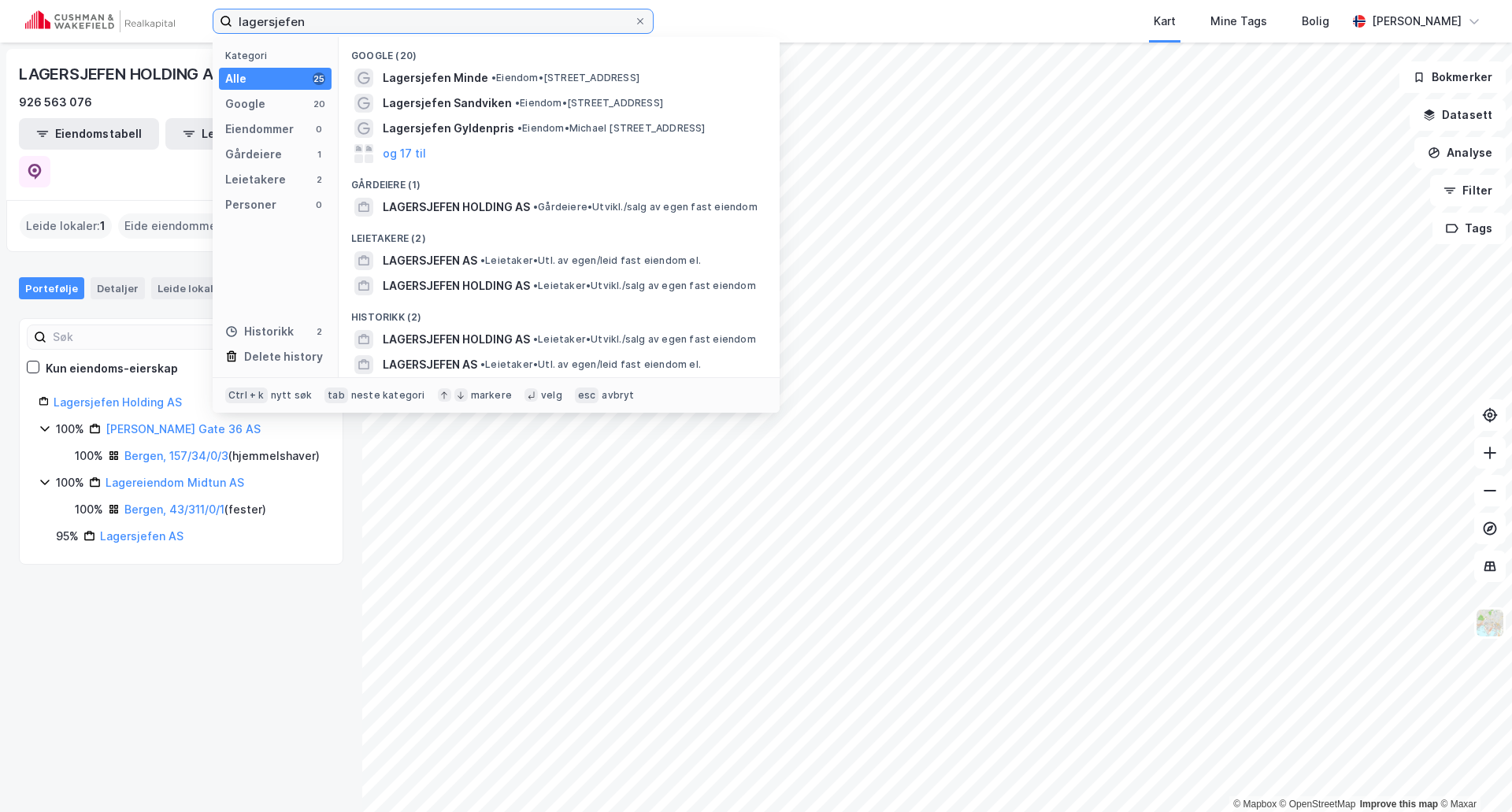
click at [313, 14] on input "lagersjefen" at bounding box center [434, 21] width 402 height 24
type input "bodhotye"
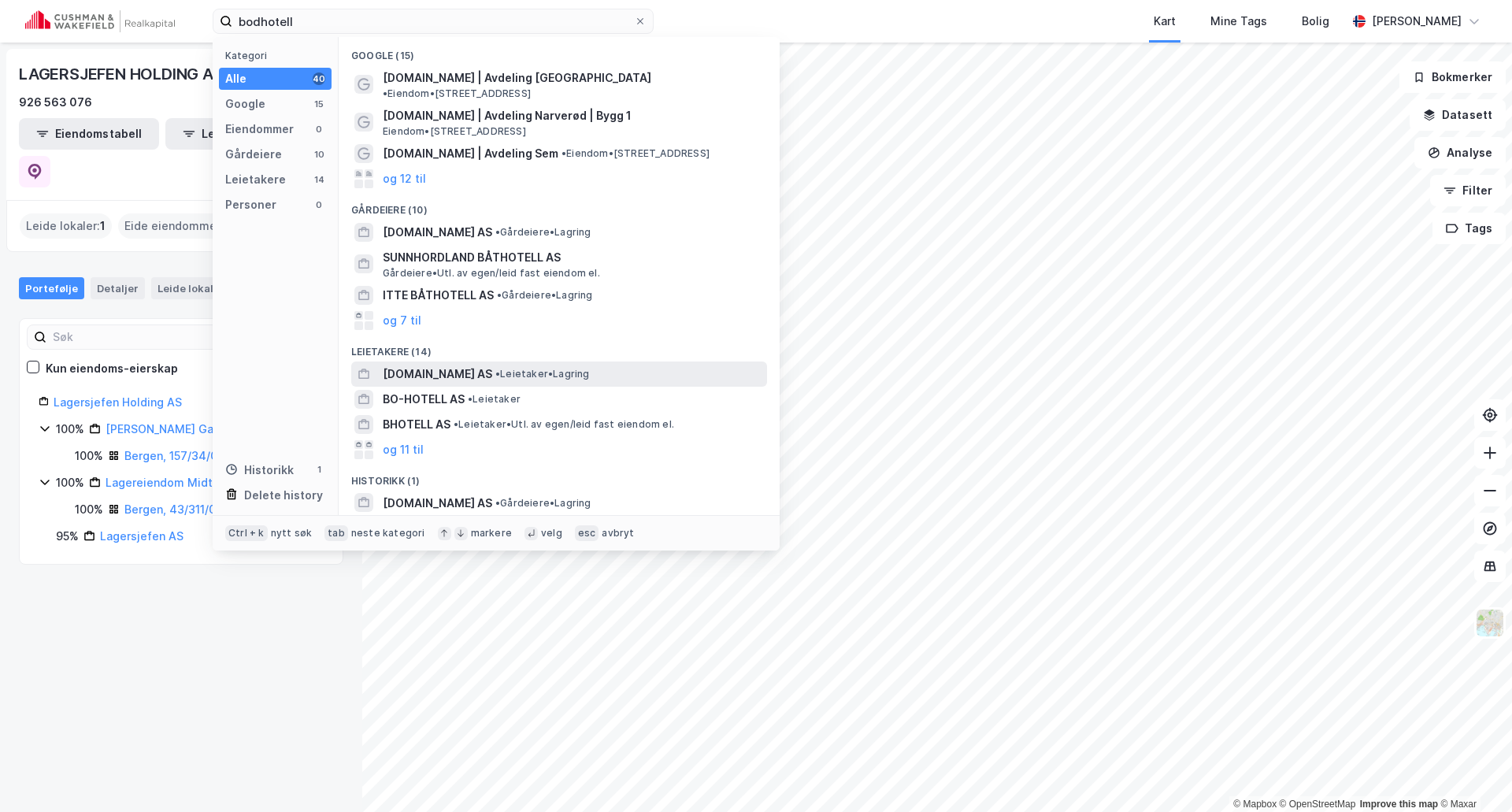
click at [444, 365] on span "BODHOTELL.NO AS" at bounding box center [437, 374] width 109 height 19
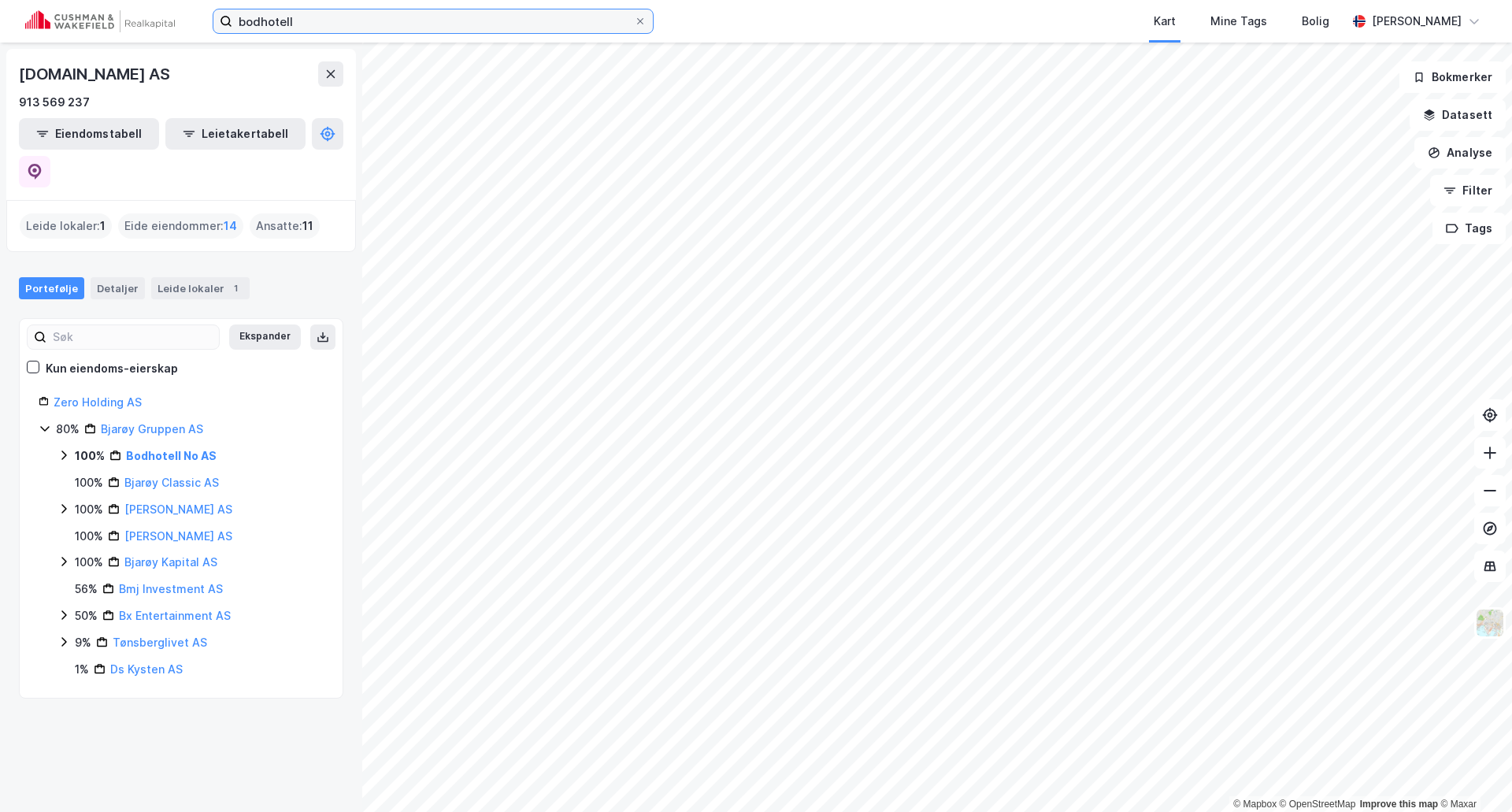
click at [336, 15] on input "bodhotell" at bounding box center [434, 21] width 402 height 24
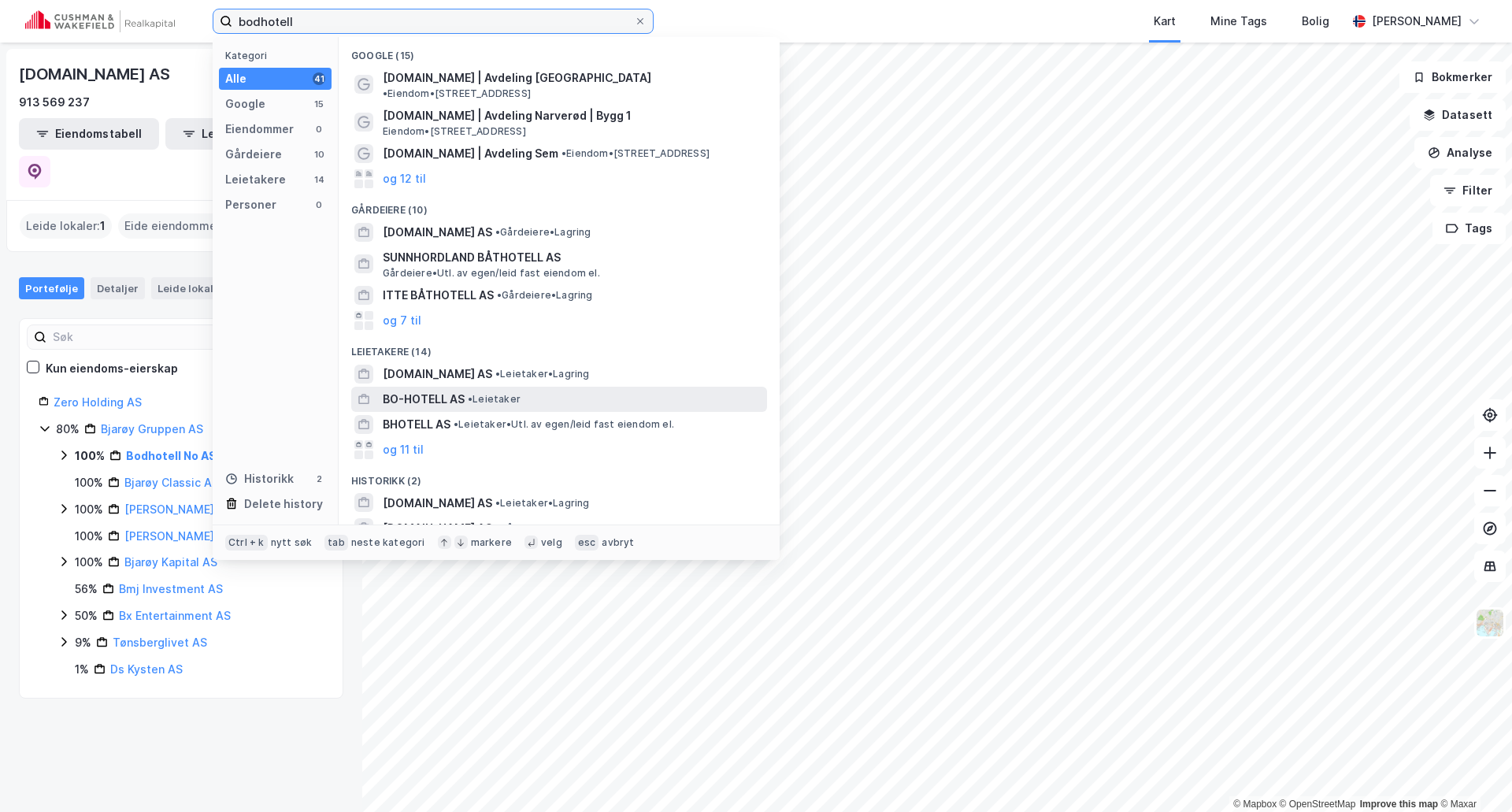
scroll to position [4, 0]
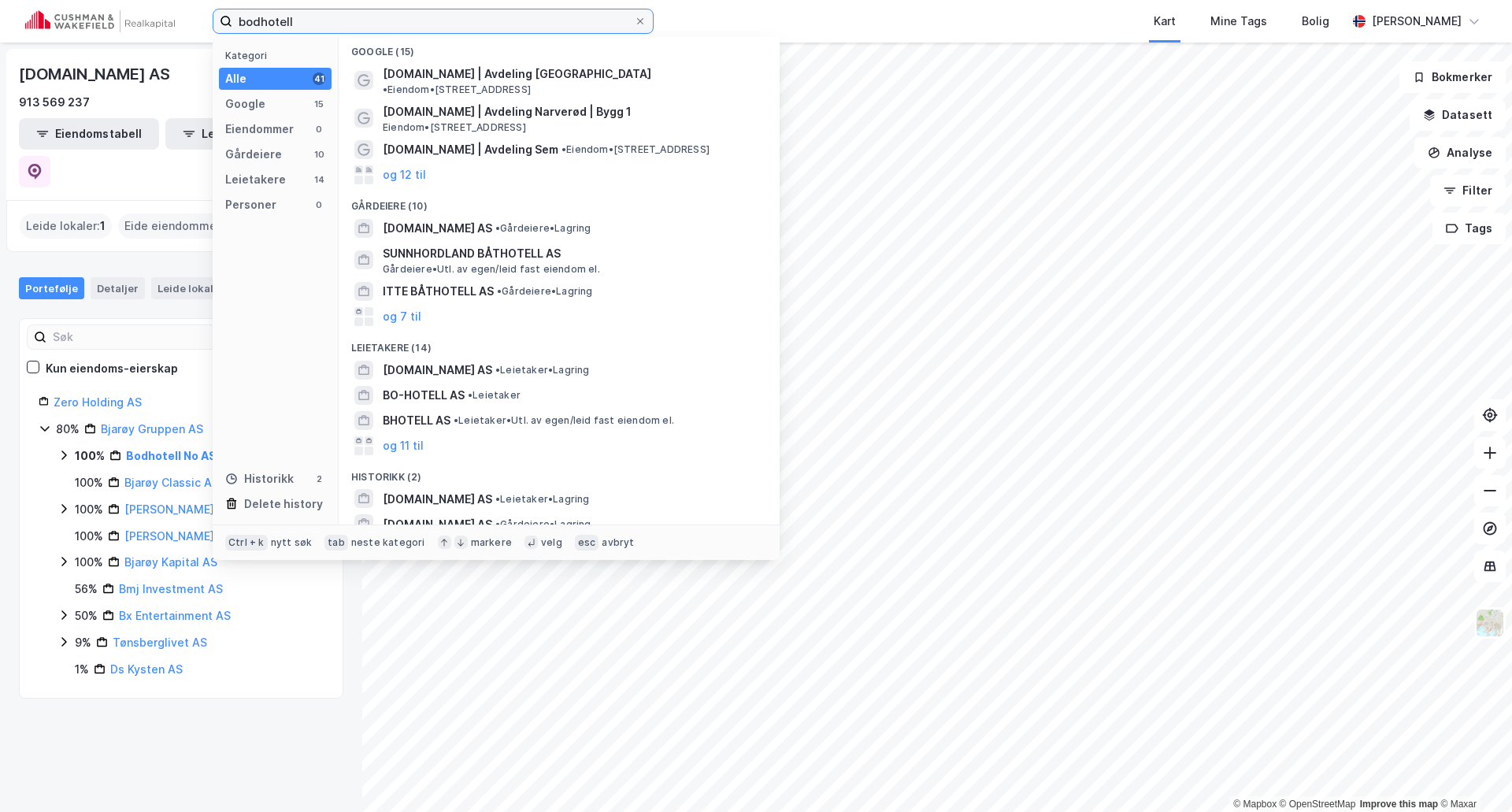
click at [280, 22] on input "bodhotell" at bounding box center [434, 21] width 402 height 24
click at [280, 22] on input "bodhotell" at bounding box center [434, 21] width 402 height 24
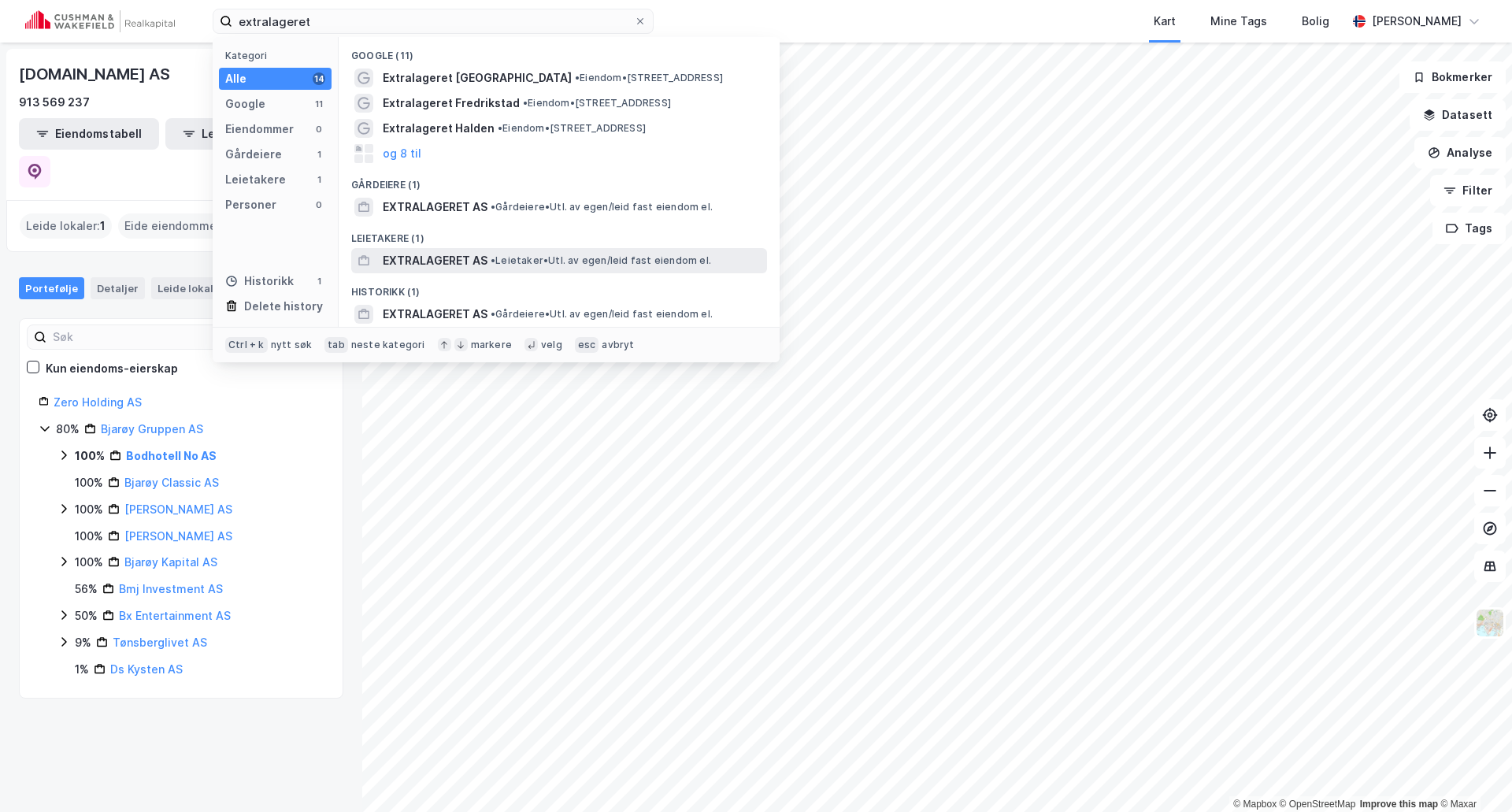
click at [443, 265] on span "EXTRALAGERET AS" at bounding box center [434, 260] width 105 height 19
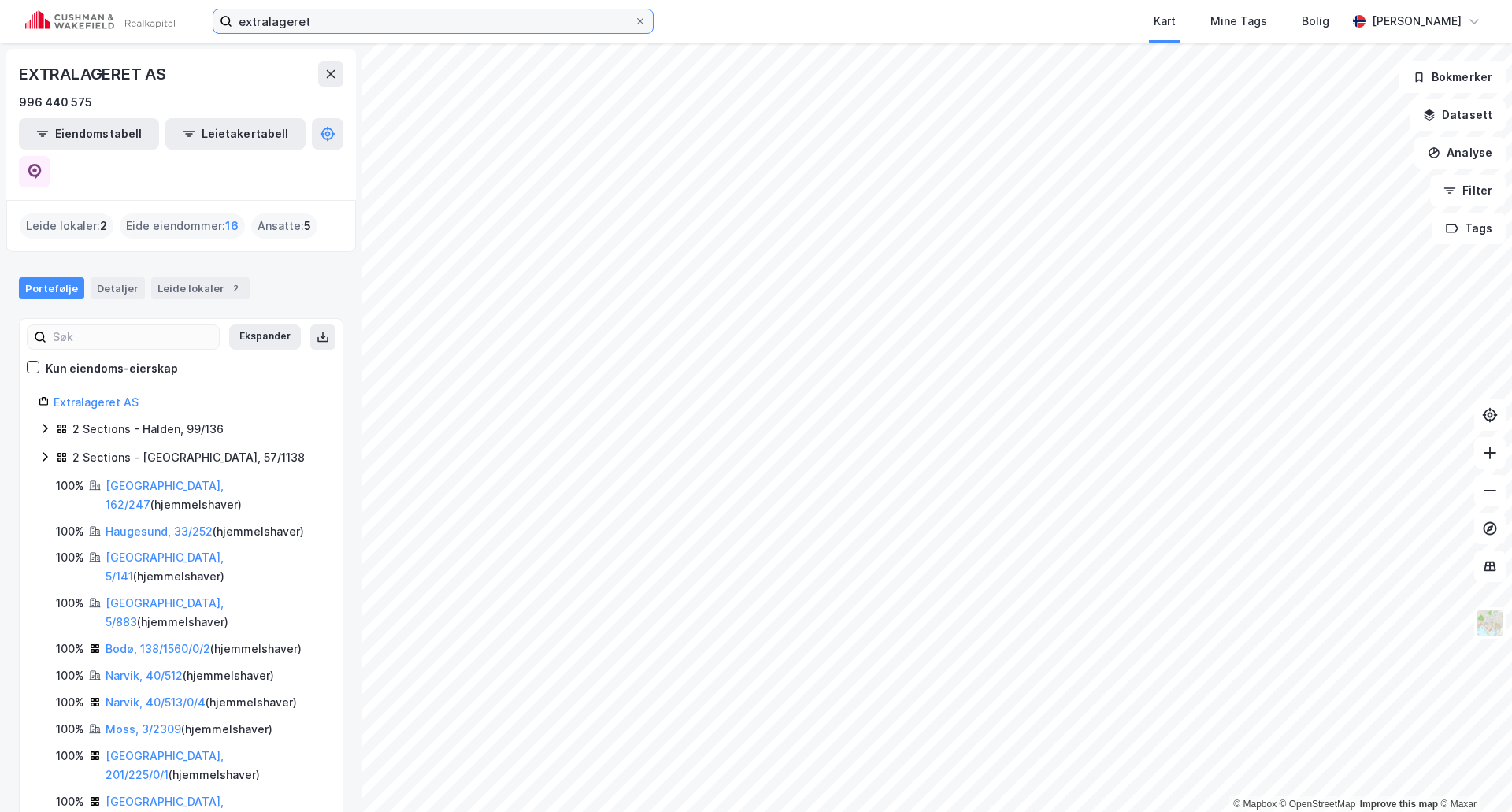
click at [332, 24] on input "extralageret" at bounding box center [434, 21] width 402 height 24
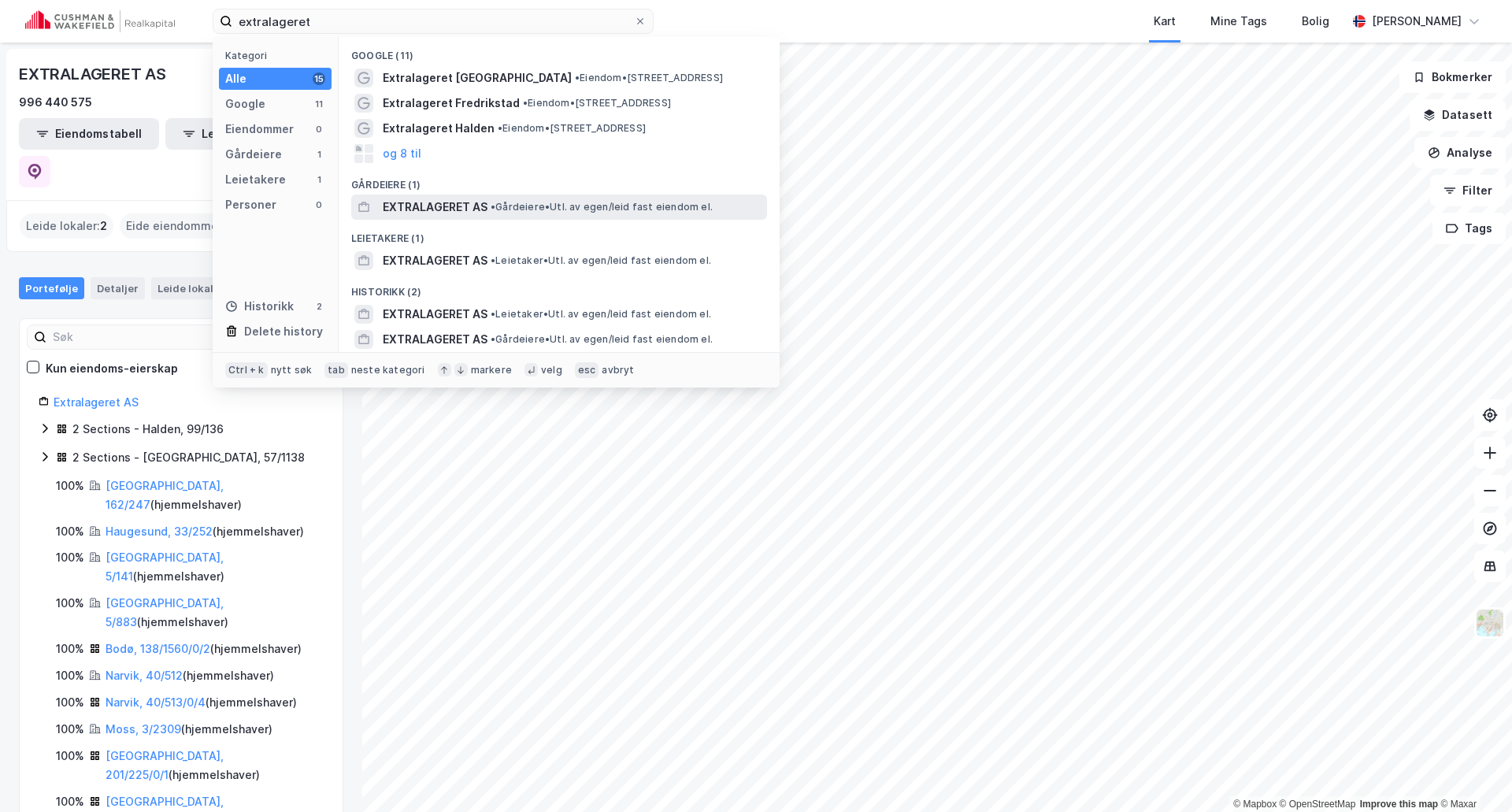
click at [452, 203] on span "EXTRALAGERET AS" at bounding box center [434, 207] width 105 height 19
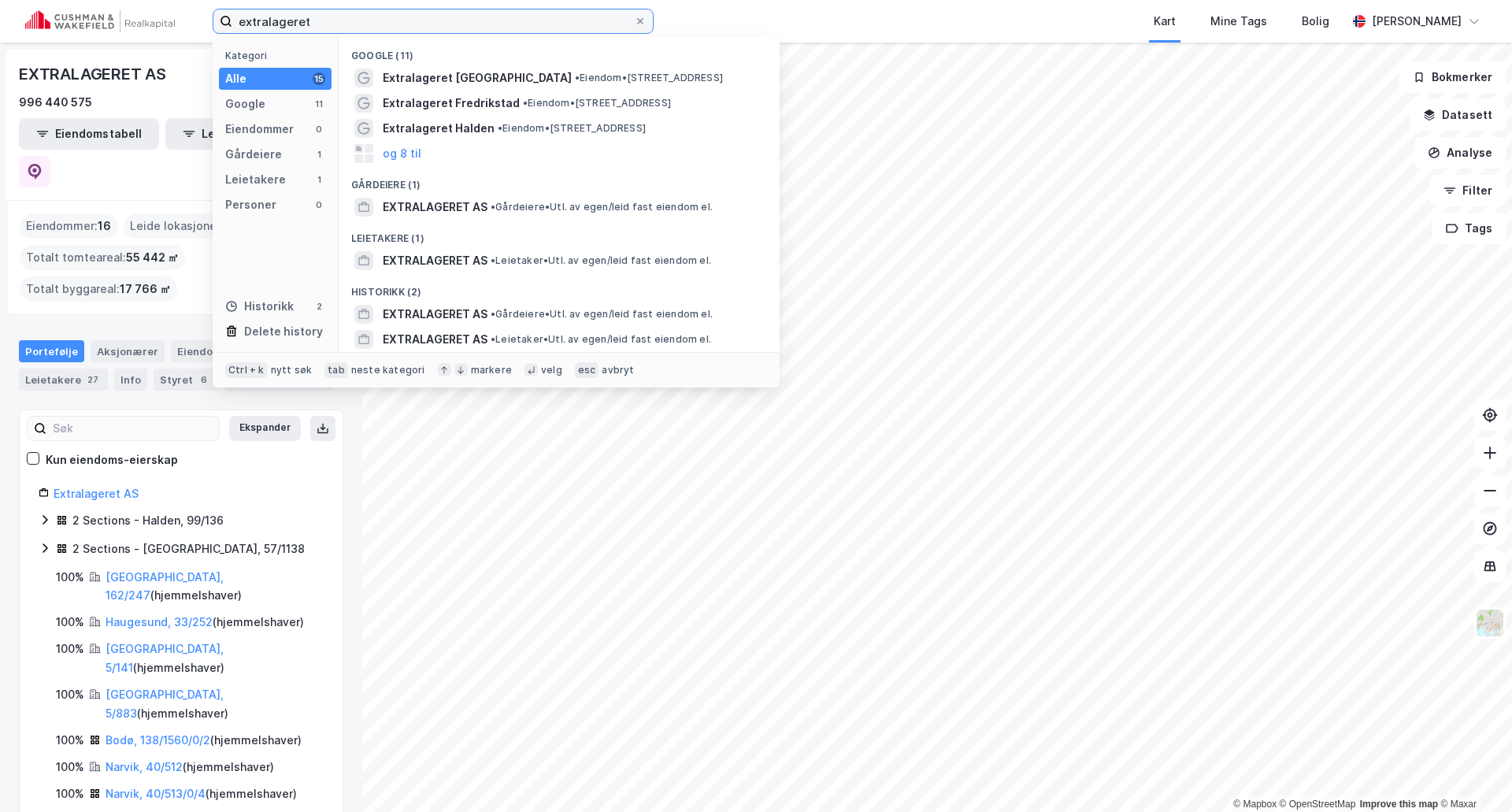
click at [322, 15] on input "extralageret" at bounding box center [434, 21] width 402 height 24
click at [323, 15] on input "extralageret" at bounding box center [434, 21] width 402 height 24
paste input "Enebakkveien 304"
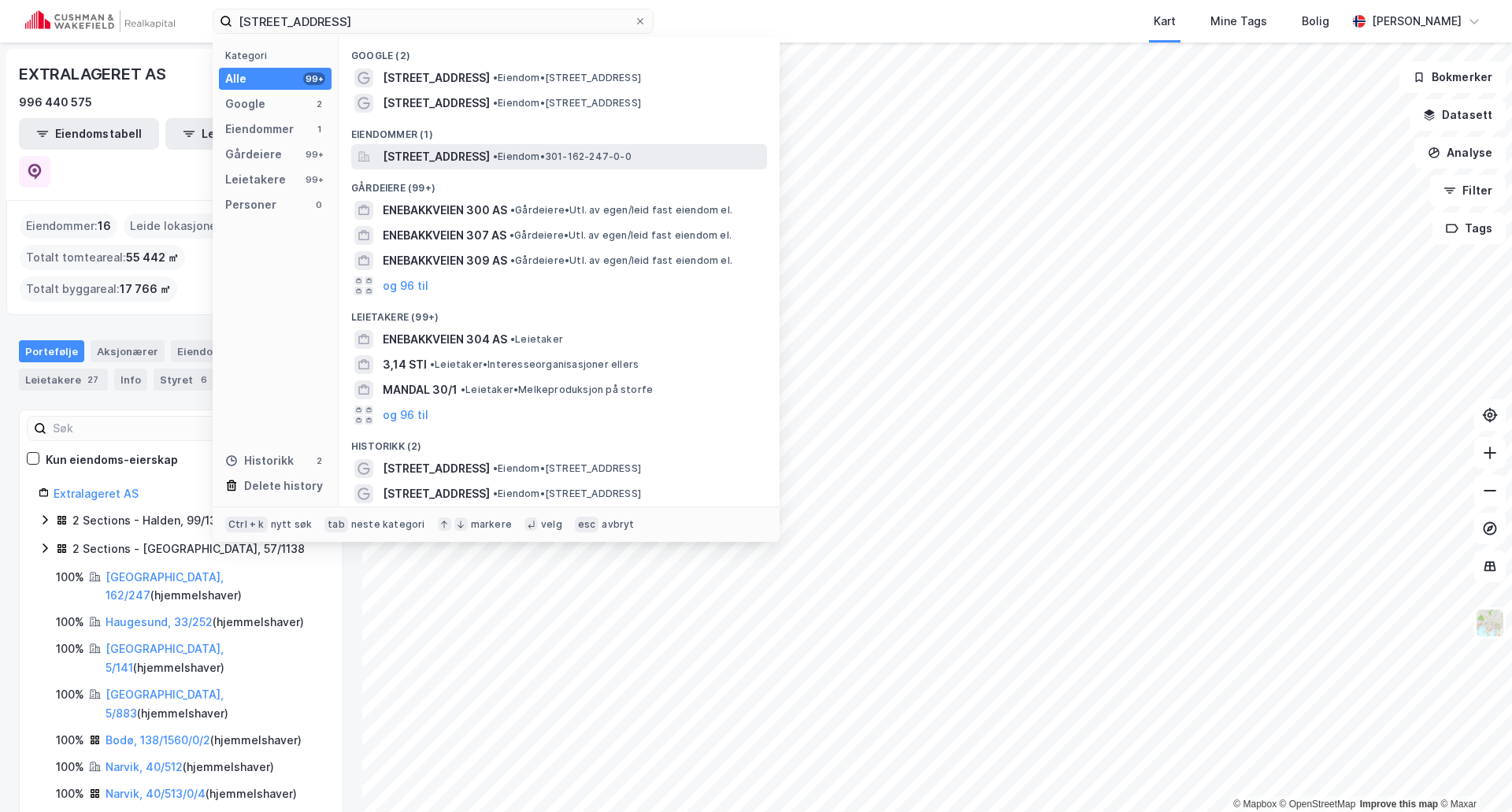
click at [435, 154] on span "Enebakkveien 304, 1188, OSLO, OSLO" at bounding box center [436, 156] width 107 height 19
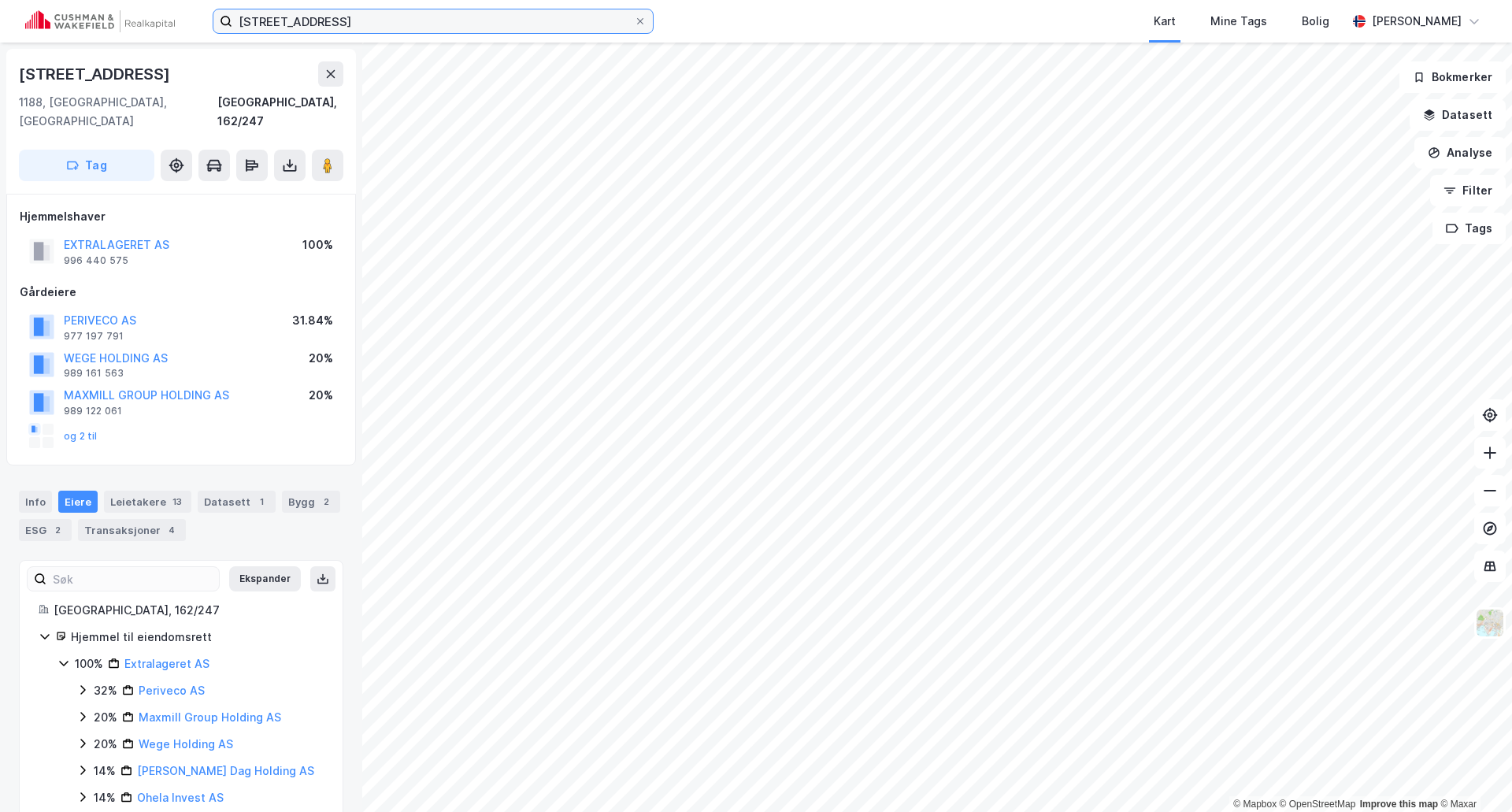
click at [354, 15] on input "Enebakkveien 304" at bounding box center [434, 21] width 402 height 24
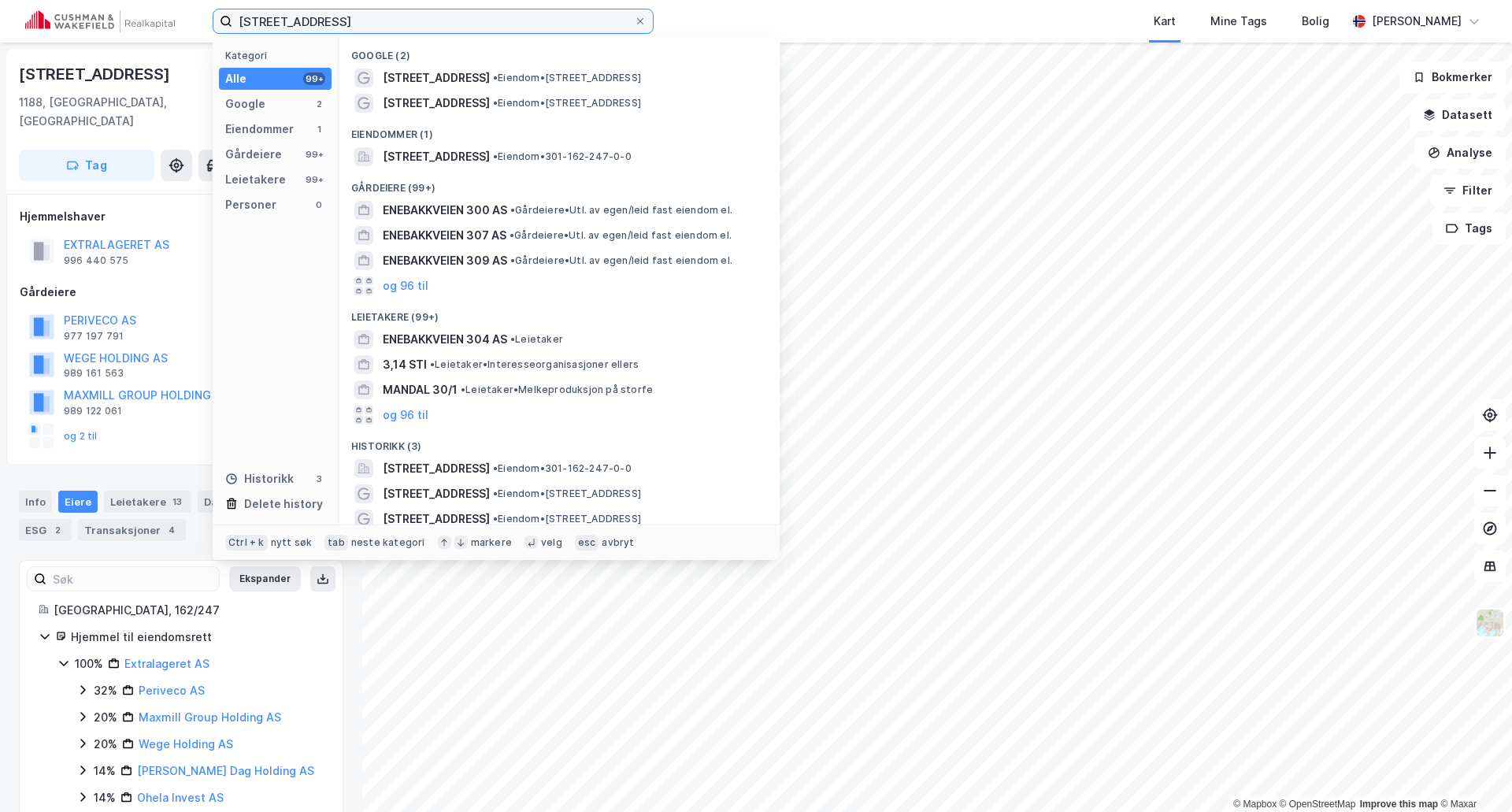
click at [354, 15] on input "Enebakkveien 304" at bounding box center [434, 21] width 402 height 24
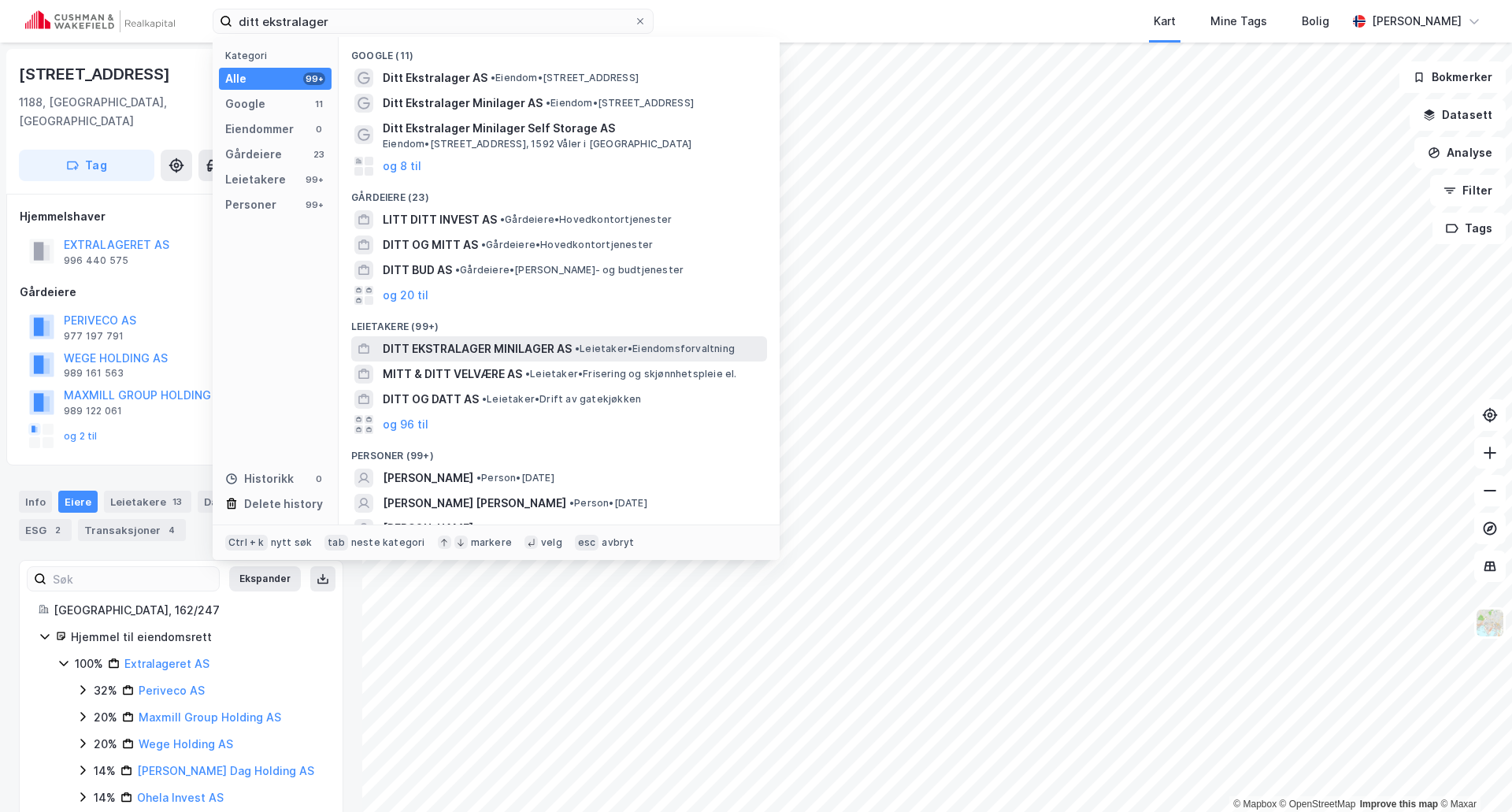
click at [473, 352] on span "DITT EKSTRALAGER MINILAGER AS" at bounding box center [476, 348] width 189 height 19
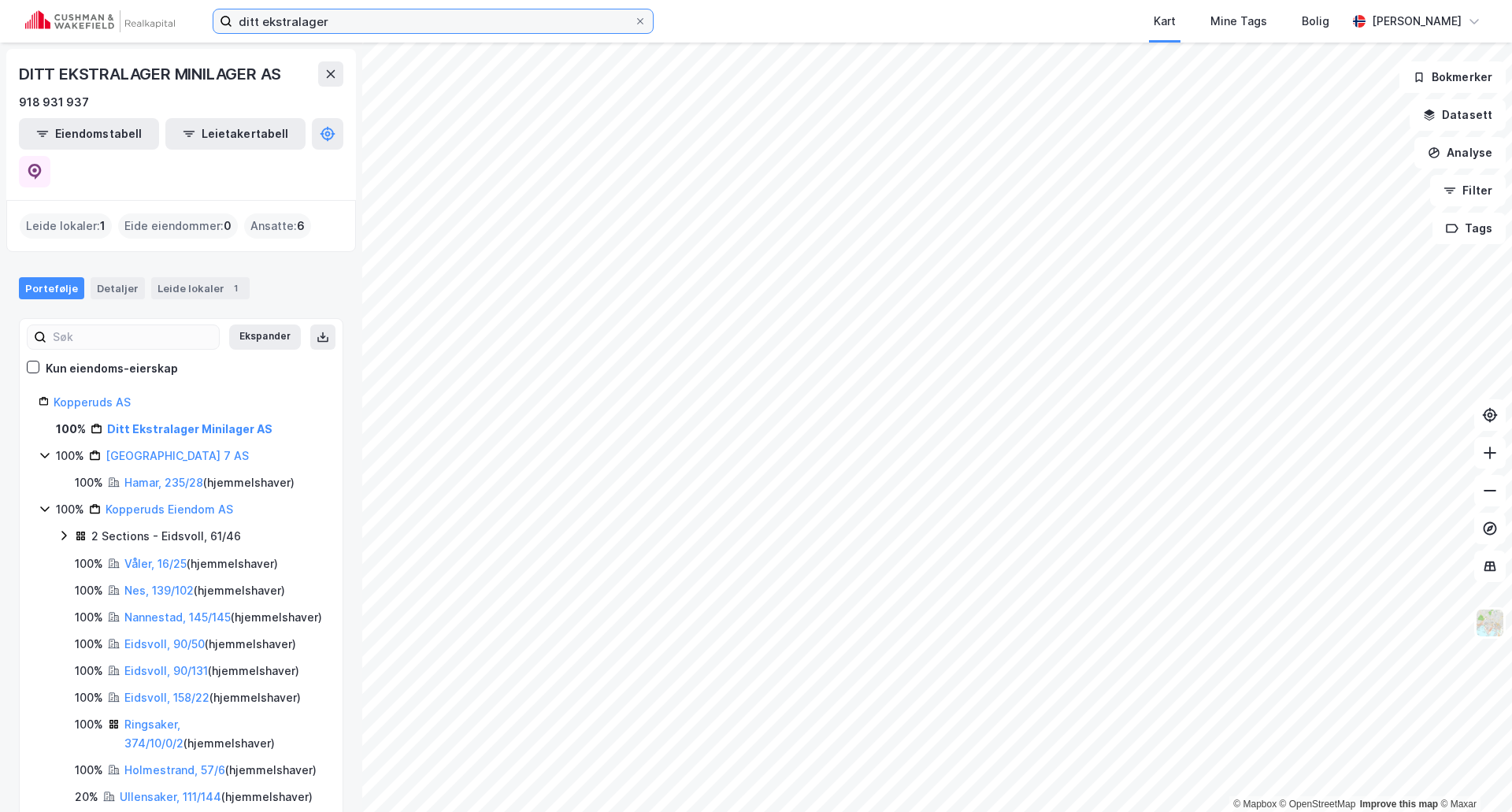
click at [327, 13] on input "ditt ekstralager" at bounding box center [434, 21] width 402 height 24
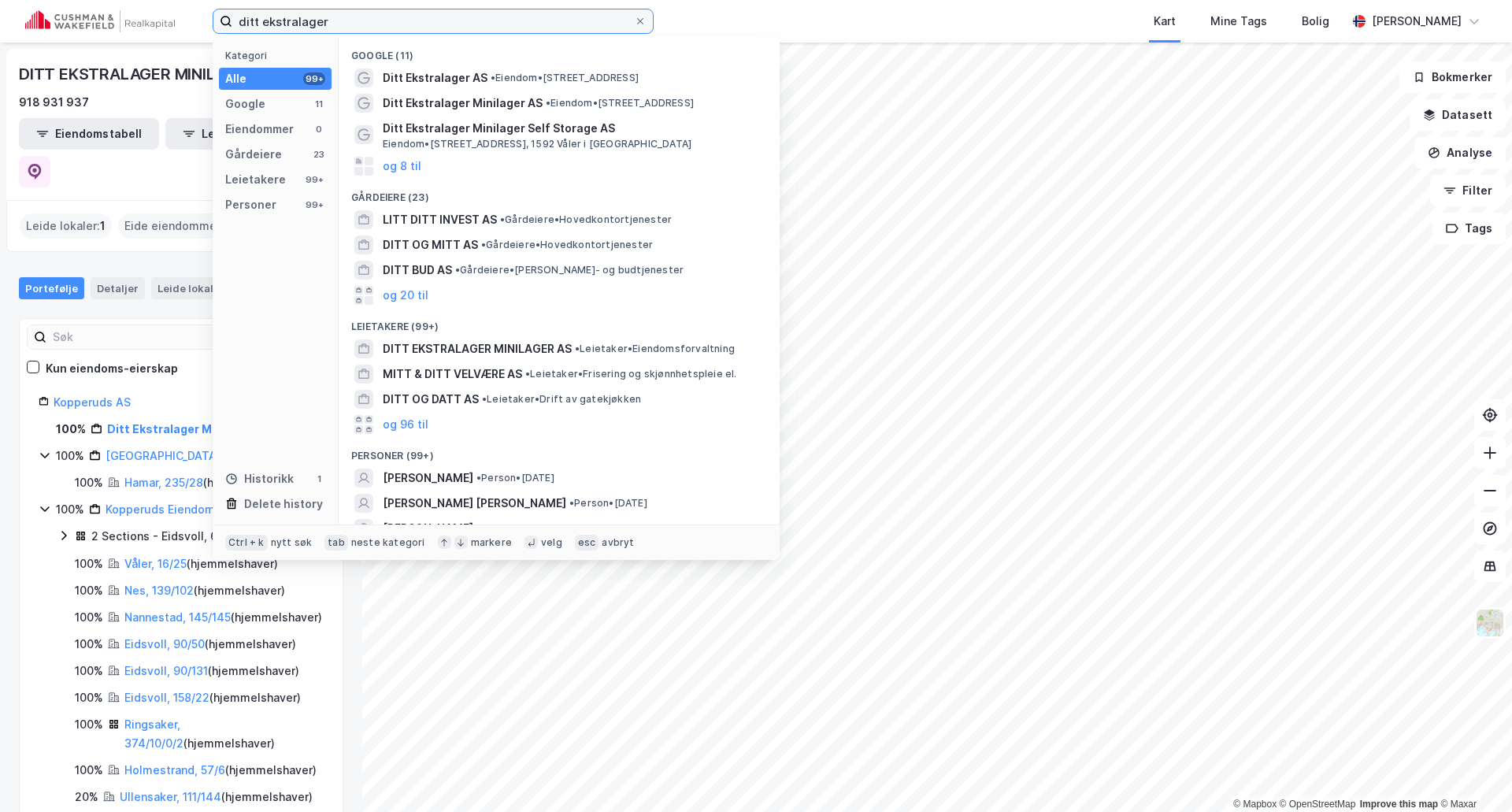
click at [327, 13] on input "ditt ekstralager" at bounding box center [434, 21] width 402 height 24
paste input "Trondheimsveien 1, 2072 Dal"
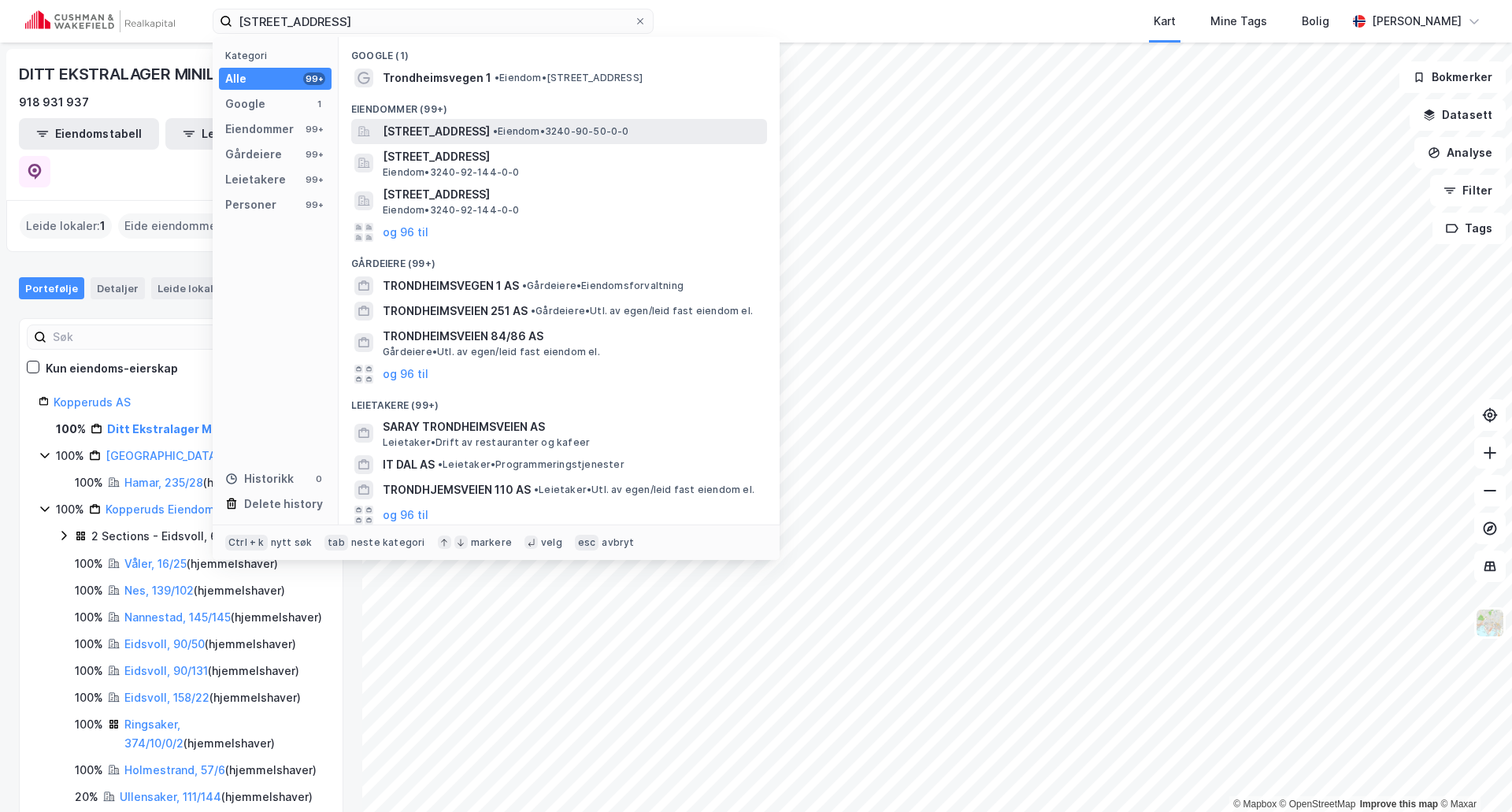
click at [437, 133] on span "Trondheimsvegen 1, 2072, DAL, EIDSVOLL" at bounding box center [436, 131] width 107 height 19
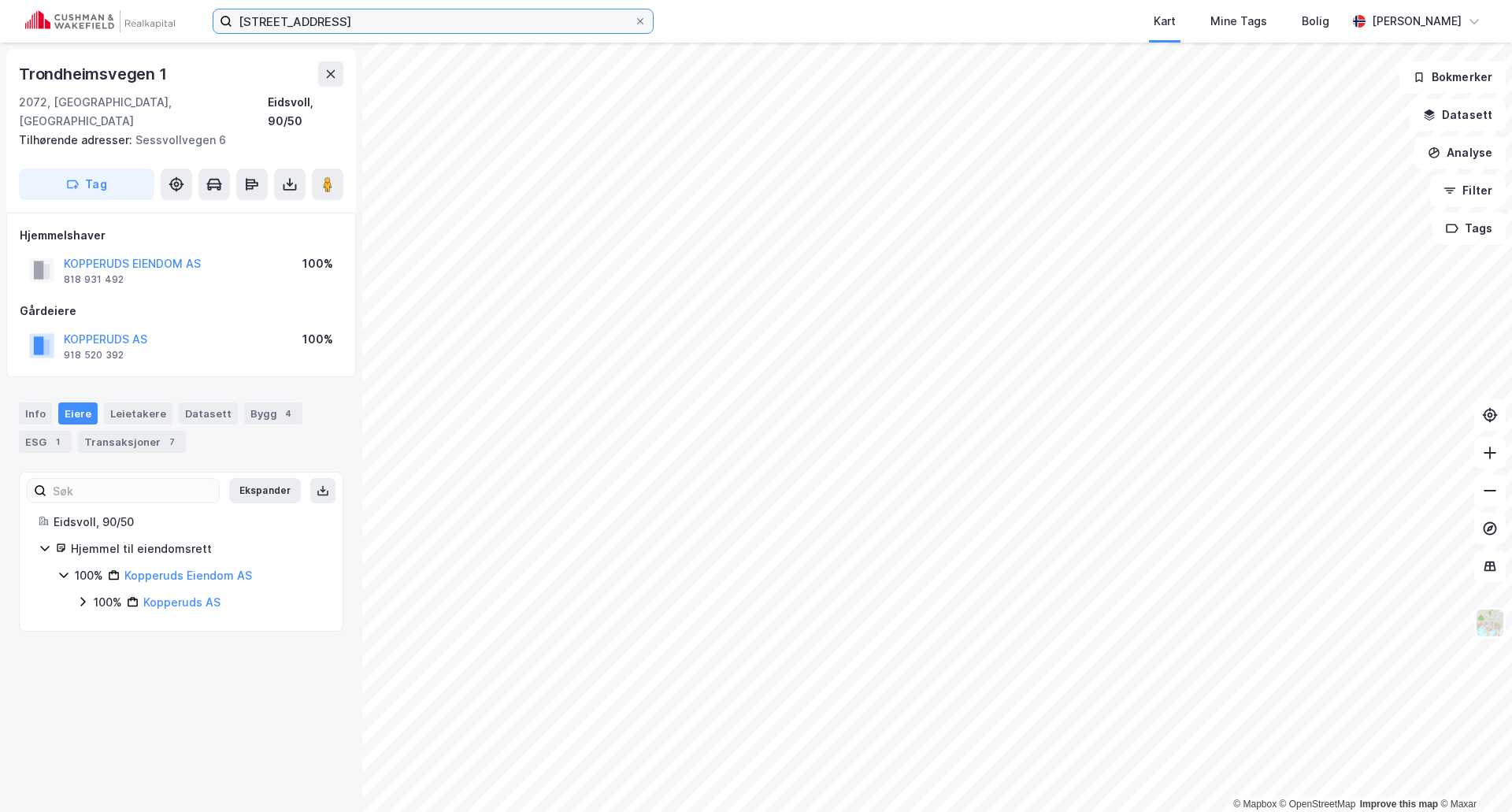
click at [292, 15] on input "Trondheimsveien 1, 2072 Dal" at bounding box center [434, 21] width 402 height 24
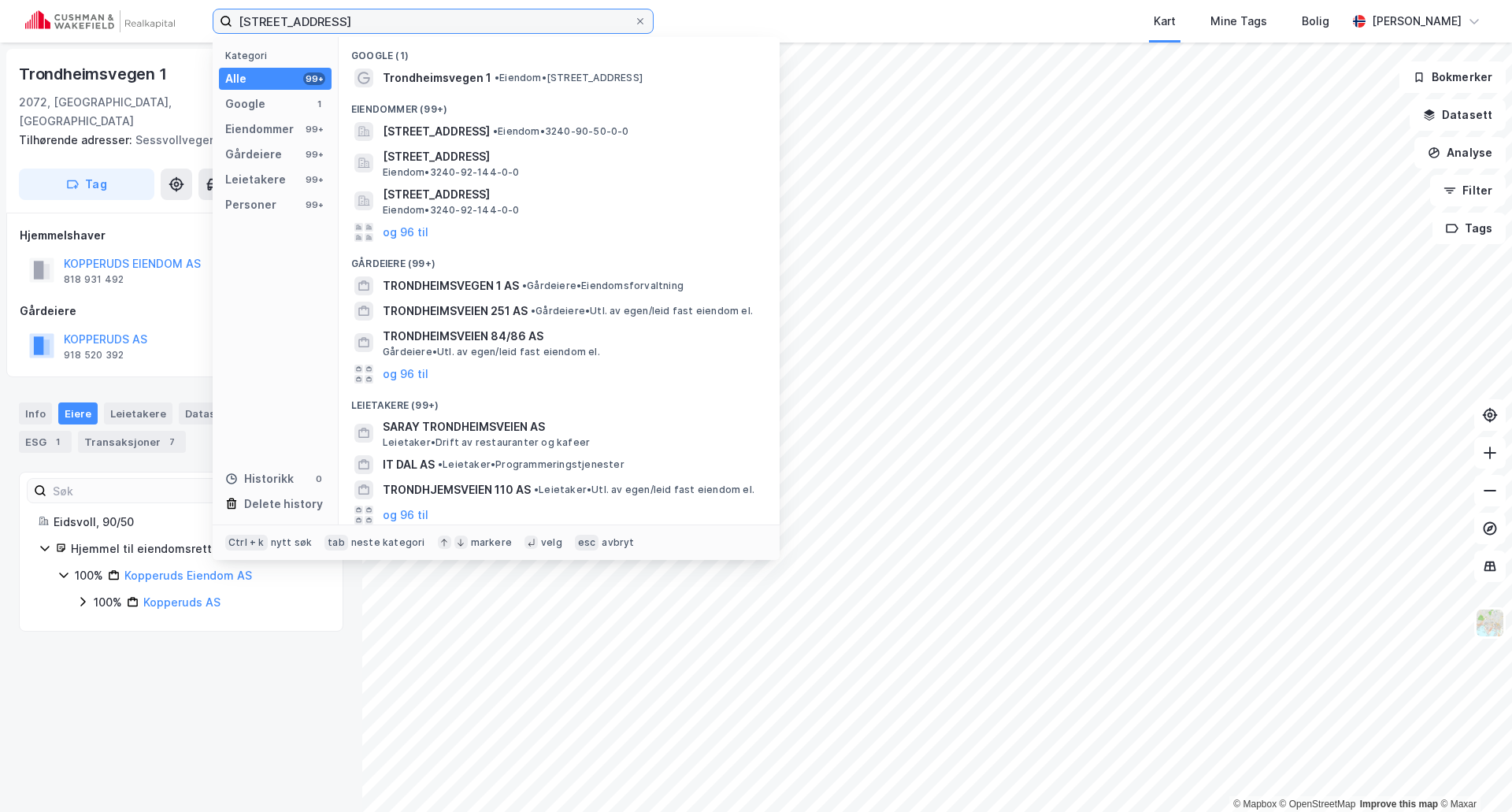
click at [293, 15] on input "Trondheimsveien 1, 2072 Dal" at bounding box center [434, 21] width 402 height 24
click at [293, 15] on input "Trondheimsveien 1, 2072 Dal" at bounding box center [434, 21] width 402 height 24
paste input "Gamle Dalsveg 154, 2032 Maura"
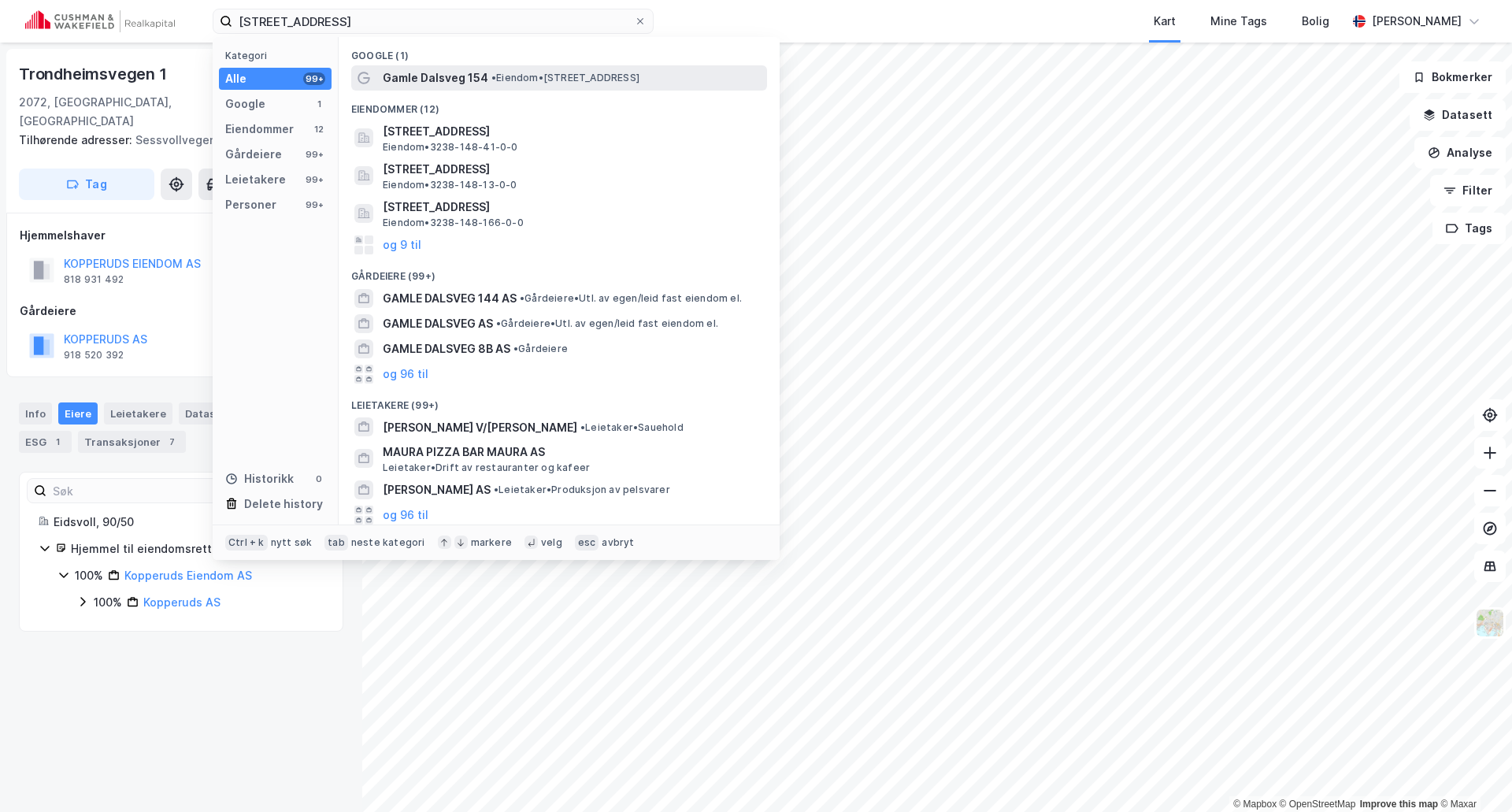
click at [410, 73] on span "Gamle Dalsveg 154" at bounding box center [435, 78] width 105 height 19
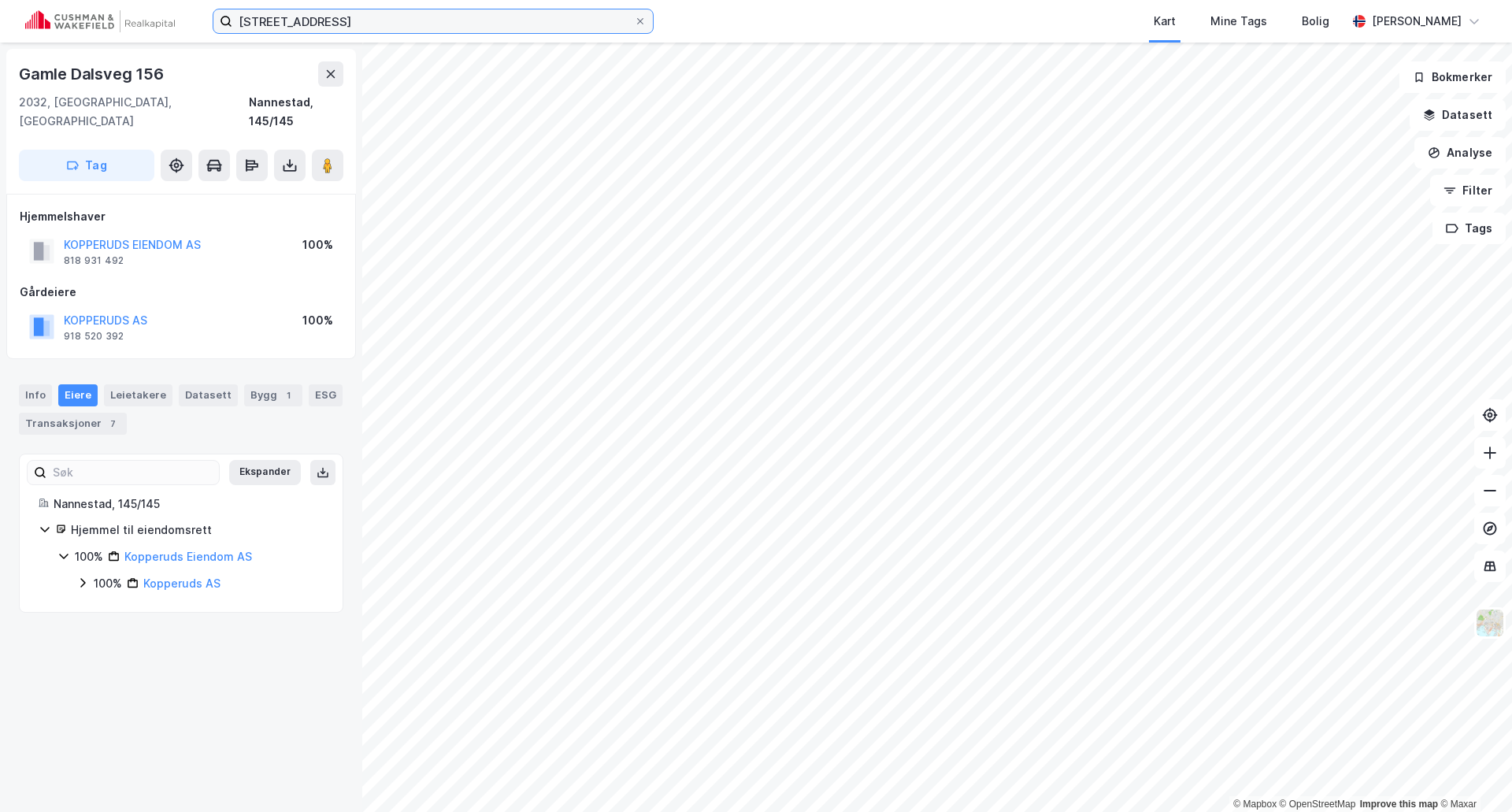
click at [397, 19] on input "Gamle Dalsveg 154, 2032 Maura" at bounding box center [434, 21] width 402 height 24
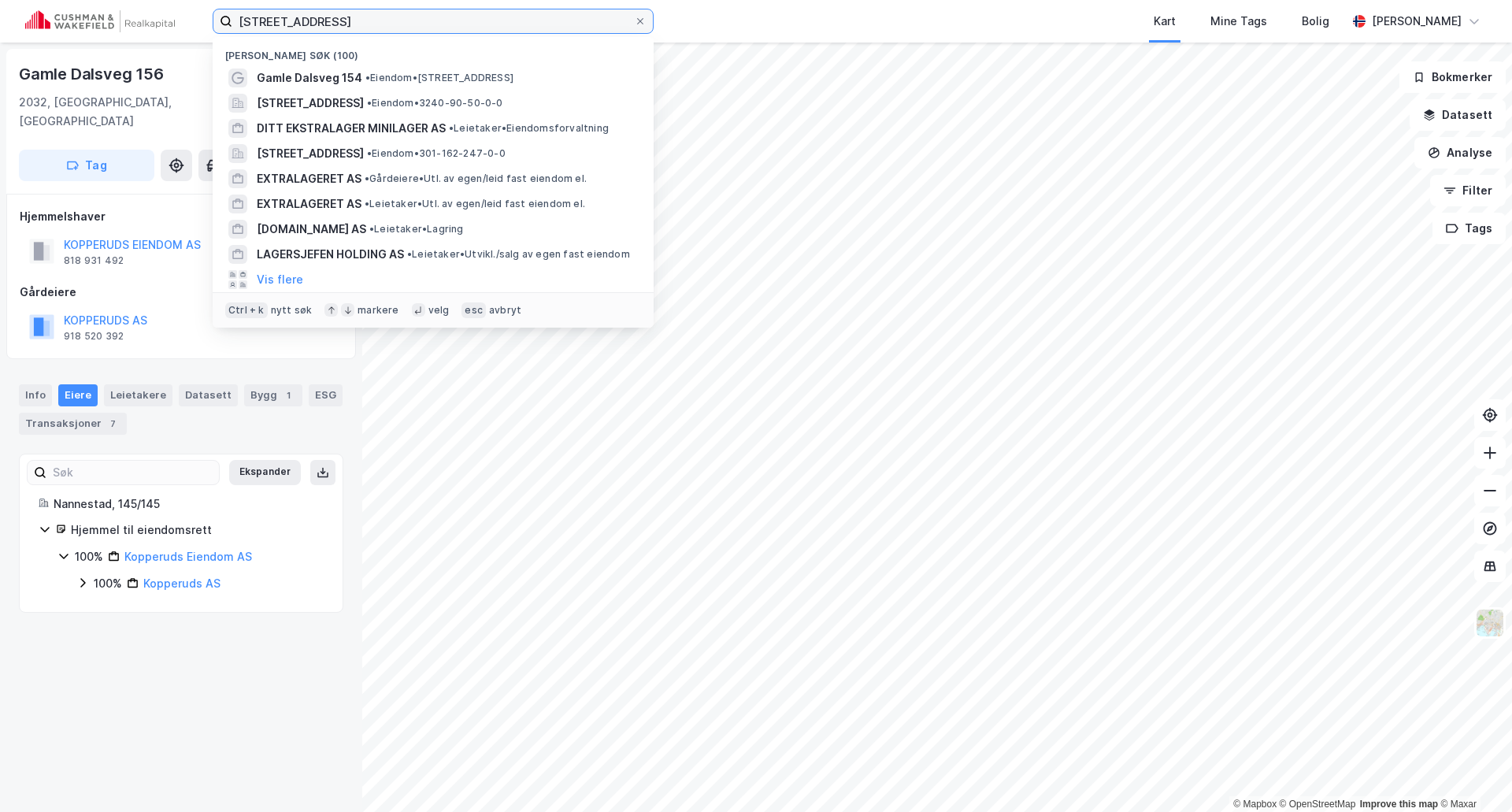
click at [398, 19] on input "Gamle Dalsveg 154, 2032 Maura" at bounding box center [434, 21] width 402 height 24
paste input "Trondheimsvegen 1, 2072 Dal"
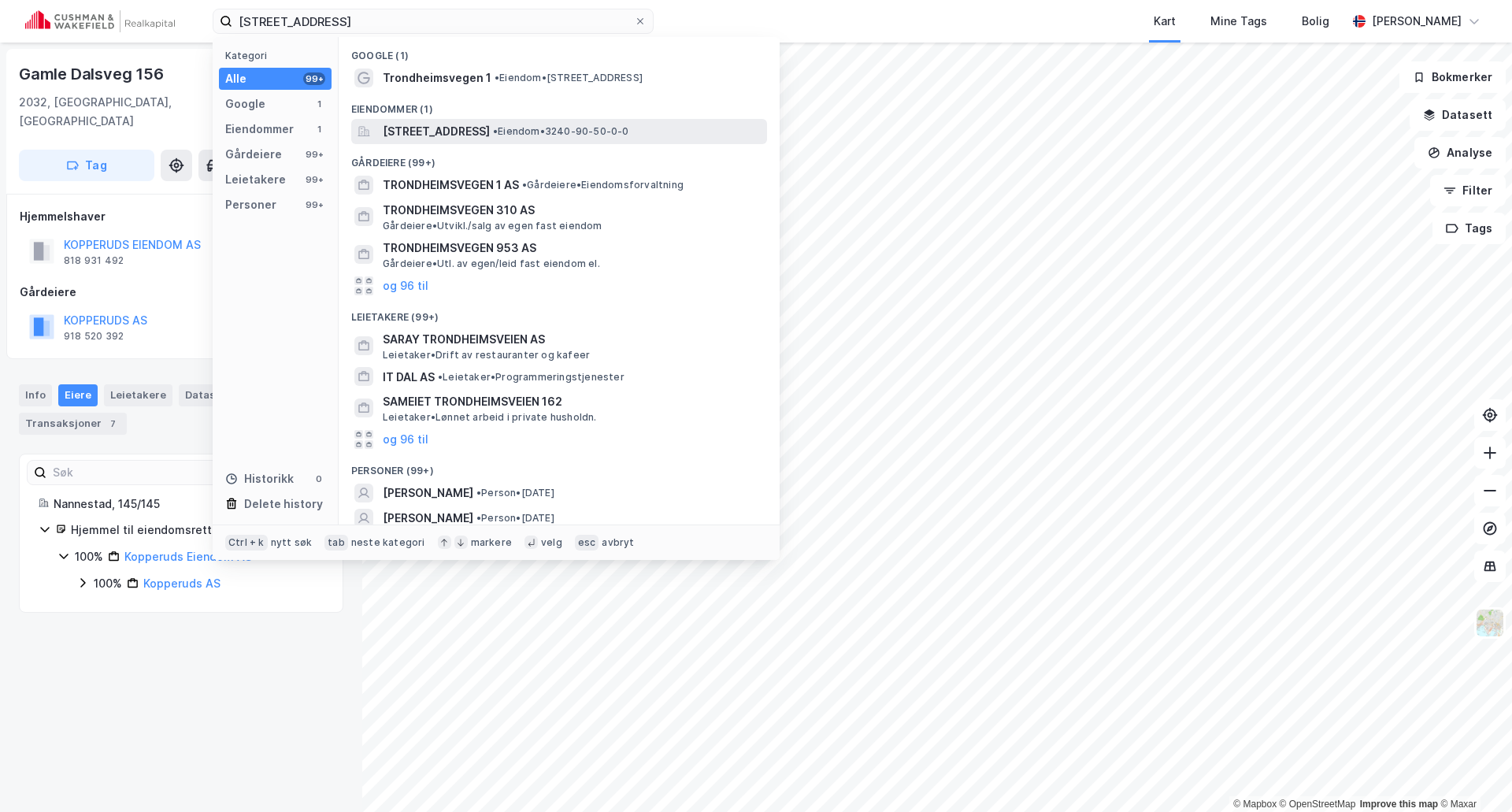
click at [438, 136] on span "Trondheimsvegen 1, 2072, DAL, EIDSVOLL" at bounding box center [436, 131] width 107 height 19
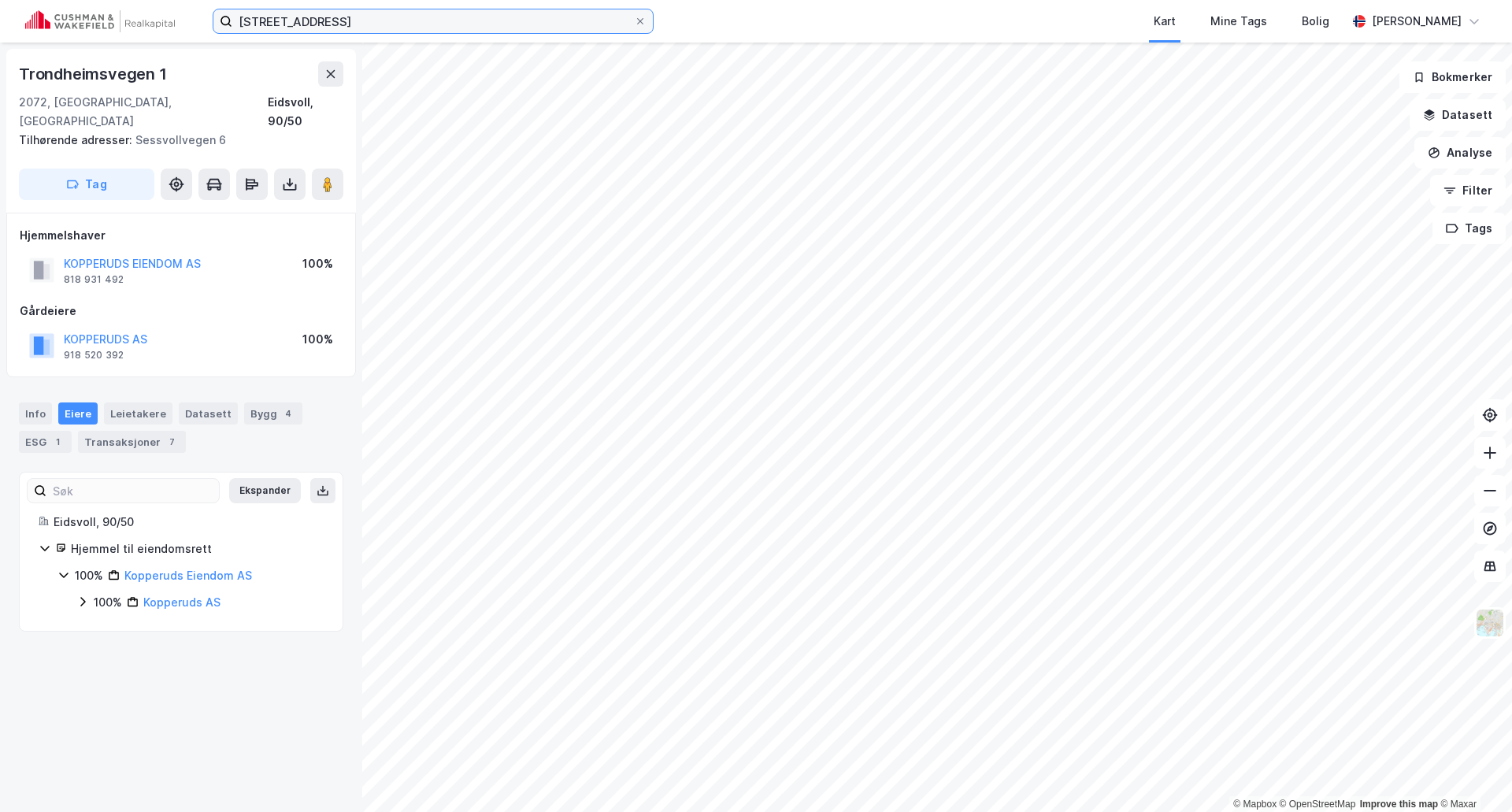
click at [405, 14] on input "Trondheimsvegen 1, 2072 Dal" at bounding box center [434, 21] width 402 height 24
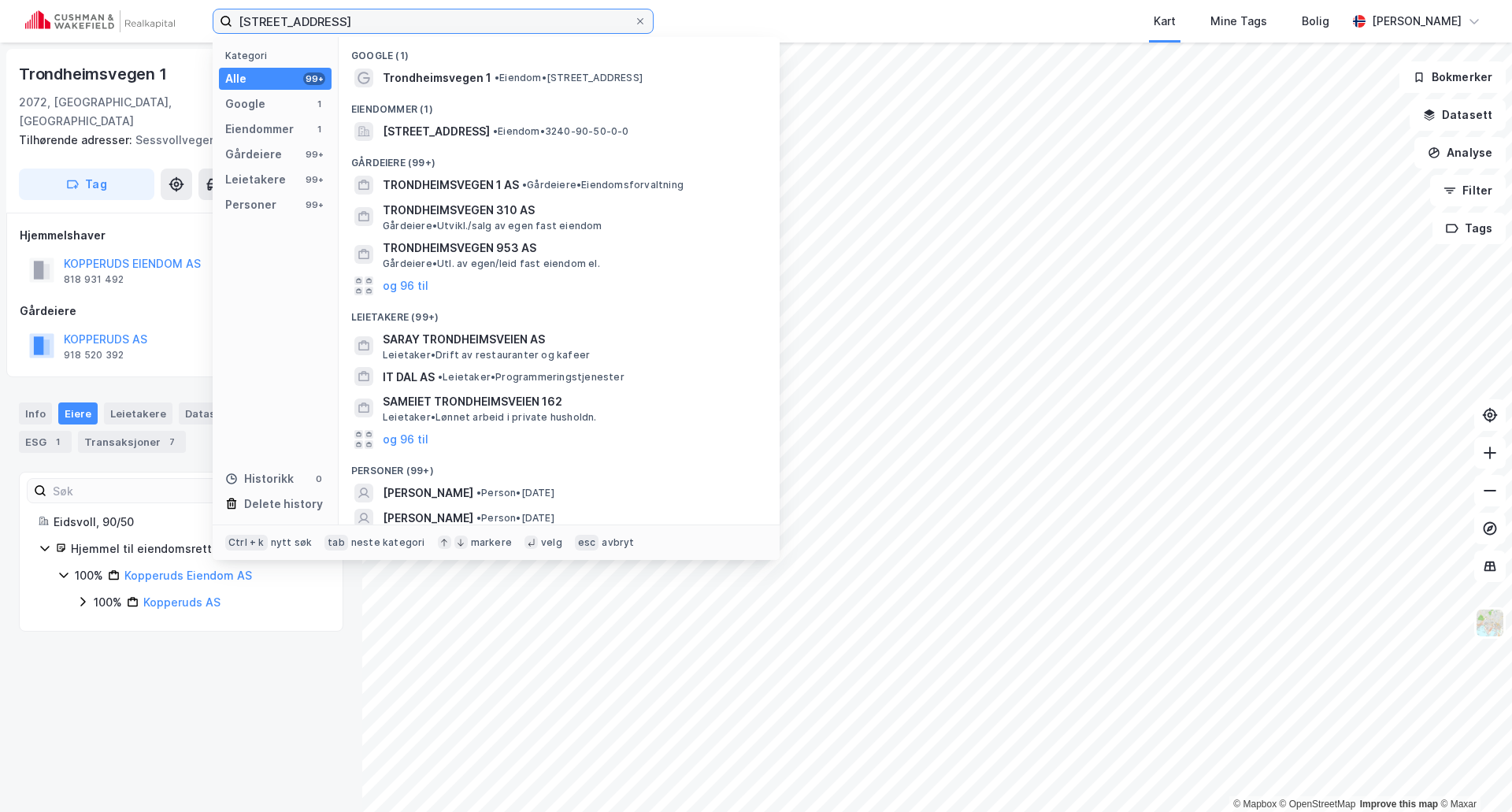
click at [408, 20] on input "Trondheimsvegen 1, 2072 Dal" at bounding box center [434, 21] width 402 height 24
paste input "Industriveien 9, 2166 Oppaker"
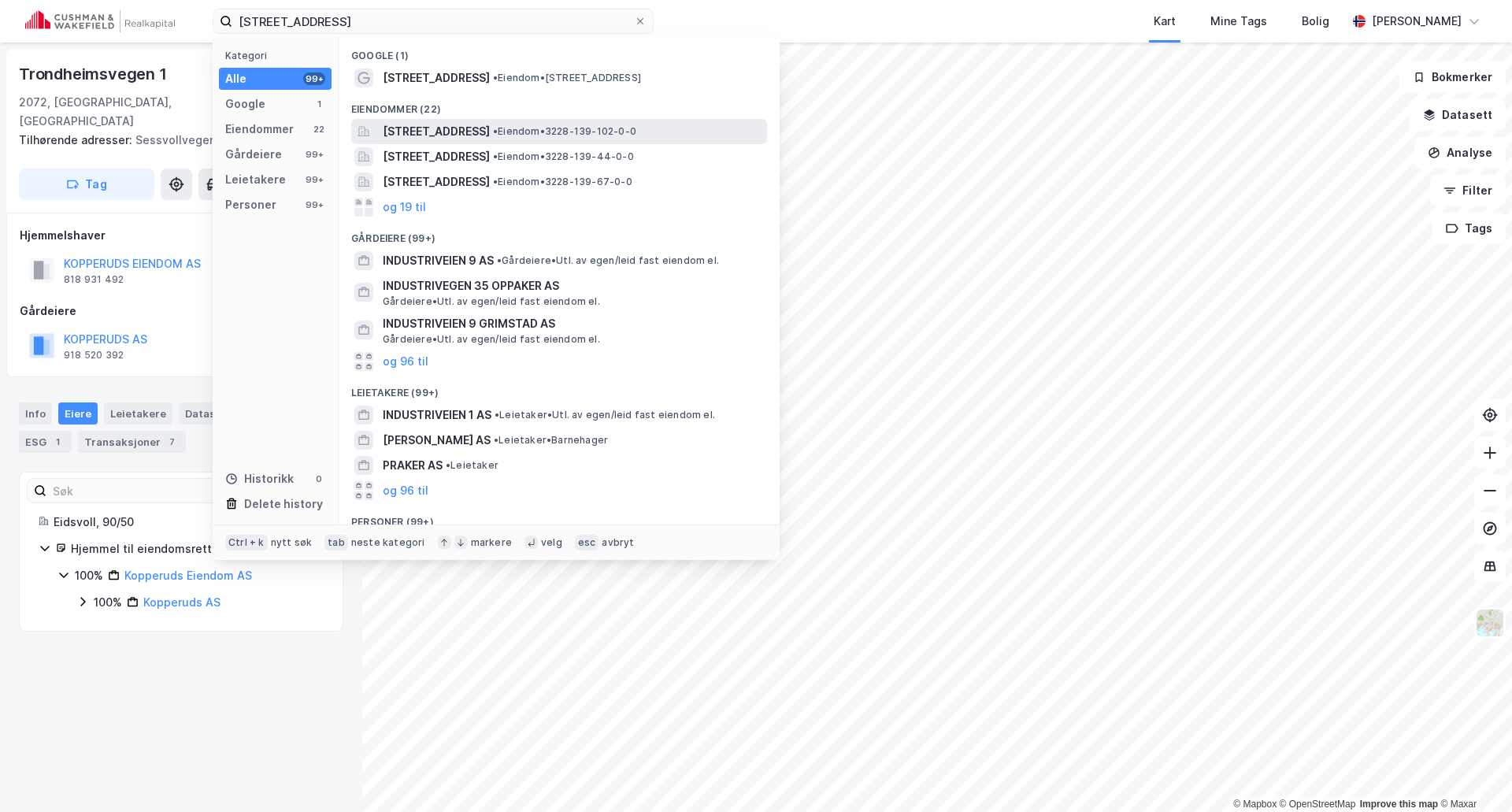
click at [478, 132] on span "Industrivegen 9, 2166, OPPAKER, NES" at bounding box center [436, 131] width 107 height 19
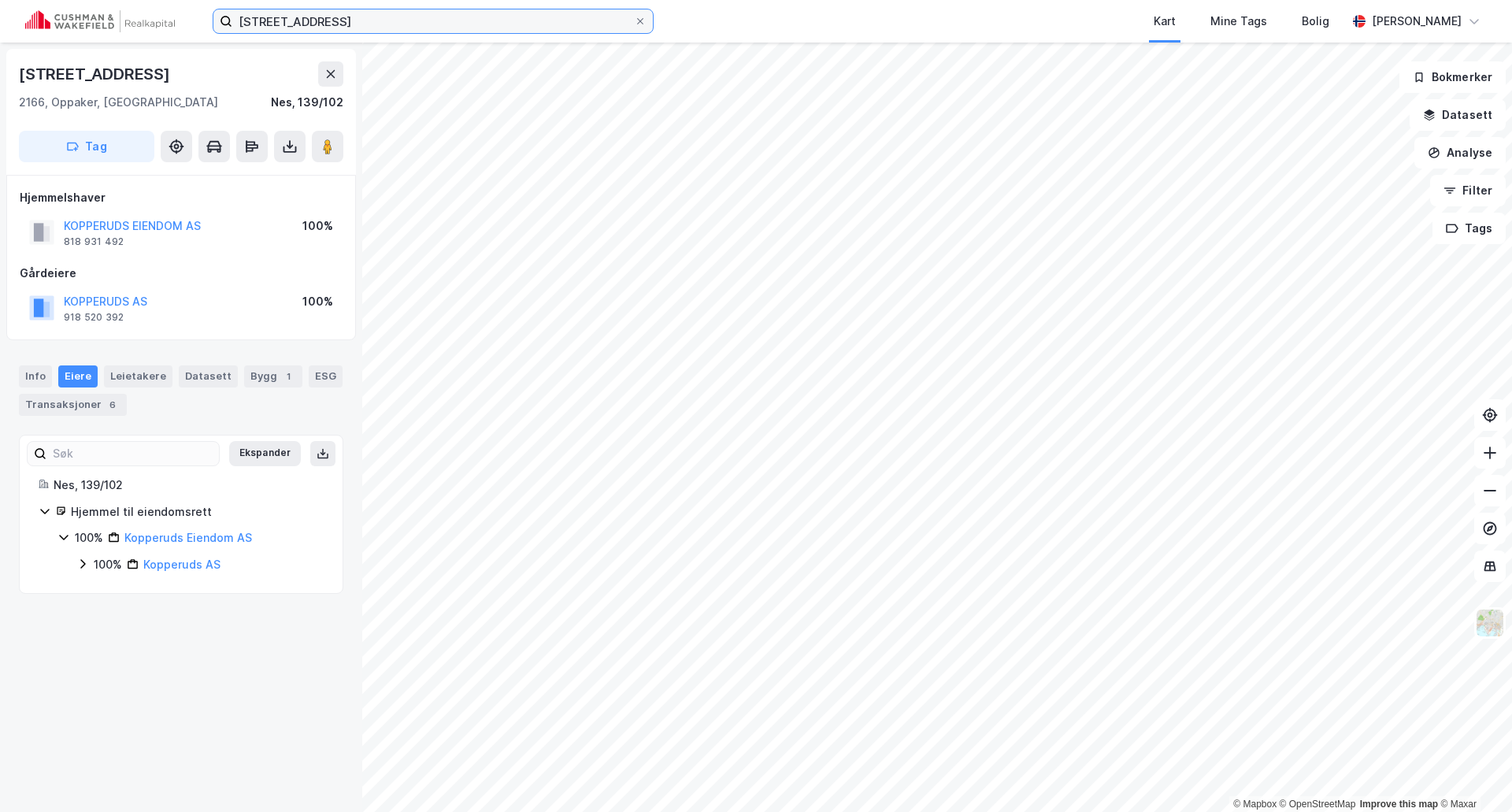
click at [377, 19] on input "Industriveien 9, 2166 Oppaker" at bounding box center [434, 21] width 402 height 24
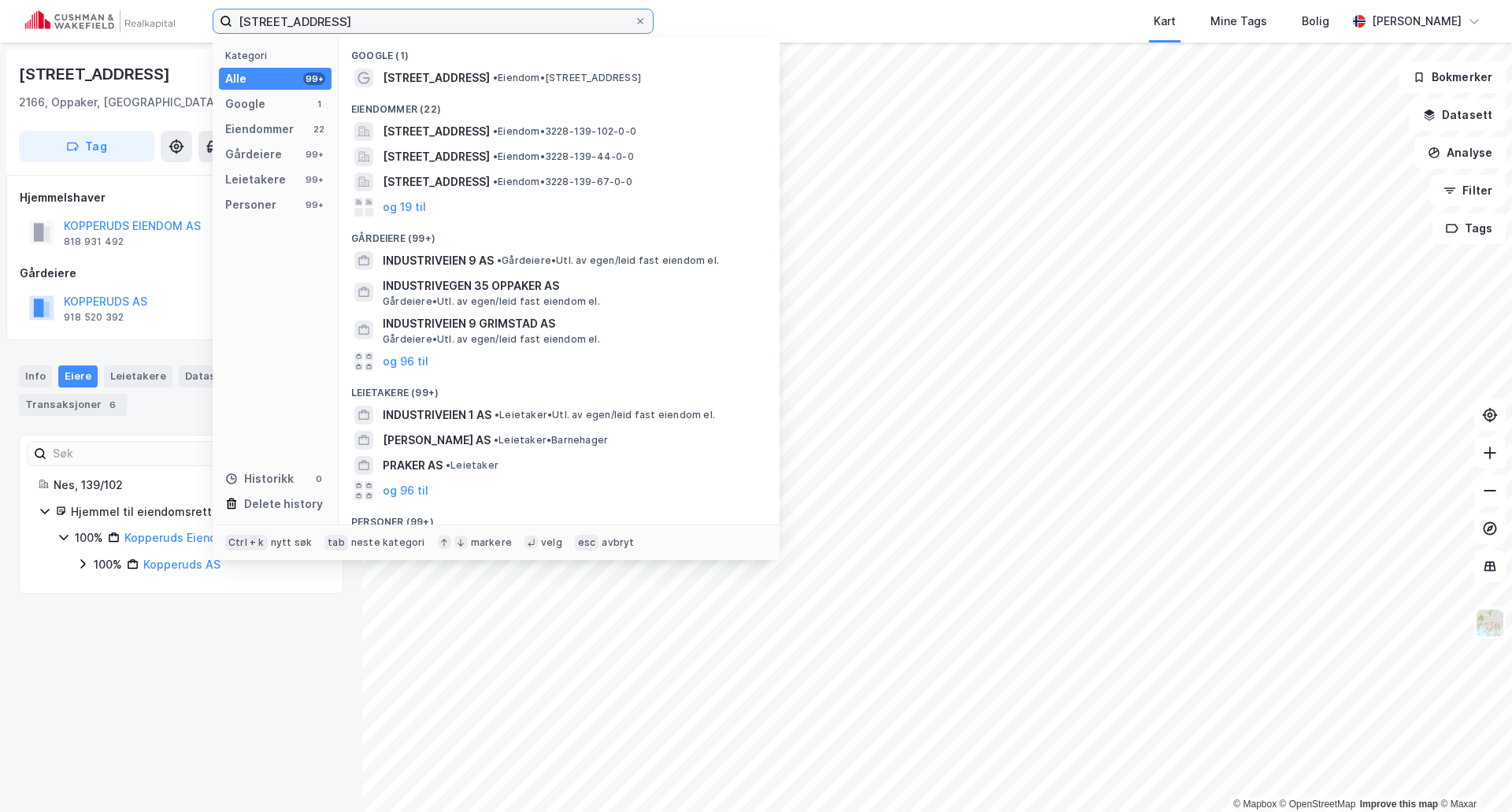
click at [377, 19] on input "Industriveien 9, 2166 Oppaker" at bounding box center [434, 21] width 402 height 24
paste input "Bra Minilag"
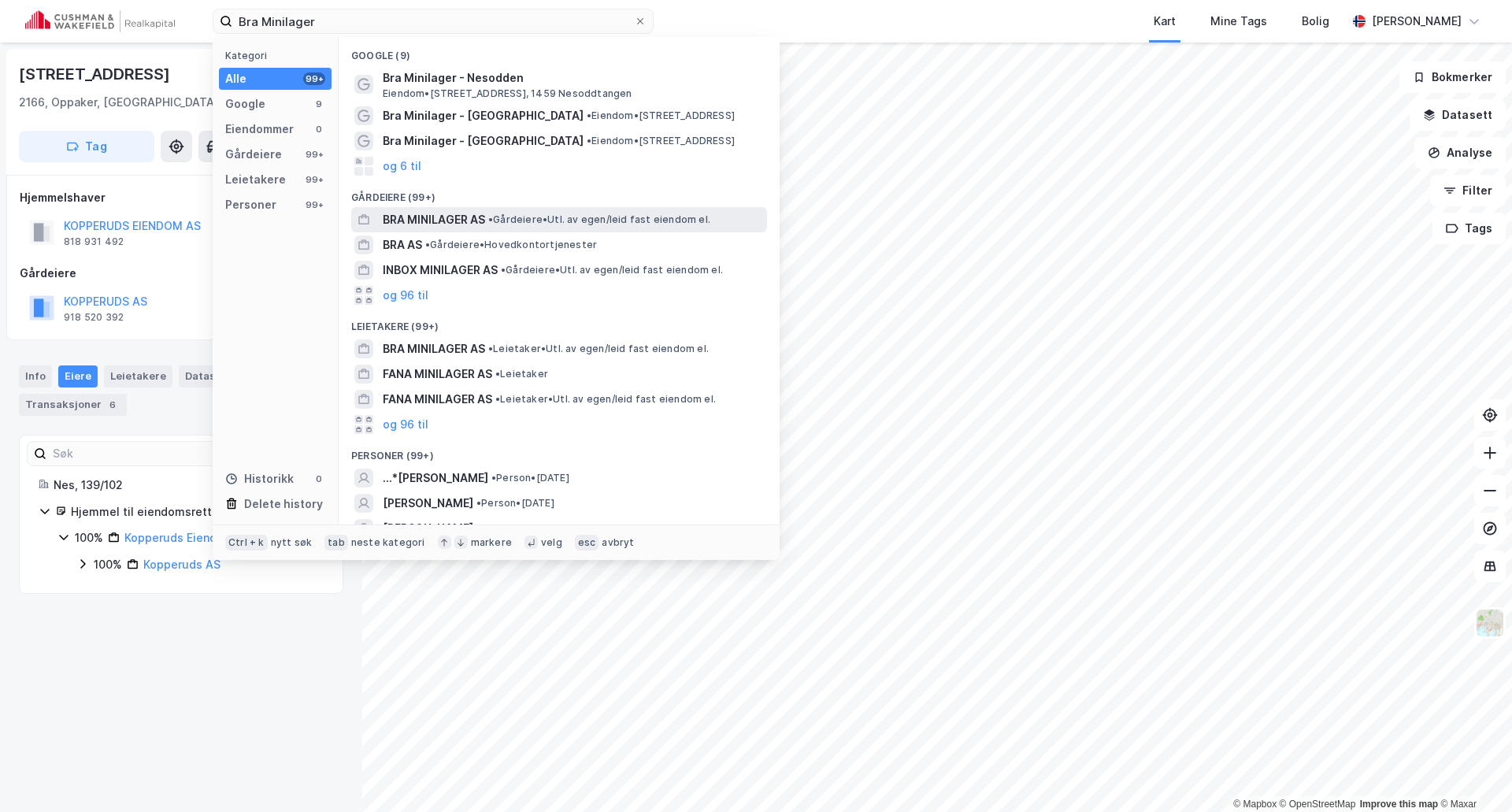
click at [459, 220] on span "BRA MINILAGER AS" at bounding box center [434, 219] width 102 height 19
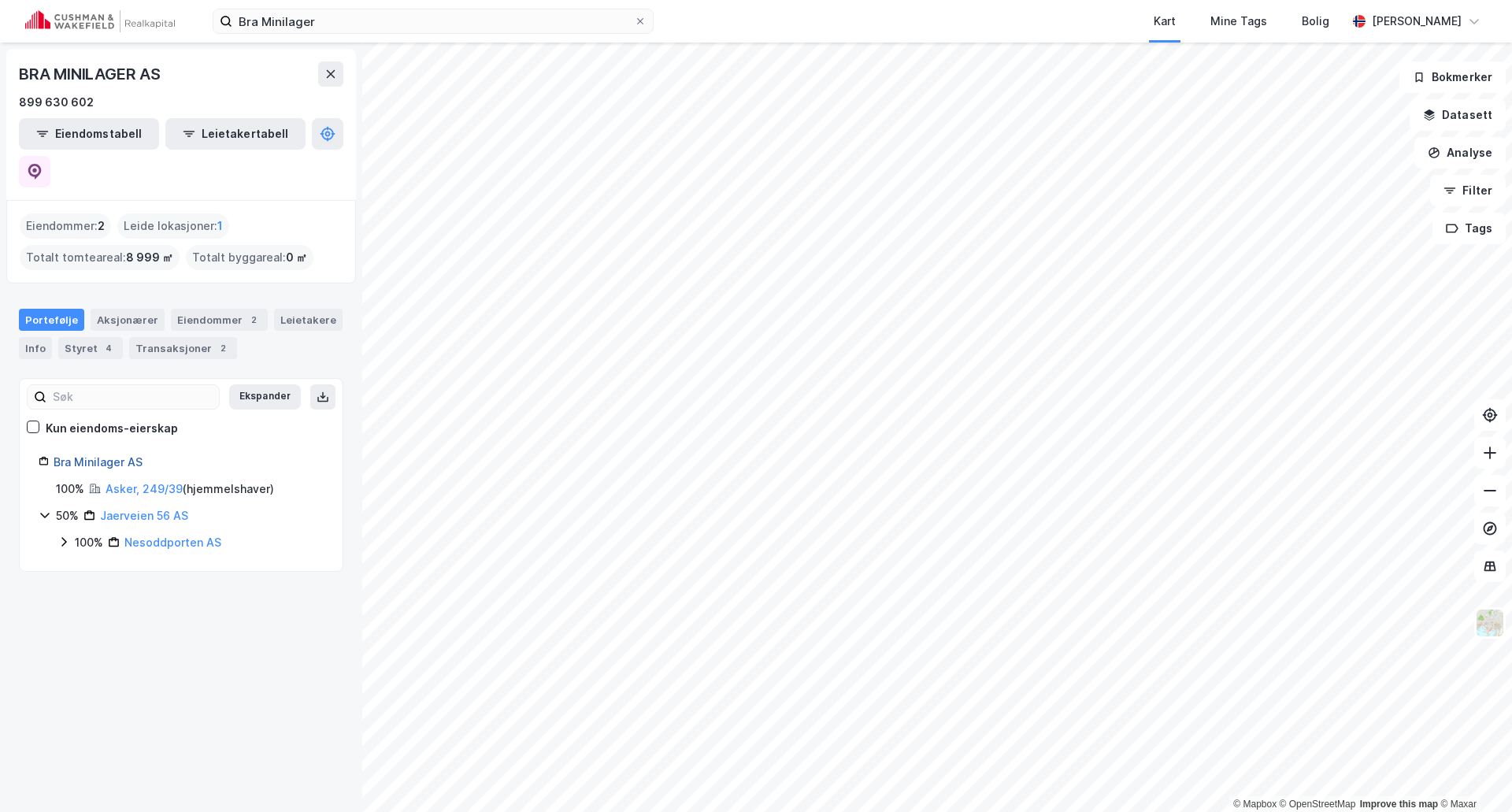
click at [89, 455] on link "Bra Minilager AS" at bounding box center [98, 462] width 89 height 14
click at [50, 156] on button at bounding box center [34, 171] width 32 height 32
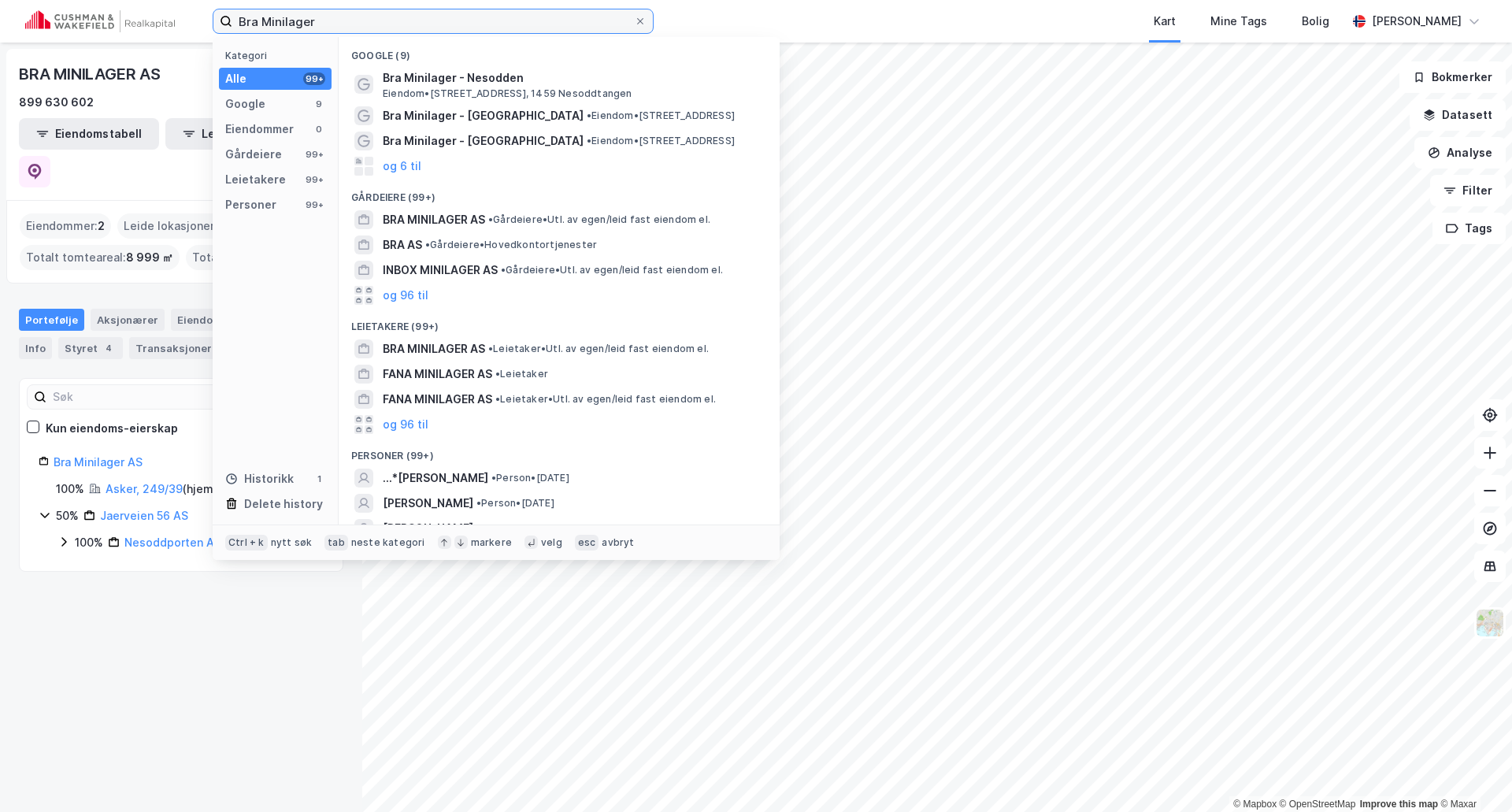
click at [316, 17] on input "Bra Minilager" at bounding box center [434, 21] width 402 height 24
paste input "Mer Bergen"
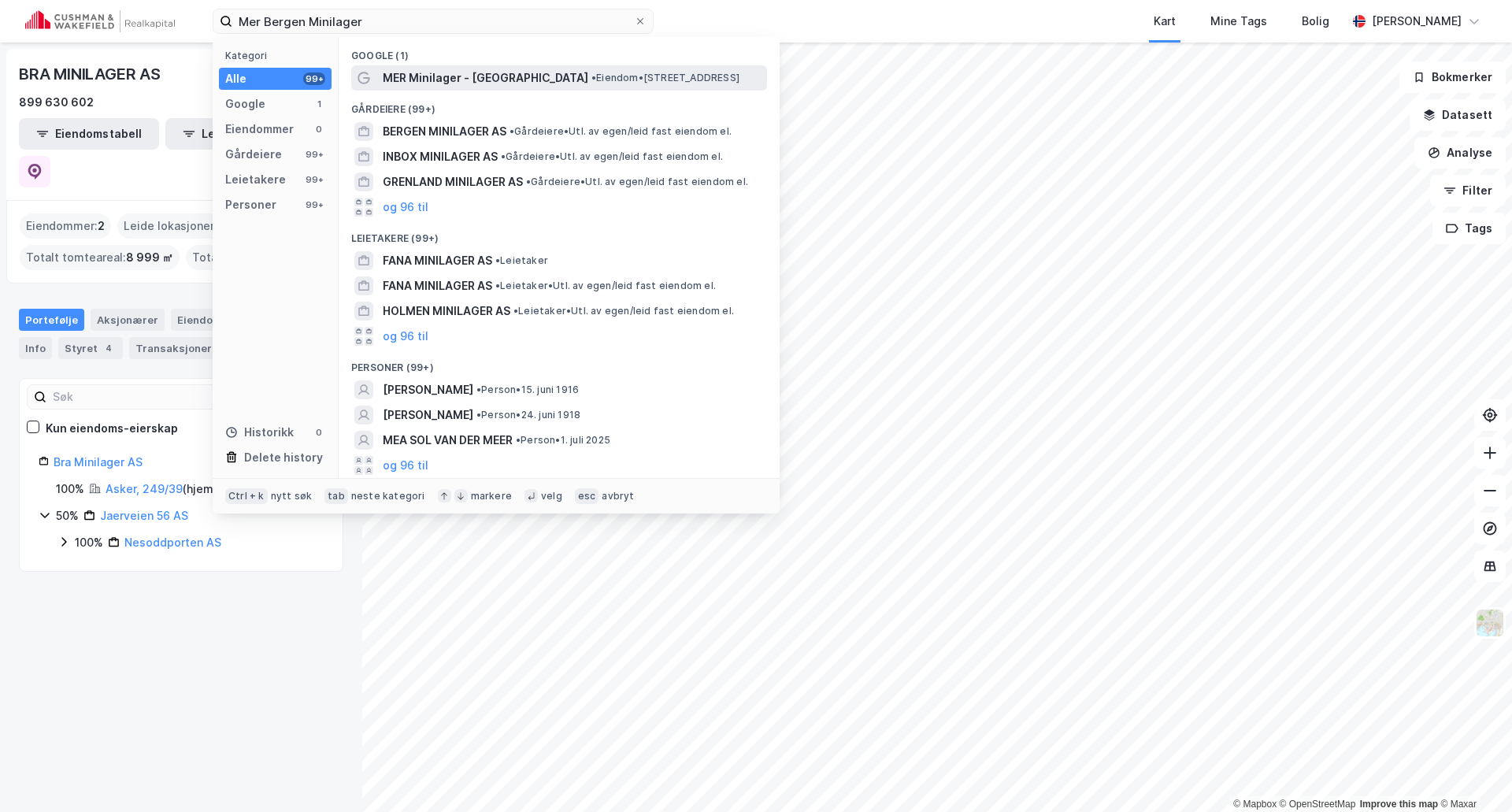
click at [449, 81] on span "MER Minilager - Sandviken" at bounding box center [485, 78] width 206 height 19
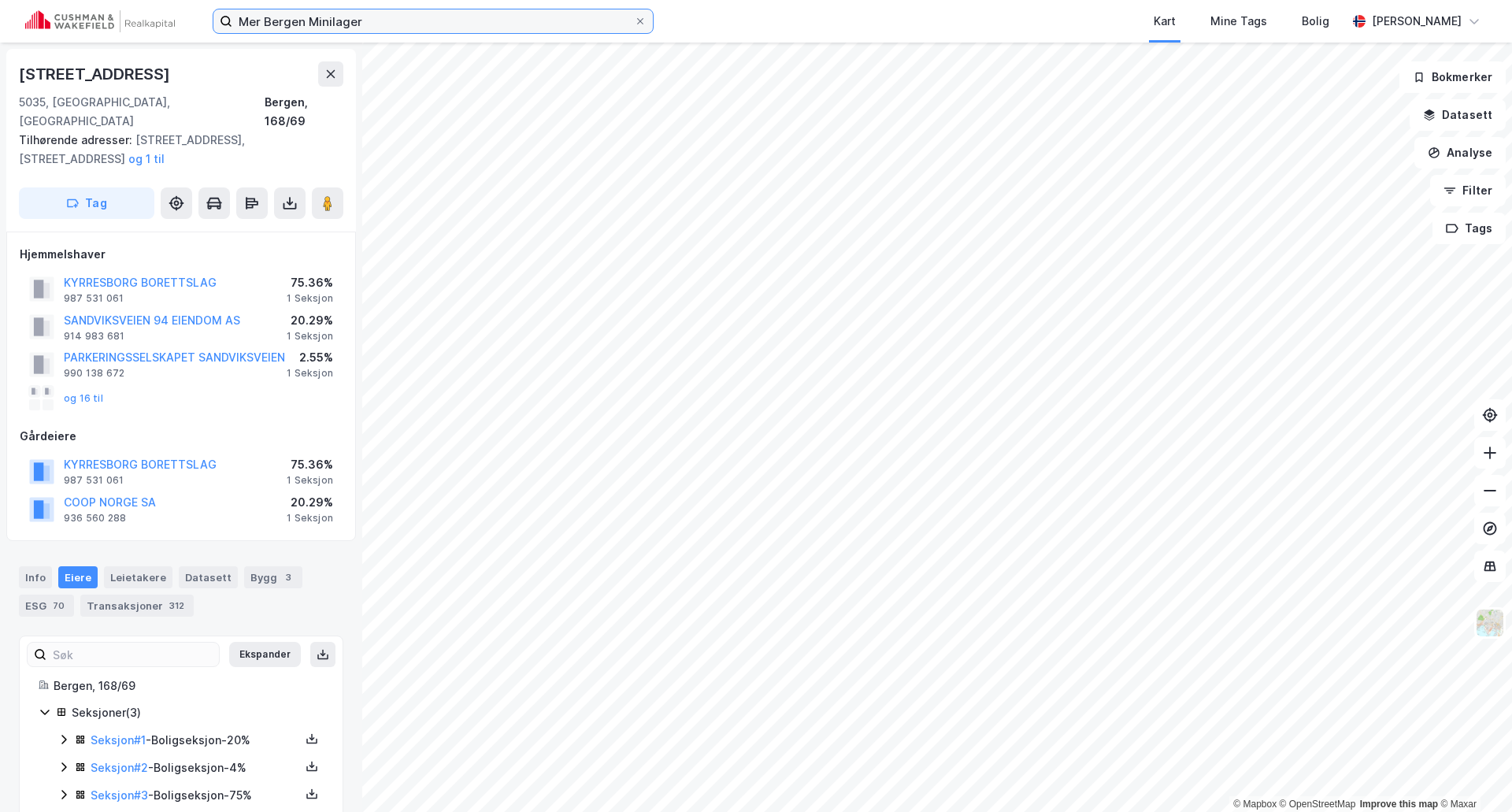
click at [316, 22] on input "Mer Bergen Minilager" at bounding box center [434, 21] width 402 height 24
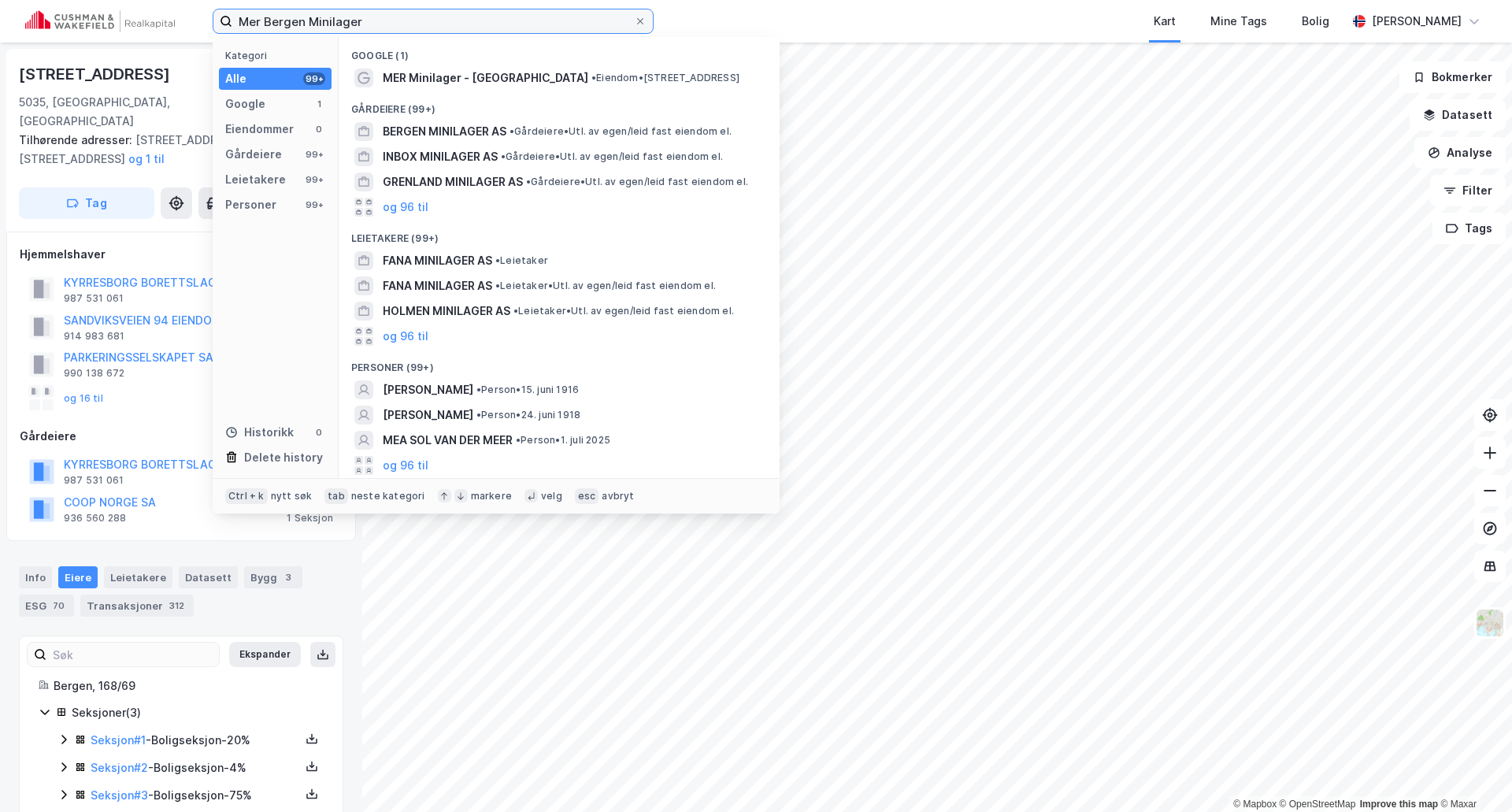
click at [316, 22] on input "Mer Bergen Minilager" at bounding box center [434, 21] width 402 height 24
paste input "Kallerudsvingen 6 på Gjøvik"
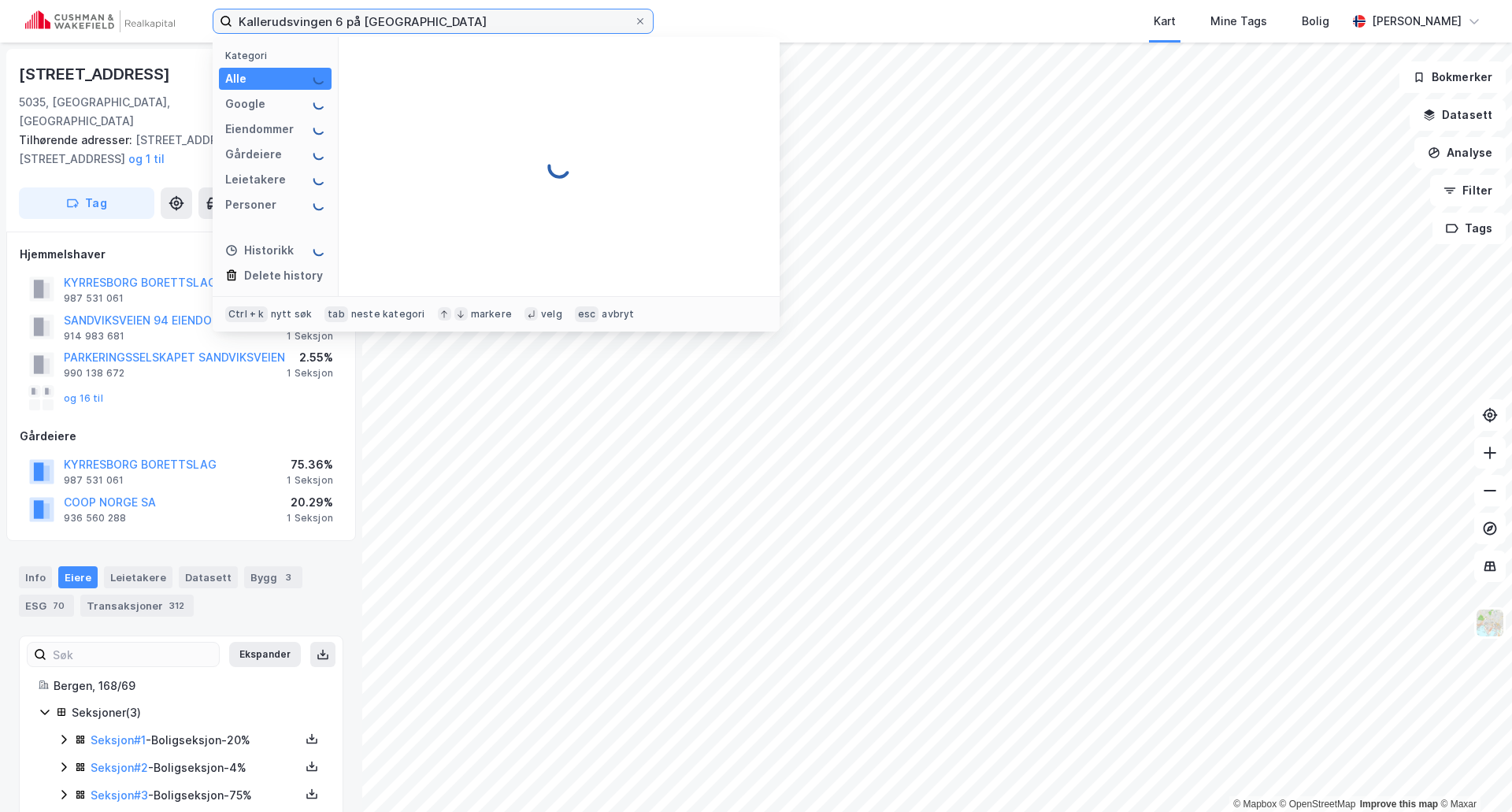
click at [359, 20] on input "Kallerudsvingen 6 på Gjøvik" at bounding box center [434, 21] width 402 height 24
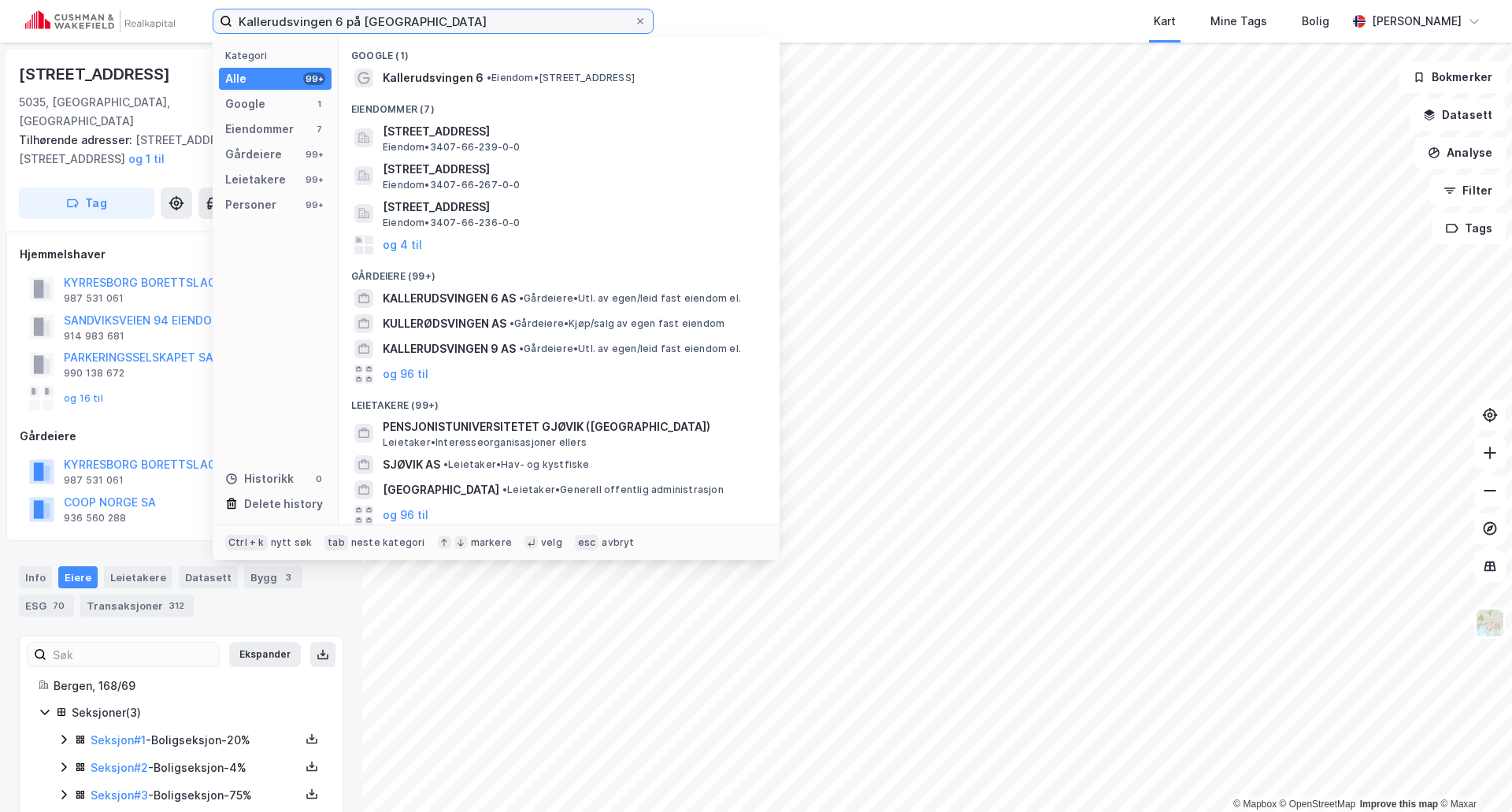
click at [359, 20] on input "Kallerudsvingen 6 på Gjøvik" at bounding box center [434, 21] width 402 height 24
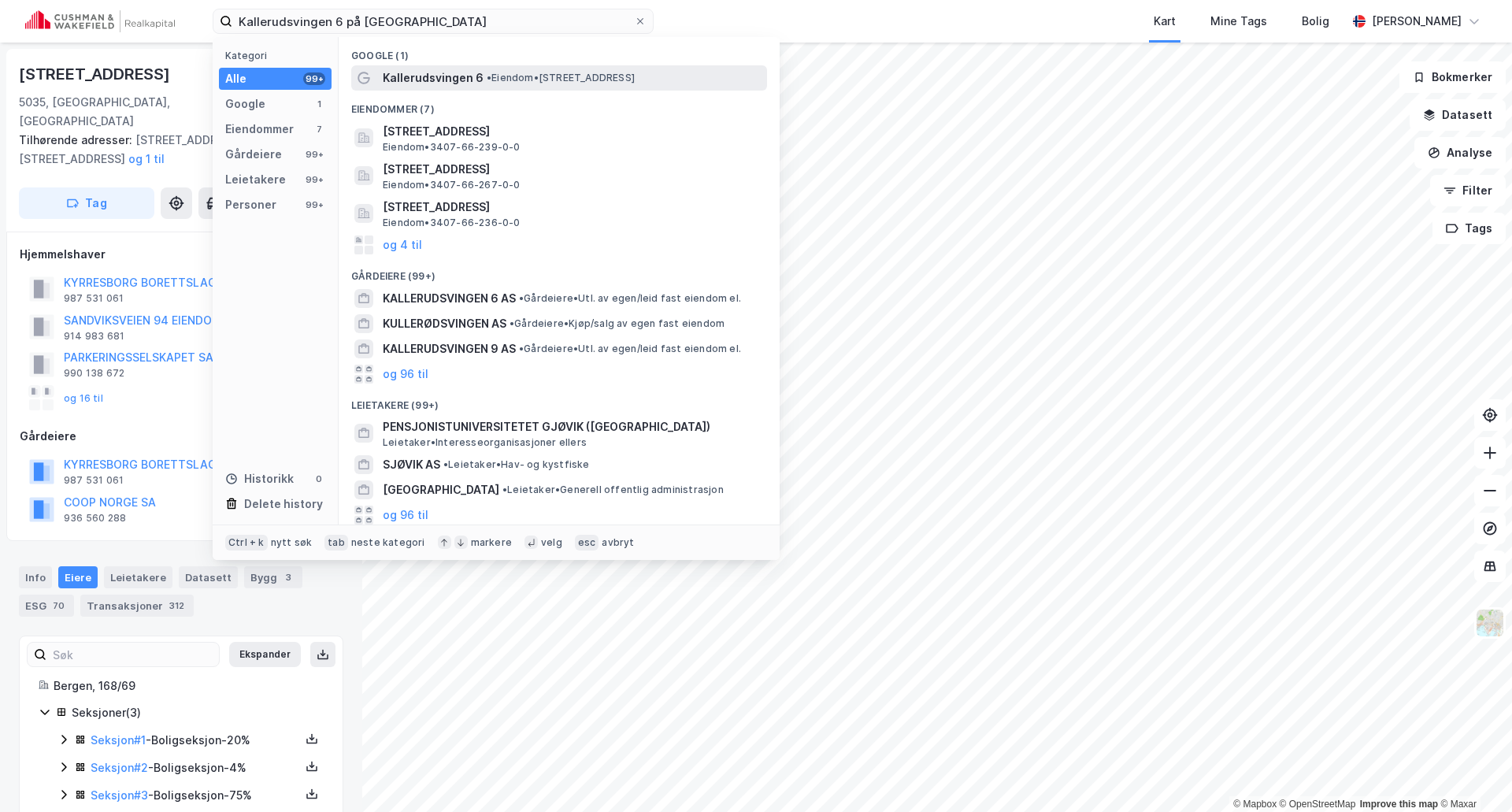
click at [413, 76] on span "Kallerudsvingen 6" at bounding box center [433, 78] width 100 height 19
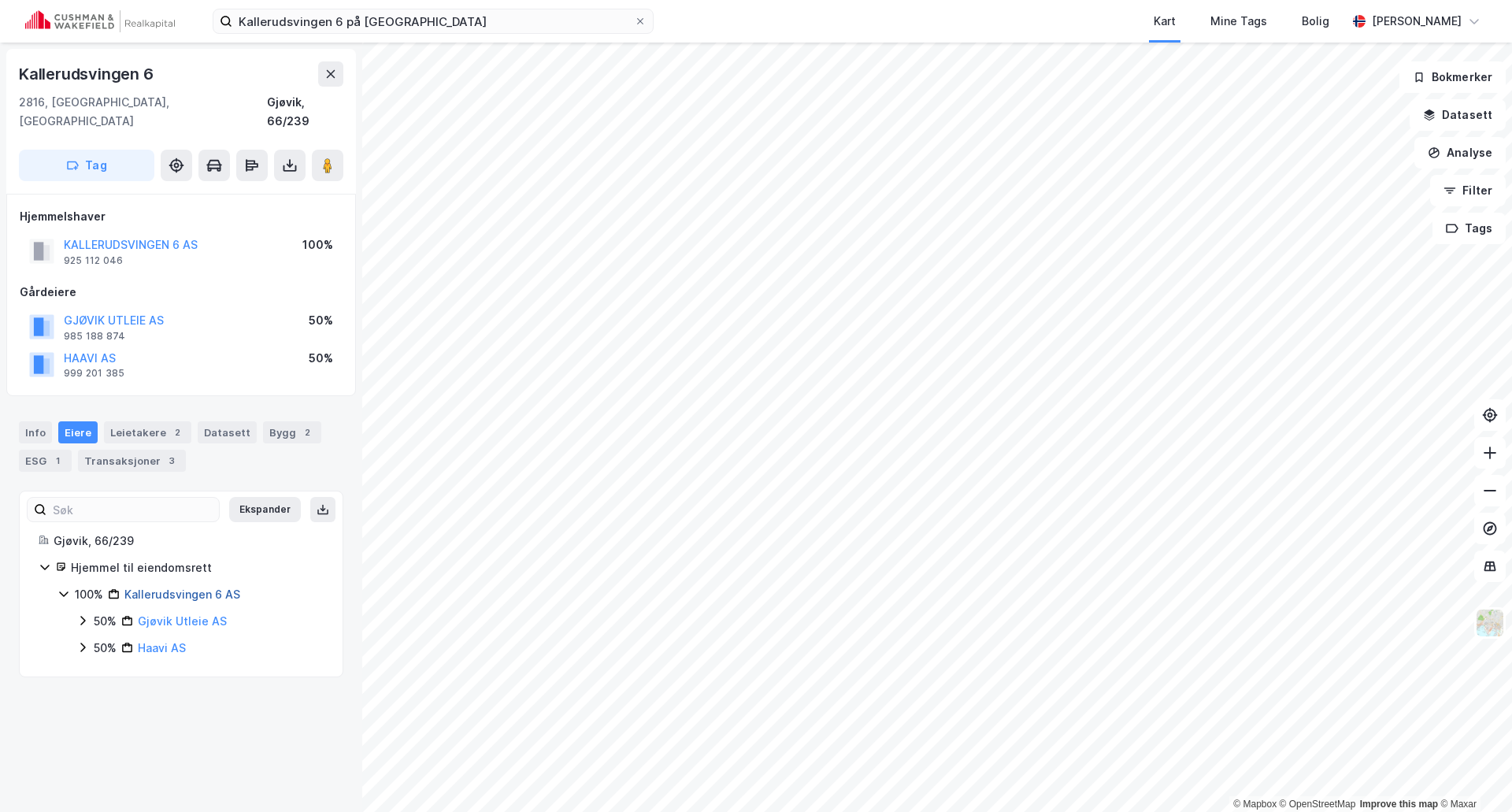
click at [186, 588] on link "Kallerudsvingen 6 AS" at bounding box center [182, 594] width 116 height 14
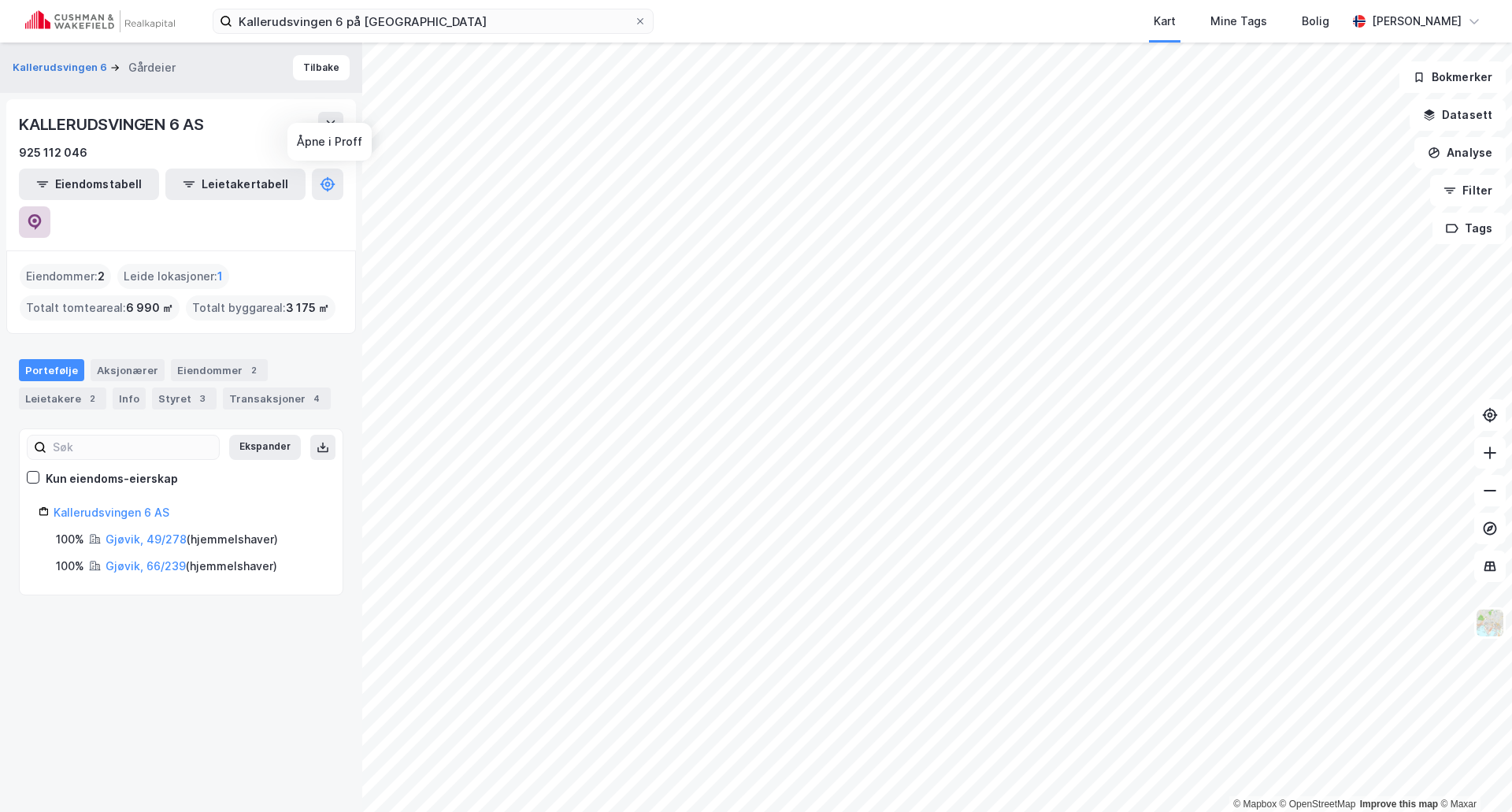
click at [42, 214] on icon at bounding box center [34, 221] width 15 height 15
click at [297, 24] on input "Kallerudsvingen 6 på Gjøvik" at bounding box center [434, 21] width 402 height 24
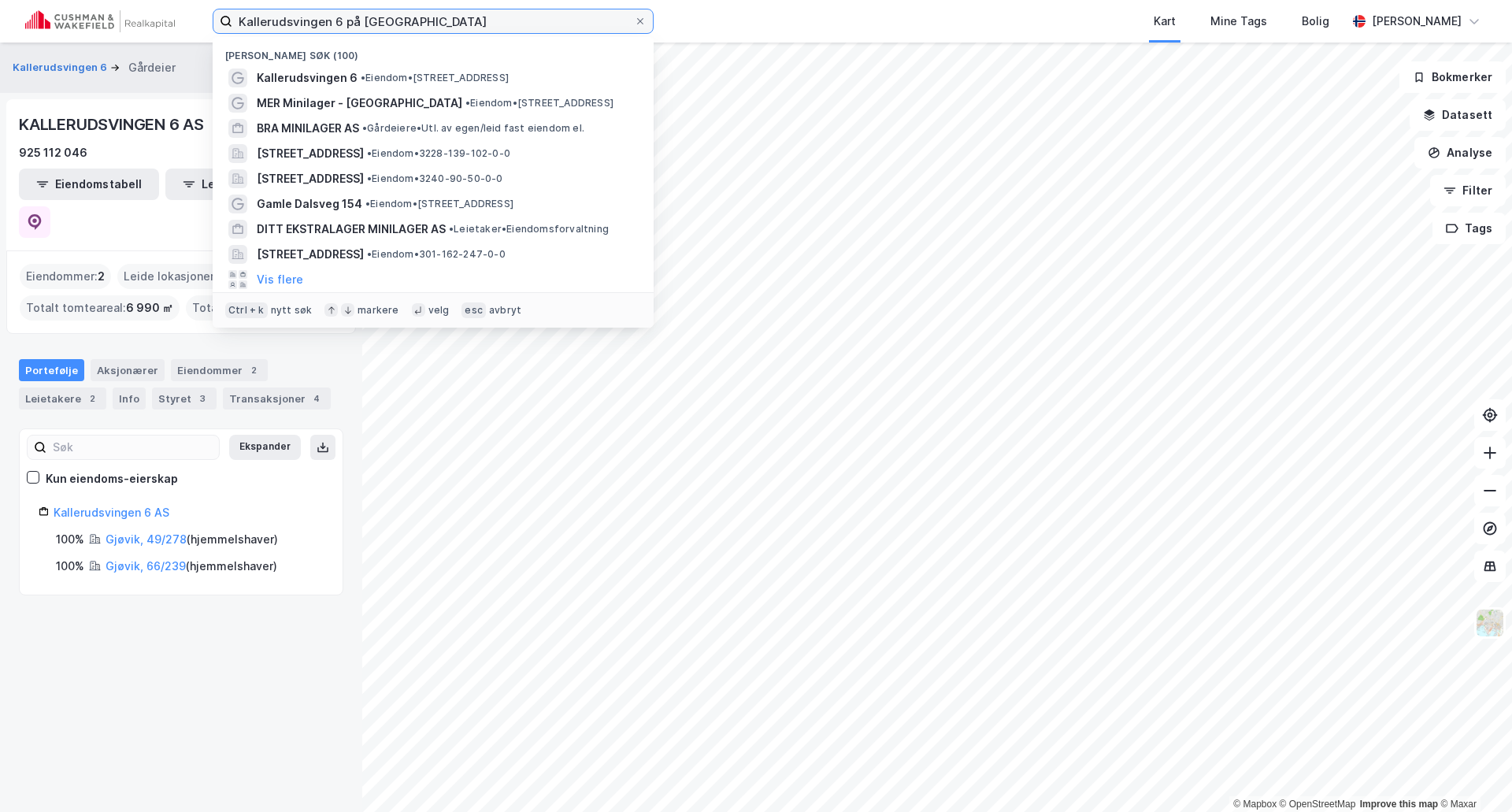
click at [298, 24] on input "Kallerudsvingen 6 på Gjøvik" at bounding box center [434, 21] width 402 height 24
click at [298, 23] on input "Kallerudsvingen 6 på Gjøvik" at bounding box center [434, 21] width 402 height 24
paste input "Meierigata 14, 2406 Elverum"
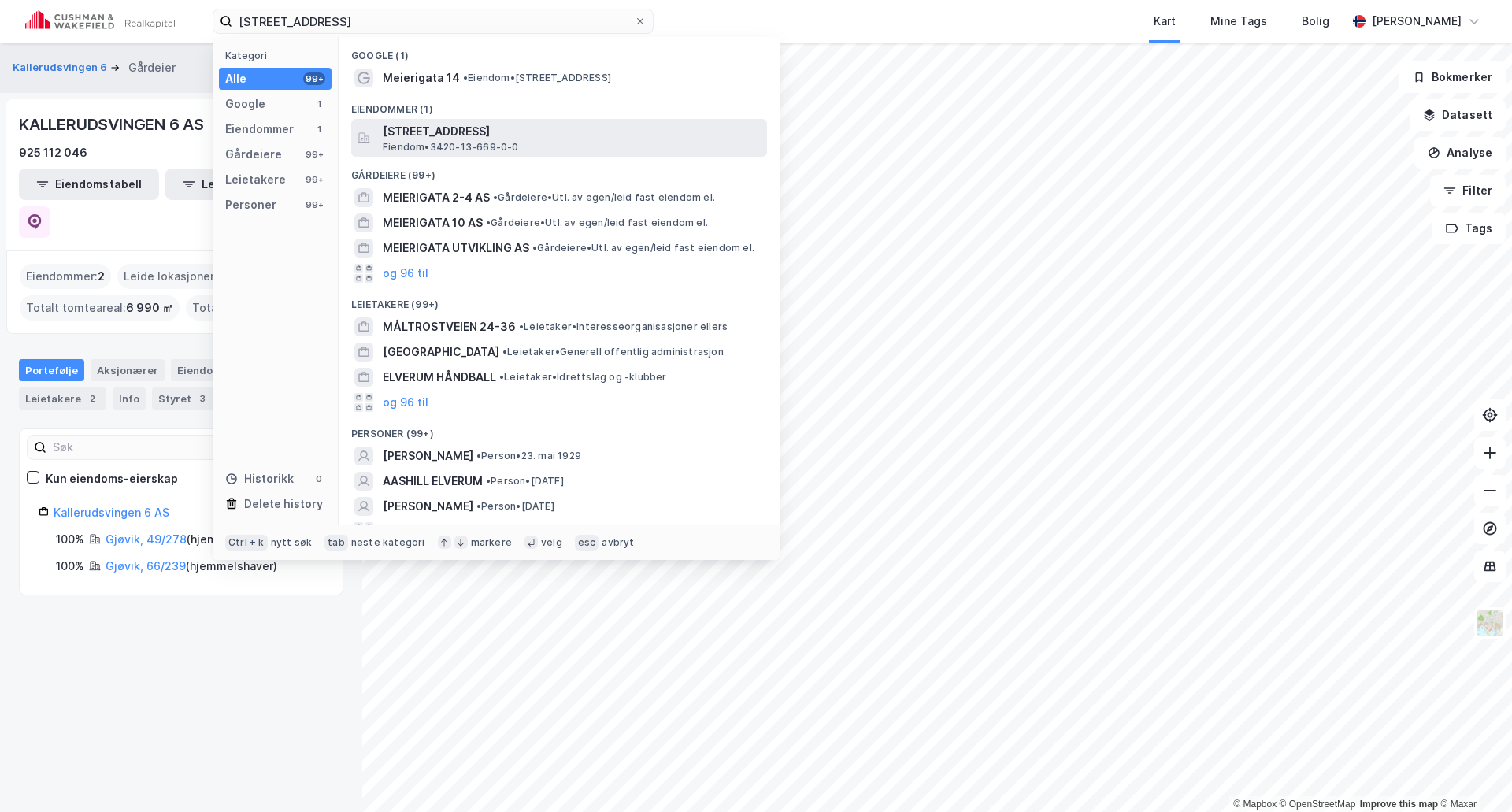
click at [455, 135] on span "Meierigata 14, 2406, ELVERUM, ELVERUM" at bounding box center [571, 131] width 378 height 19
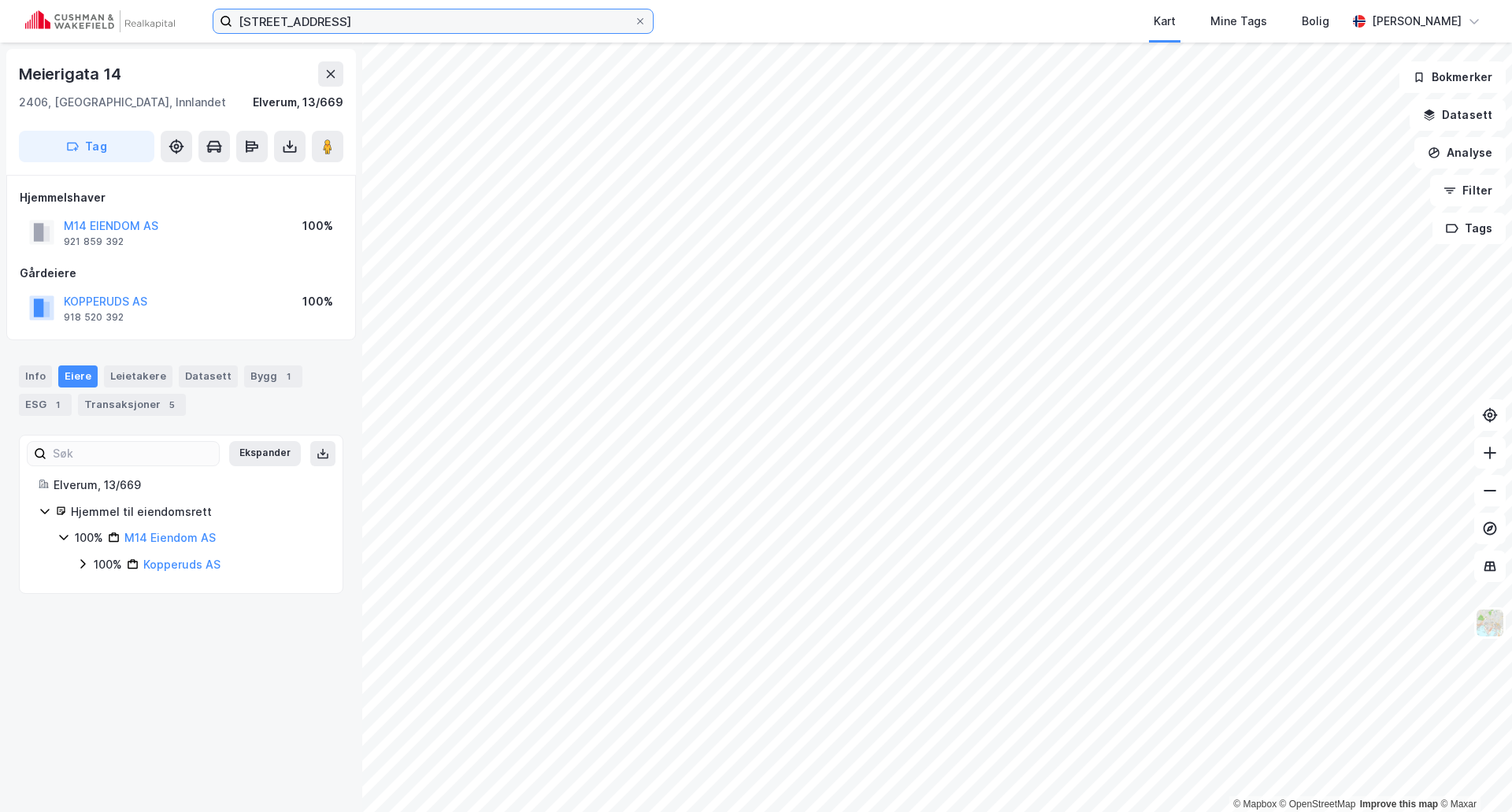
click at [347, 28] on input "Meierigata 14, 2406 Elverum" at bounding box center [434, 21] width 402 height 24
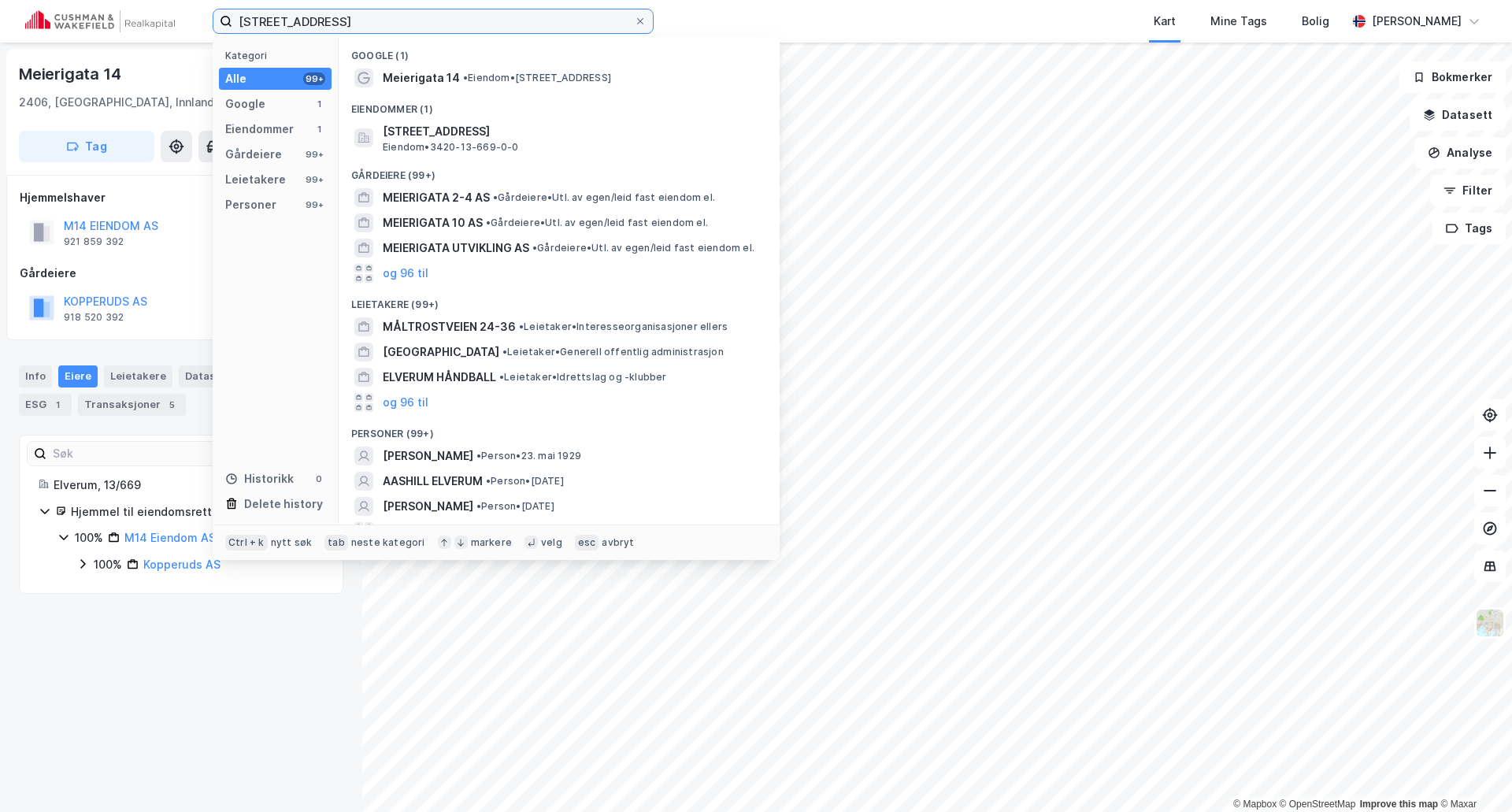
click at [347, 28] on input "Meierigata 14, 2406 Elverum" at bounding box center [434, 21] width 402 height 24
paste input "Caspar Storms vei 17, 0664 Oslo"
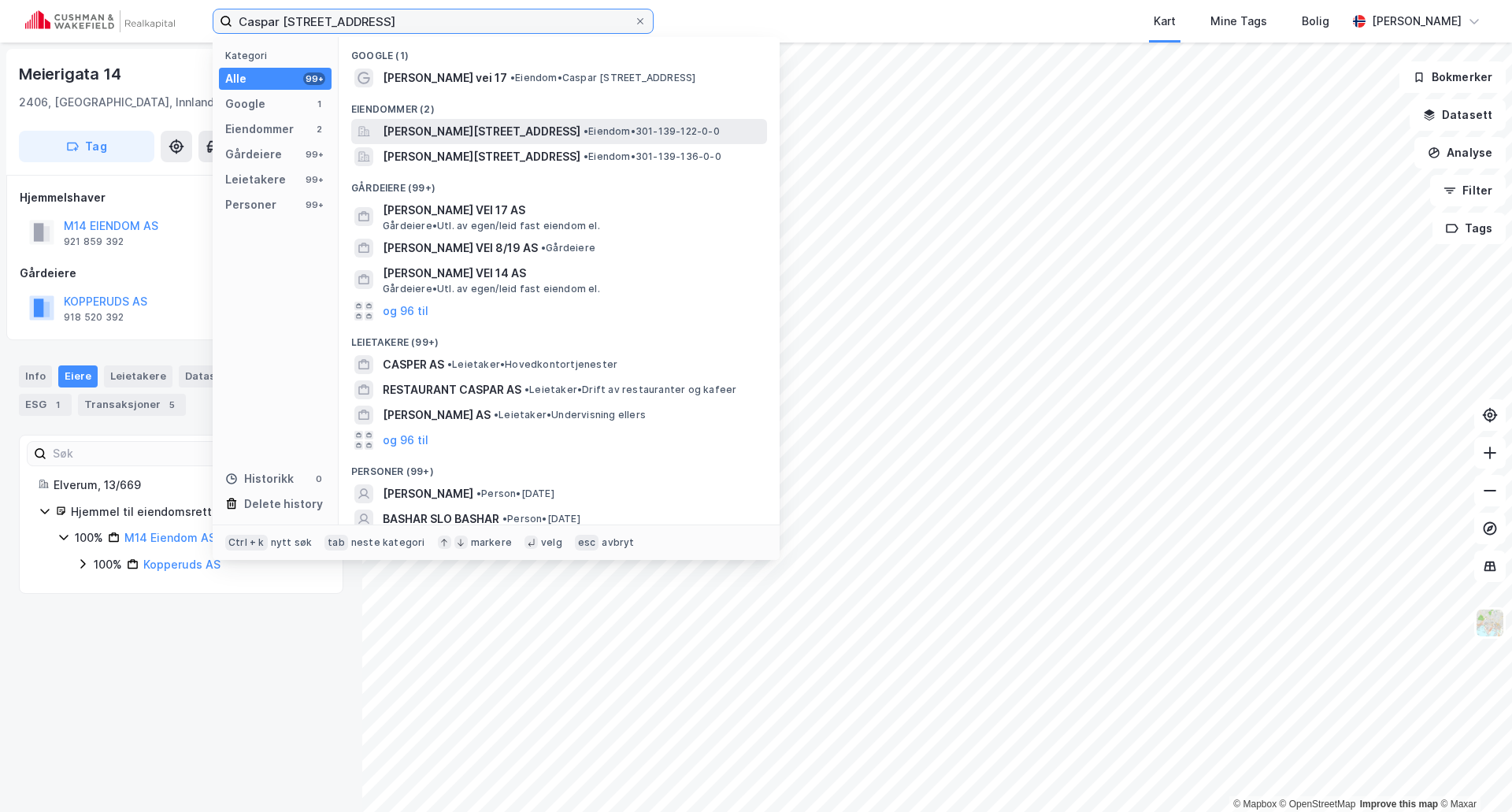
type input "Caspar Storms vei 17, 0664 Oslo"
click at [444, 139] on span "Caspar Storms vei 17, 0664, OSLO, OSLO" at bounding box center [481, 131] width 198 height 19
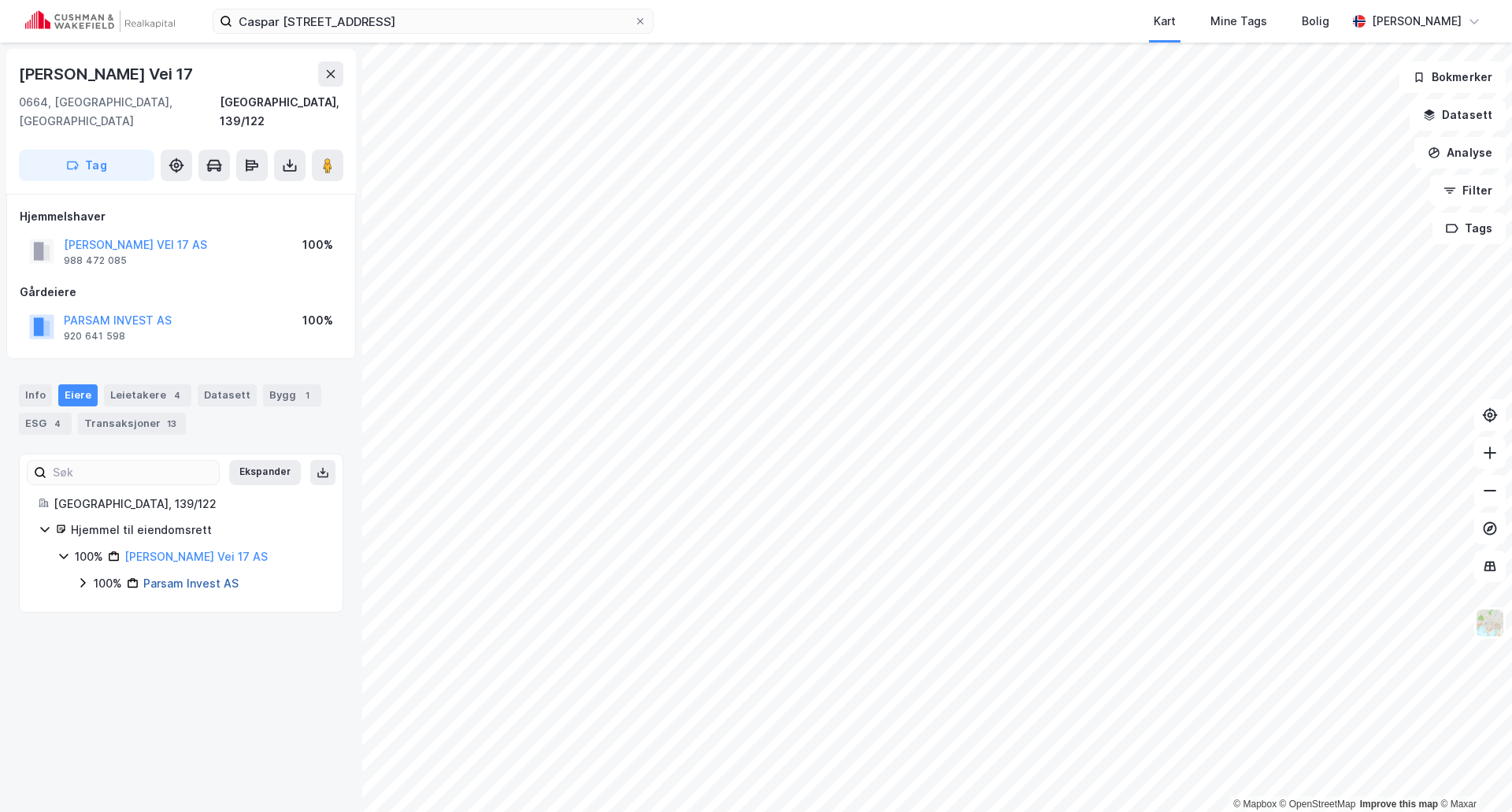
click at [178, 576] on link "Parsam Invest AS" at bounding box center [191, 583] width 96 height 14
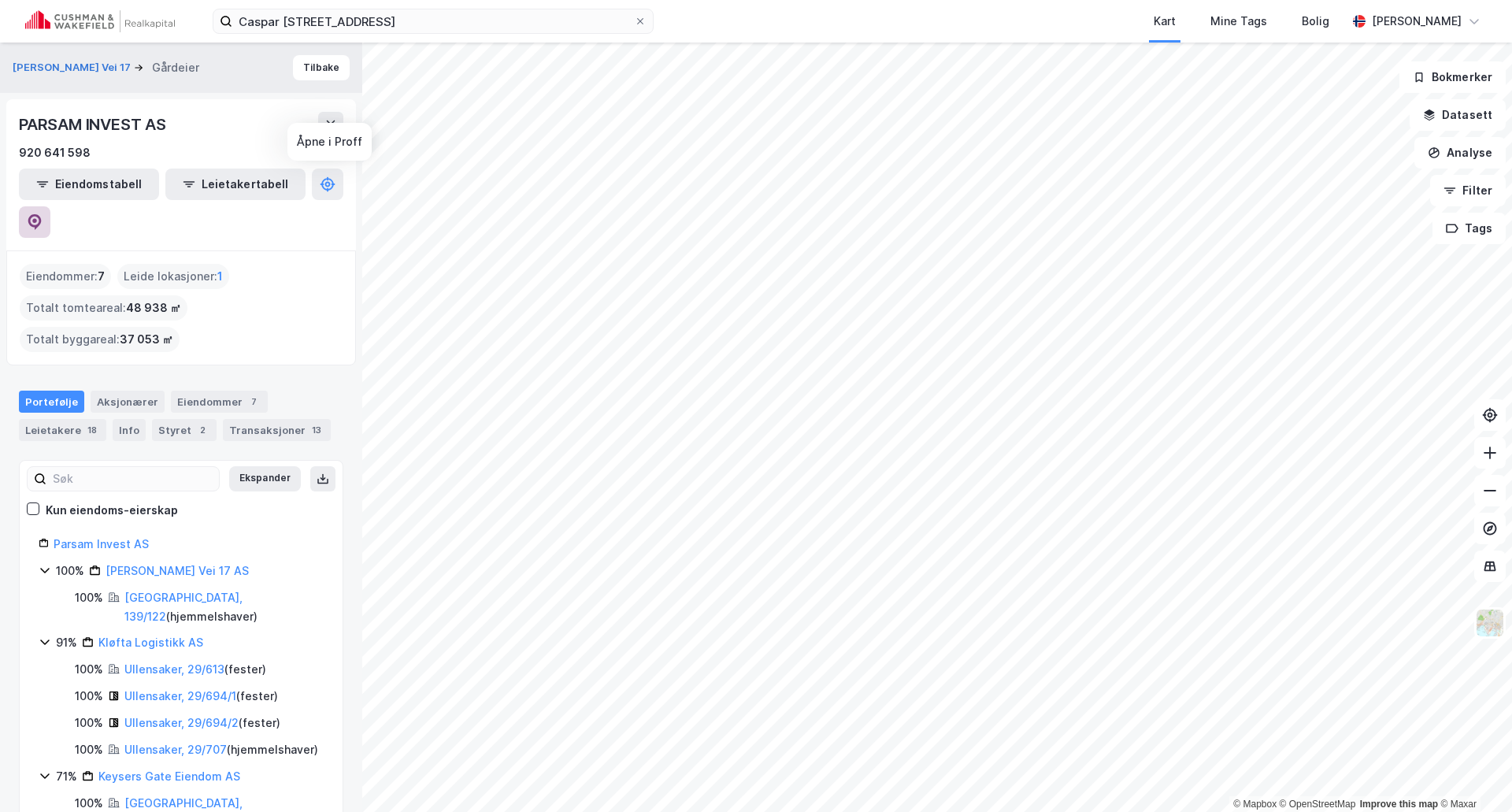
click at [42, 214] on icon at bounding box center [34, 221] width 15 height 15
click at [336, 33] on label "Caspar Storms vei 17, 0664 Oslo" at bounding box center [433, 21] width 441 height 25
click at [336, 33] on input "Caspar Storms vei 17, 0664 Oslo" at bounding box center [434, 21] width 402 height 24
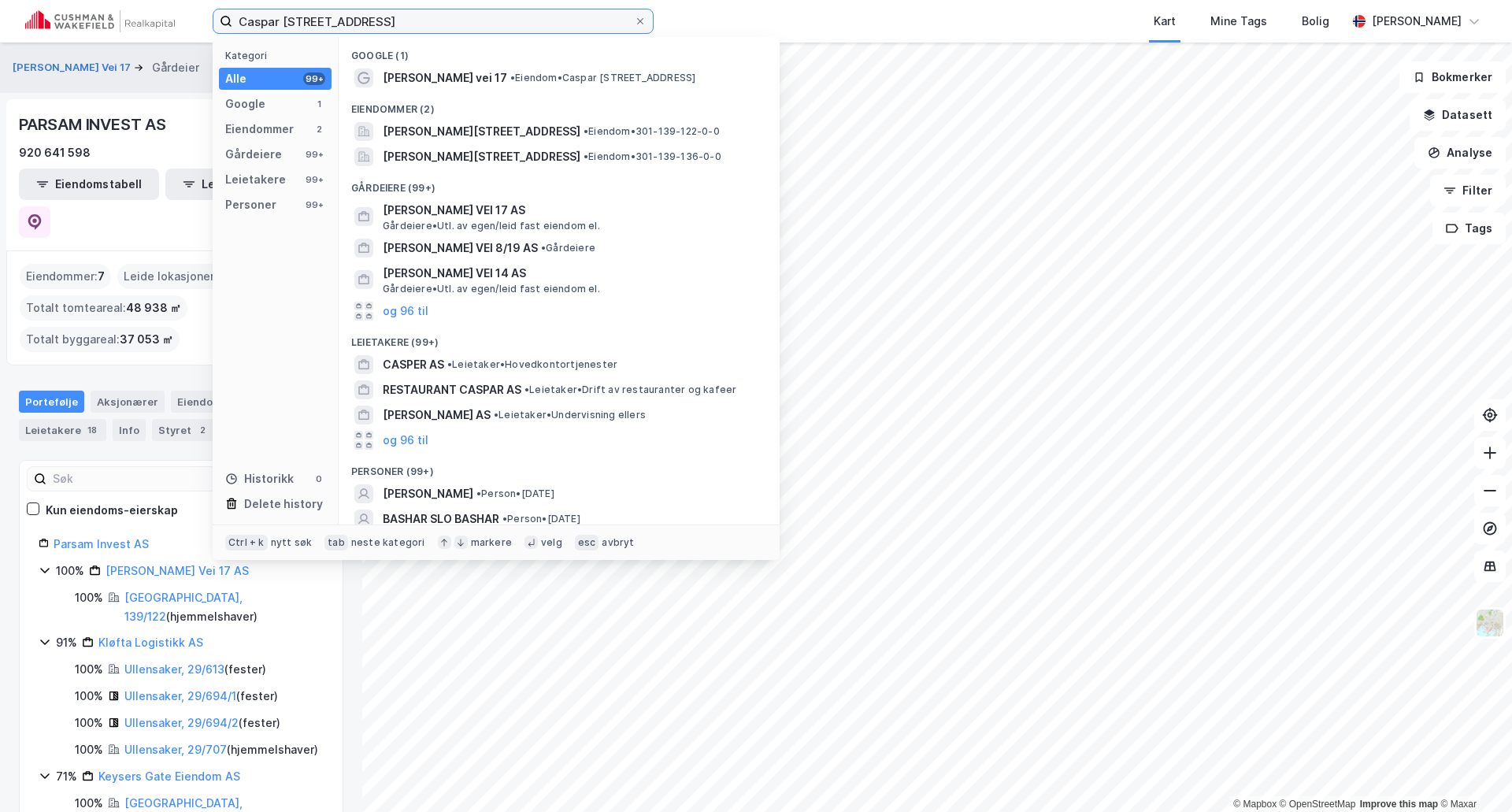
click at [341, 19] on input "Caspar Storms vei 17, 0664 Oslo" at bounding box center [434, 21] width 402 height 24
click at [342, 19] on input "Caspar Storms vei 17, 0664 Oslo" at bounding box center [434, 21] width 402 height 24
paste input "Brådalsstubben 18, 1481 Hagan"
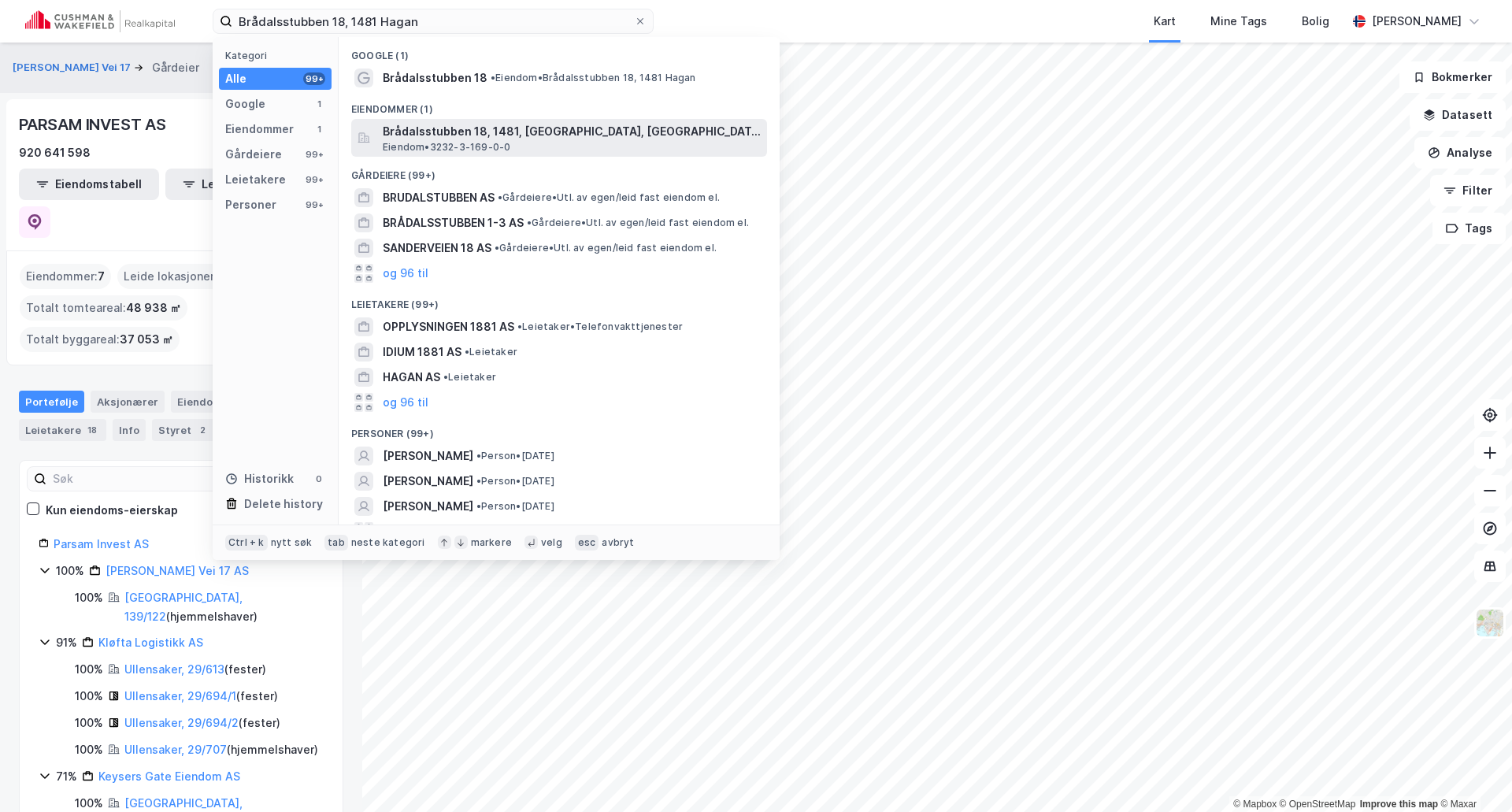
click at [504, 137] on span "Brådalsstubben 18, 1481, HAGAN, NITTEDAL" at bounding box center [571, 131] width 378 height 19
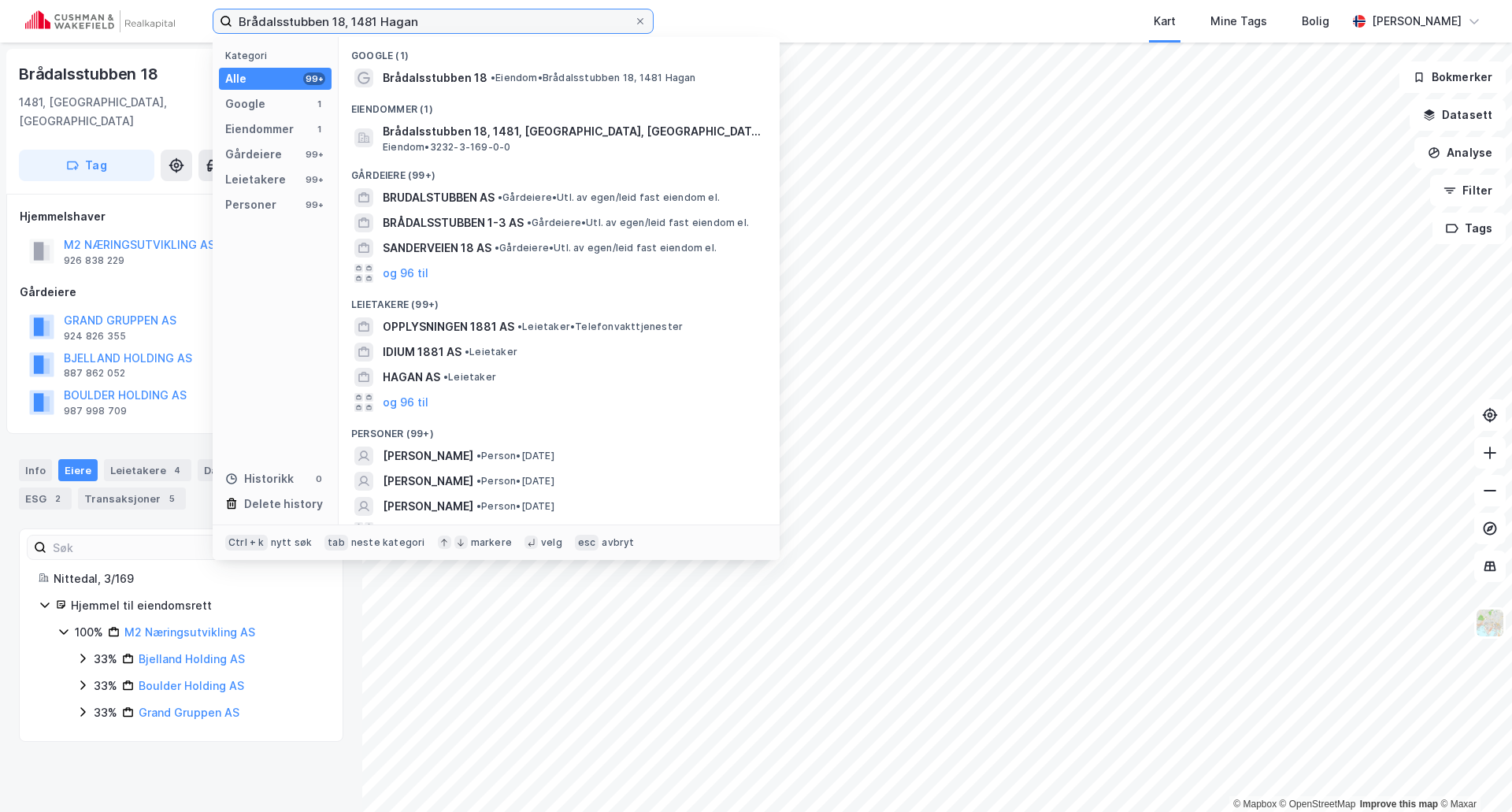
click at [318, 28] on input "Brådalsstubben 18, 1481 Hagan" at bounding box center [434, 21] width 402 height 24
click at [319, 26] on input "Brådalsstubben 18, 1481 Hagan" at bounding box center [434, 21] width 402 height 24
click at [319, 23] on input "Brådalsstubben 18, 1481 Hagan" at bounding box center [434, 21] width 402 height 24
click at [319, 20] on input "Brådalsstubben 18, 1481 Hagan" at bounding box center [434, 21] width 402 height 24
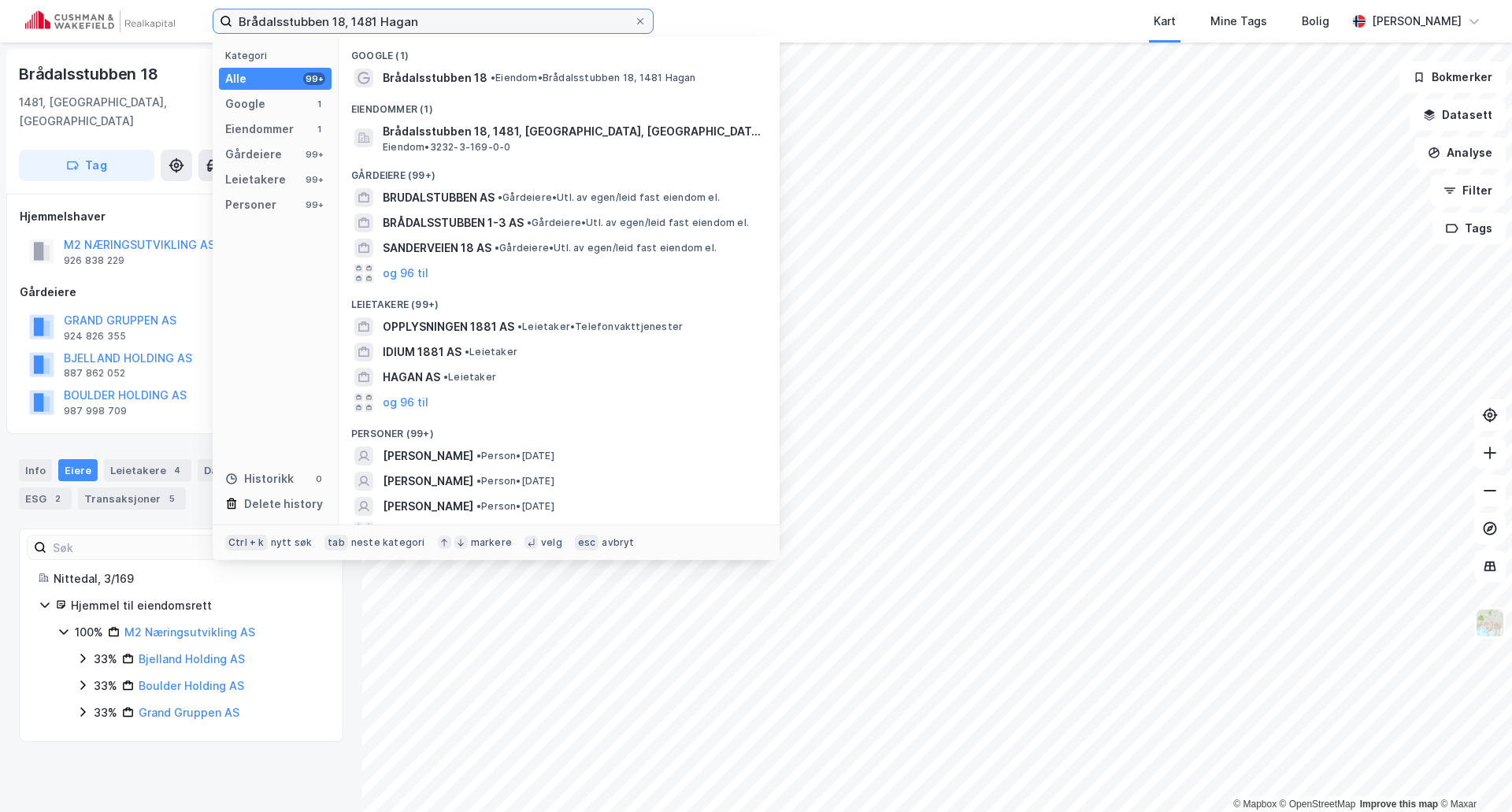
click at [319, 19] on input "Brådalsstubben 18, 1481 Hagan" at bounding box center [434, 21] width 402 height 24
click at [319, 17] on input "Brådalsstubben 18, 1481 Hagan" at bounding box center [434, 21] width 402 height 24
click at [314, 14] on input "Brådalsstubben 18, 1481 Hagan" at bounding box center [434, 21] width 402 height 24
click at [463, 20] on input "Brådalsstubben 18, 1481 Hagan" at bounding box center [434, 21] width 402 height 24
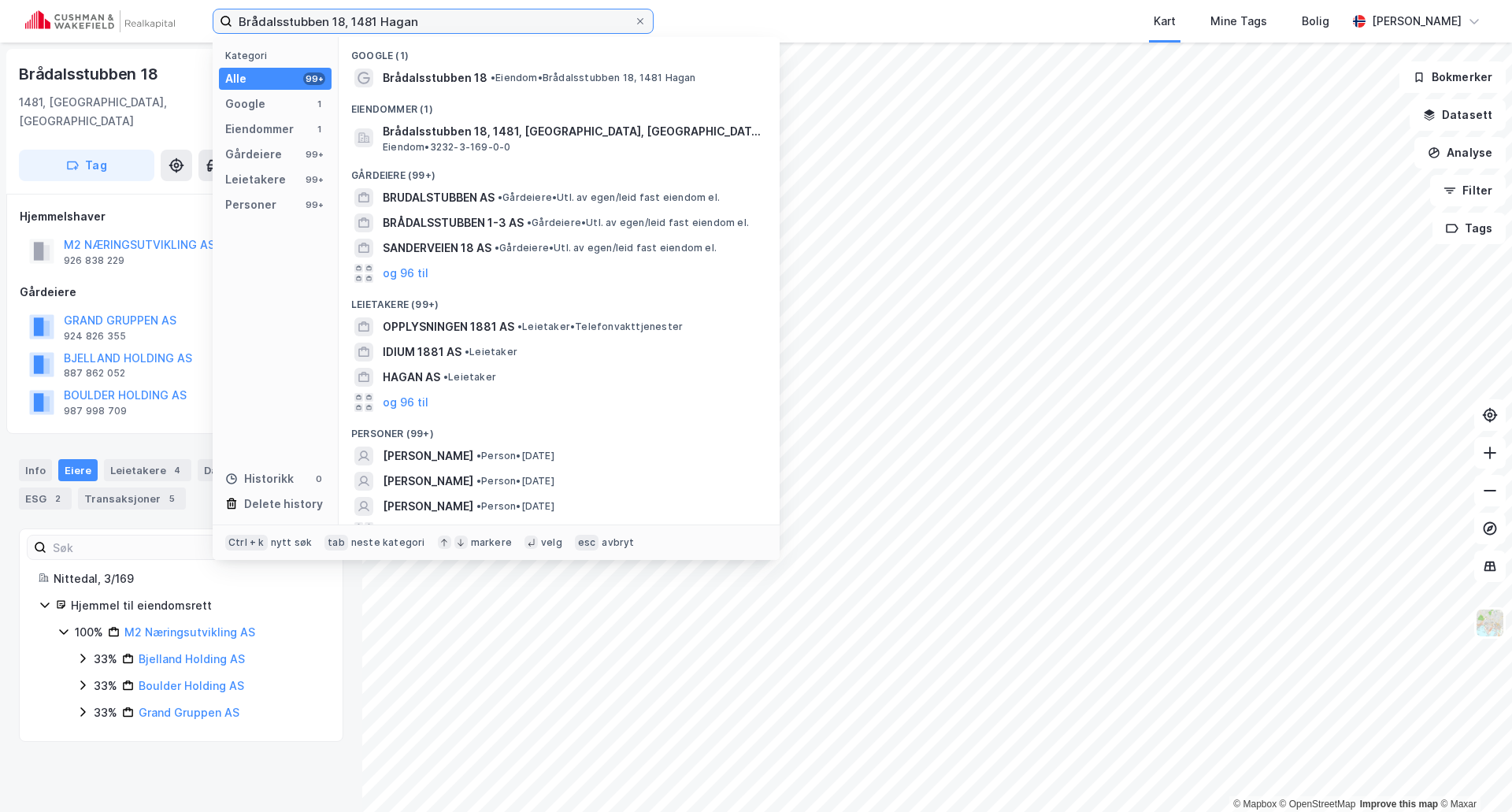
click at [463, 20] on input "Brådalsstubben 18, 1481 Hagan" at bounding box center [434, 21] width 402 height 24
paste input "Industrigata 50."
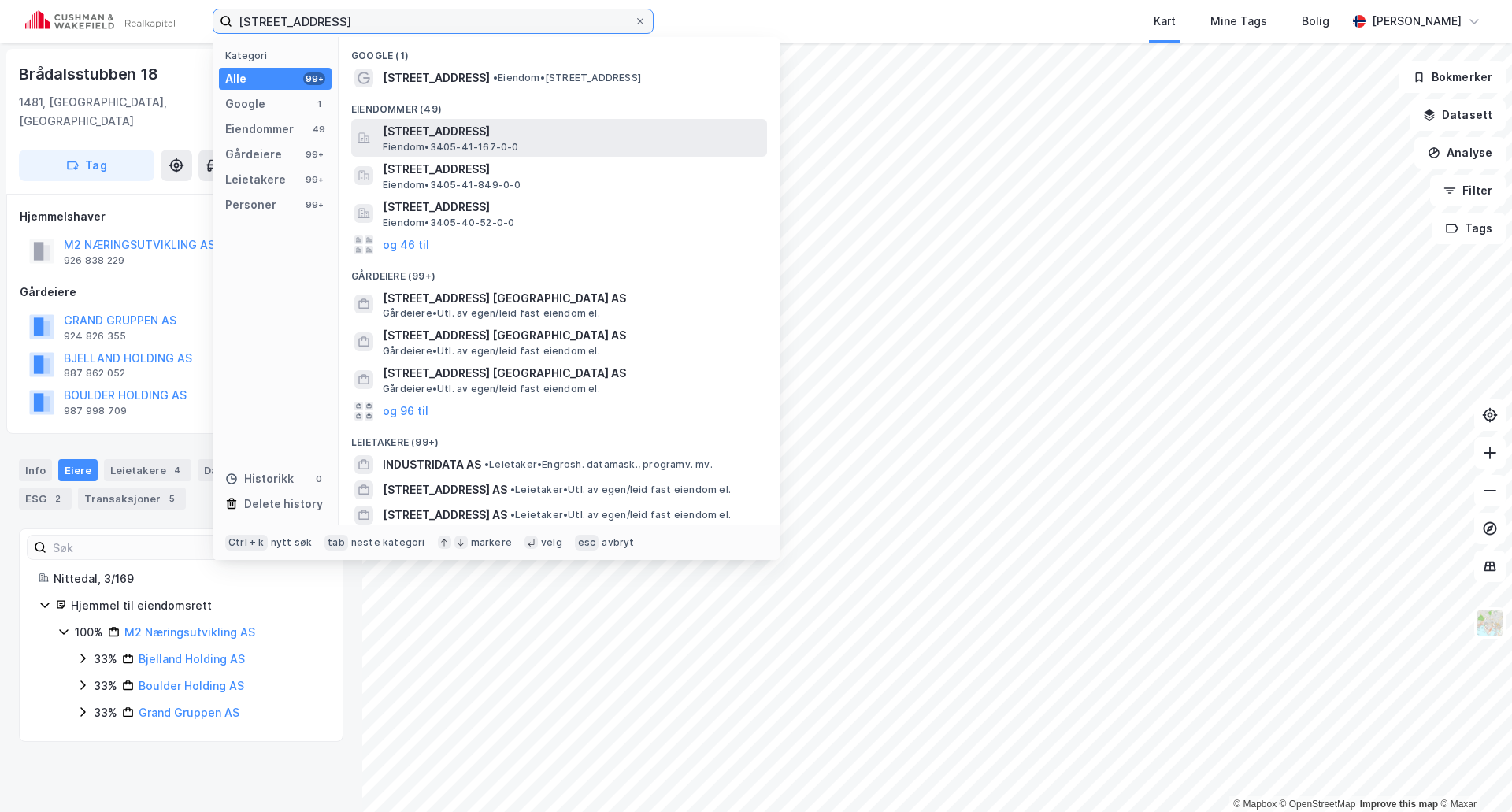
type input "Industrigata 50 lillehammer"
click at [519, 136] on span "Industrigata 50, 2619, LILLEHAMMER, LILLEHAMMER" at bounding box center [571, 131] width 378 height 19
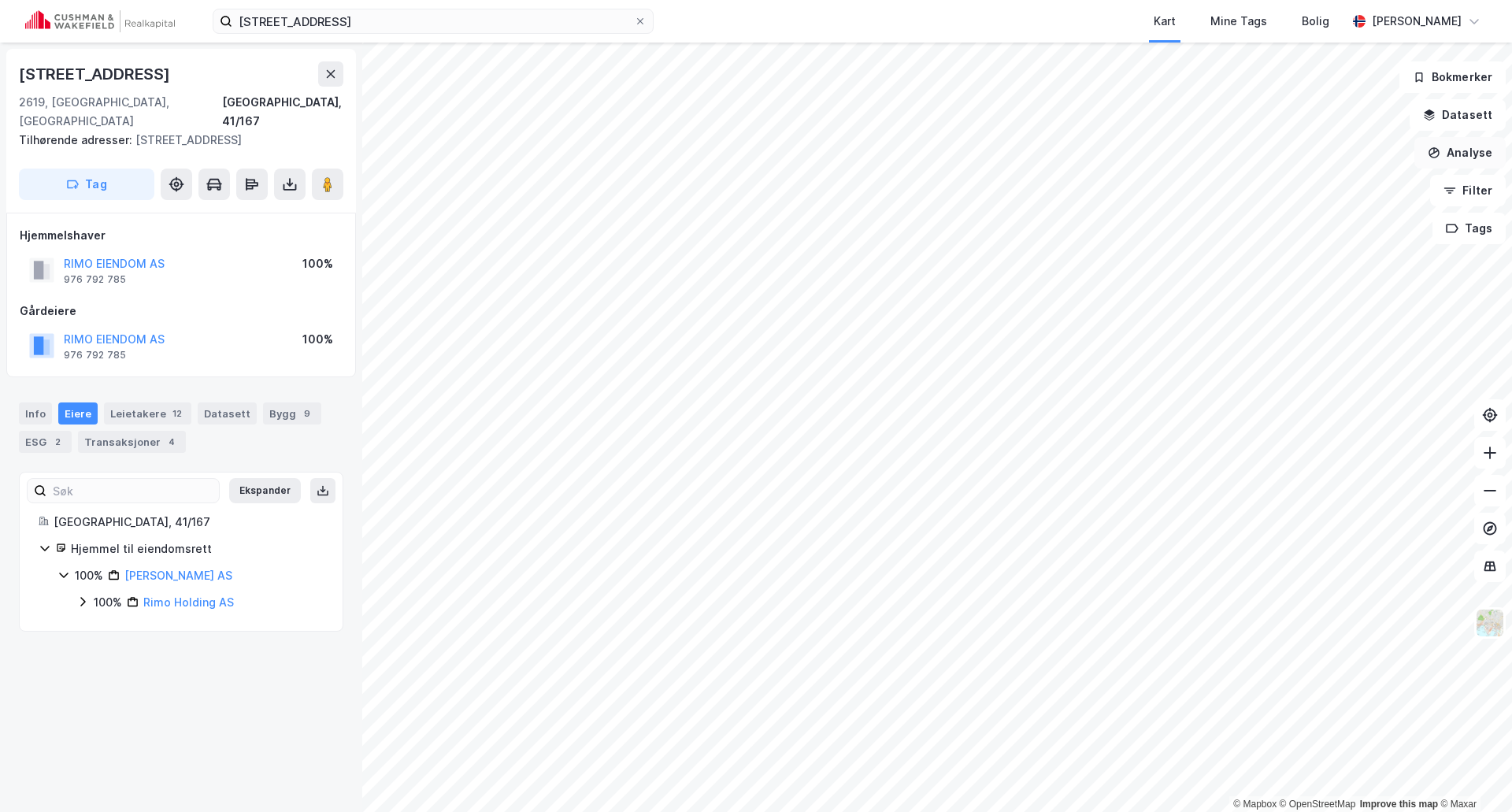
click at [1209, 142] on button "Analyse" at bounding box center [1459, 152] width 92 height 32
click at [1209, 254] on div "Se demografi" at bounding box center [1322, 250] width 137 height 14
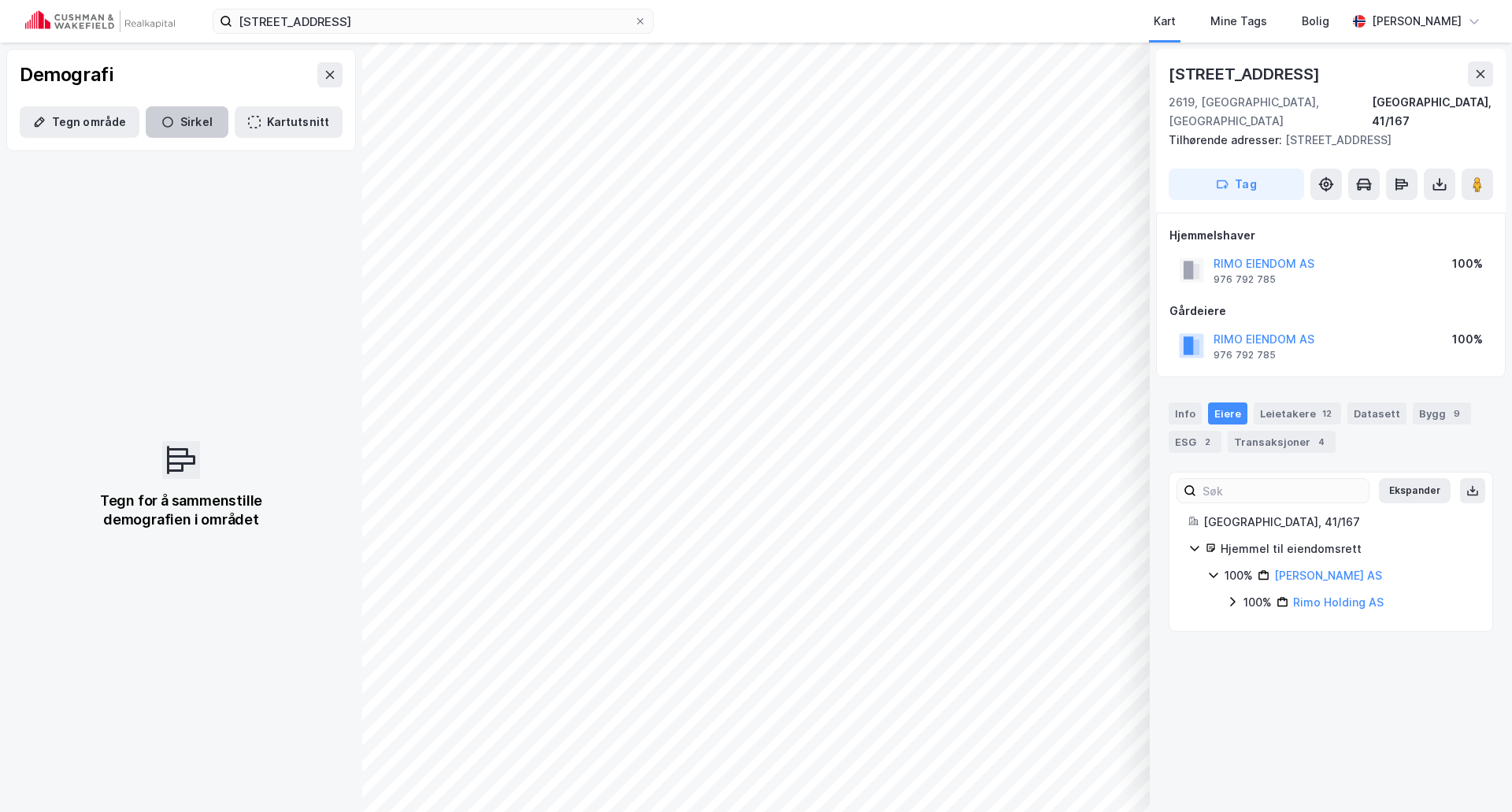
click at [168, 126] on icon "button" at bounding box center [168, 122] width 13 height 13
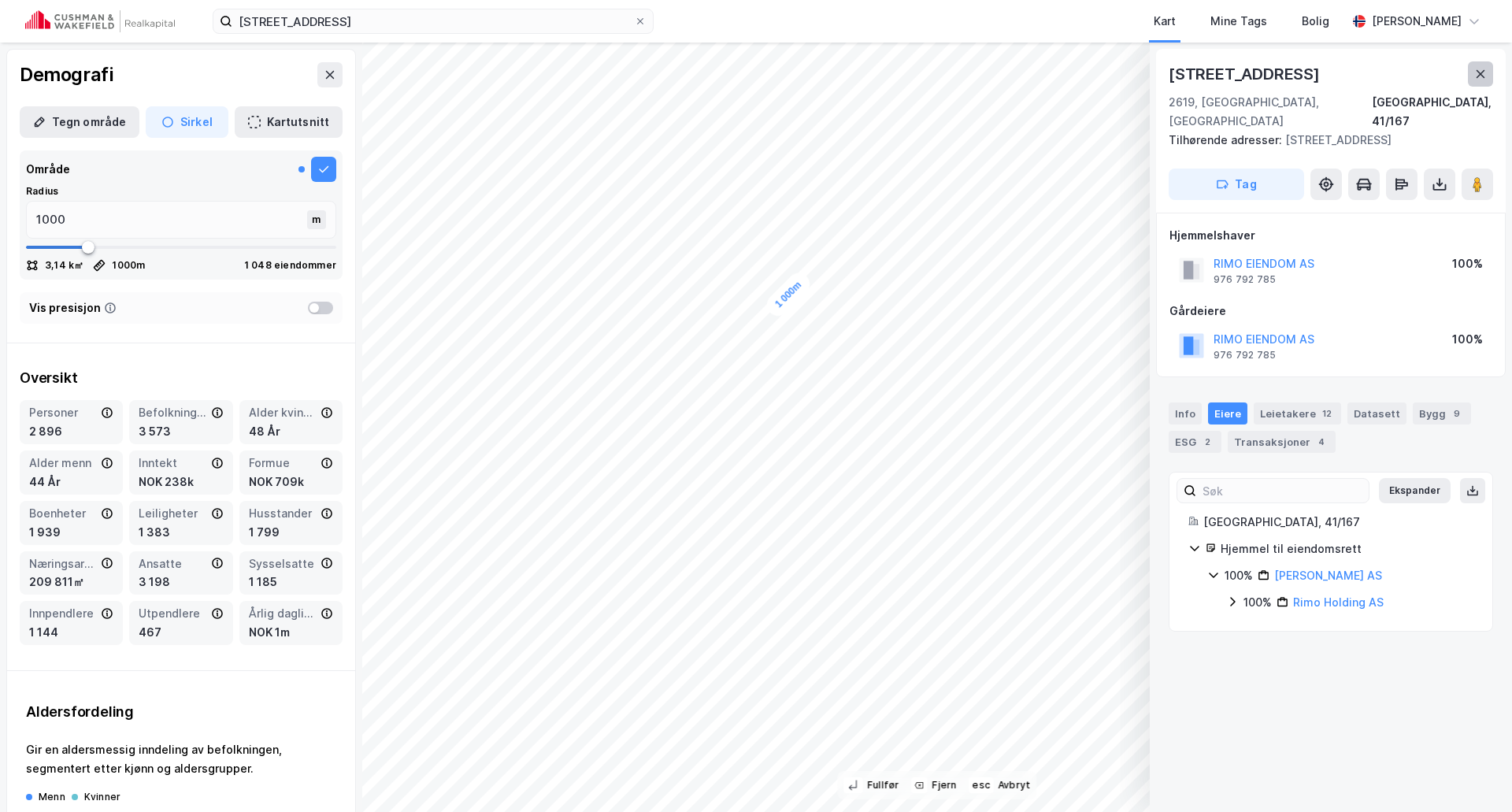
click at [1209, 63] on button at bounding box center [1480, 74] width 25 height 25
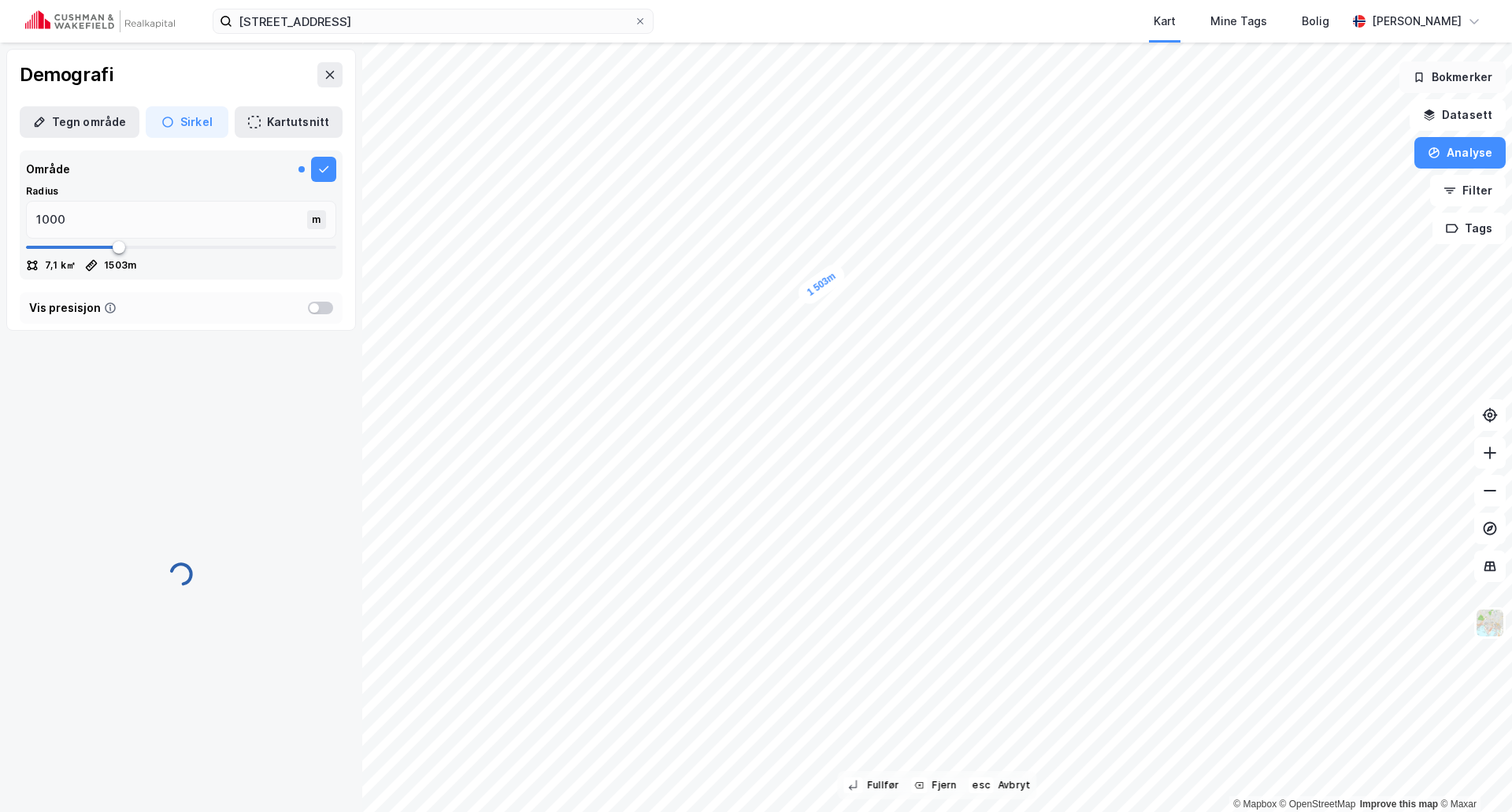
type input "1503"
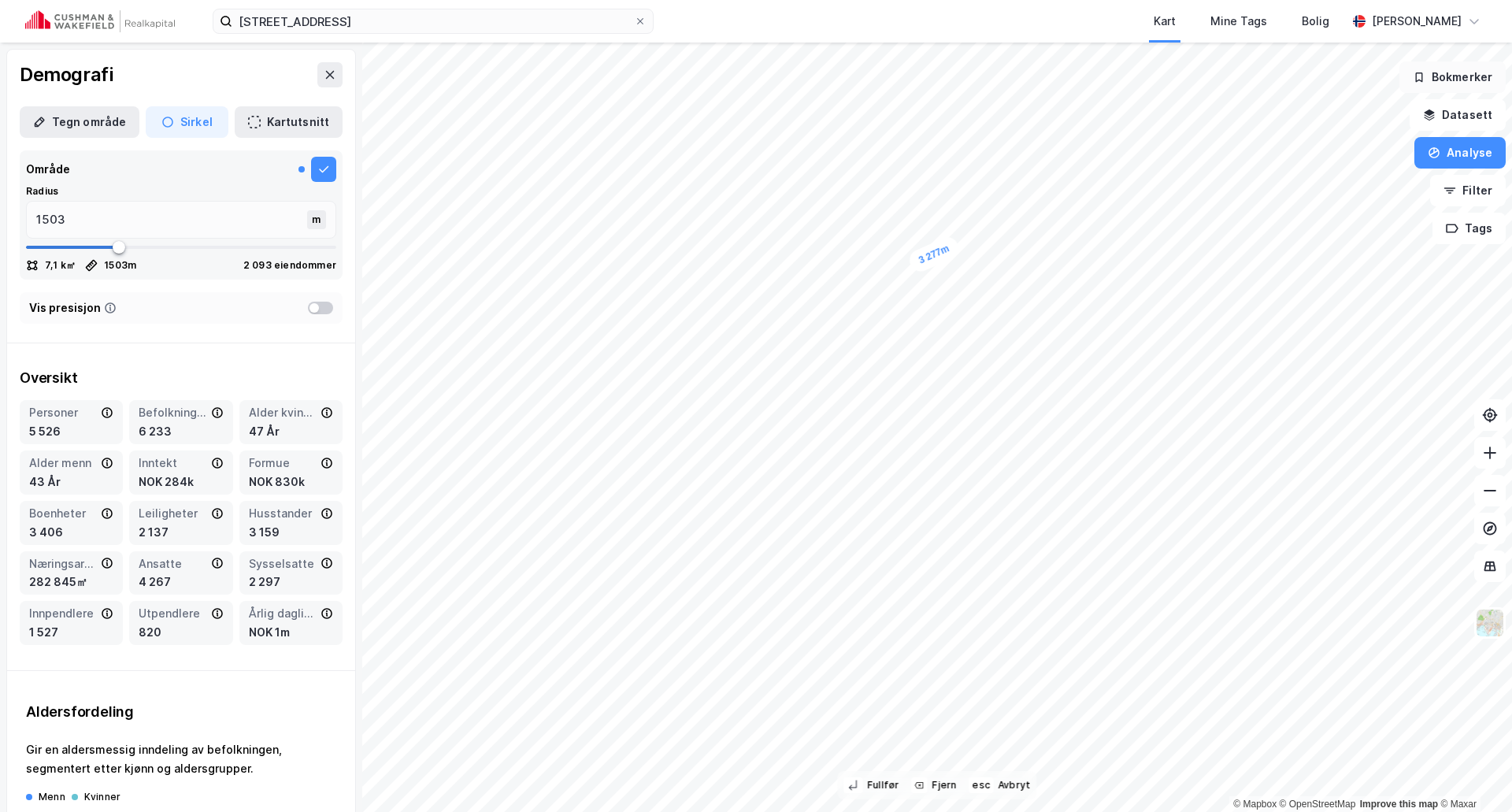
type input "3277"
type input "4902"
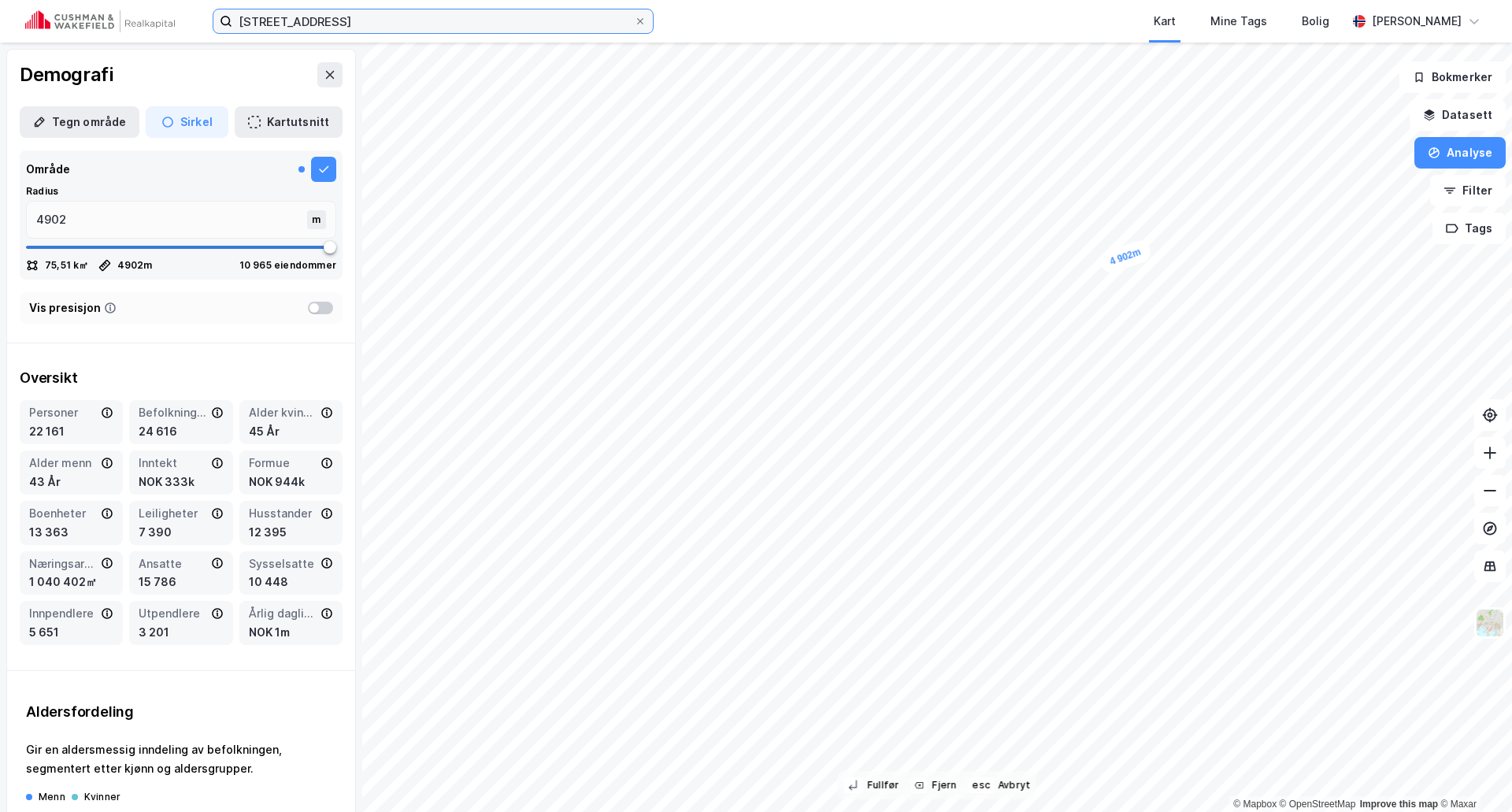
click at [322, 17] on input "Industrigata 50 lillehammer" at bounding box center [434, 21] width 402 height 24
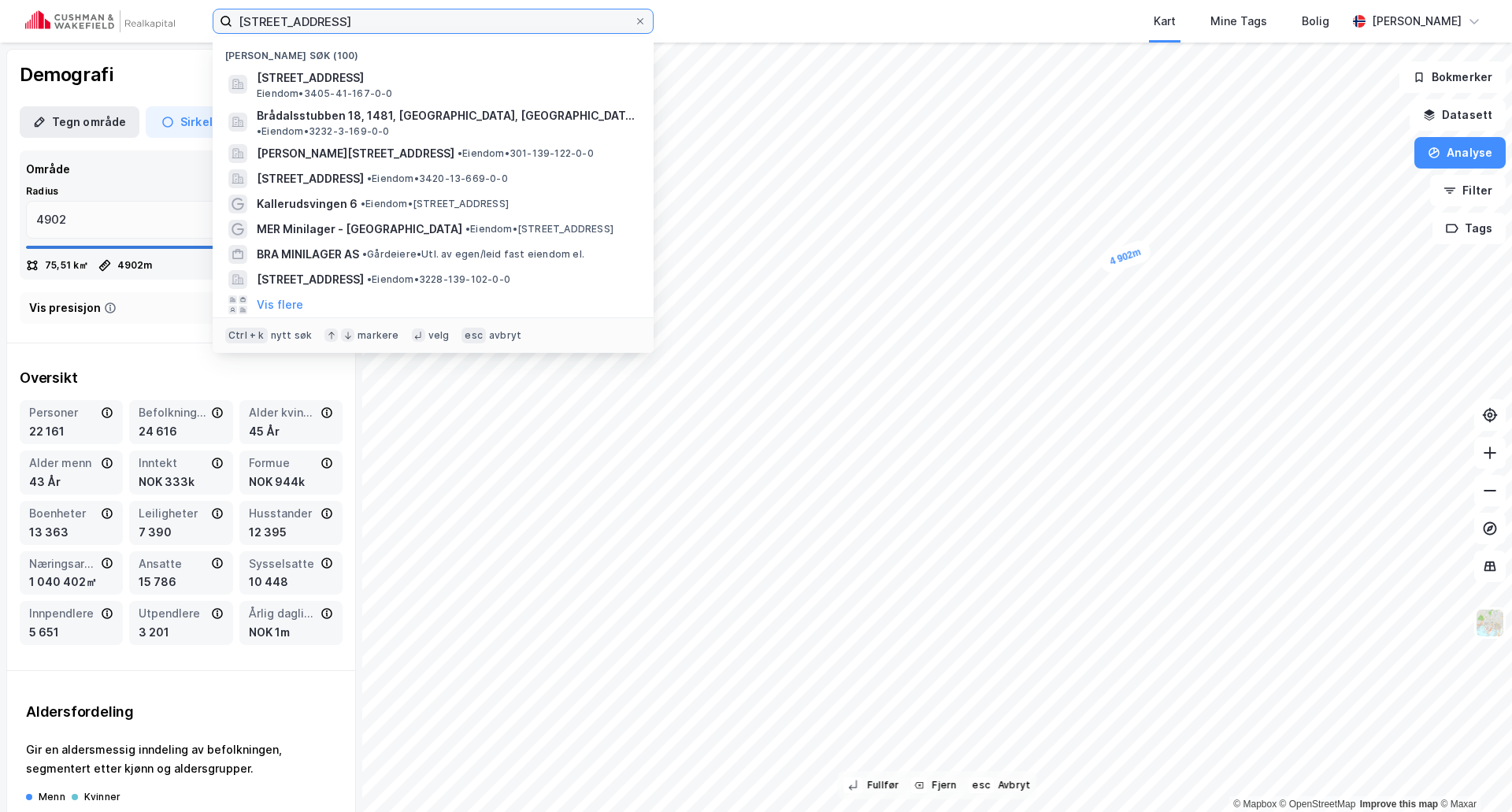
click at [322, 17] on input "Industrigata 50 lillehammer" at bounding box center [434, 21] width 402 height 24
paste input "Barstadveien 12, 3080 Holmestrand"
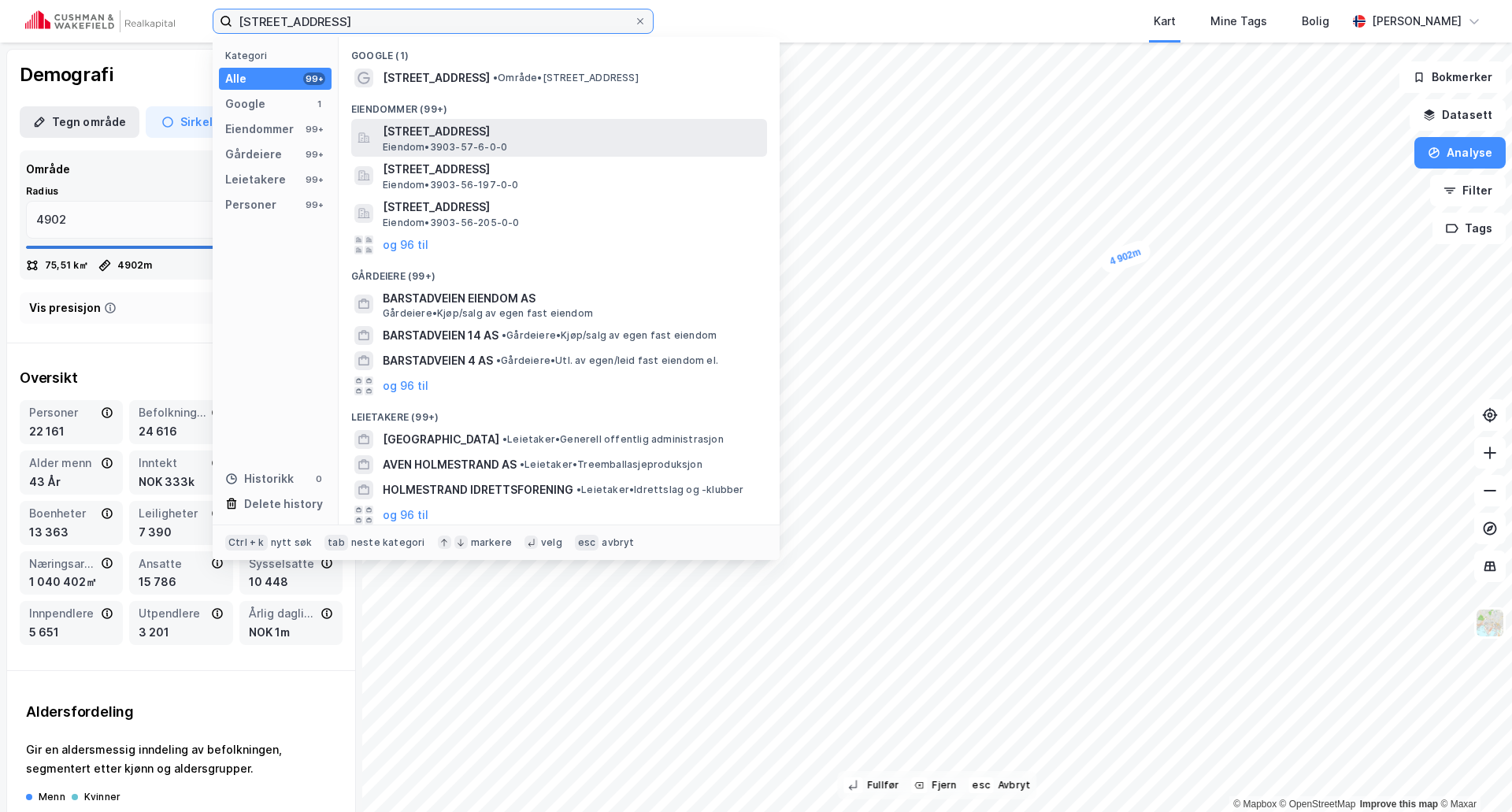
type input "Barstadveien 12, 3080 Holmestrand"
click at [448, 135] on span "Barstadveien 12, 3089, HOLMESTRAND, HOLMESTRAND" at bounding box center [571, 131] width 378 height 19
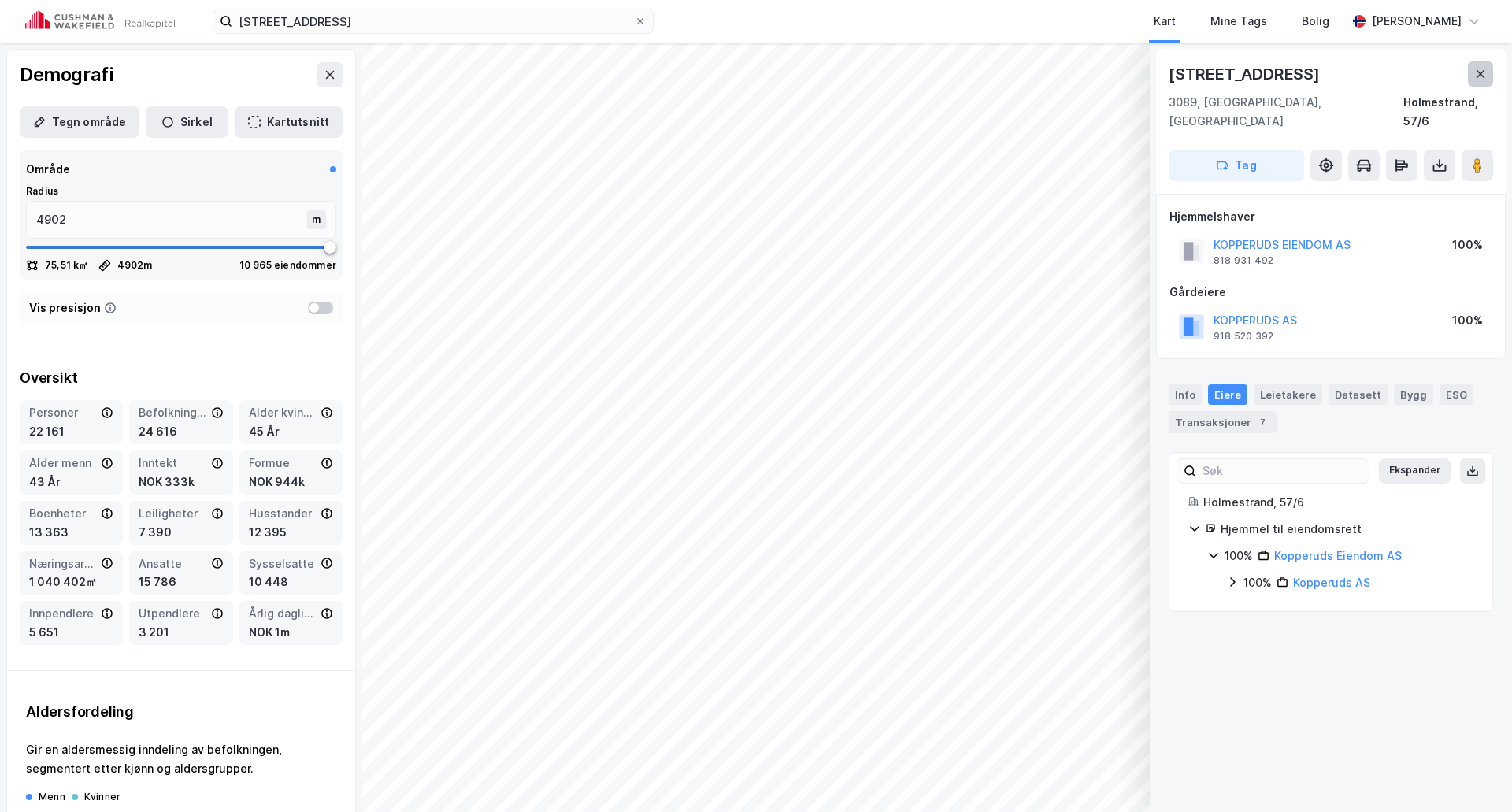
click at [1209, 70] on icon at bounding box center [1480, 75] width 13 height 13
click at [323, 70] on icon at bounding box center [330, 75] width 13 height 13
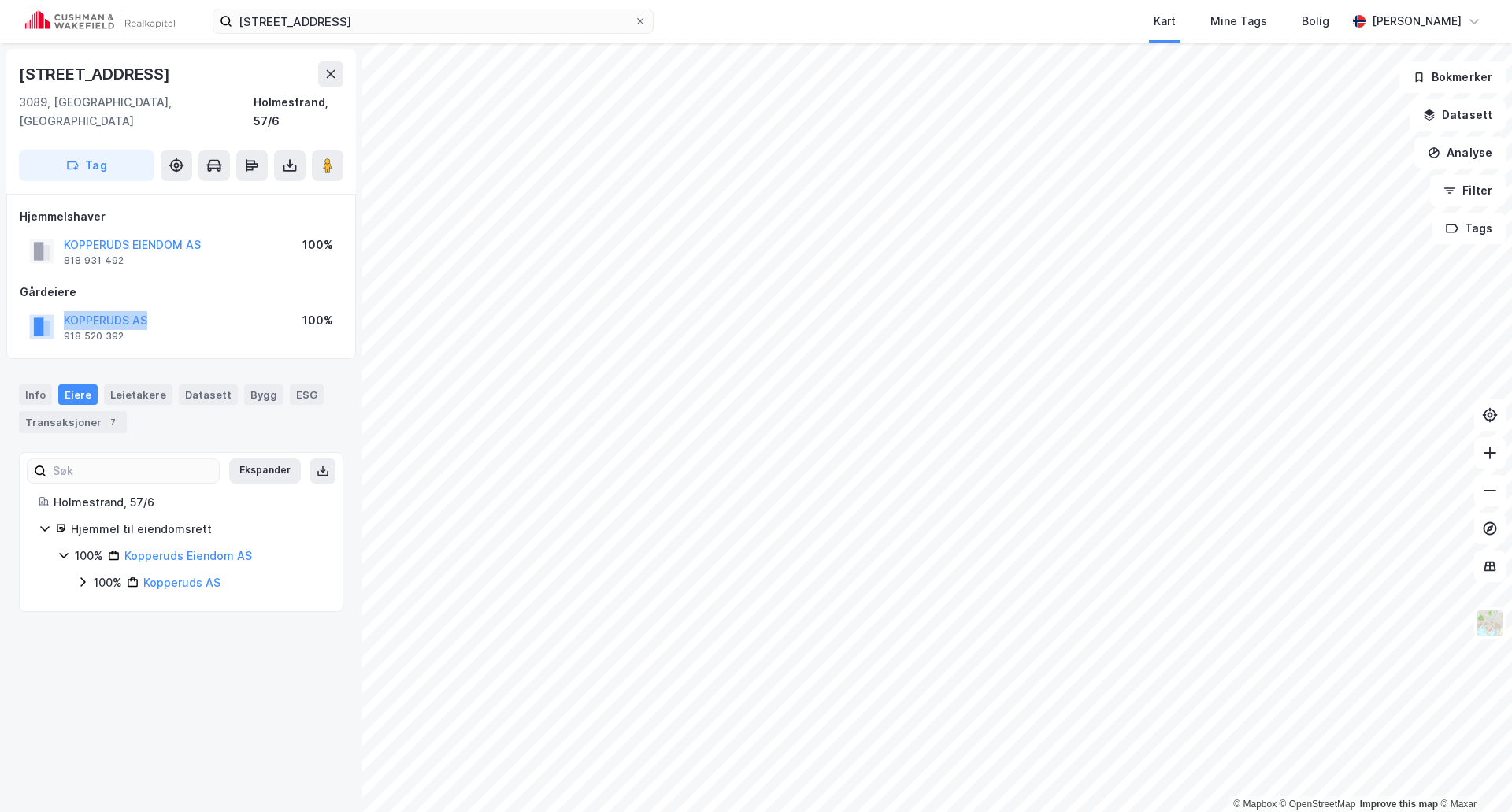
drag, startPoint x: 180, startPoint y: 301, endPoint x: 62, endPoint y: 293, distance: 118.3
click at [62, 308] on div "KOPPERUDS AS 918 520 392 100%" at bounding box center [181, 327] width 322 height 38
copy button "KOPPERUDS AS"
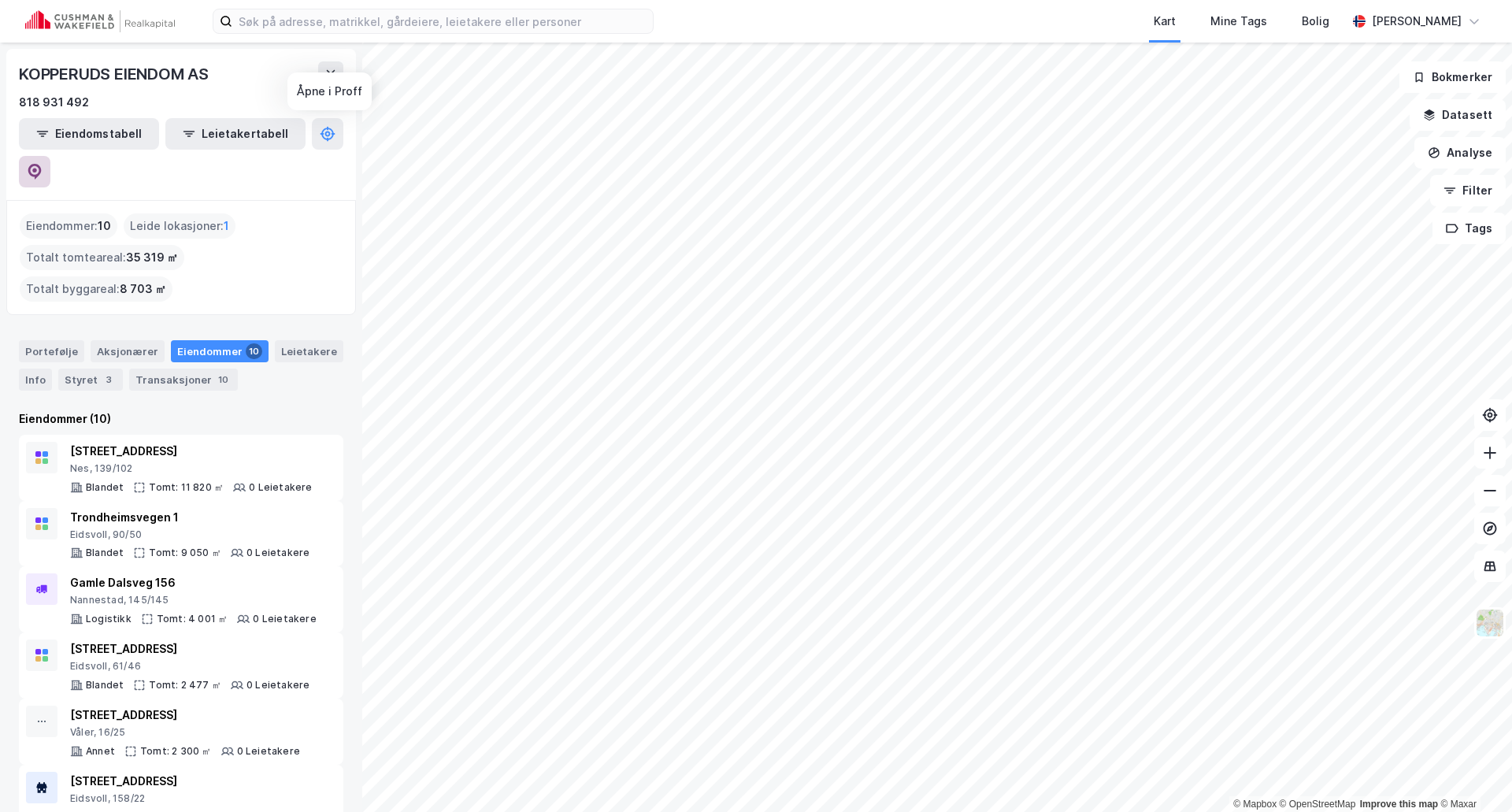
click at [42, 164] on icon at bounding box center [34, 171] width 15 height 15
